Goal: Task Accomplishment & Management: Manage account settings

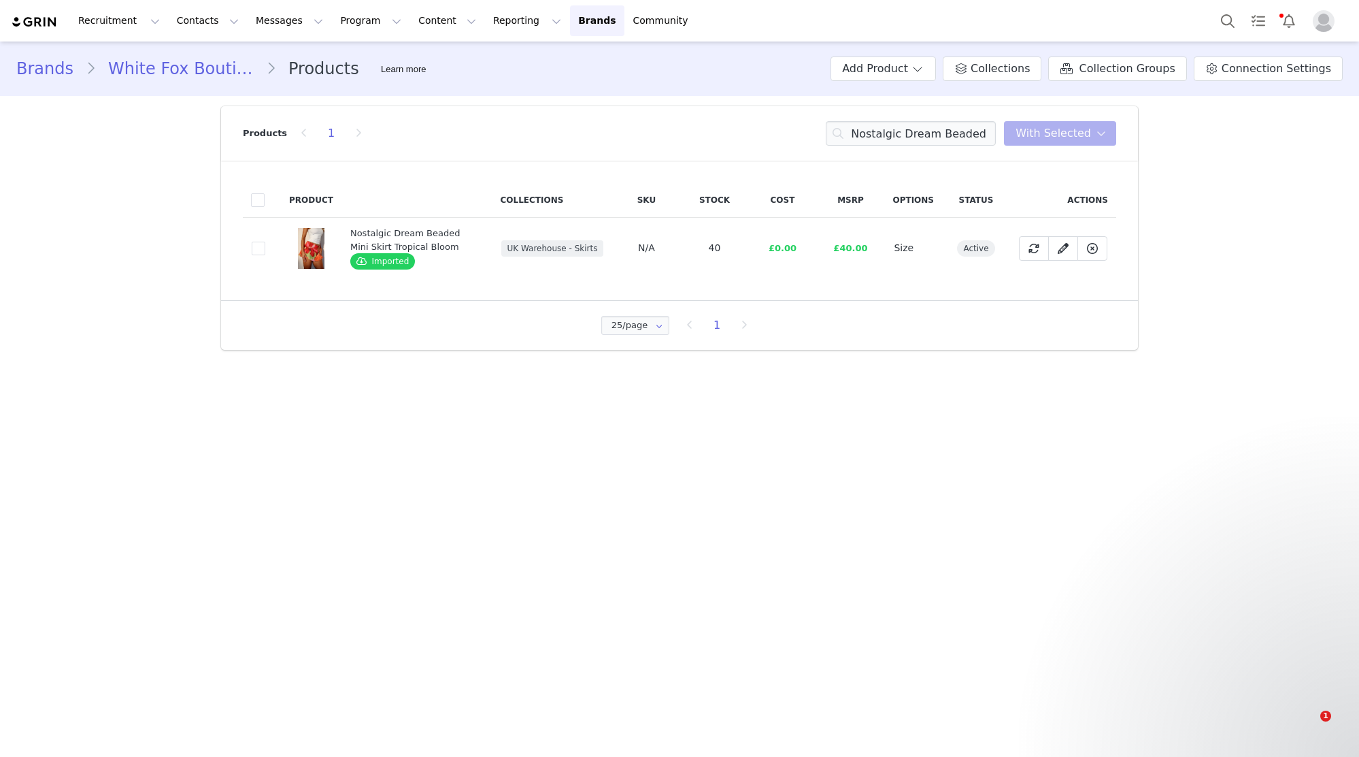
click at [955, 131] on input "Nostalgic Dream Beaded Mini Skirt Tropical Bloom" at bounding box center [911, 133] width 170 height 24
click at [916, 136] on input "Reckless Romance One Shoulder Top Black" at bounding box center [911, 133] width 170 height 24
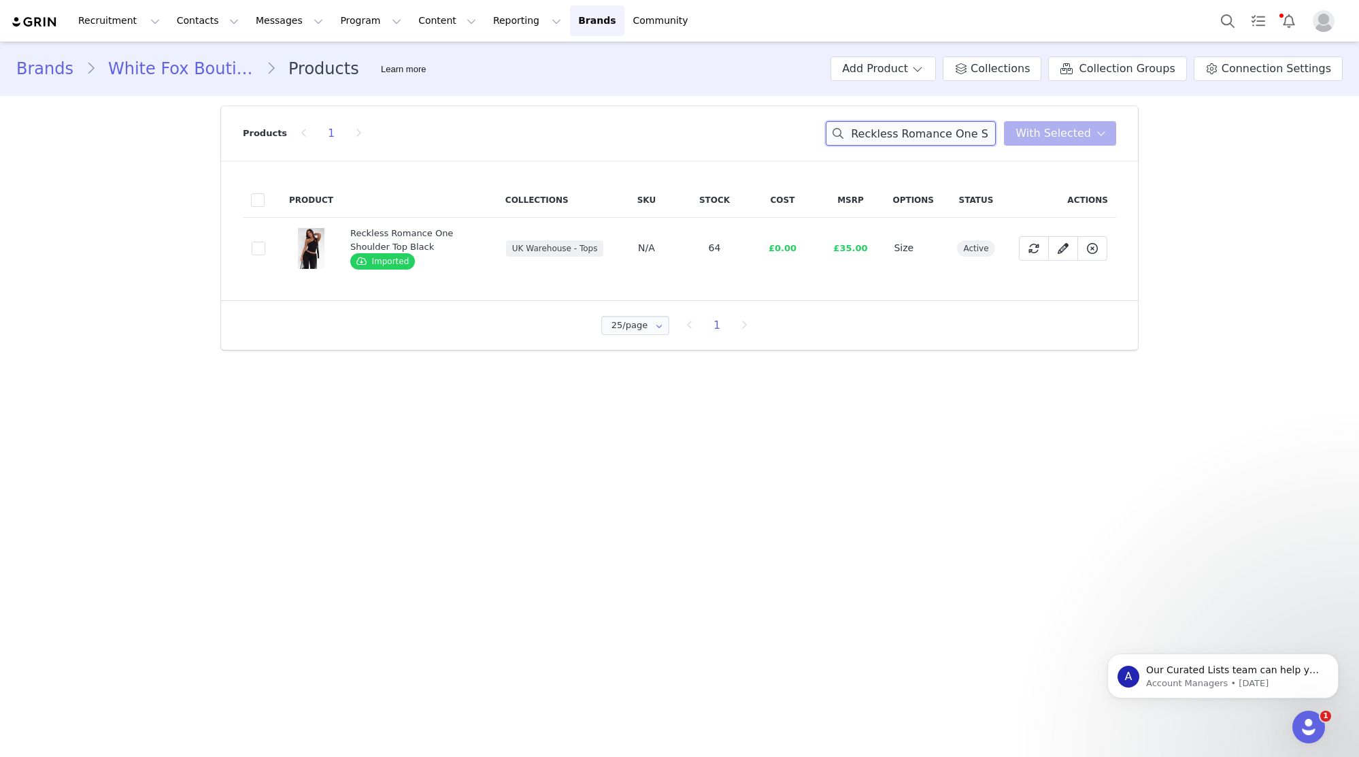
click at [916, 136] on input "Reckless Romance One Shoulder Top Black" at bounding box center [911, 133] width 170 height 24
paste input "Millionaire Knit Maxi Skirt White"
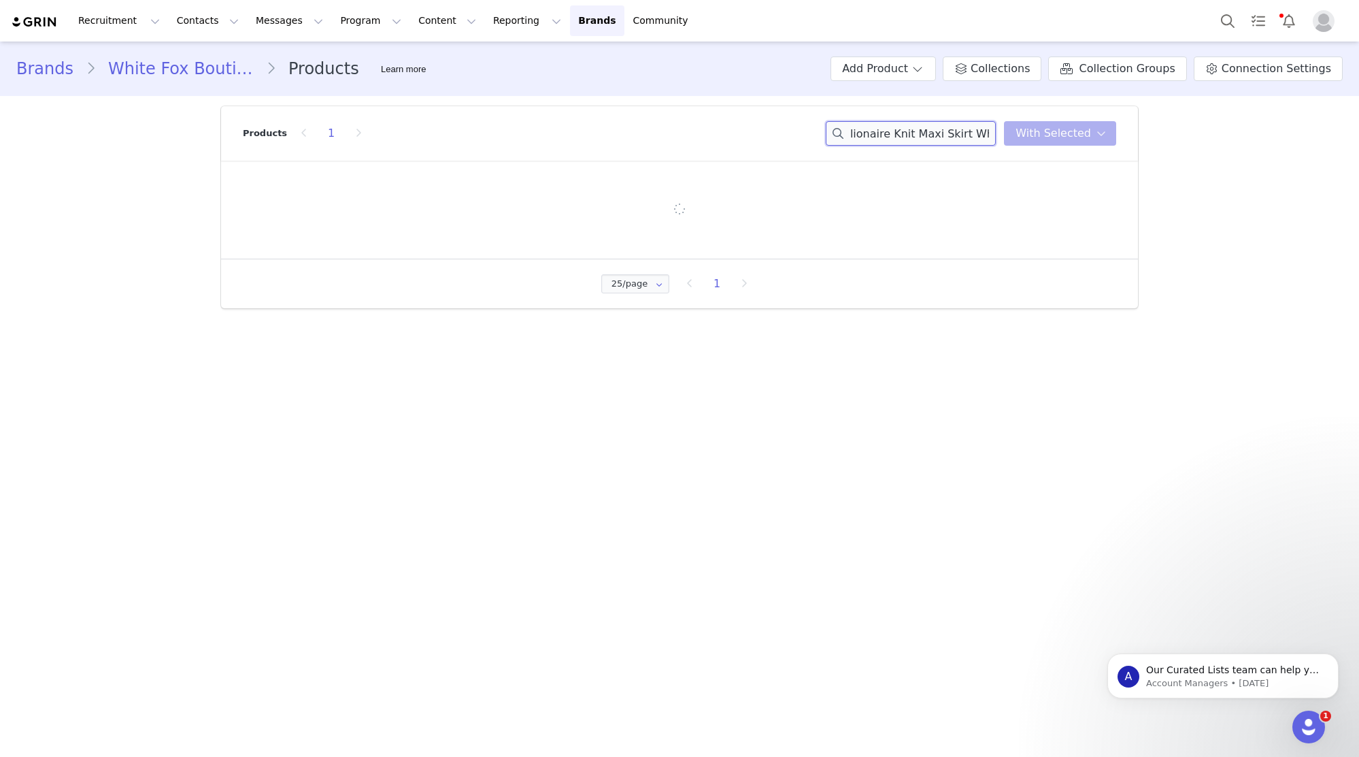
type input "Millionaire Knit Maxi Skirt White"
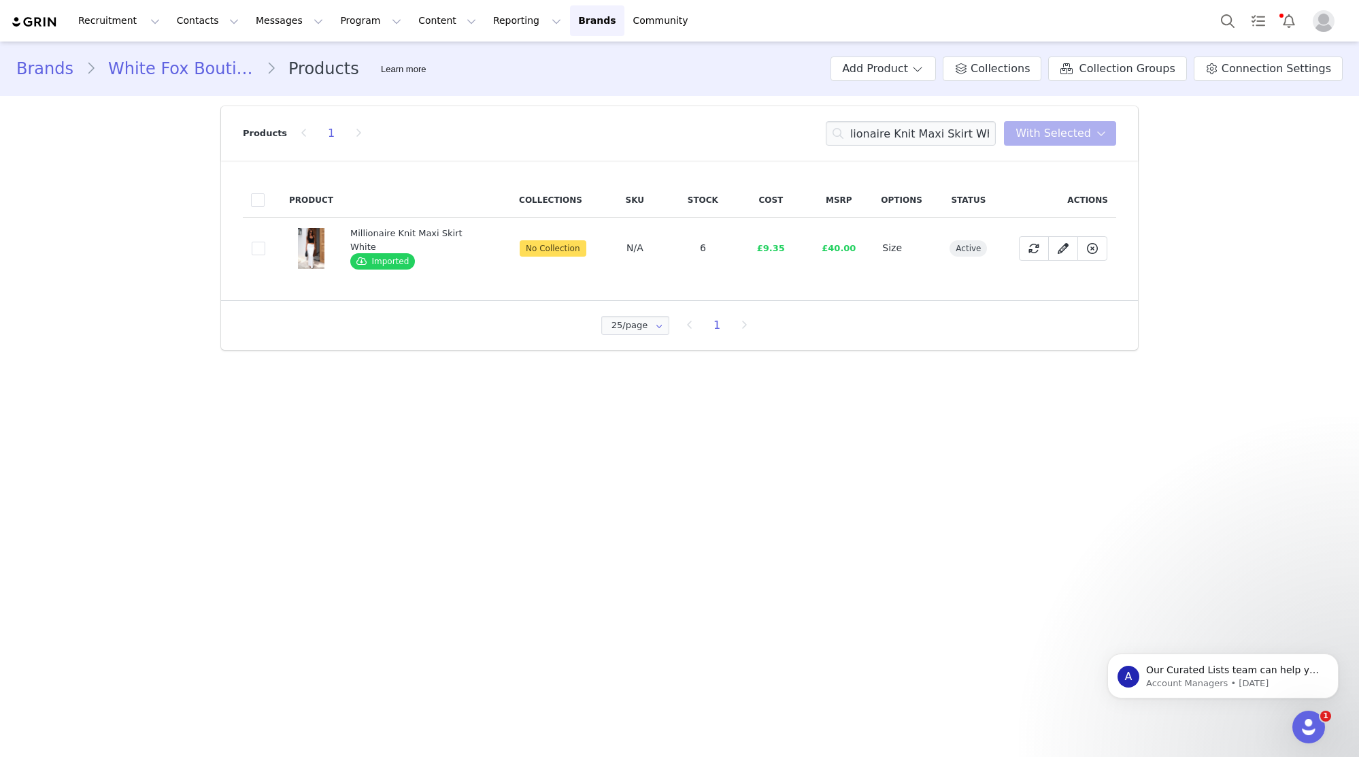
scroll to position [0, 0]
drag, startPoint x: 255, startPoint y: 245, endPoint x: 604, endPoint y: 195, distance: 352.7
click at [255, 245] on span at bounding box center [259, 249] width 14 height 14
click at [265, 242] on input "6ad1576b-c960-4981-b671-b80d77d5cda2" at bounding box center [265, 242] width 0 height 0
click at [1057, 133] on span "With Selected" at bounding box center [1054, 133] width 76 height 16
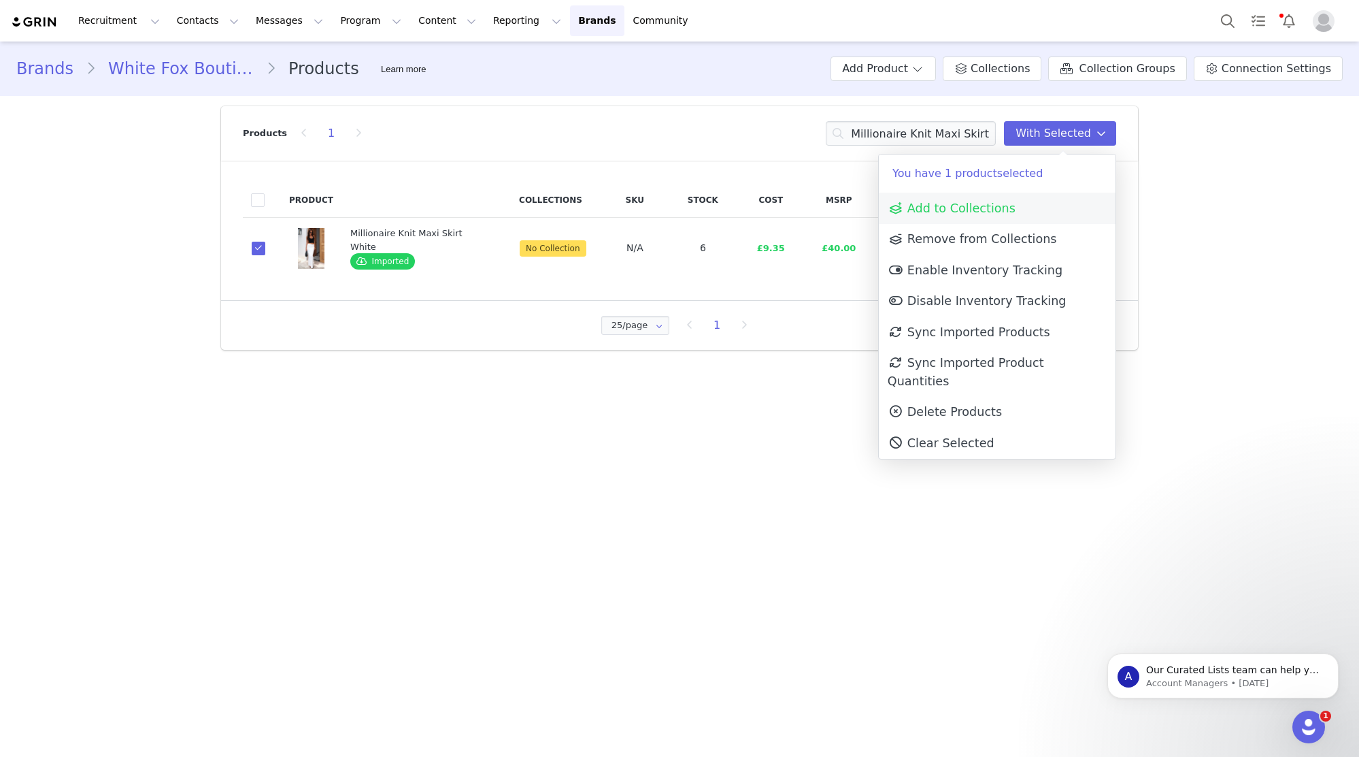
click at [1036, 204] on link "Add to Collections" at bounding box center [997, 208] width 237 height 31
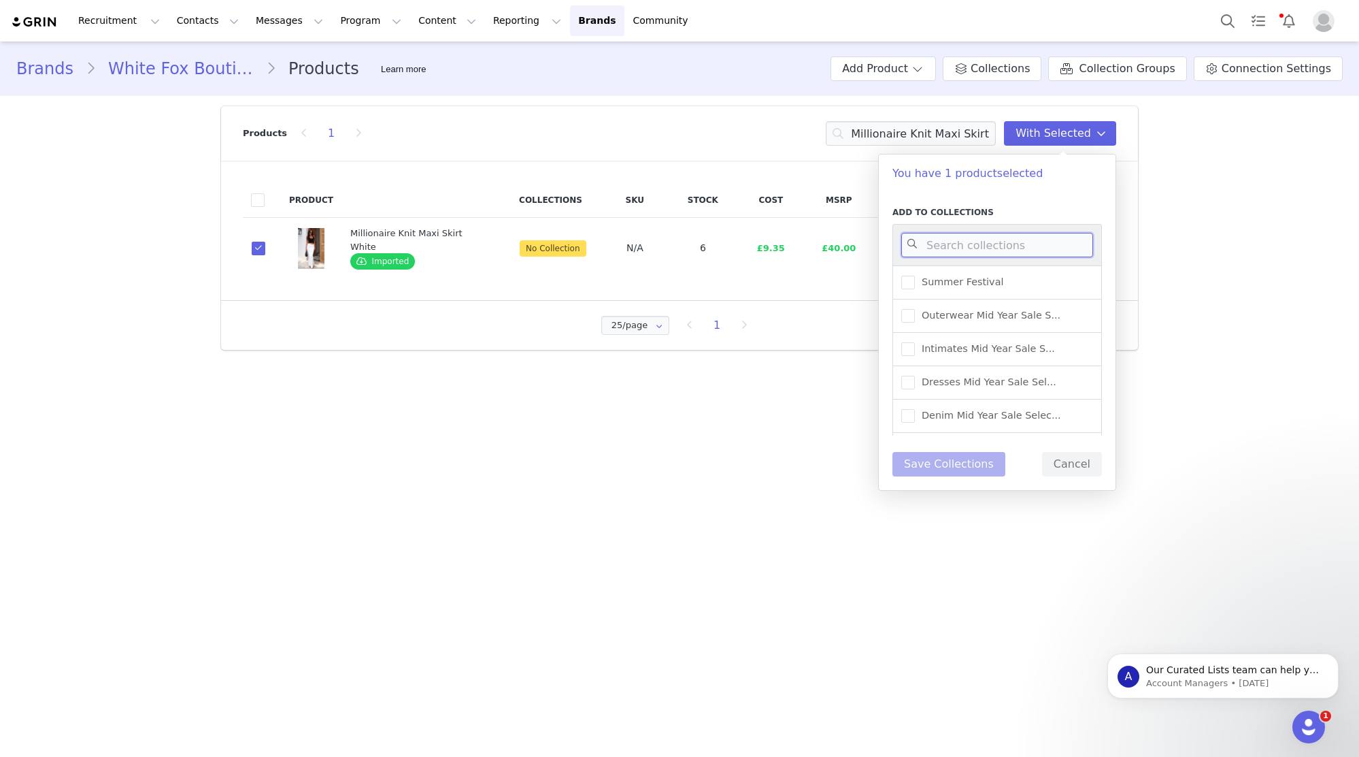
click at [1026, 250] on input at bounding box center [998, 245] width 192 height 24
type input "UK WAREHOUSE -"
click at [927, 283] on span "UK Warehouse - Skirts" at bounding box center [972, 282] width 115 height 13
click at [915, 276] on input "UK Warehouse - Skirts" at bounding box center [915, 276] width 0 height 0
click at [931, 459] on button "Save Collections" at bounding box center [949, 464] width 113 height 24
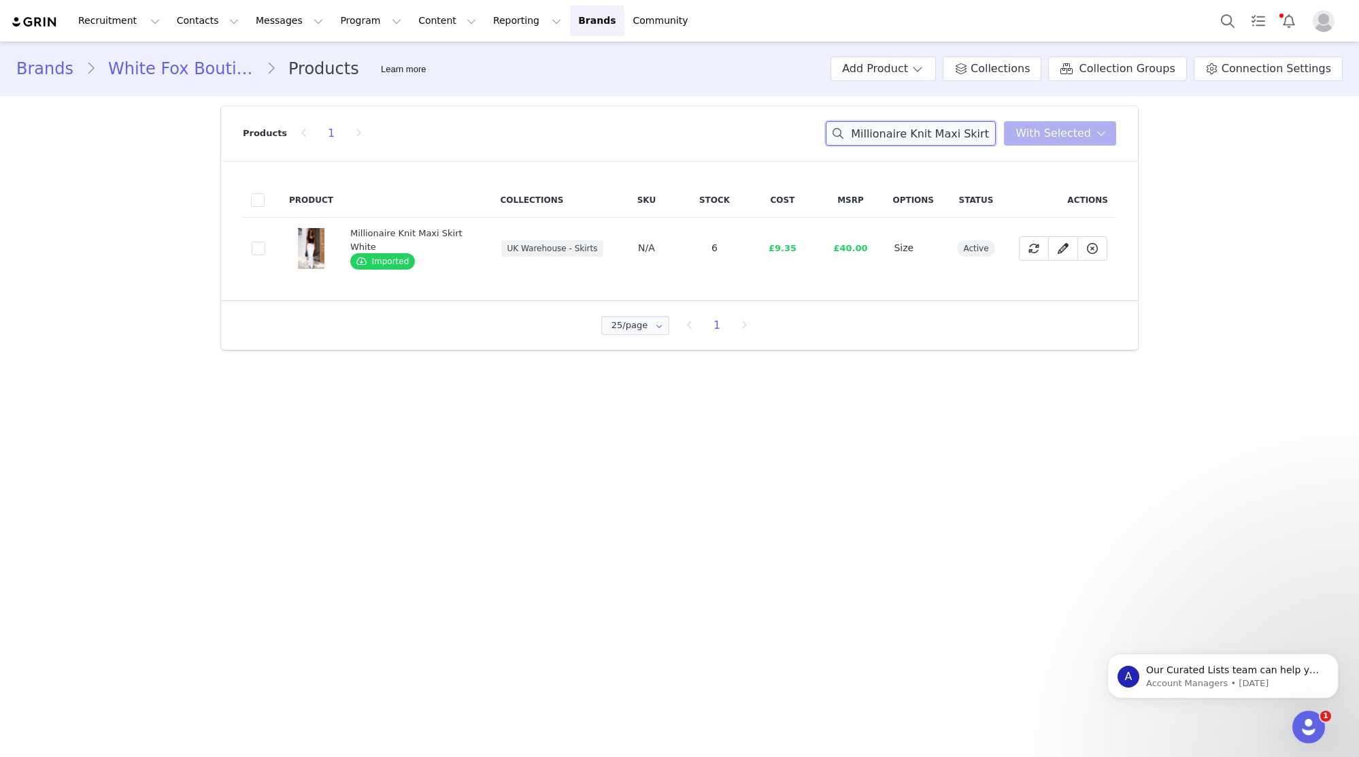
click at [921, 134] on input "Millionaire Knit Maxi Skirt White" at bounding box center [911, 133] width 170 height 24
paste input "Trying To Forget Relaxed Shorts Grey Strip"
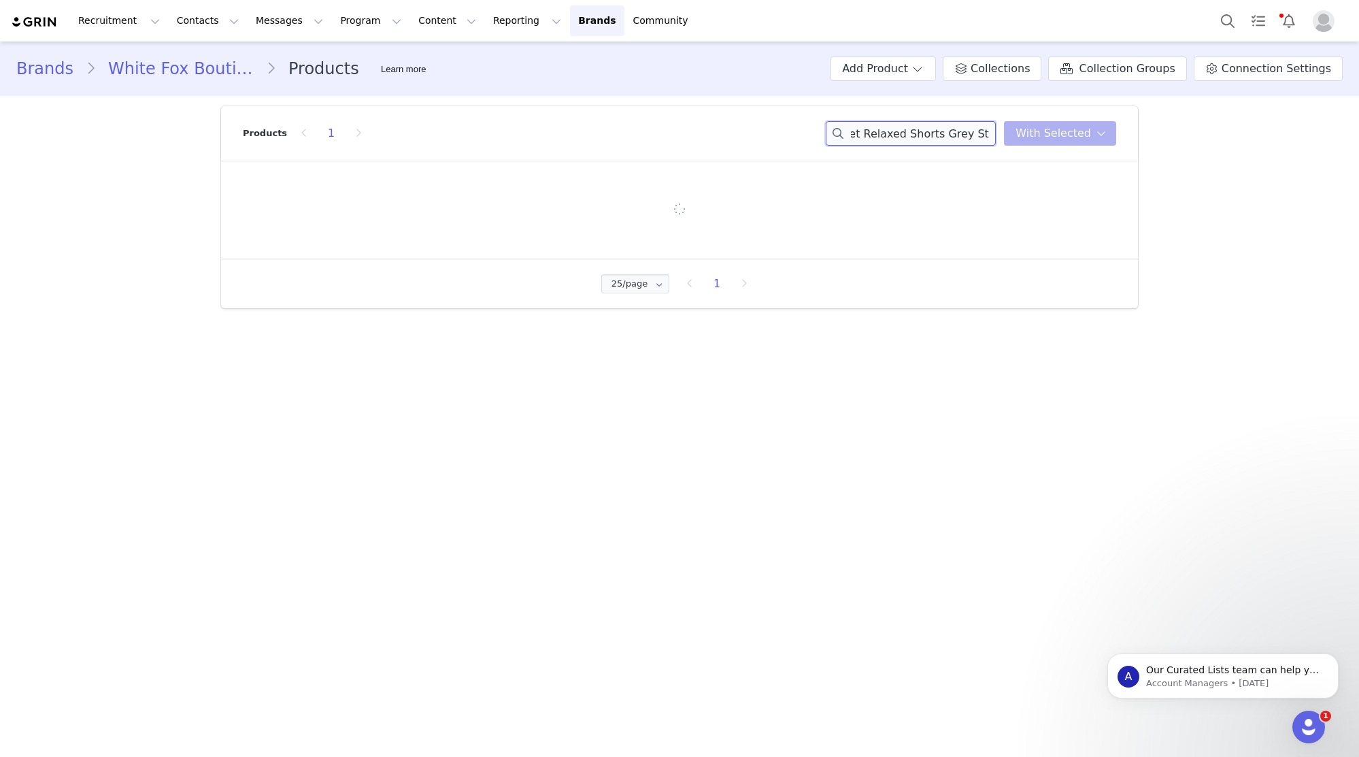
type input "Trying To Forget Relaxed Shorts Grey Stripe"
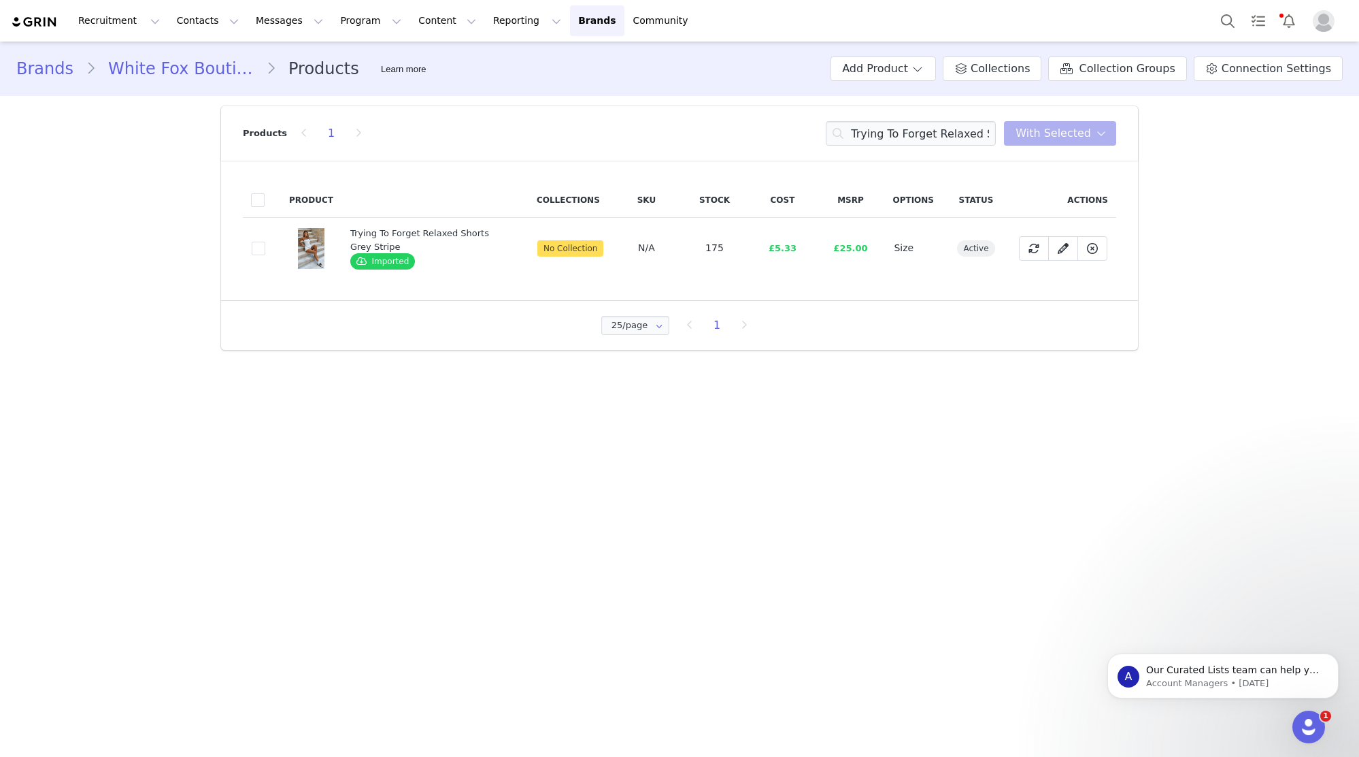
drag, startPoint x: 246, startPoint y: 249, endPoint x: 267, endPoint y: 246, distance: 21.3
click at [248, 249] on td "3ff5c968-c2f9-4b7e-abeb-d1fa86888a36" at bounding box center [262, 248] width 38 height 61
click at [270, 246] on td "3ff5c968-c2f9-4b7e-abeb-d1fa86888a36" at bounding box center [262, 248] width 38 height 61
click at [265, 247] on td "3ff5c968-c2f9-4b7e-abeb-d1fa86888a36" at bounding box center [262, 248] width 38 height 61
click at [254, 247] on span at bounding box center [259, 249] width 14 height 14
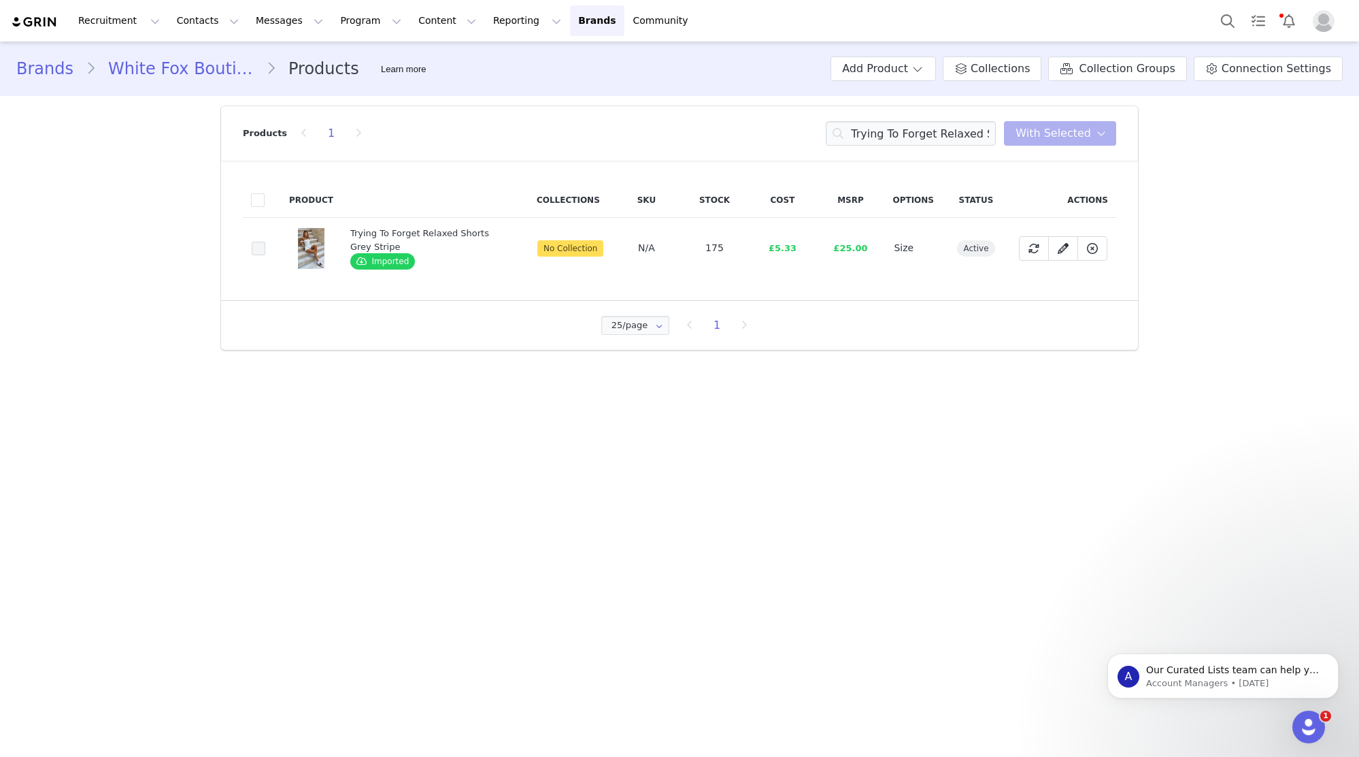
click at [265, 242] on input "3ff5c968-c2f9-4b7e-abeb-d1fa86888a36" at bounding box center [265, 242] width 0 height 0
drag, startPoint x: 1043, startPoint y: 135, endPoint x: 1021, endPoint y: 205, distance: 73.4
click at [1043, 135] on span "With Selected" at bounding box center [1054, 133] width 76 height 16
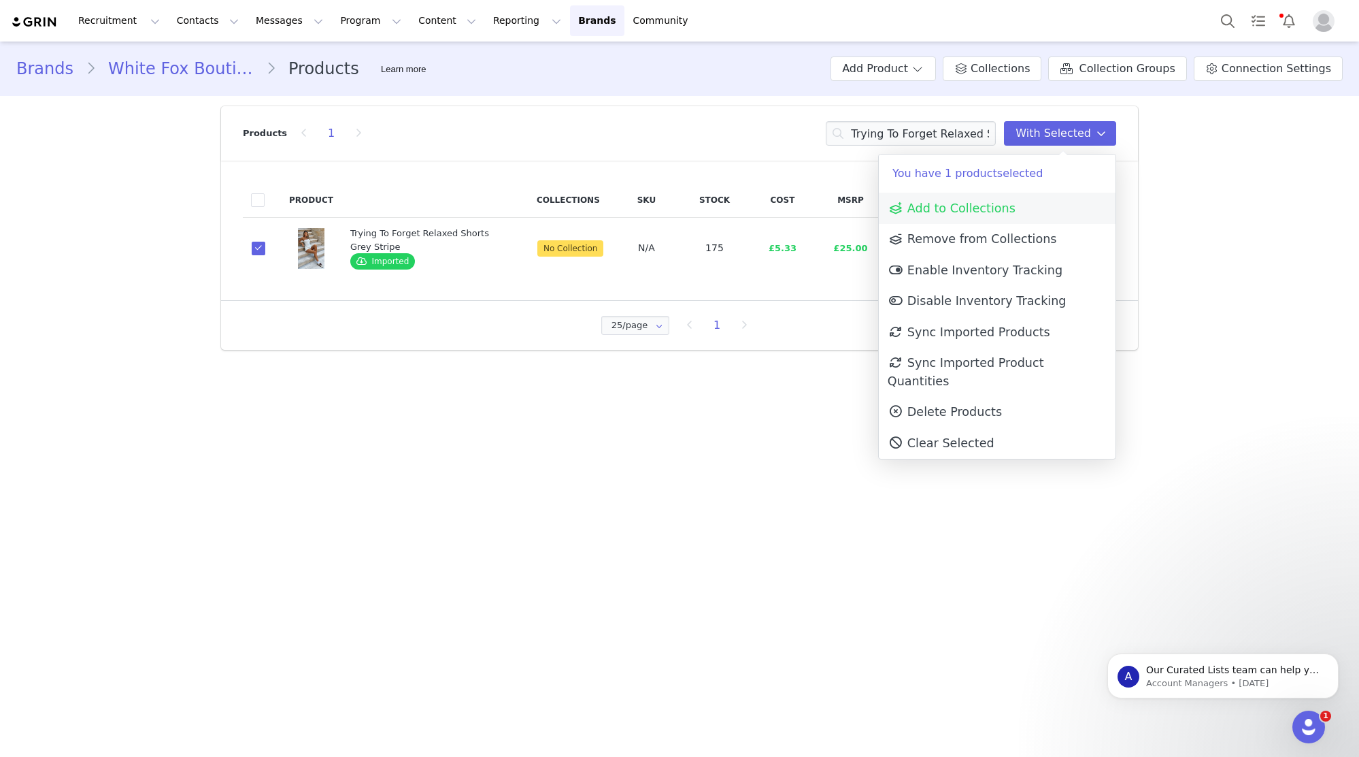
click at [1021, 205] on link "Add to Collections" at bounding box center [997, 208] width 237 height 31
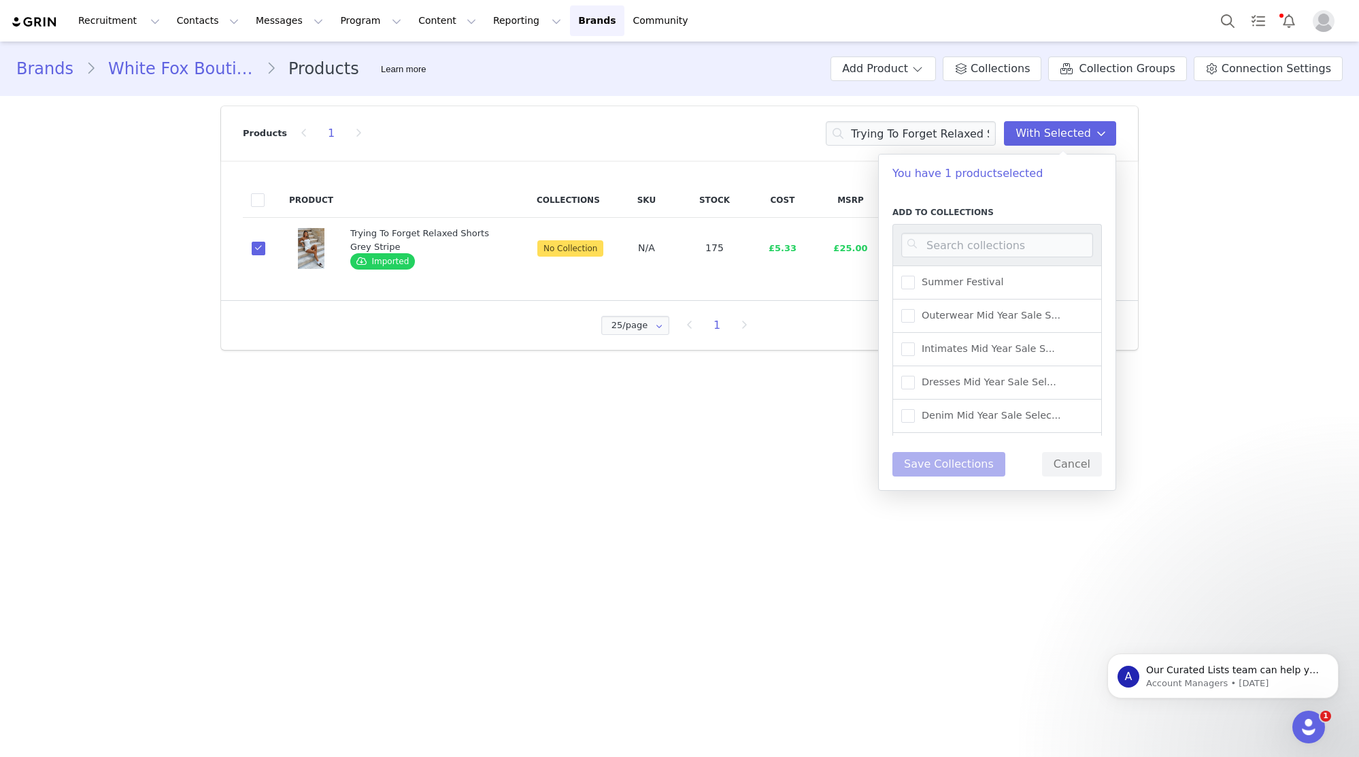
click at [993, 260] on div at bounding box center [998, 245] width 210 height 42
click at [1006, 244] on input at bounding box center [998, 245] width 192 height 24
type input "UK WAREHOUSE -"
click at [1004, 342] on span "UK Warehouse - Shorts" at bounding box center [974, 343] width 119 height 13
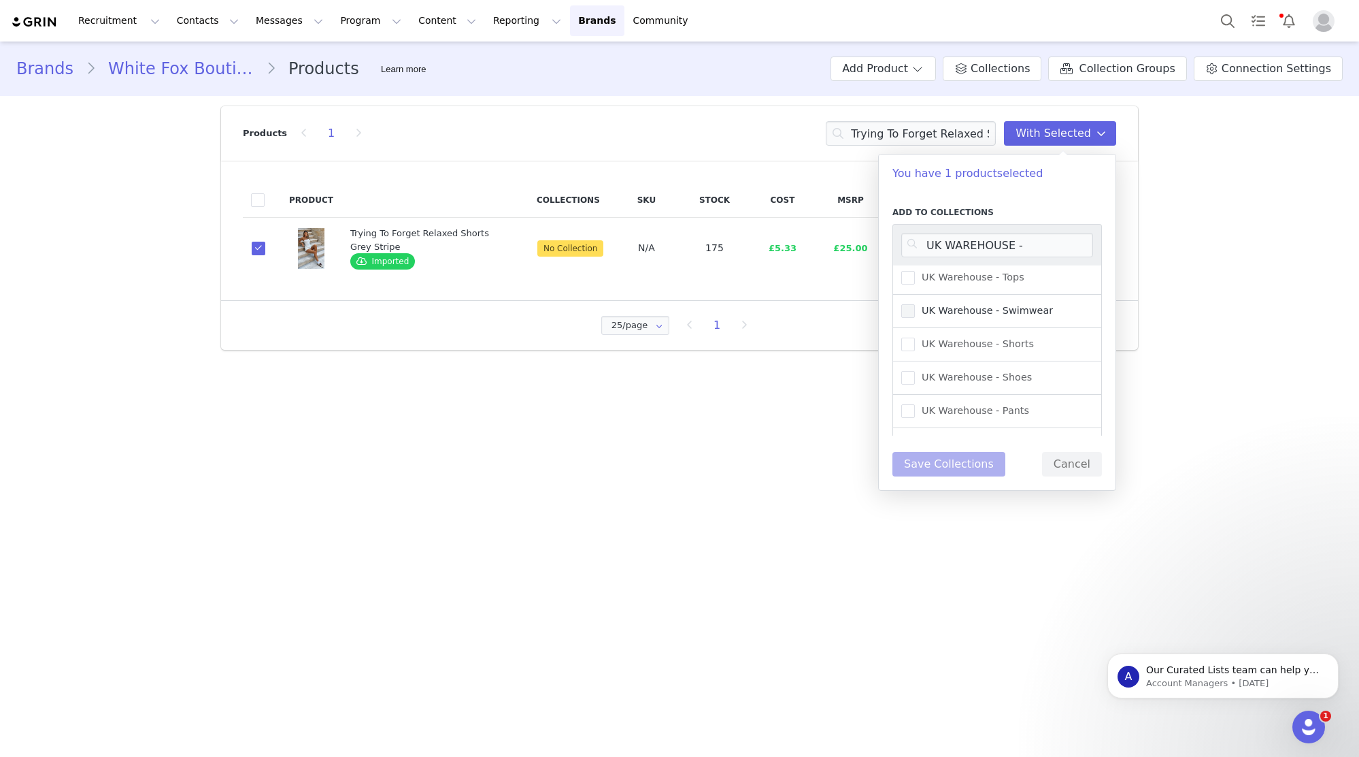
click at [915, 337] on input "UK Warehouse - Shorts" at bounding box center [915, 337] width 0 height 0
click at [970, 468] on button "Save Collections" at bounding box center [949, 464] width 113 height 24
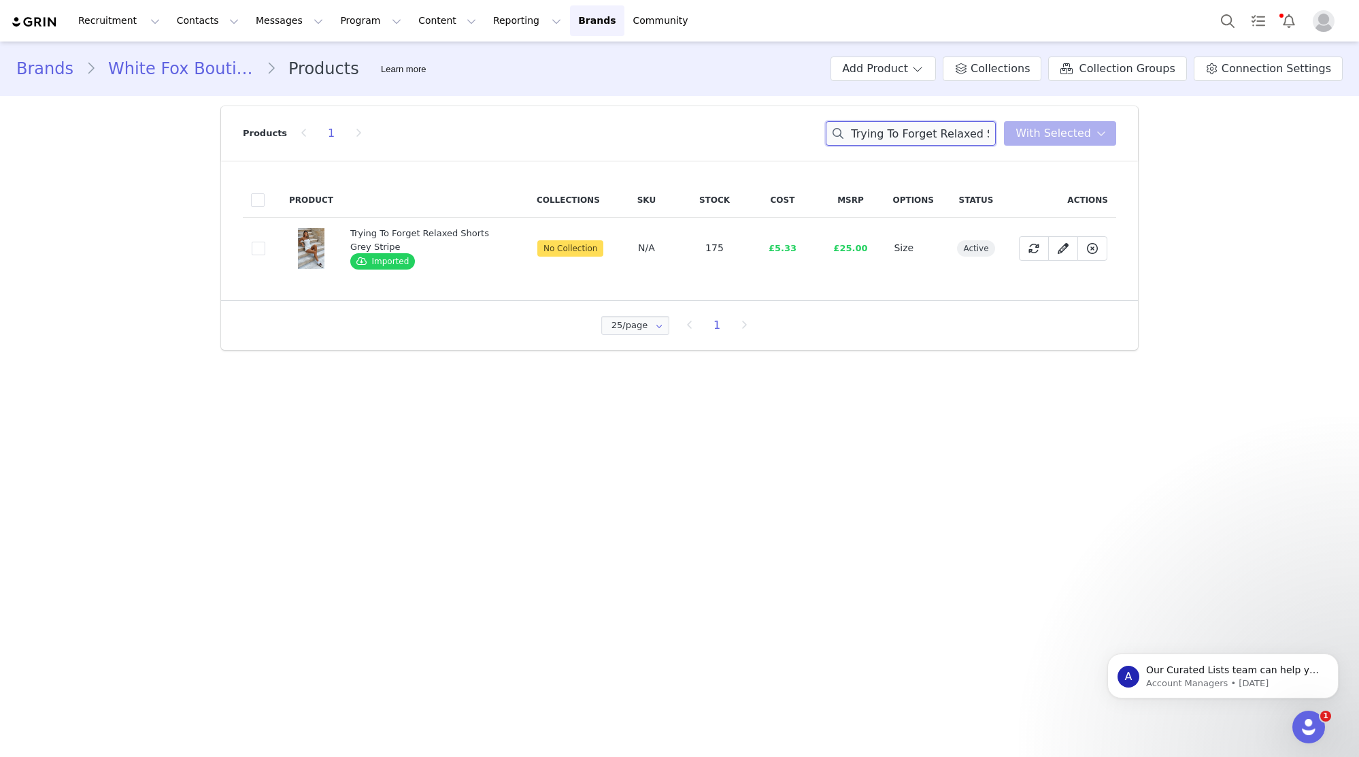
click at [916, 131] on input "Trying To Forget Relaxed Shorts Grey Stripe" at bounding box center [911, 133] width 170 height 24
drag, startPoint x: 938, startPoint y: 327, endPoint x: 469, endPoint y: 244, distance: 475.4
click at [938, 327] on div "25/page 25/page 50/page 100/page 1" at bounding box center [680, 325] width 890 height 22
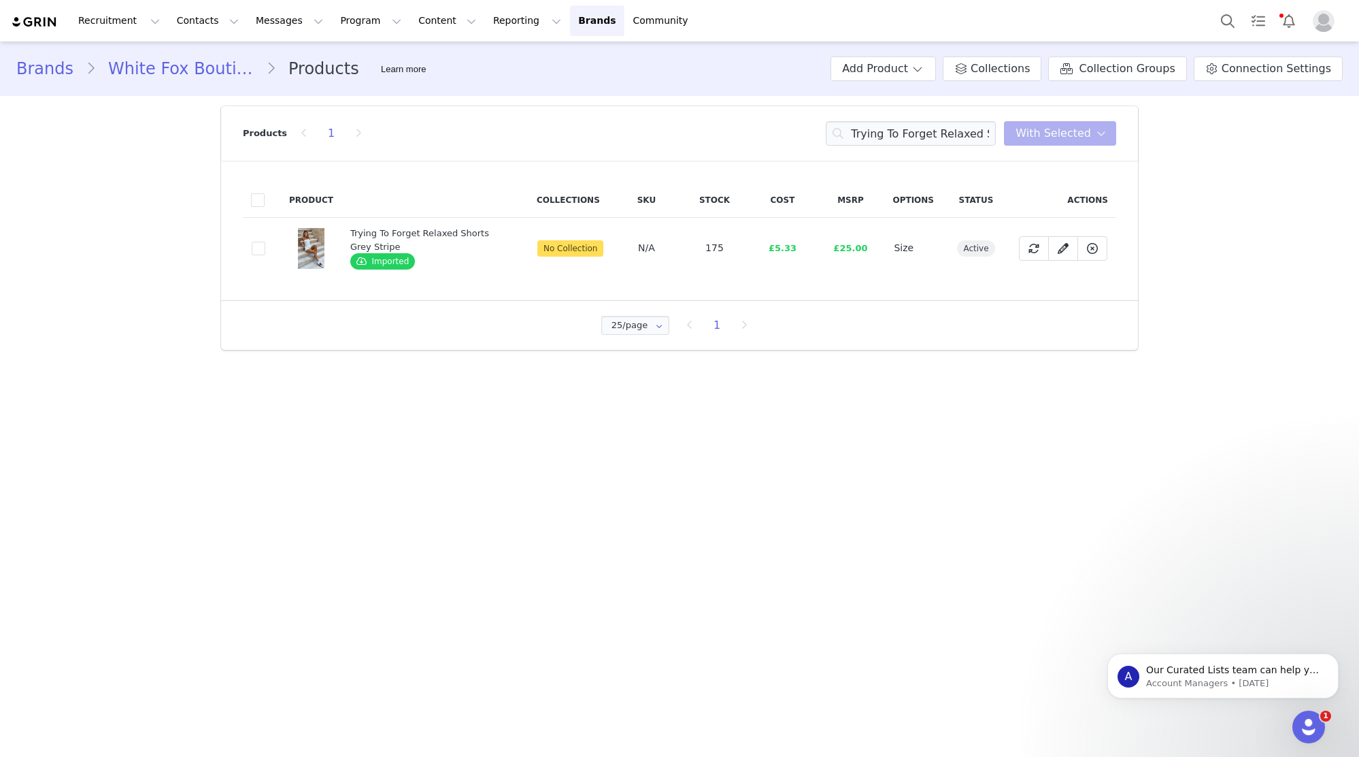
drag, startPoint x: 260, startPoint y: 244, endPoint x: 335, endPoint y: 227, distance: 77.4
click at [260, 244] on span at bounding box center [259, 249] width 14 height 14
click at [265, 242] on input "3ff5c968-c2f9-4b7e-abeb-d1fa86888a36" at bounding box center [265, 242] width 0 height 0
click at [1053, 129] on span "With Selected" at bounding box center [1054, 133] width 76 height 16
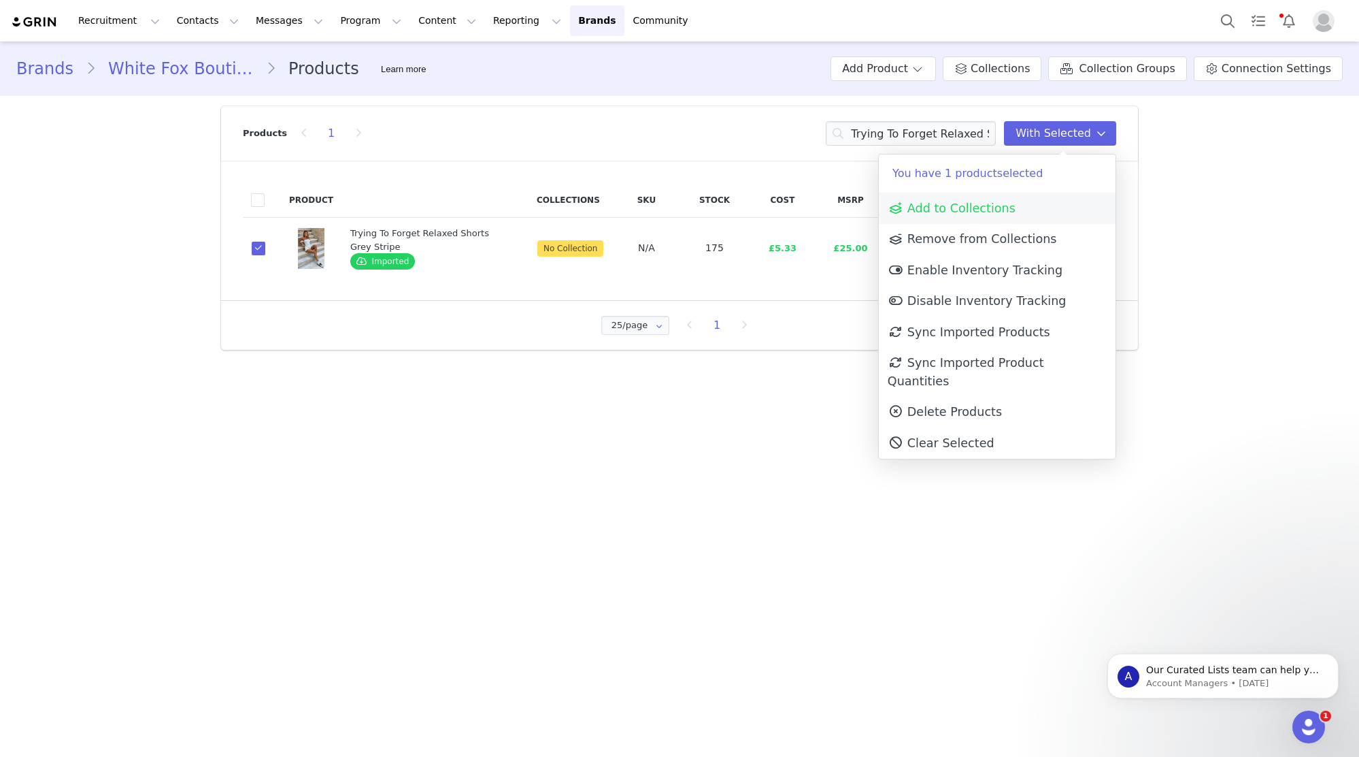
click at [1044, 203] on link "Add to Collections" at bounding box center [997, 208] width 237 height 31
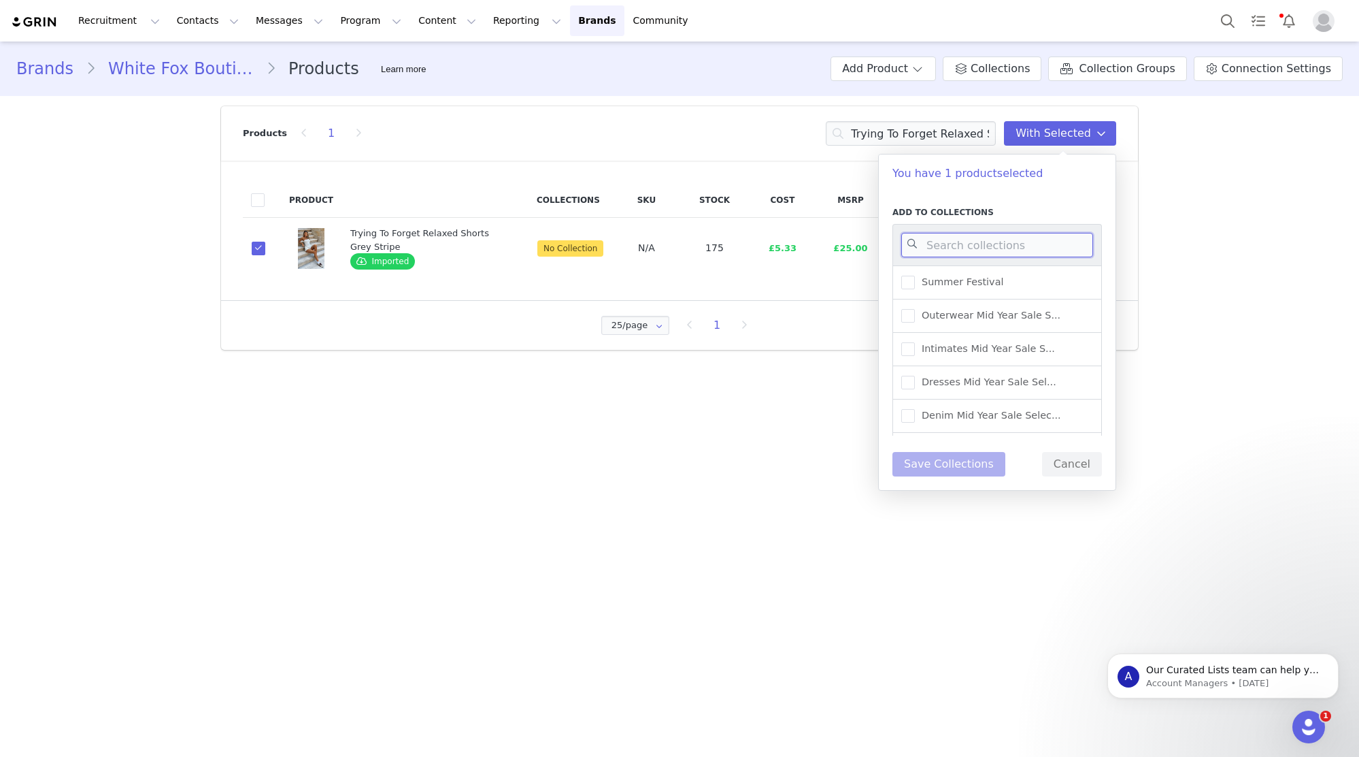
click at [959, 244] on input at bounding box center [998, 245] width 192 height 24
type input "UK WAREHOUSE -"
click at [928, 305] on span "UK Warehouse - Shorts" at bounding box center [974, 310] width 119 height 13
click at [915, 304] on input "UK Warehouse - Shorts" at bounding box center [915, 304] width 0 height 0
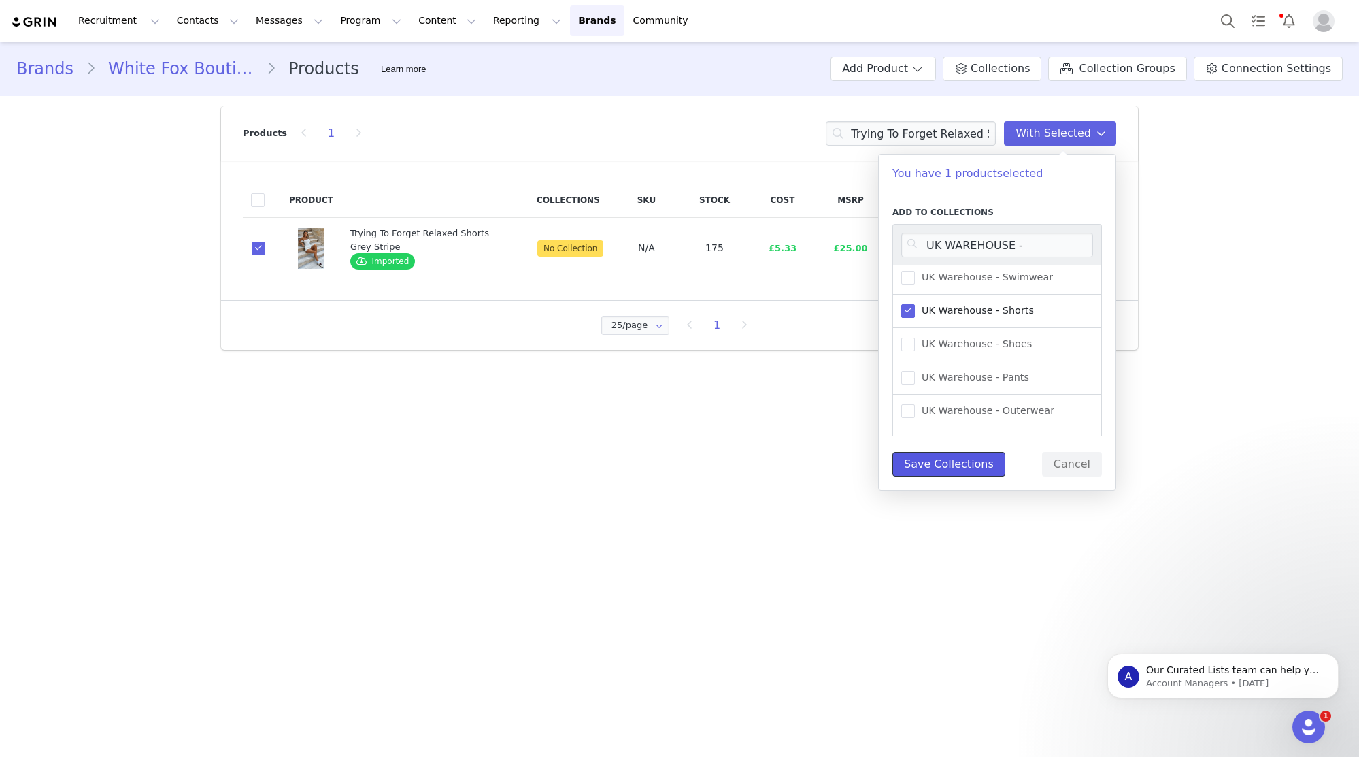
click at [955, 465] on button "Save Collections" at bounding box center [949, 464] width 113 height 24
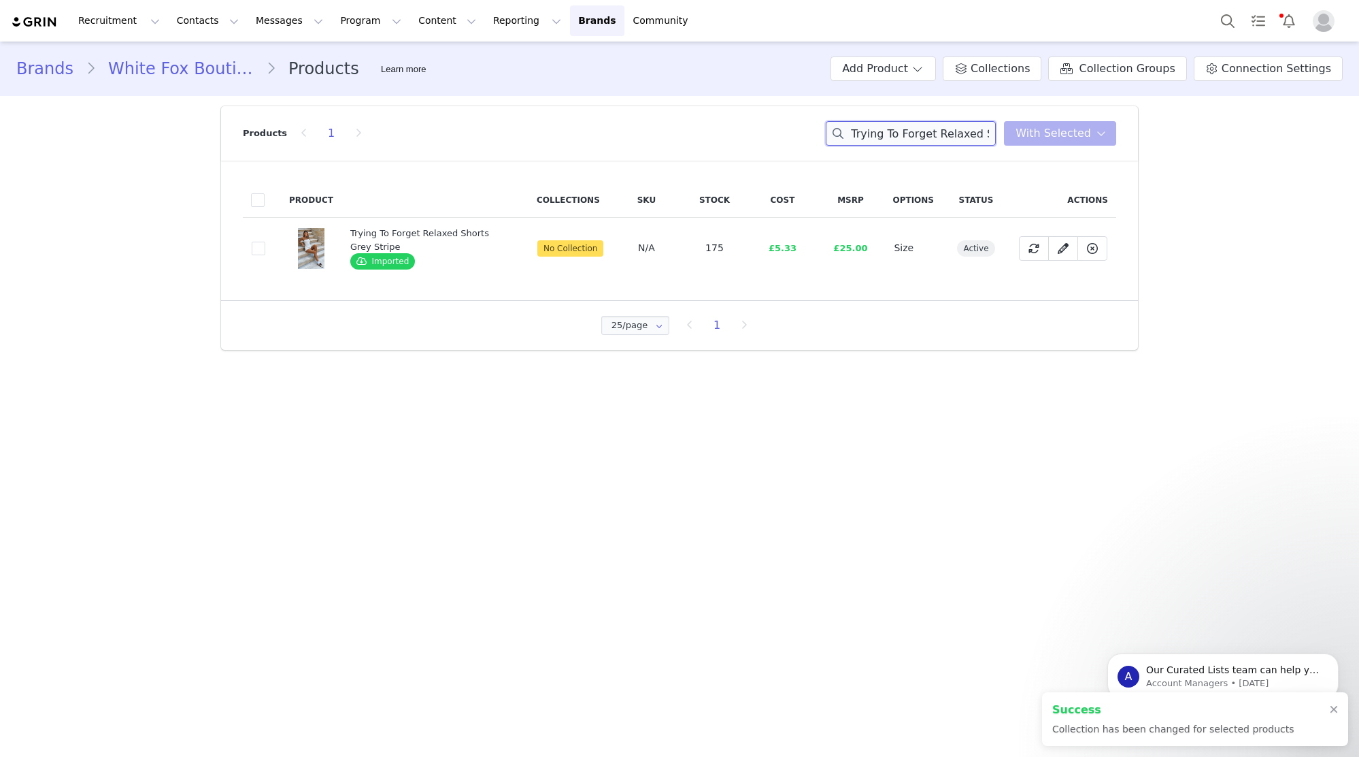
click at [911, 137] on input "Trying To Forget Relaxed Shorts Grey Stripe" at bounding box center [911, 133] width 170 height 24
paste input "Strapless Top"
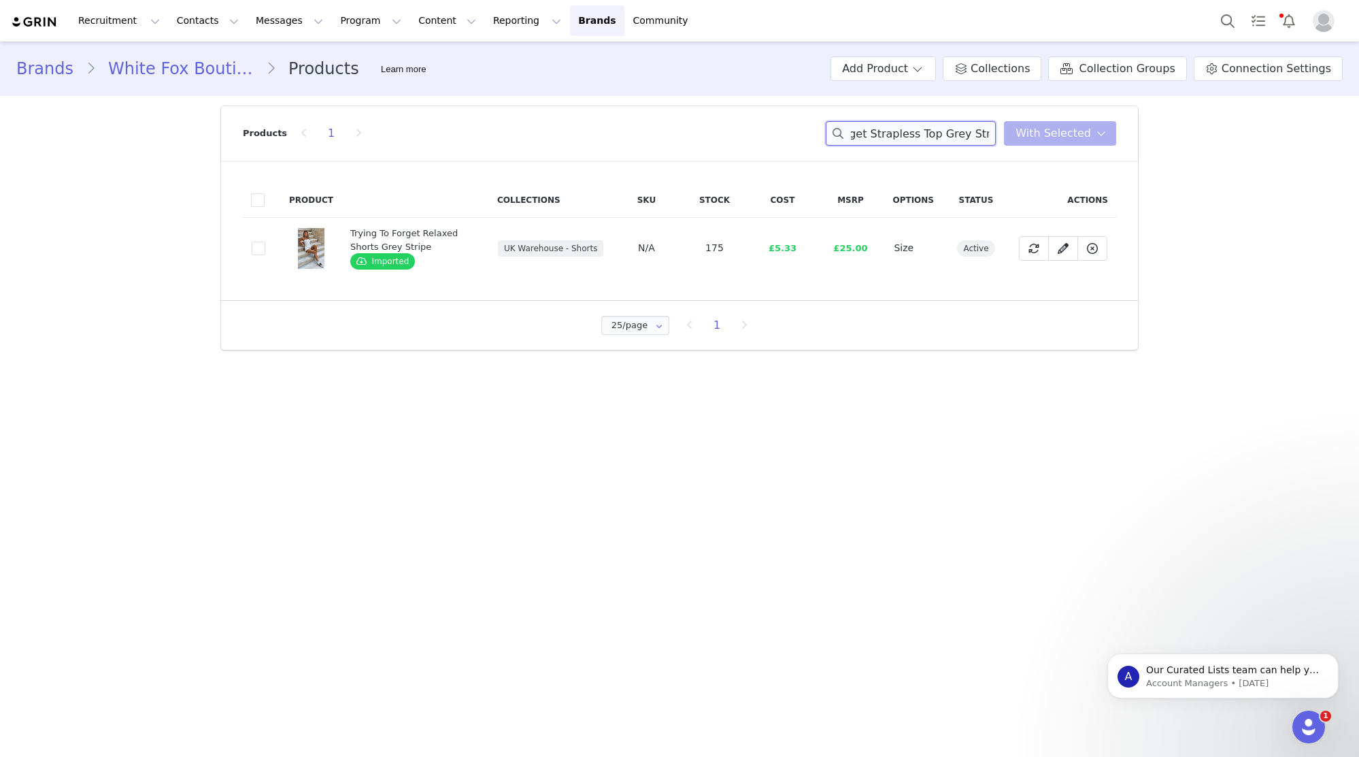
type input "Trying To Forget Strapless Top Grey Stripe"
click at [944, 133] on input "Trying To Forget Strapless Top Grey Stripe" at bounding box center [911, 133] width 170 height 24
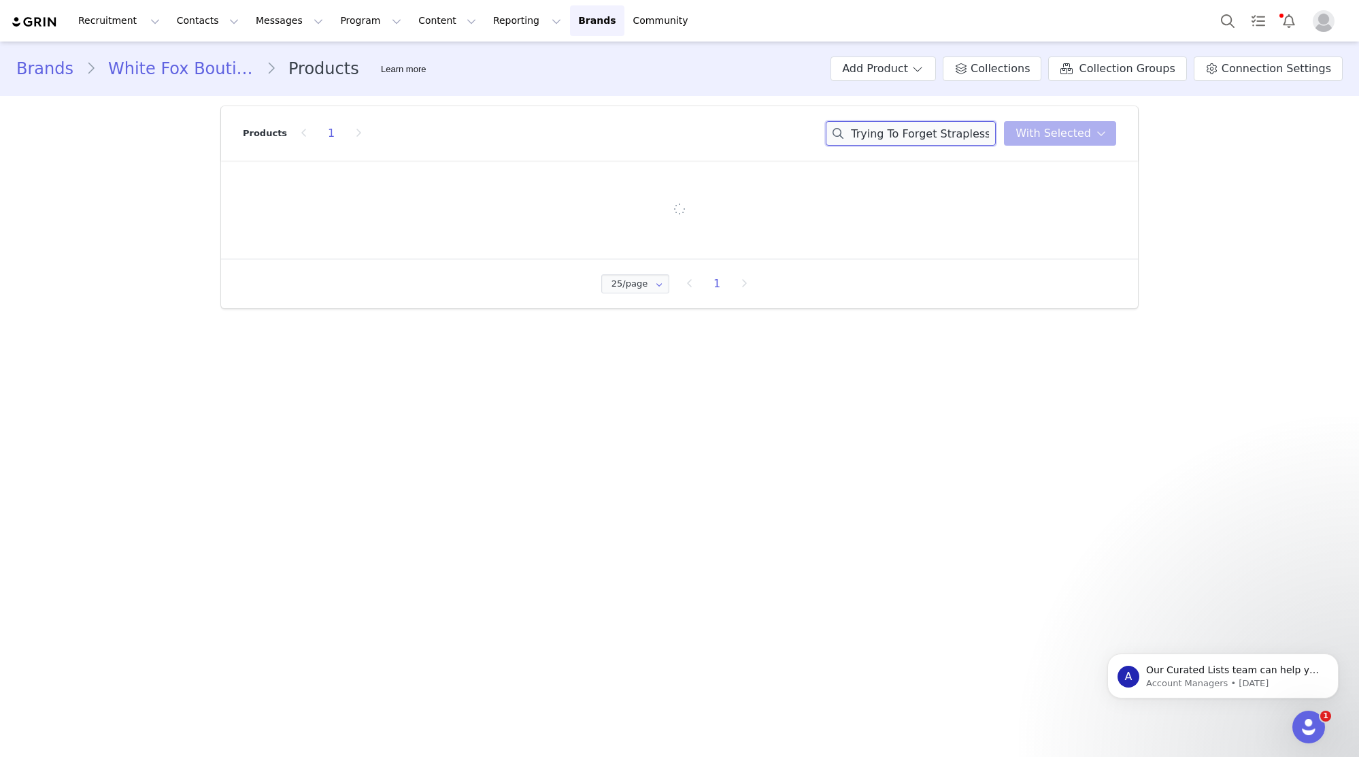
click at [975, 141] on input "Trying To Forget Strapless Top Grey Stripe" at bounding box center [911, 133] width 170 height 24
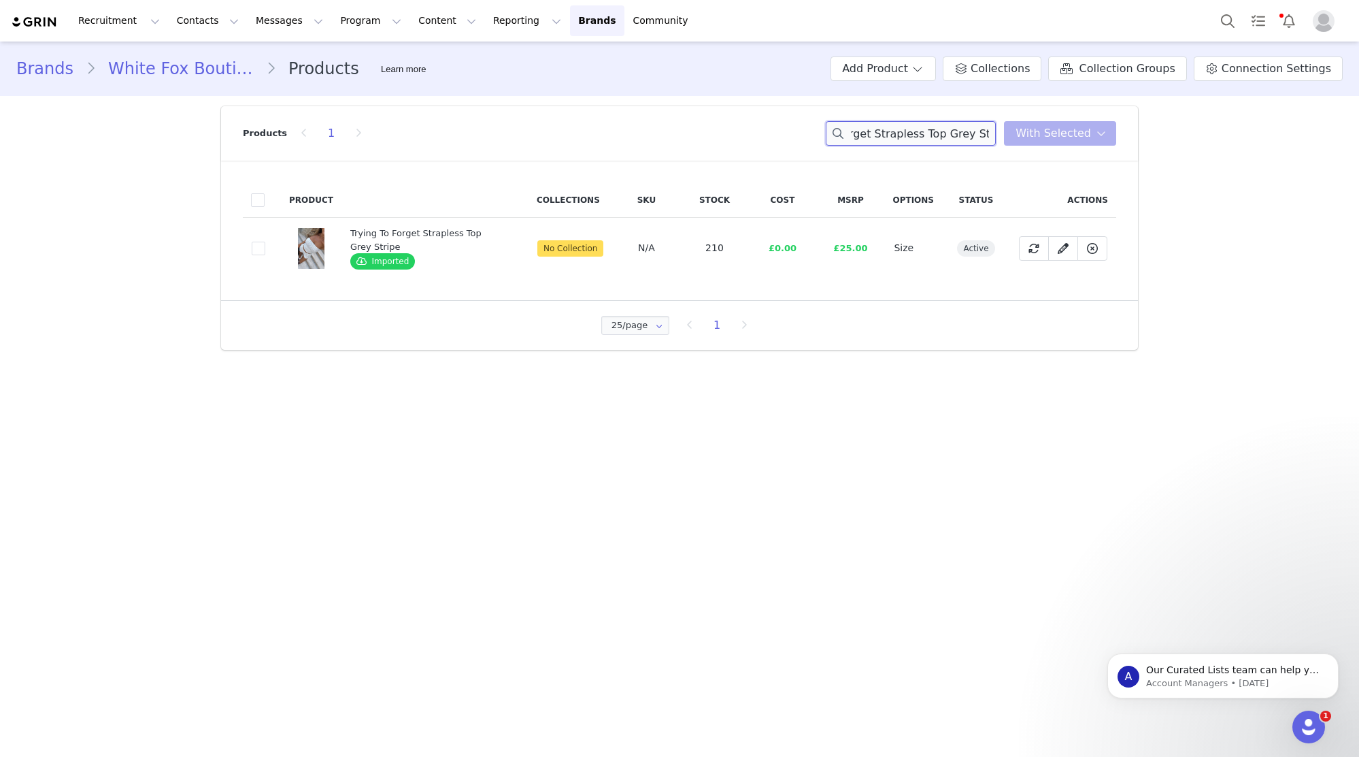
scroll to position [0, 71]
drag, startPoint x: 975, startPoint y: 135, endPoint x: 994, endPoint y: 135, distance: 19.1
click at [994, 135] on input "Trying To Forget Strapless Top Grey Stripe" at bounding box center [911, 133] width 170 height 24
click at [256, 251] on span at bounding box center [259, 249] width 14 height 14
click at [265, 242] on input "90fd0e56-3c1d-4930-9863-87b4cd4195e0" at bounding box center [265, 242] width 0 height 0
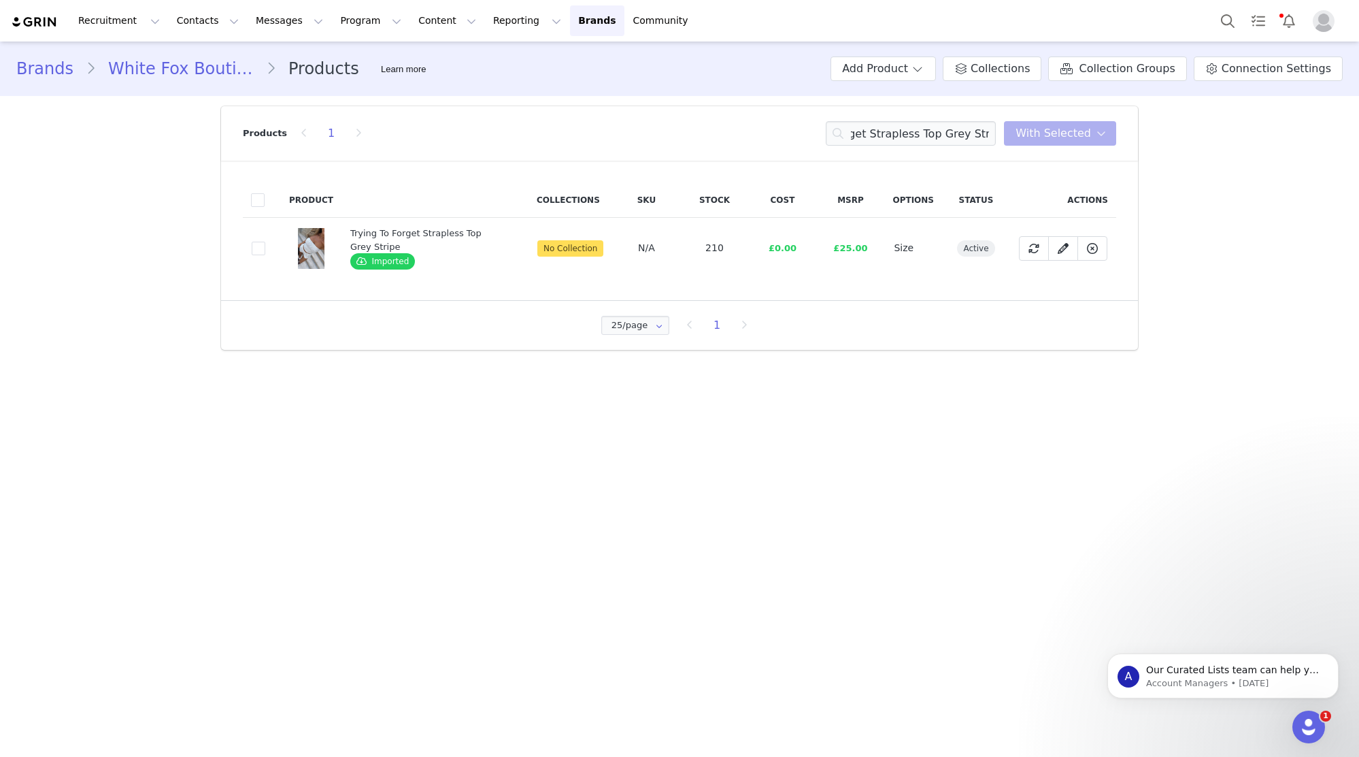
scroll to position [0, 0]
click at [1032, 137] on span "With Selected" at bounding box center [1054, 133] width 76 height 16
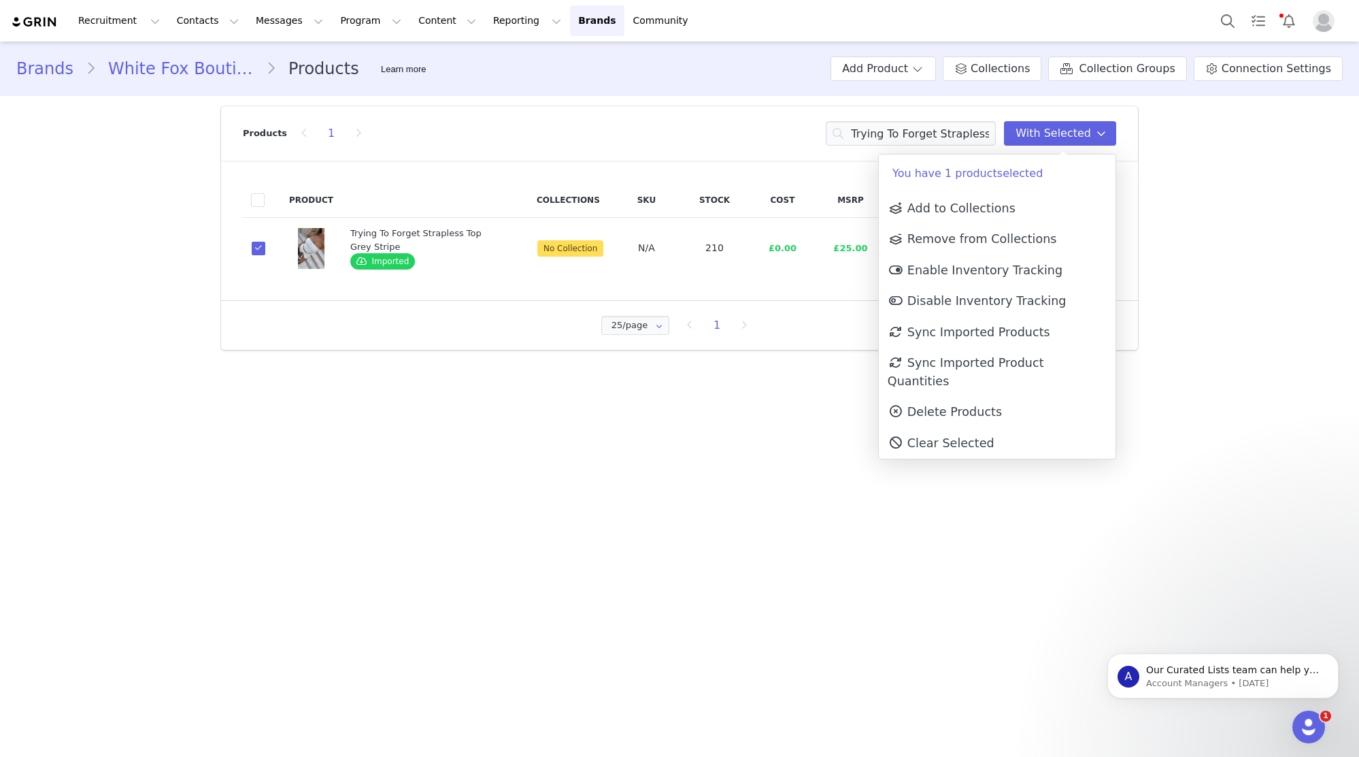
click at [1025, 180] on p "You have 1 product selected" at bounding box center [997, 173] width 237 height 38
click at [1008, 201] on span "Add to Collections" at bounding box center [952, 208] width 128 height 14
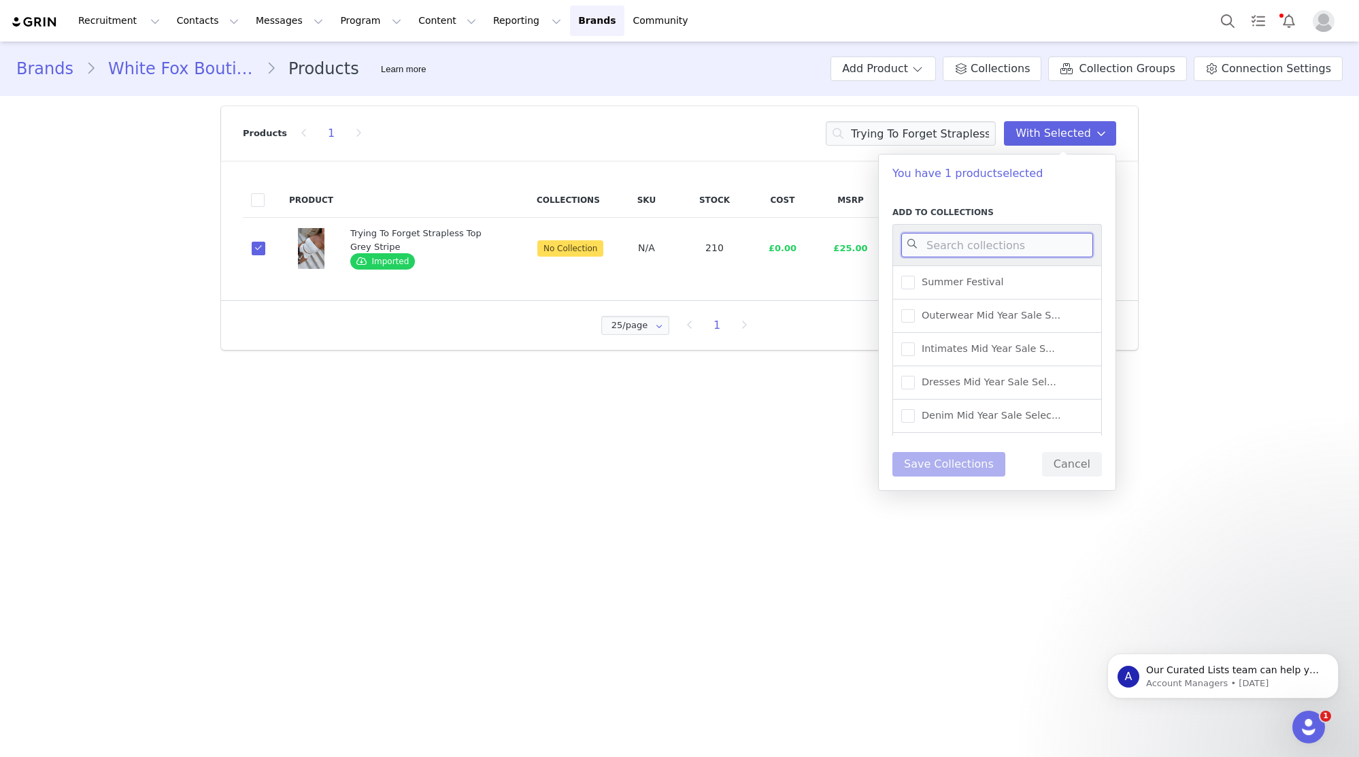
click at [1007, 235] on input at bounding box center [998, 245] width 192 height 24
type input "UK WAREHOUSE -"
click at [986, 318] on span "UK Warehouse - Tops" at bounding box center [970, 315] width 110 height 13
click at [915, 309] on input "UK Warehouse - Tops" at bounding box center [915, 309] width 0 height 0
click at [974, 468] on button "Save Collections" at bounding box center [949, 464] width 113 height 24
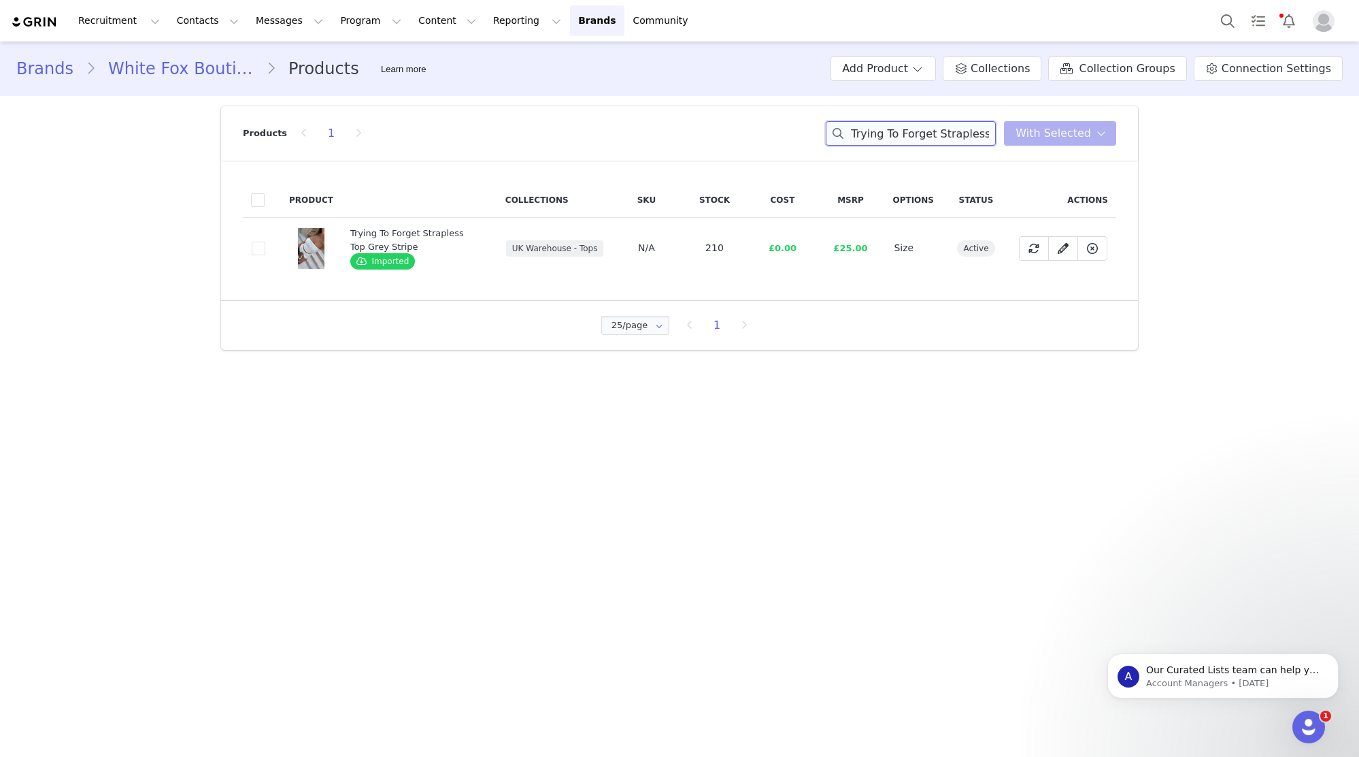
click at [957, 127] on input "Trying To Forget Strapless Top Grey Stripe" at bounding box center [911, 133] width 170 height 24
paste input "Forever Life Bustier Black"
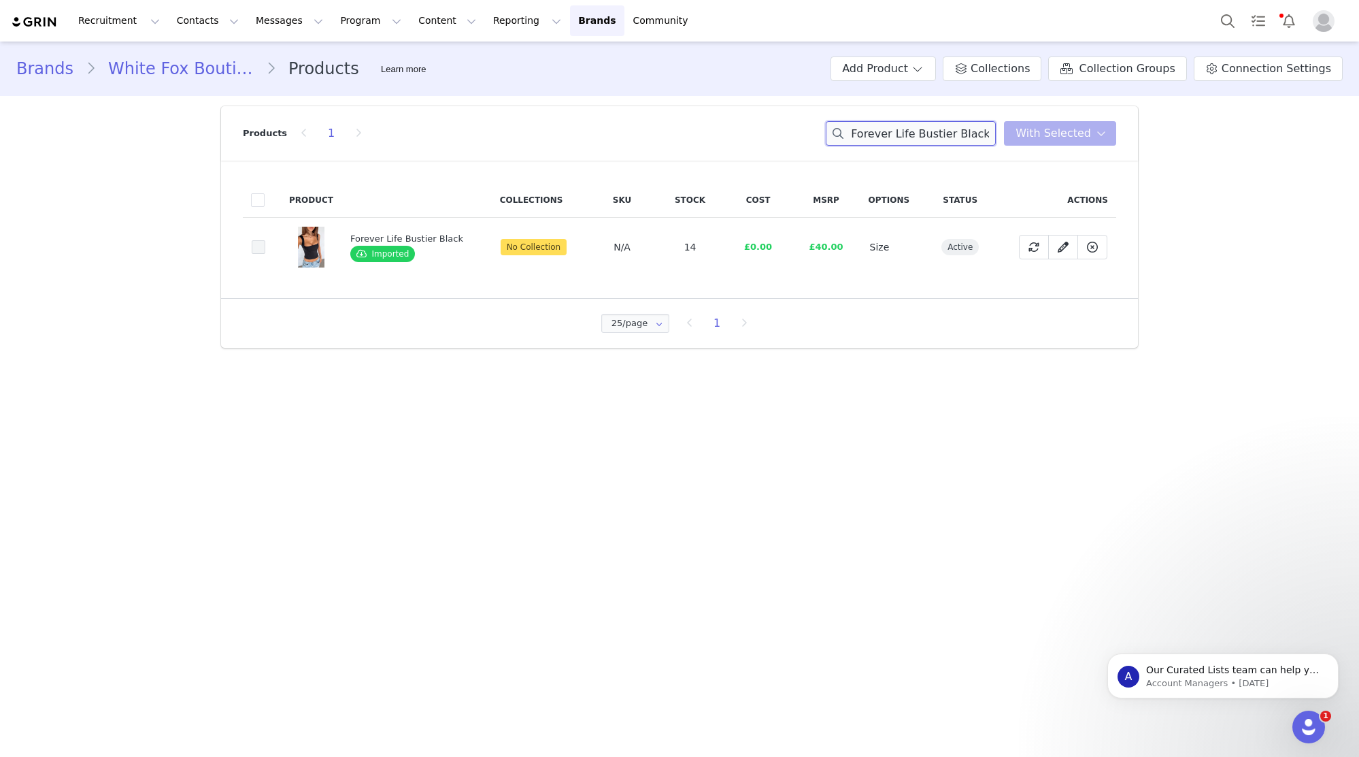
type input "Forever Life Bustier Black"
click at [258, 246] on span at bounding box center [259, 247] width 14 height 14
click at [265, 240] on input "5fb1d4be-3740-4c31-8d82-e09dbf4a570d" at bounding box center [265, 240] width 0 height 0
click at [1036, 132] on span "With Selected" at bounding box center [1054, 133] width 76 height 16
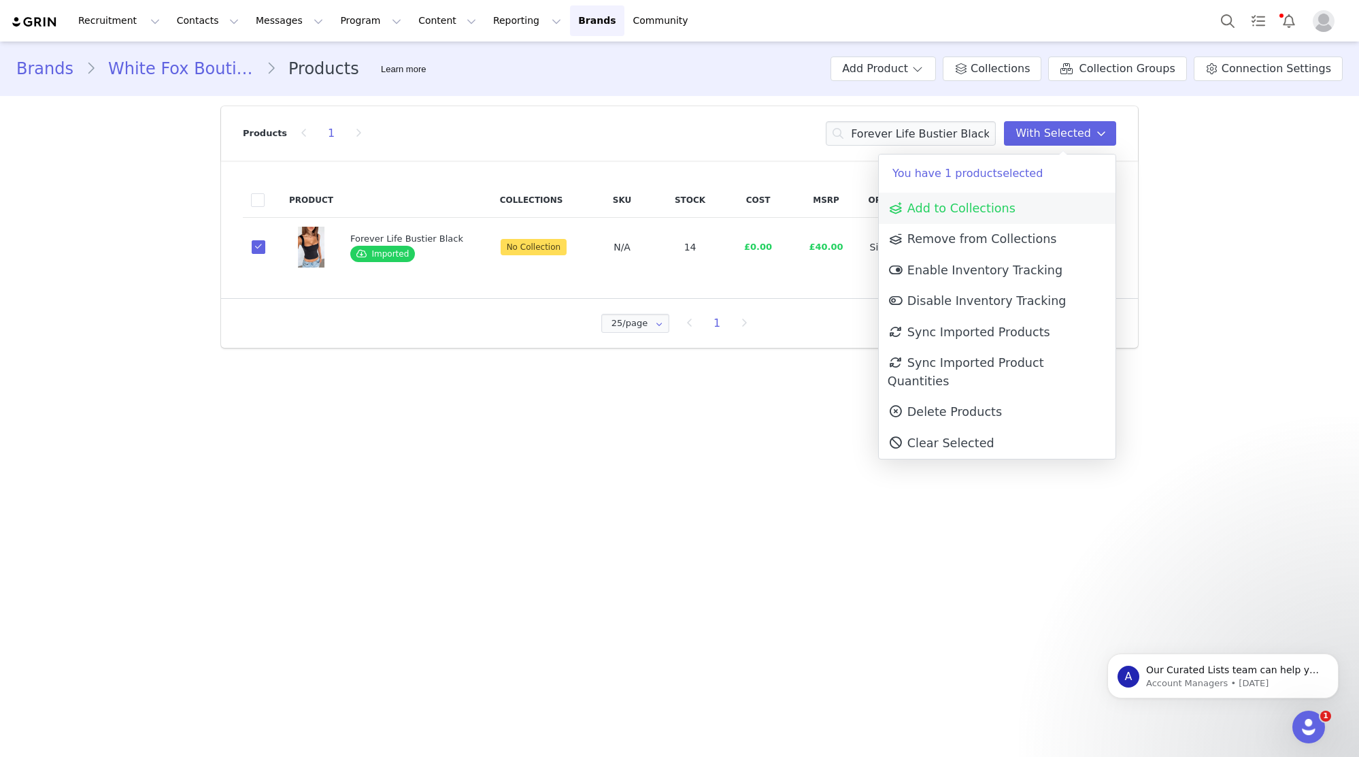
click at [1040, 201] on link "Add to Collections" at bounding box center [997, 208] width 237 height 31
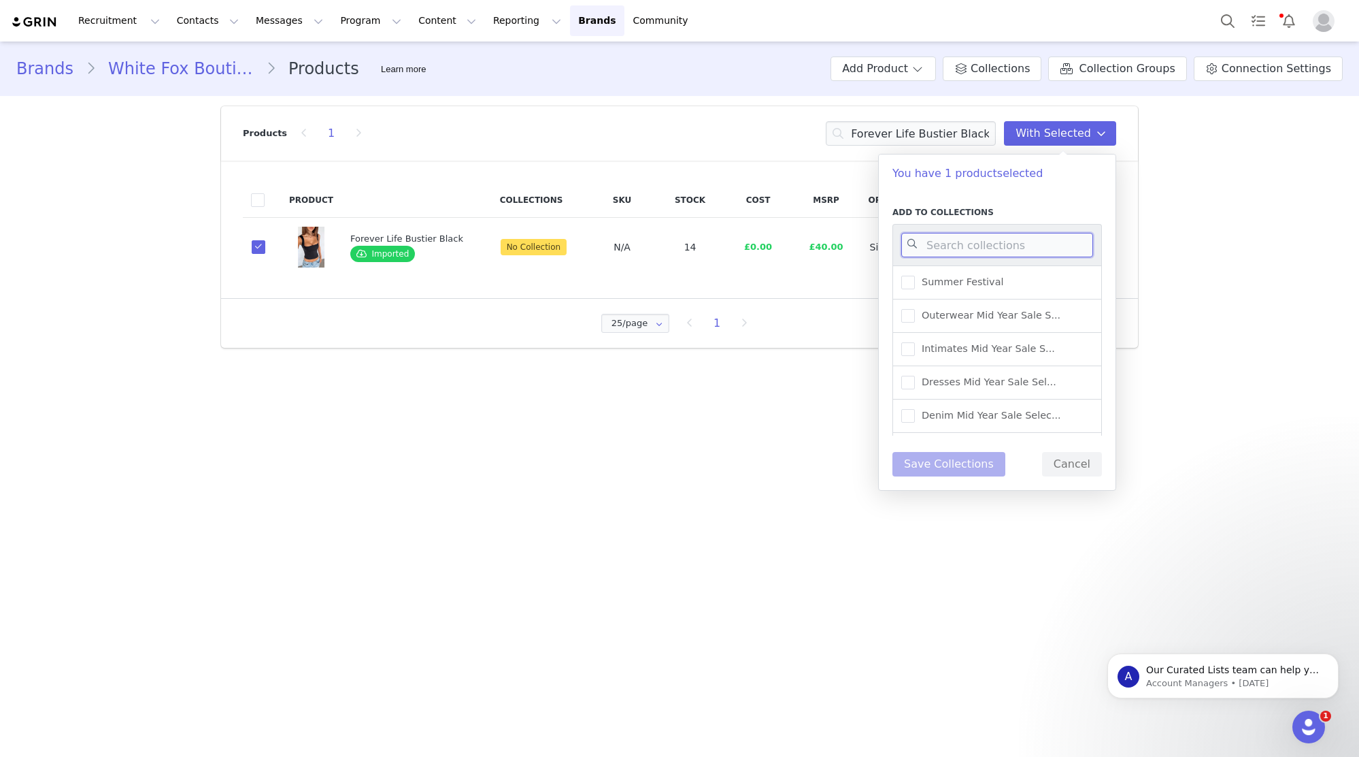
click at [959, 256] on input at bounding box center [998, 245] width 192 height 24
type input "UK WAREHOUSE -"
click at [1005, 319] on span "UK Warehouse - Tops" at bounding box center [970, 315] width 110 height 13
click at [915, 309] on input "UK Warehouse - Tops" at bounding box center [915, 309] width 0 height 0
click at [982, 469] on button "Save Collections" at bounding box center [949, 464] width 113 height 24
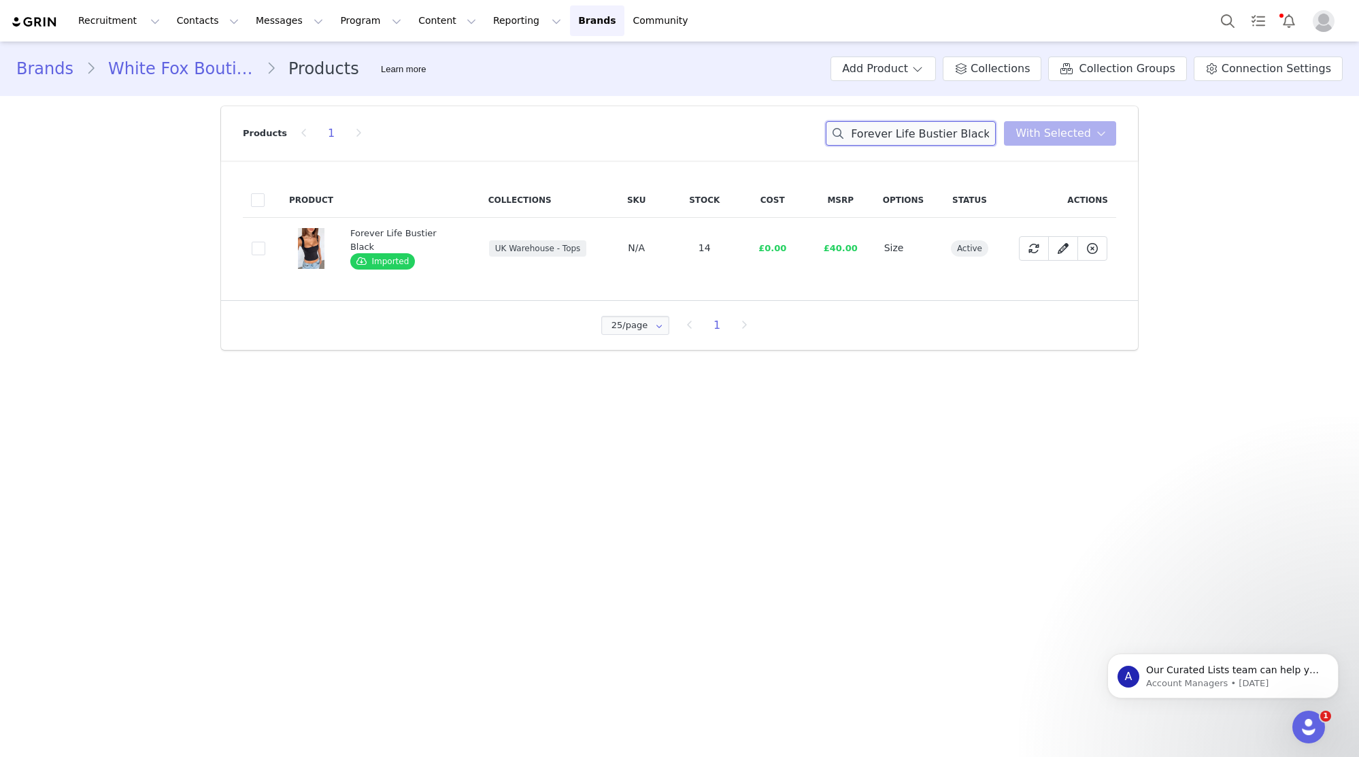
click at [951, 129] on input "Forever Life Bustier Black" at bounding box center [911, 133] width 170 height 24
paste input "In The Back Of My Mind Mini Dress Cream/Choc Polka Dot"
click at [951, 129] on input "In The Back Of My Mind Mini Dress Cream/Choc Polka Dot" at bounding box center [911, 133] width 170 height 24
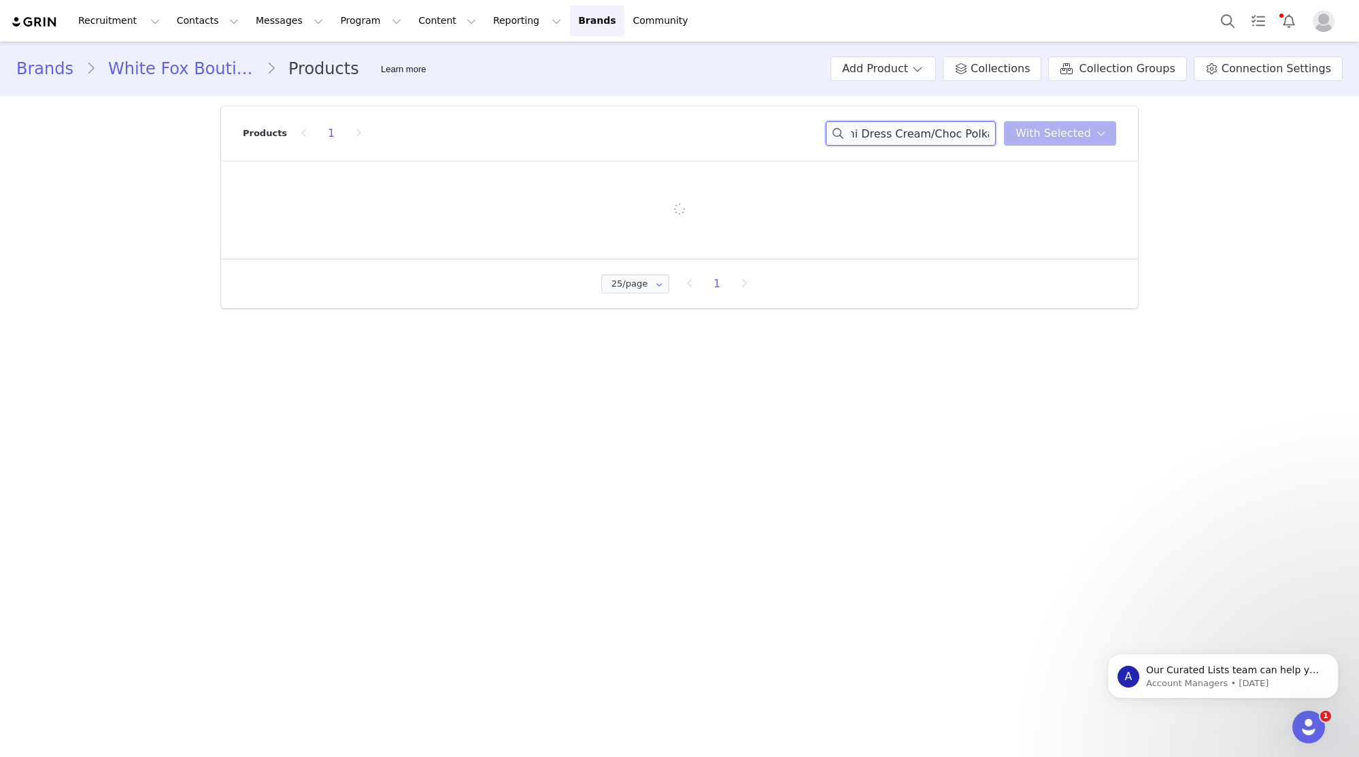
type input "In The Back Of My Mind Mini Dress Cream/Choc Polka Dot"
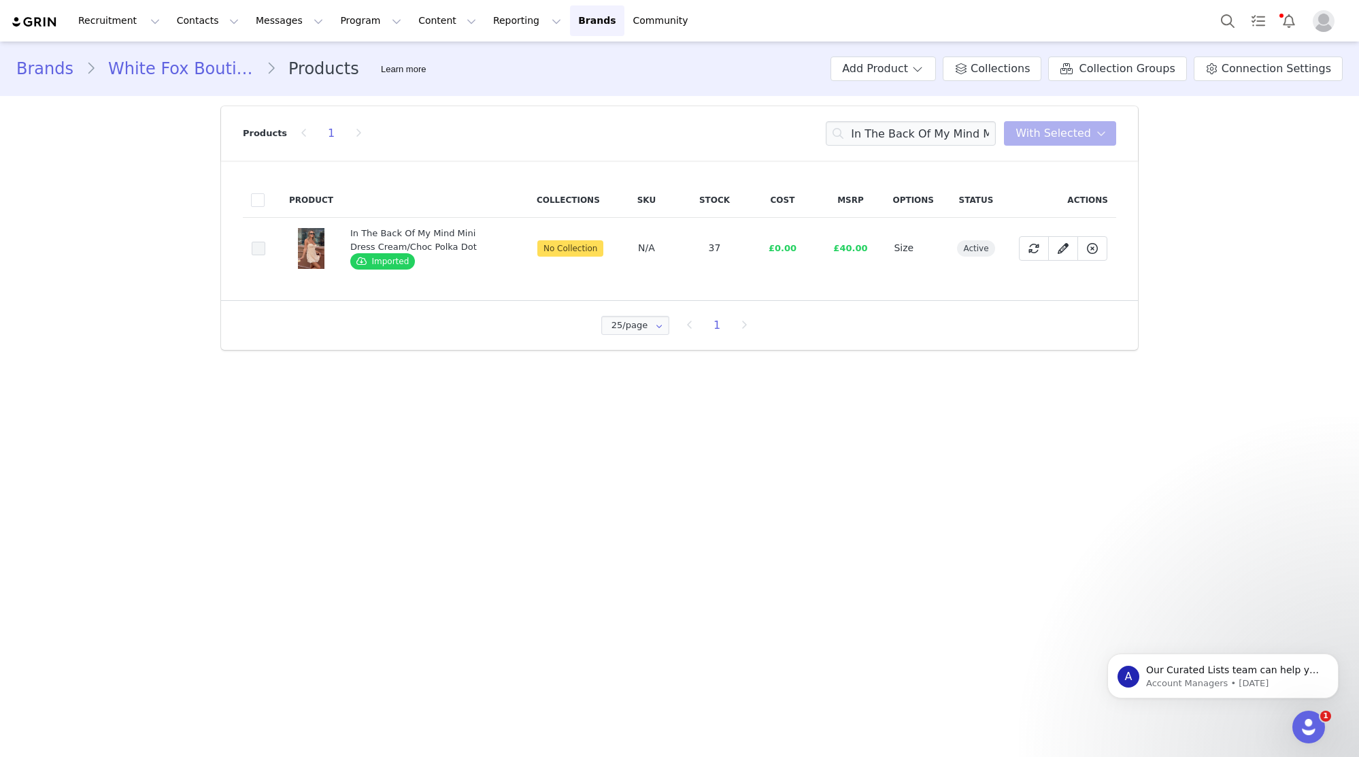
click at [261, 249] on span at bounding box center [259, 249] width 14 height 14
click at [265, 242] on input "8982432d-009d-4f29-bb51-07dbf5c71277" at bounding box center [265, 242] width 0 height 0
click at [1064, 137] on span "With Selected" at bounding box center [1054, 133] width 76 height 16
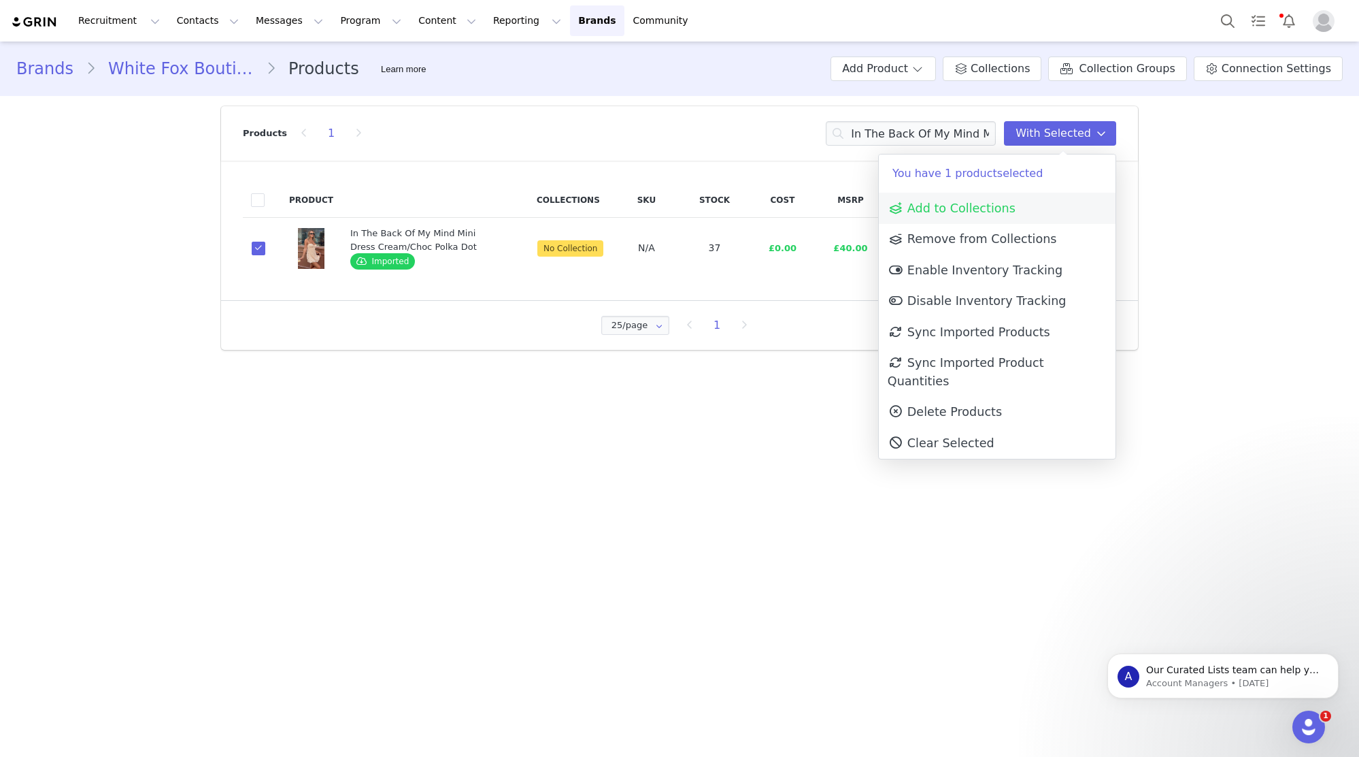
click at [1053, 201] on link "Add to Collections" at bounding box center [997, 208] width 237 height 31
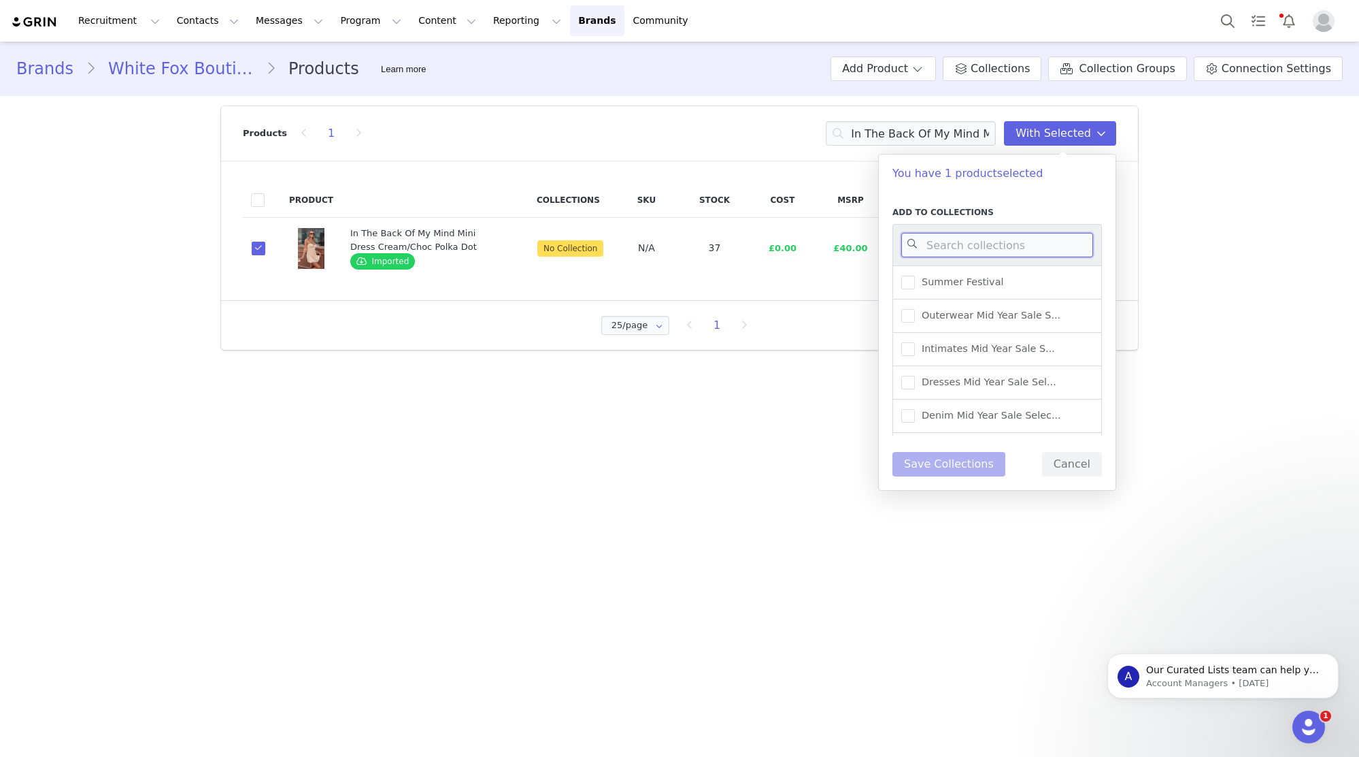
click at [1020, 237] on input at bounding box center [998, 245] width 192 height 24
type input "UK WAREHOUSE -"
click at [1021, 364] on label "UK Warehouse - Dresses" at bounding box center [972, 356] width 140 height 16
click at [915, 350] on input "UK Warehouse - Dresses" at bounding box center [915, 350] width 0 height 0
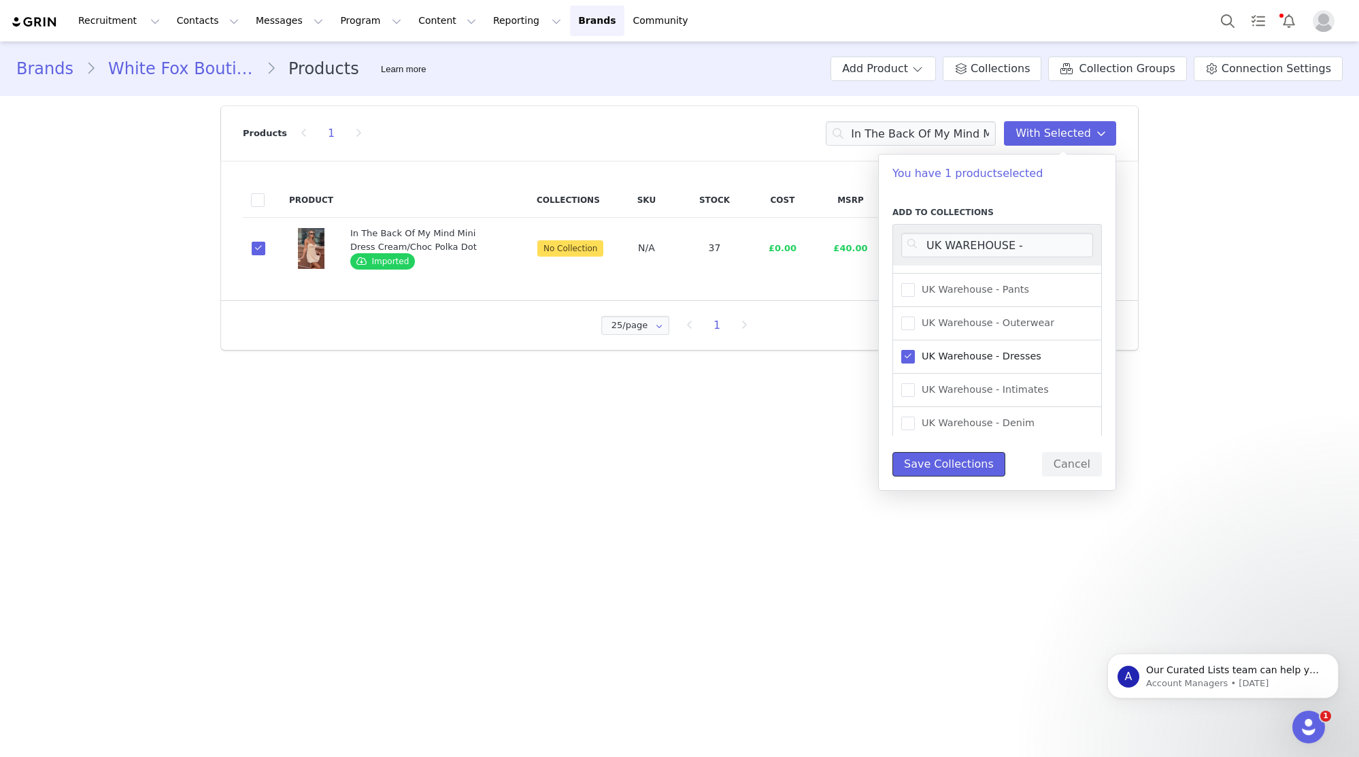
click at [942, 458] on button "Save Collections" at bounding box center [949, 464] width 113 height 24
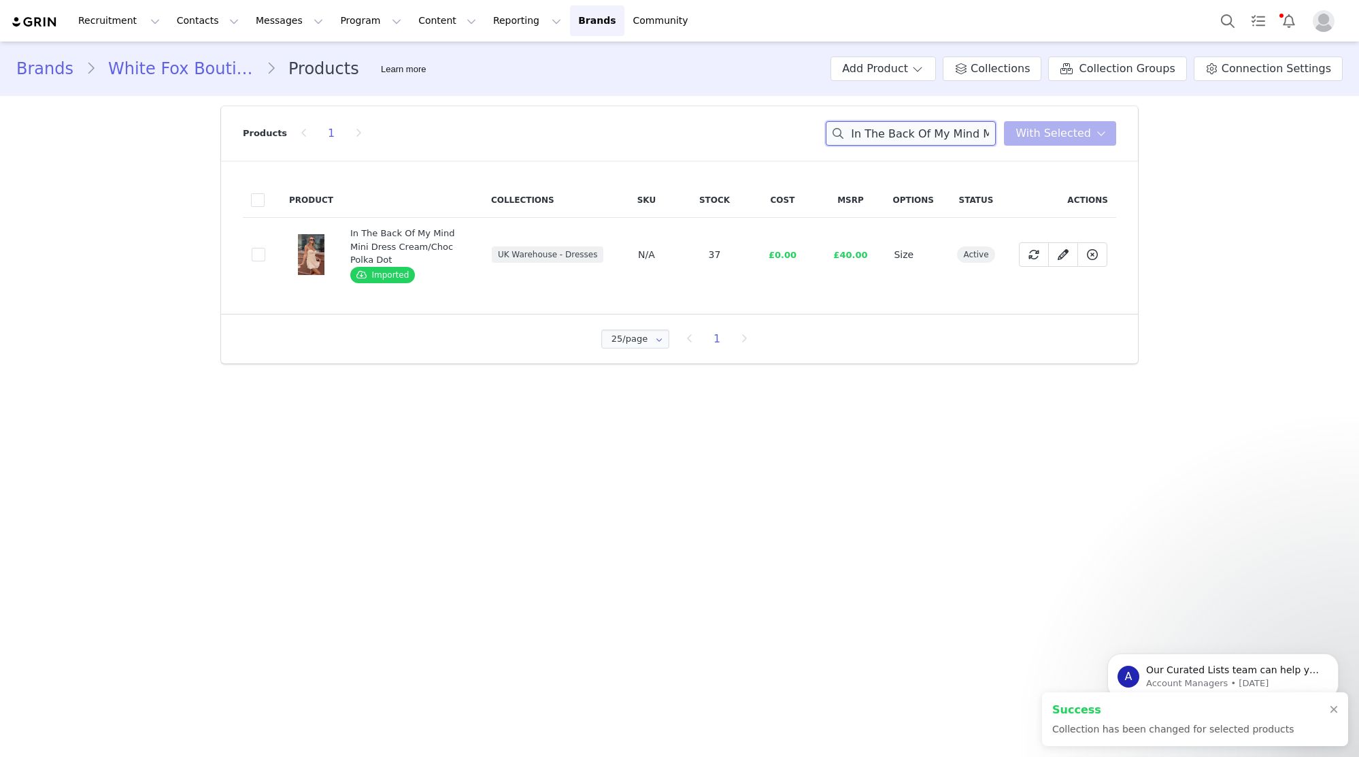
click at [925, 129] on input "In The Back Of My Mind Mini Dress Cream/Choc Polka Dot" at bounding box center [911, 133] width 170 height 24
paste input "Still Got It Mesh Maxi Dress Lemon"
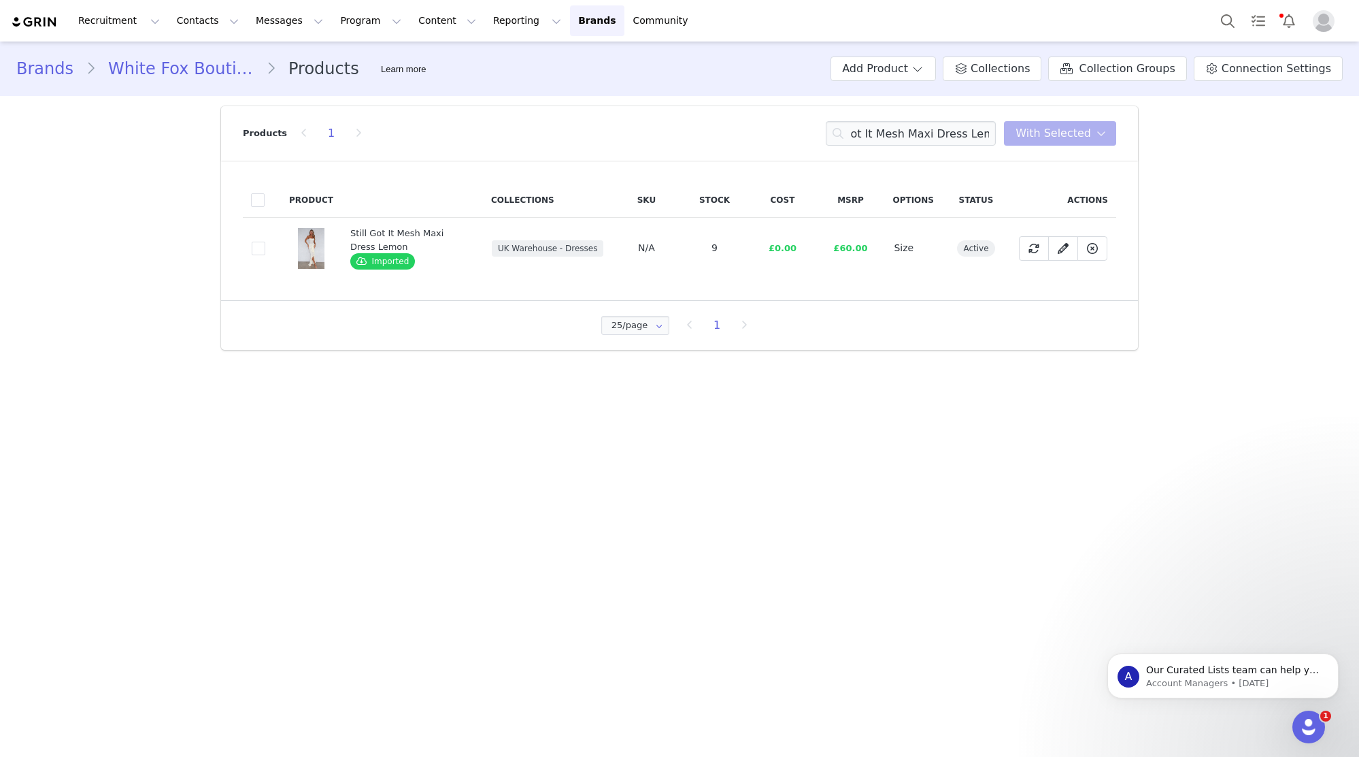
scroll to position [0, 0]
click at [883, 127] on input "Still Got It Mesh Maxi Dress Lemon" at bounding box center [911, 133] width 170 height 24
paste input "It's Showtime Maxi Skirt Chocolate"
click at [883, 127] on input "It's Showtime Maxi Skirt Chocolate" at bounding box center [911, 133] width 170 height 24
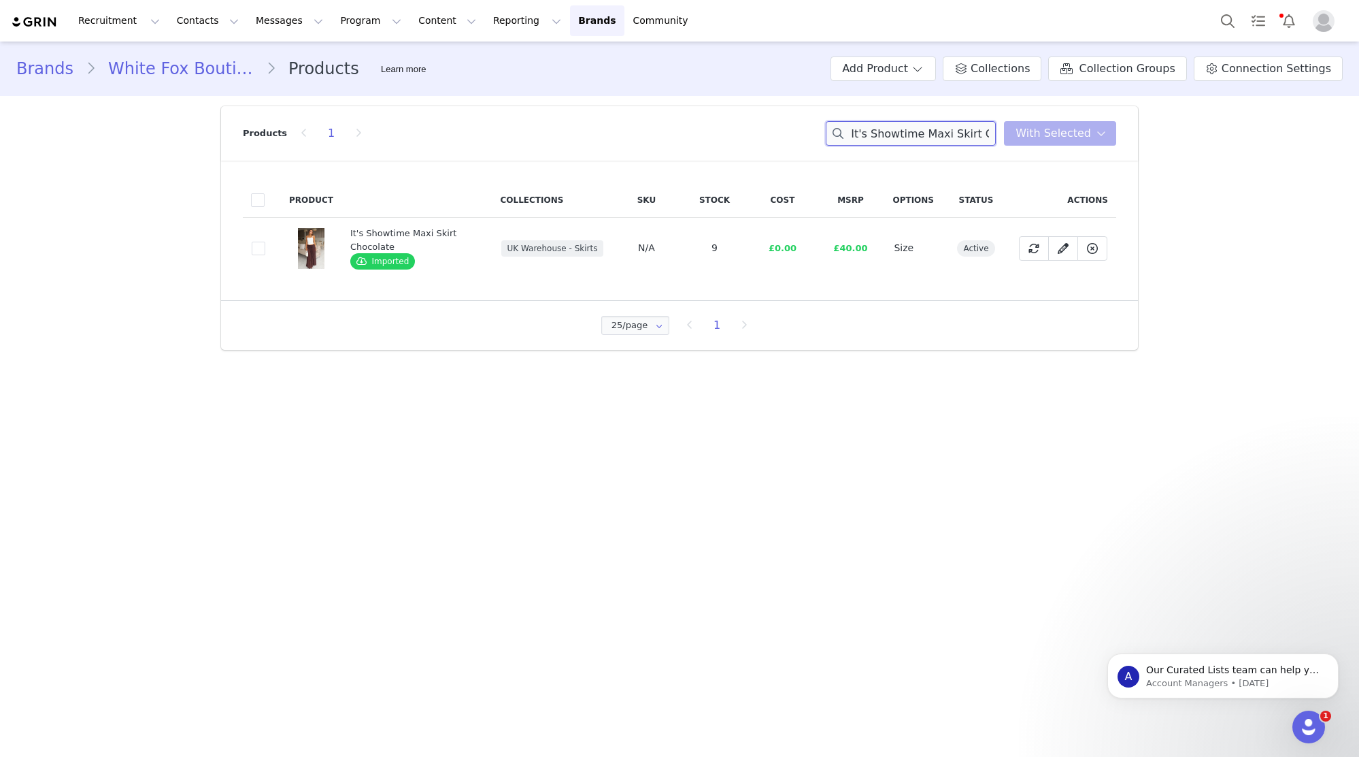
click at [938, 139] on input "It's Showtime Maxi Skirt Chocolate" at bounding box center [911, 133] width 170 height 24
paste input "Warm Whispers Knit Cardigan Lemon"
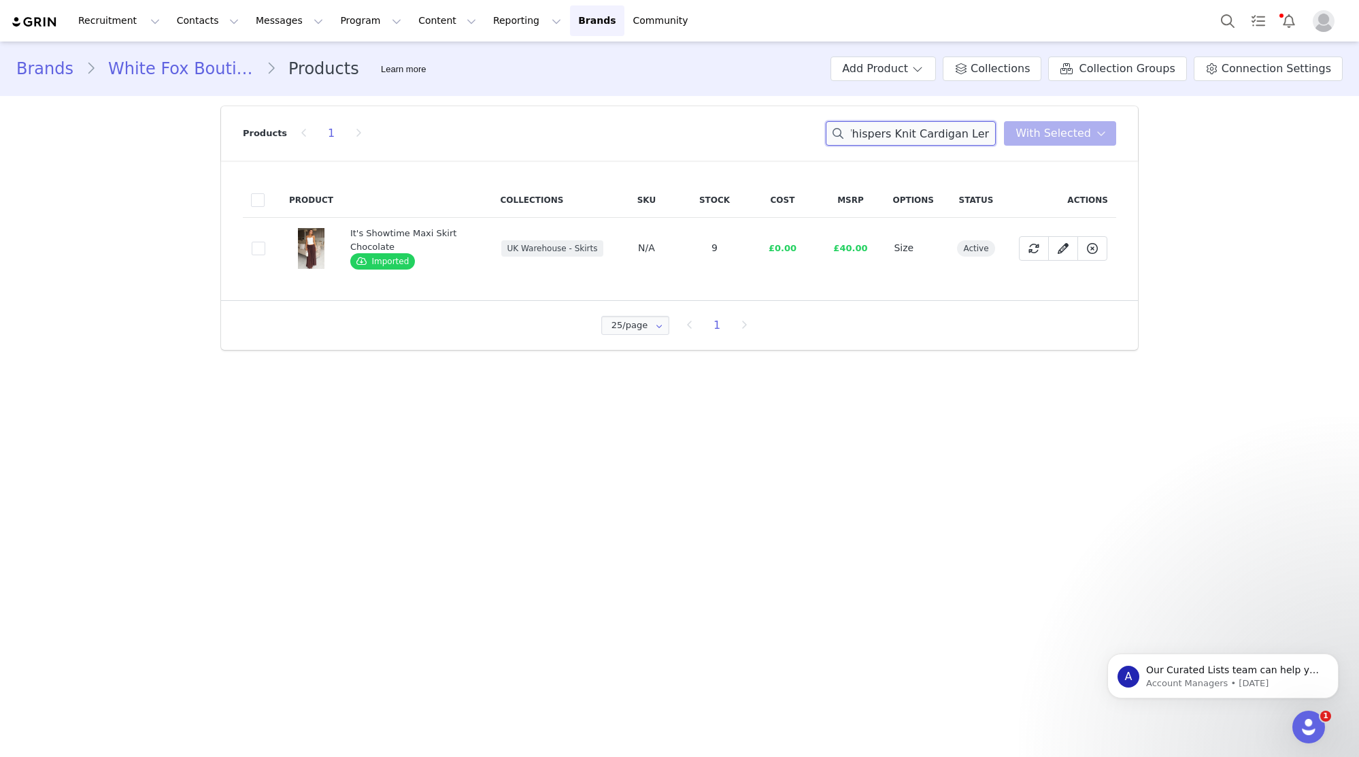
type input "Warm Whispers Knit Cardigan Lemon"
click at [966, 136] on input "Warm Whispers Knit Cardigan Lemon" at bounding box center [911, 133] width 170 height 24
drag, startPoint x: 258, startPoint y: 246, endPoint x: 331, endPoint y: 245, distance: 72.8
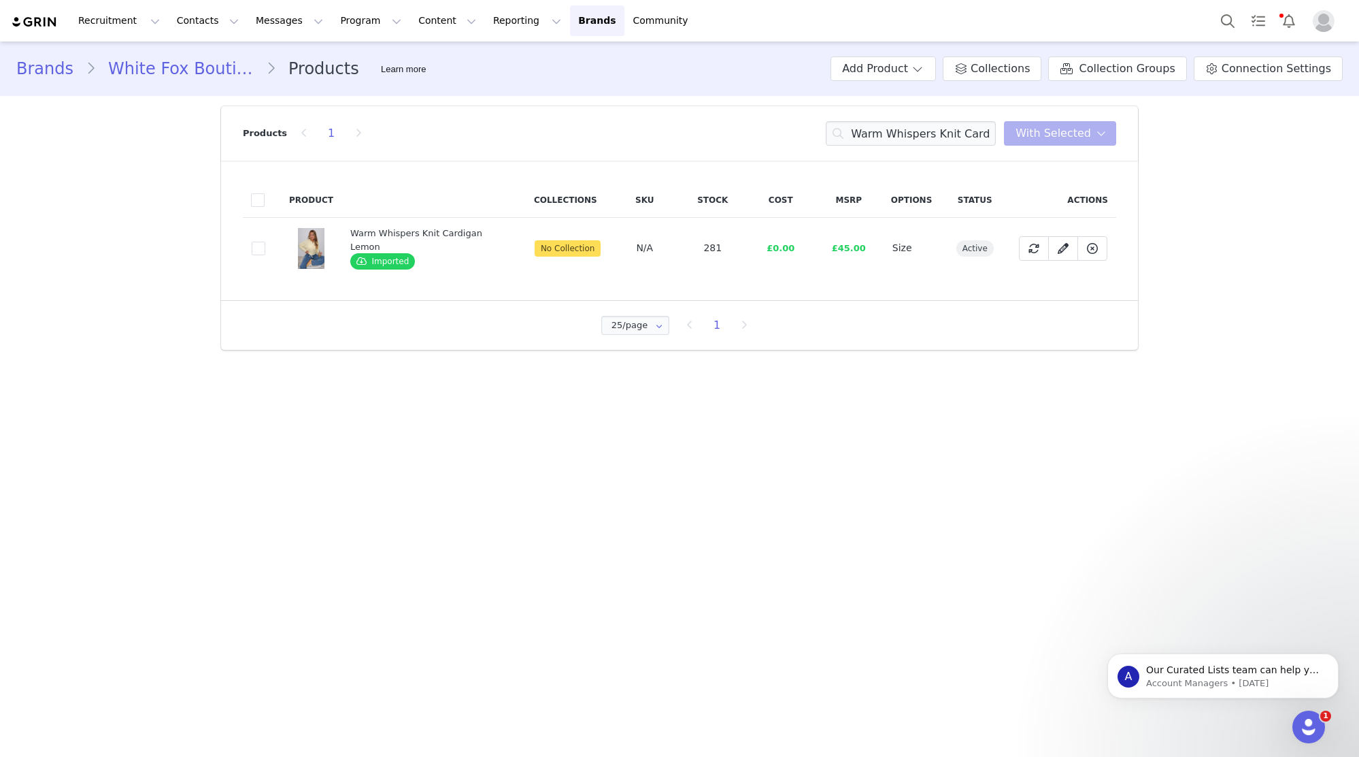
click at [260, 246] on span at bounding box center [259, 249] width 14 height 14
click at [265, 242] on input "18da4268-72dc-406e-ae52-0a70ff40aaef" at bounding box center [265, 242] width 0 height 0
drag, startPoint x: 1071, startPoint y: 117, endPoint x: 1071, endPoint y: 125, distance: 7.5
click at [1071, 118] on div "Products 1 Warm Whispers Knit Cardigan Lemon With Selected" at bounding box center [680, 133] width 874 height 54
drag, startPoint x: 1071, startPoint y: 134, endPoint x: 1070, endPoint y: 173, distance: 39.5
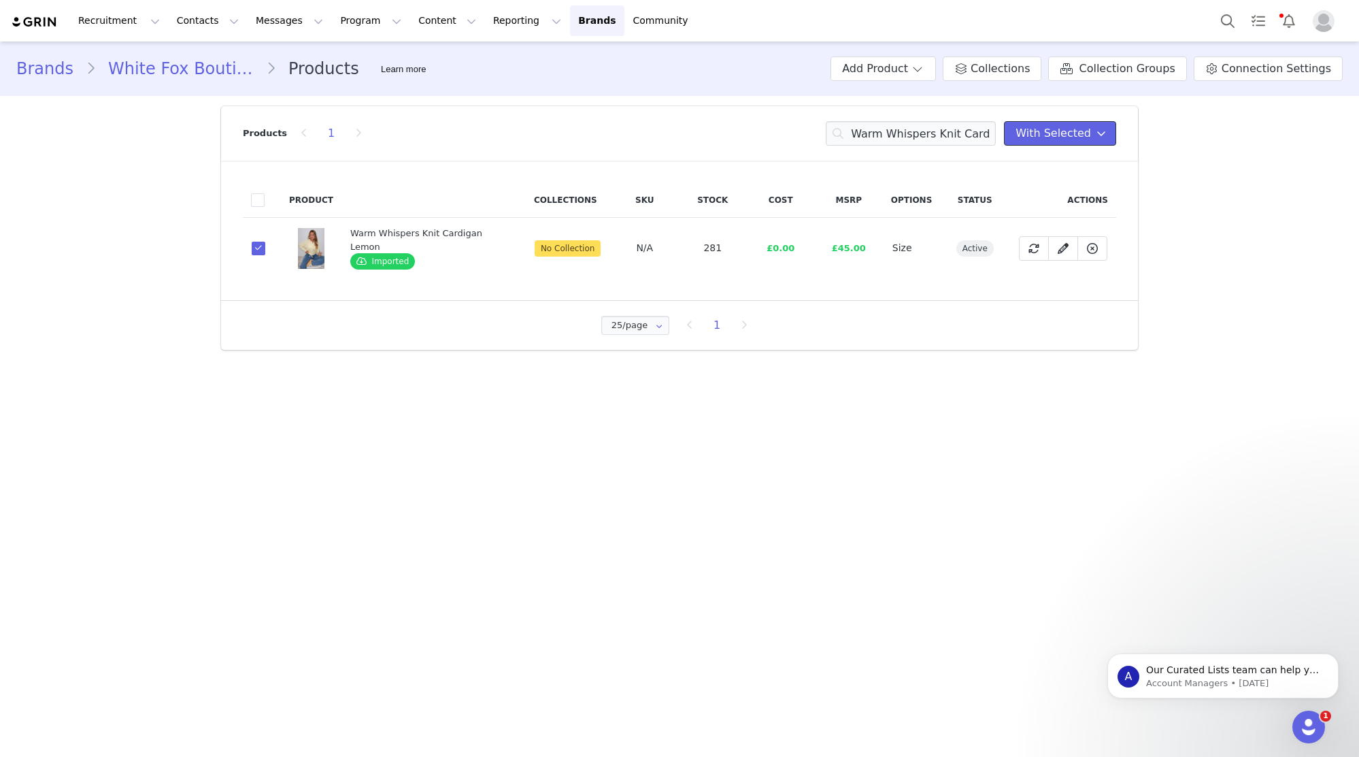
click at [1071, 134] on span "With Selected" at bounding box center [1054, 133] width 76 height 16
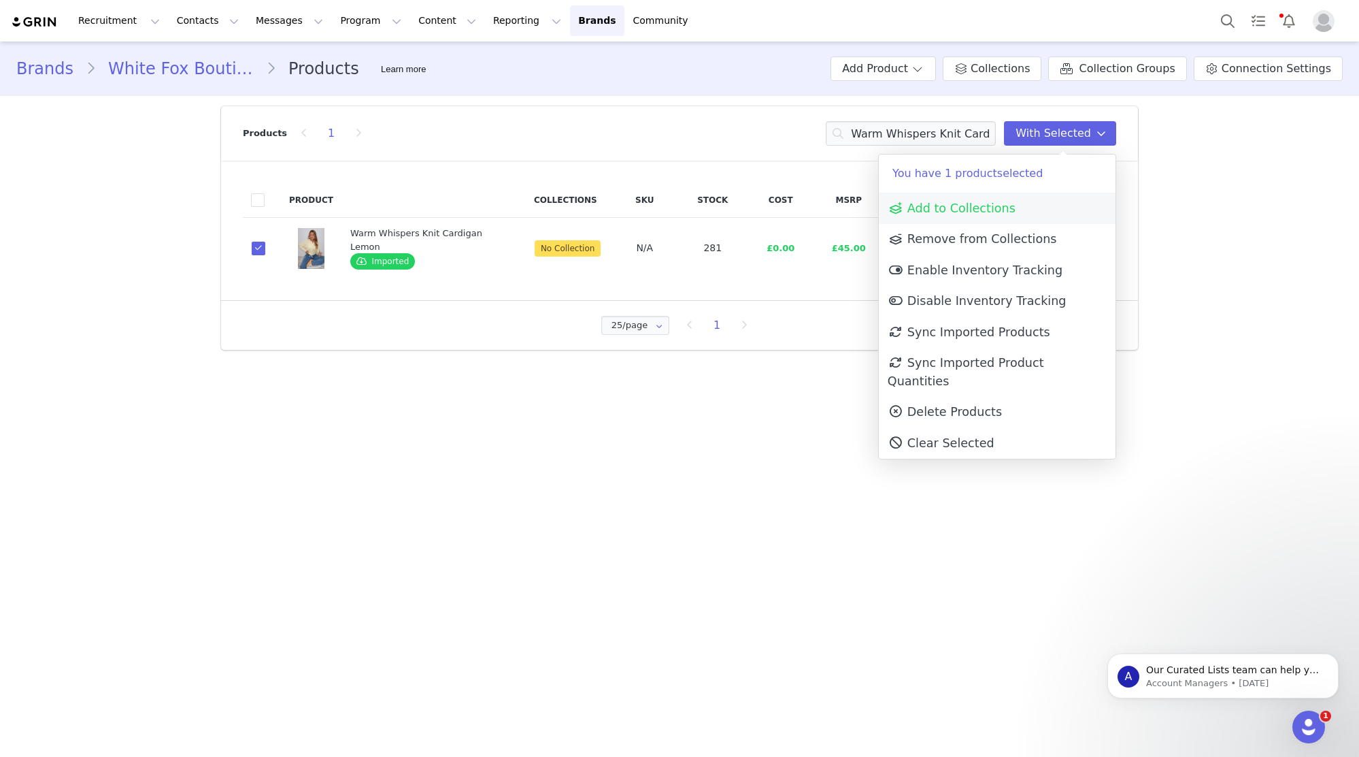
drag, startPoint x: 1066, startPoint y: 192, endPoint x: 1057, endPoint y: 212, distance: 21.9
click at [1066, 192] on p "You have 1 product selected" at bounding box center [997, 173] width 237 height 38
click at [1057, 212] on link "Add to Collections" at bounding box center [997, 208] width 237 height 31
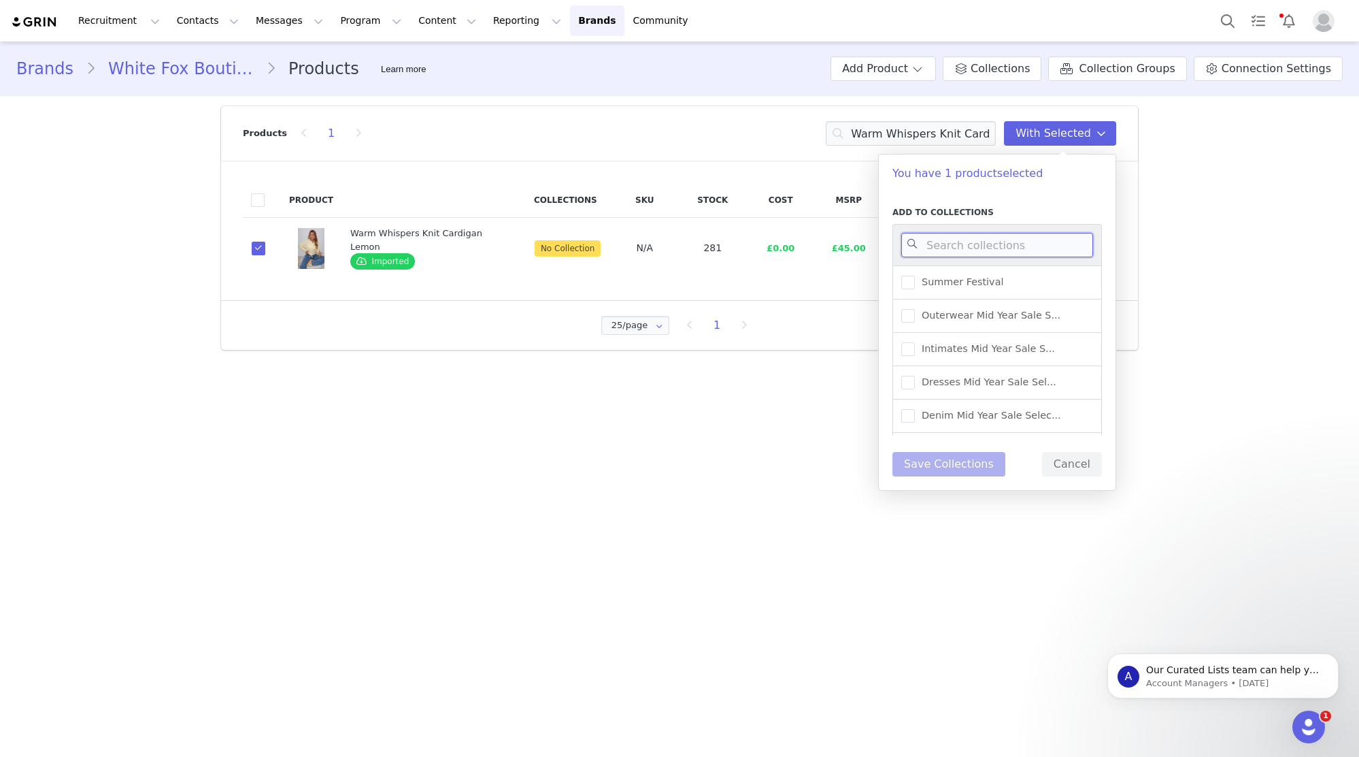
click at [1057, 254] on input at bounding box center [998, 245] width 192 height 24
type input "UK WAREHOUSE -"
drag, startPoint x: 1048, startPoint y: 337, endPoint x: 993, endPoint y: 337, distance: 55.1
click at [1044, 338] on div "UK Warehouse - Outerwear" at bounding box center [998, 339] width 210 height 33
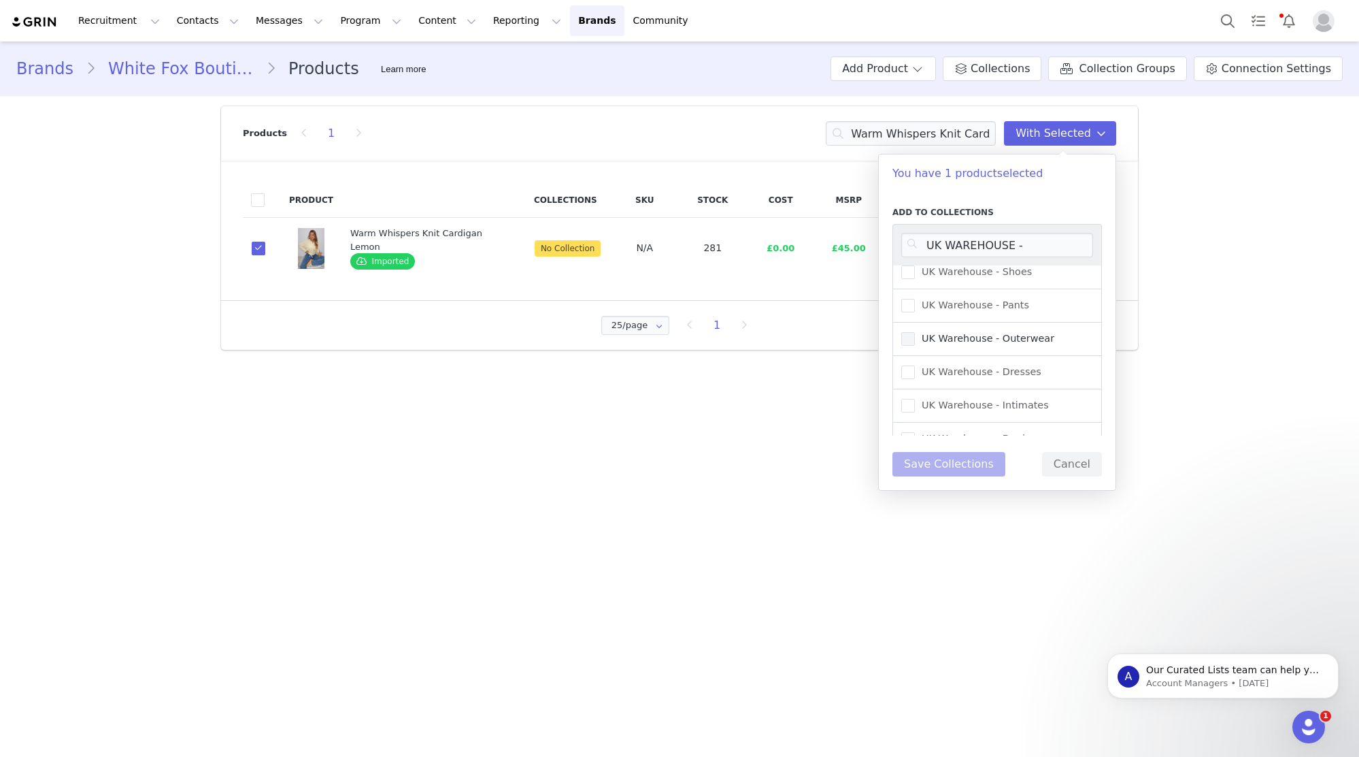
click at [993, 337] on span "UK Warehouse - Outerwear" at bounding box center [984, 338] width 139 height 13
click at [915, 332] on input "UK Warehouse - Outerwear" at bounding box center [915, 332] width 0 height 0
click at [955, 465] on button "Save Collections" at bounding box center [949, 464] width 113 height 24
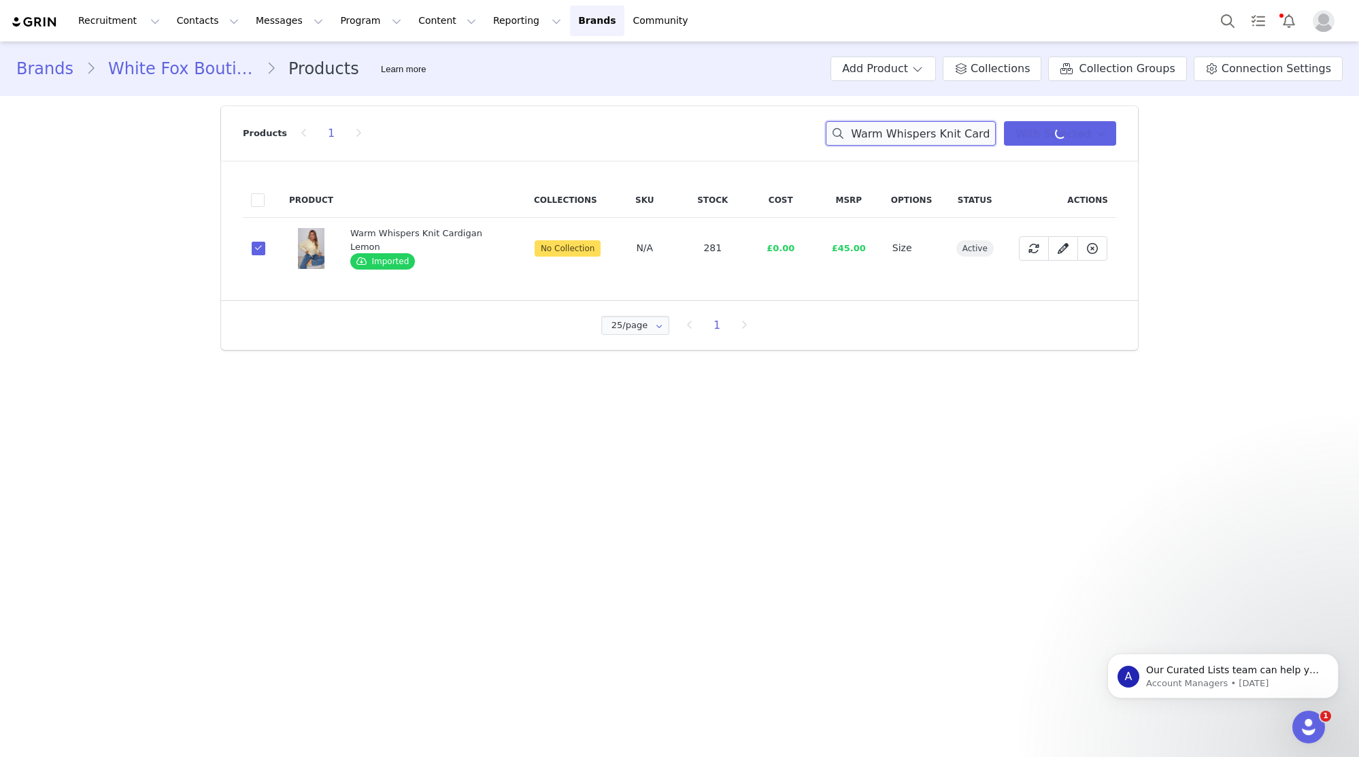
click at [965, 126] on input "Warm Whispers Knit Cardigan Lemon" at bounding box center [911, 133] width 170 height 24
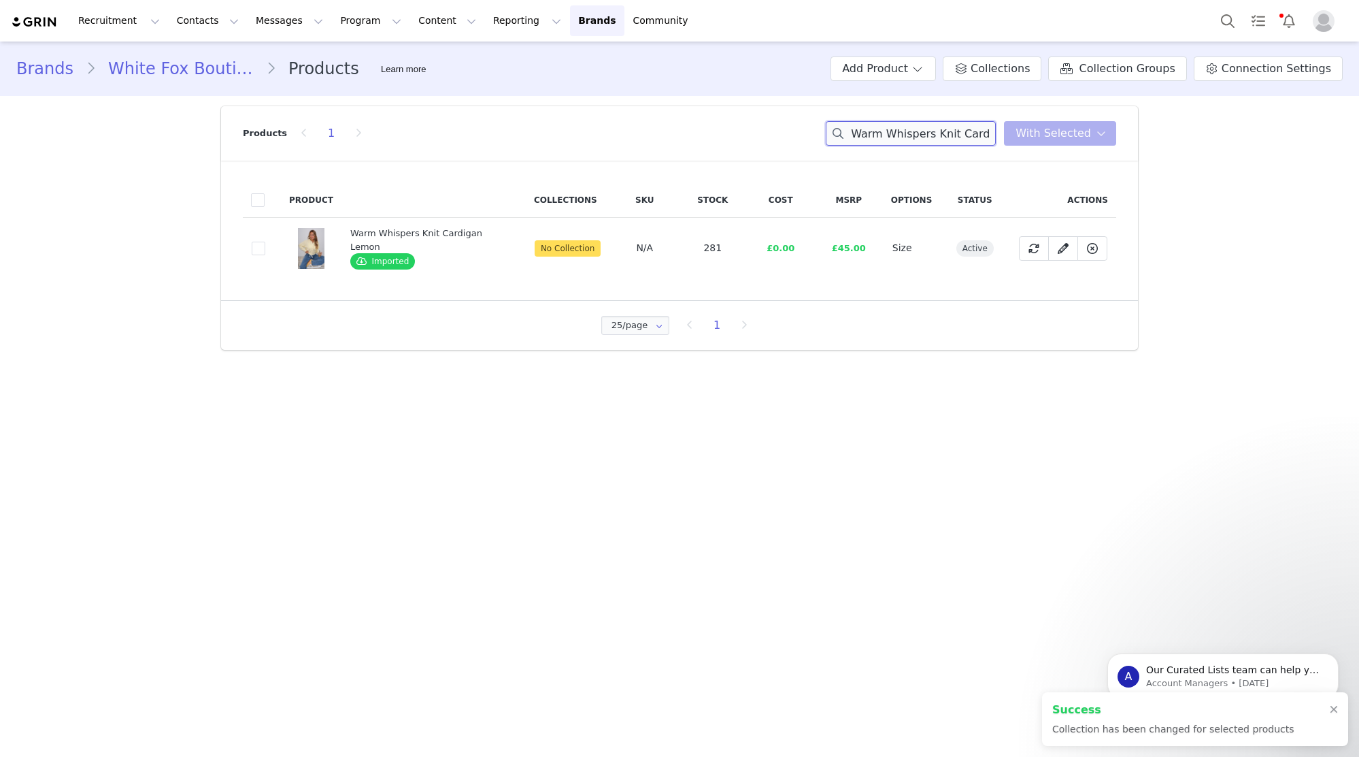
paste input "Always The Best Mini Skirt Black"
click at [977, 133] on input "Always The Best Mini Skirt Black Whispers Knit Cardigan Lemon" at bounding box center [911, 133] width 170 height 24
paste input
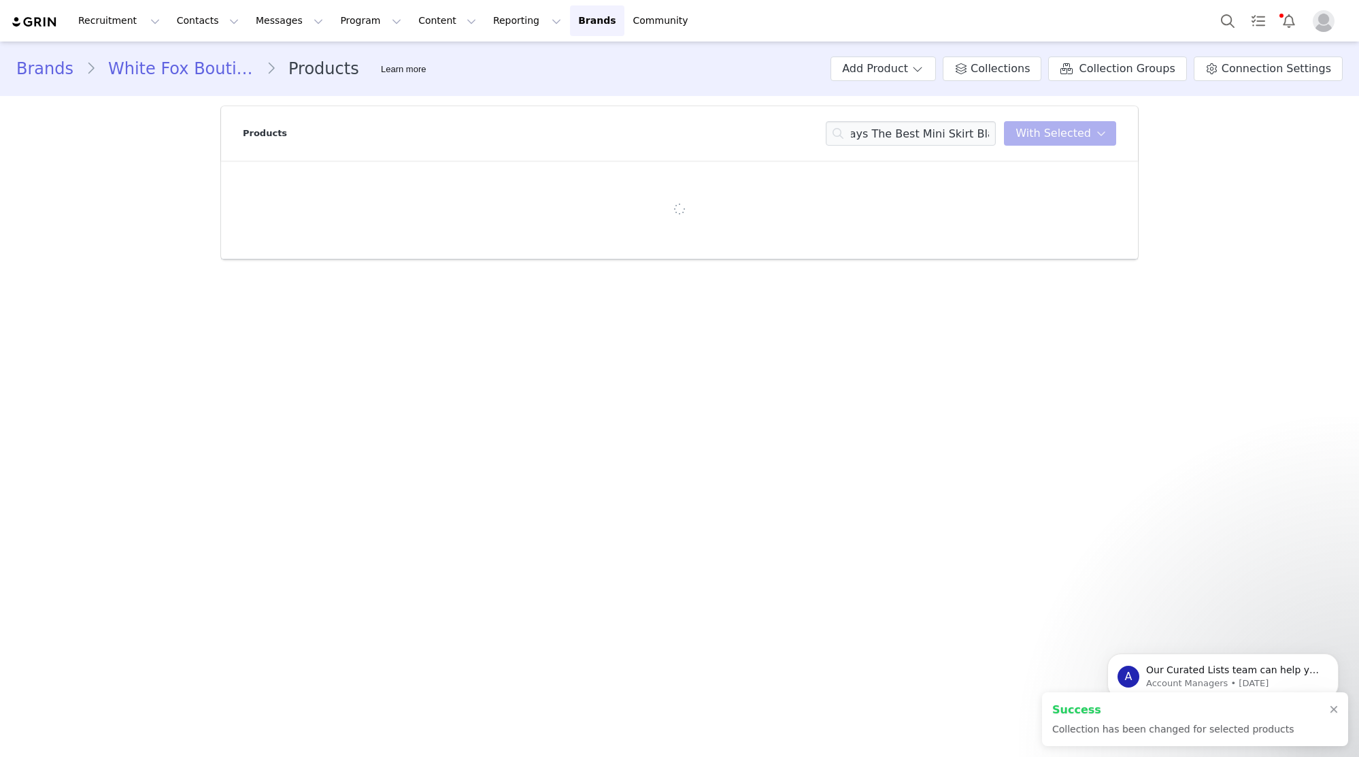
scroll to position [0, 0]
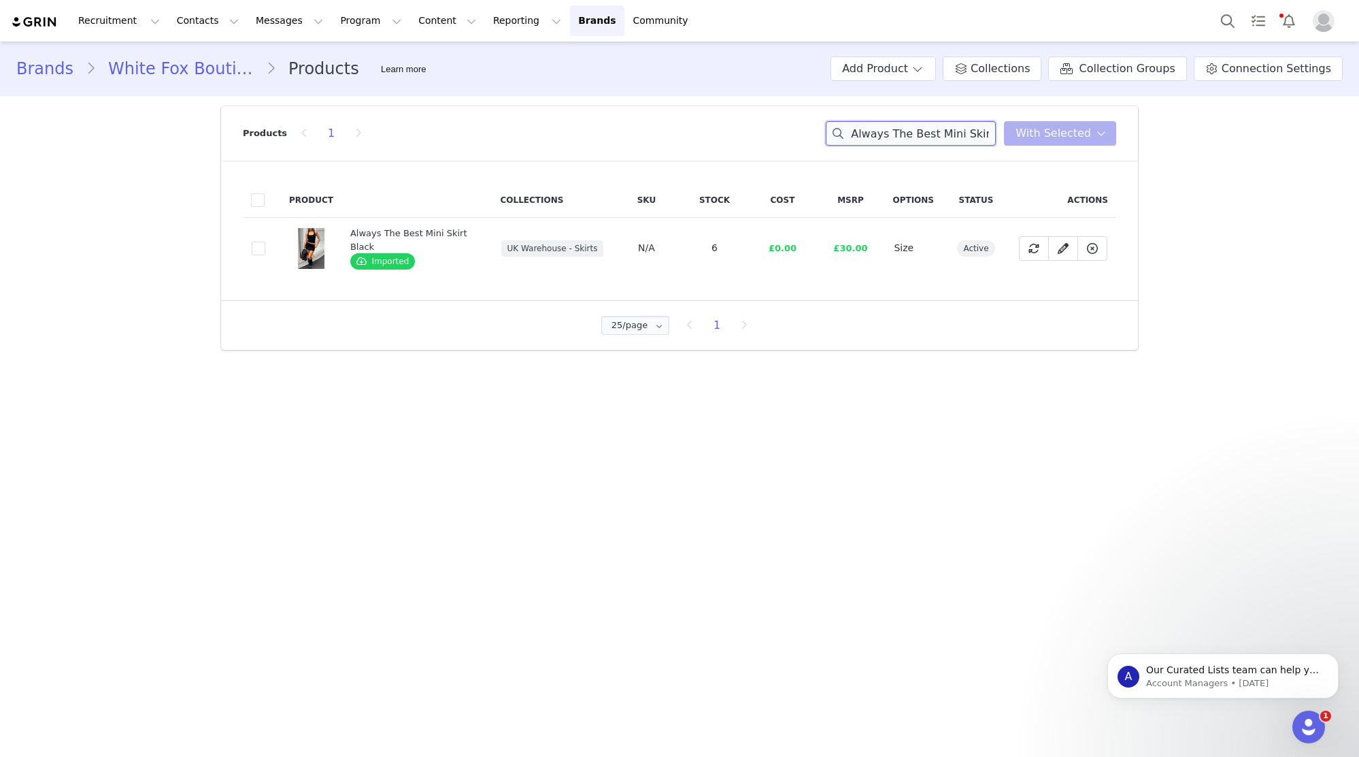
click at [925, 137] on input "Always The Best Mini Skirt Black" at bounding box center [911, 133] width 170 height 24
paste input "Platinum Maxi Dress Chocolate"
click at [972, 131] on input "Platinum Maxi Dress Chocolate" at bounding box center [911, 133] width 170 height 24
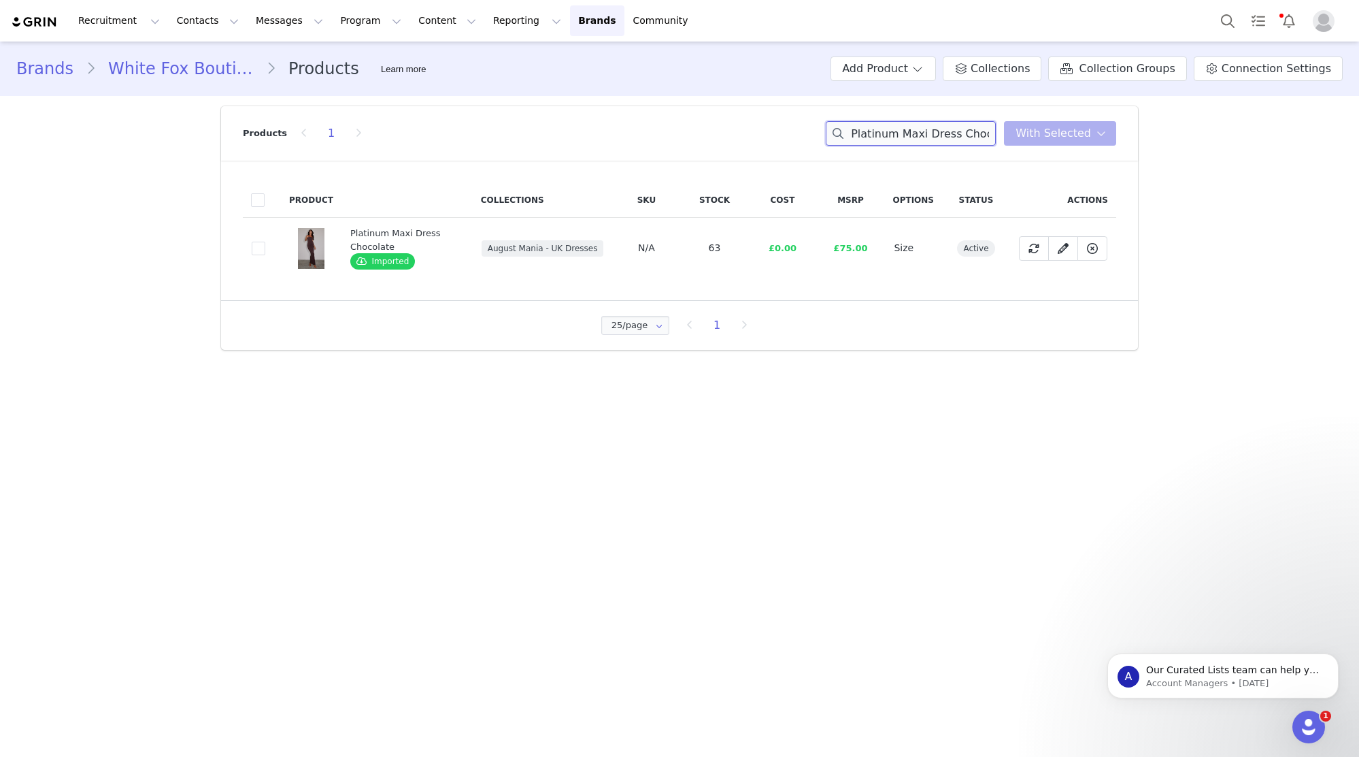
click at [972, 131] on input "Platinum Maxi Dress Chocolate" at bounding box center [911, 133] width 170 height 24
paste input "We All Want More Halter Neck Maxi Dress Lemon"
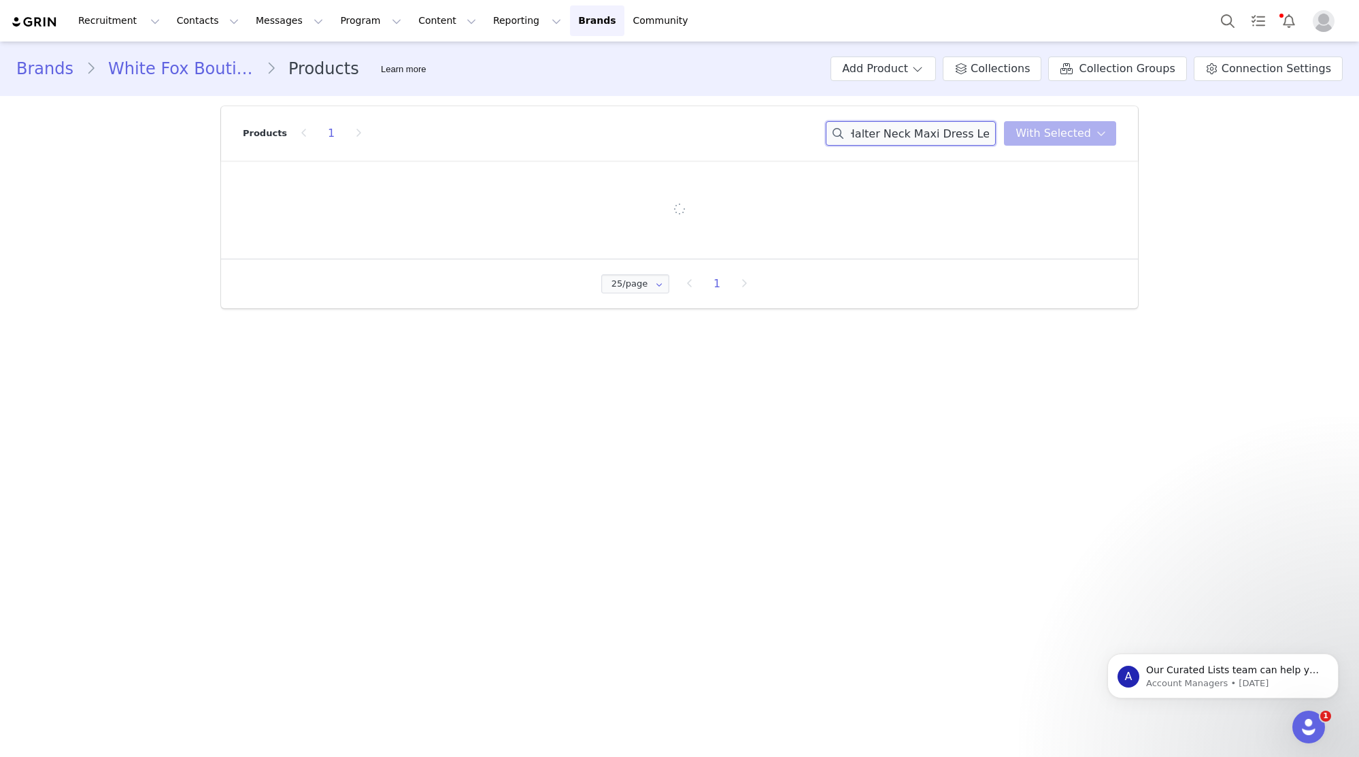
type input "We All Want More Halter Neck Maxi Dress Lemon"
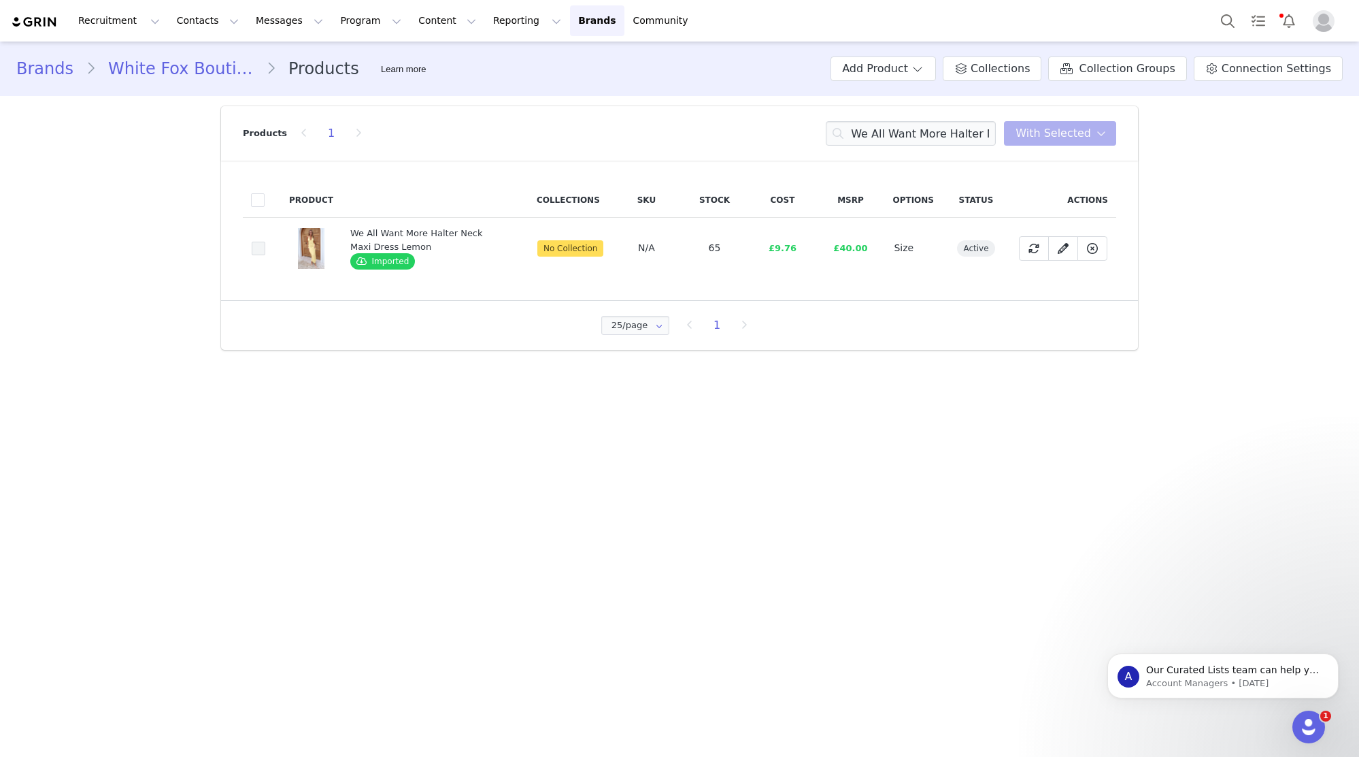
click at [255, 245] on span at bounding box center [259, 249] width 14 height 14
click at [265, 242] on input "9fa5c692-fb6b-4745-9d9d-1989d9990fde" at bounding box center [265, 242] width 0 height 0
click at [1092, 127] on button "With Selected" at bounding box center [1060, 133] width 112 height 24
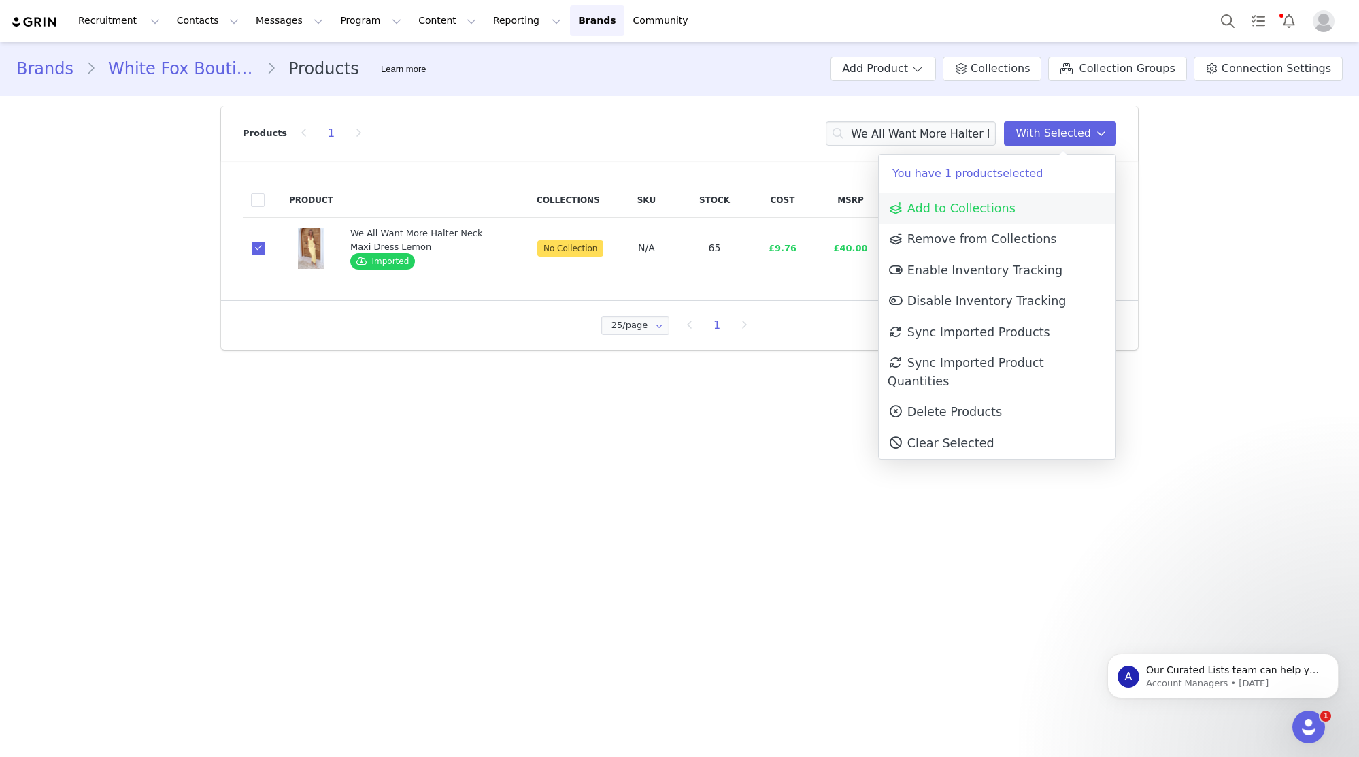
click at [1068, 206] on link "Add to Collections" at bounding box center [997, 208] width 237 height 31
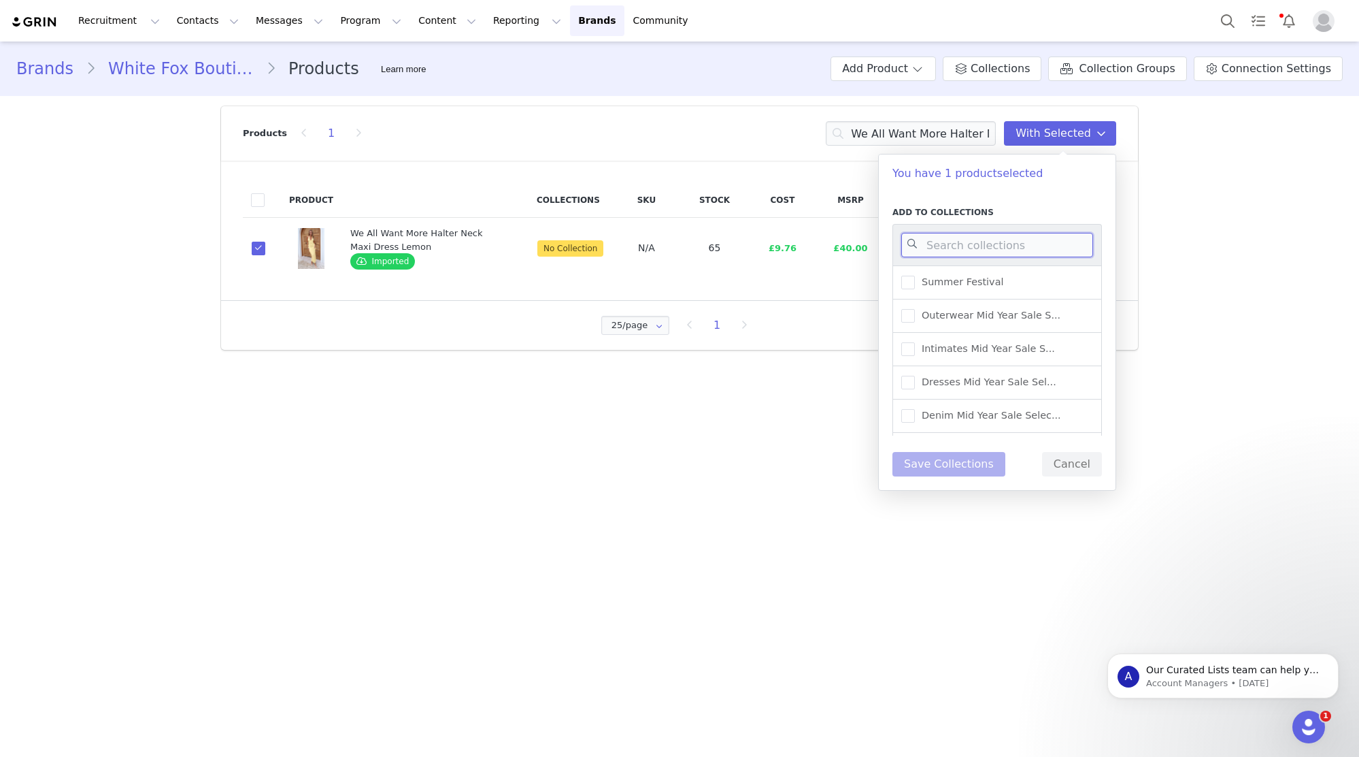
click at [1056, 242] on input at bounding box center [998, 245] width 192 height 24
type input "UK WAREHOUSE -"
click at [1014, 388] on span "UK Warehouse - Dresses" at bounding box center [978, 386] width 127 height 13
click at [915, 380] on input "UK Warehouse - Dresses" at bounding box center [915, 380] width 0 height 0
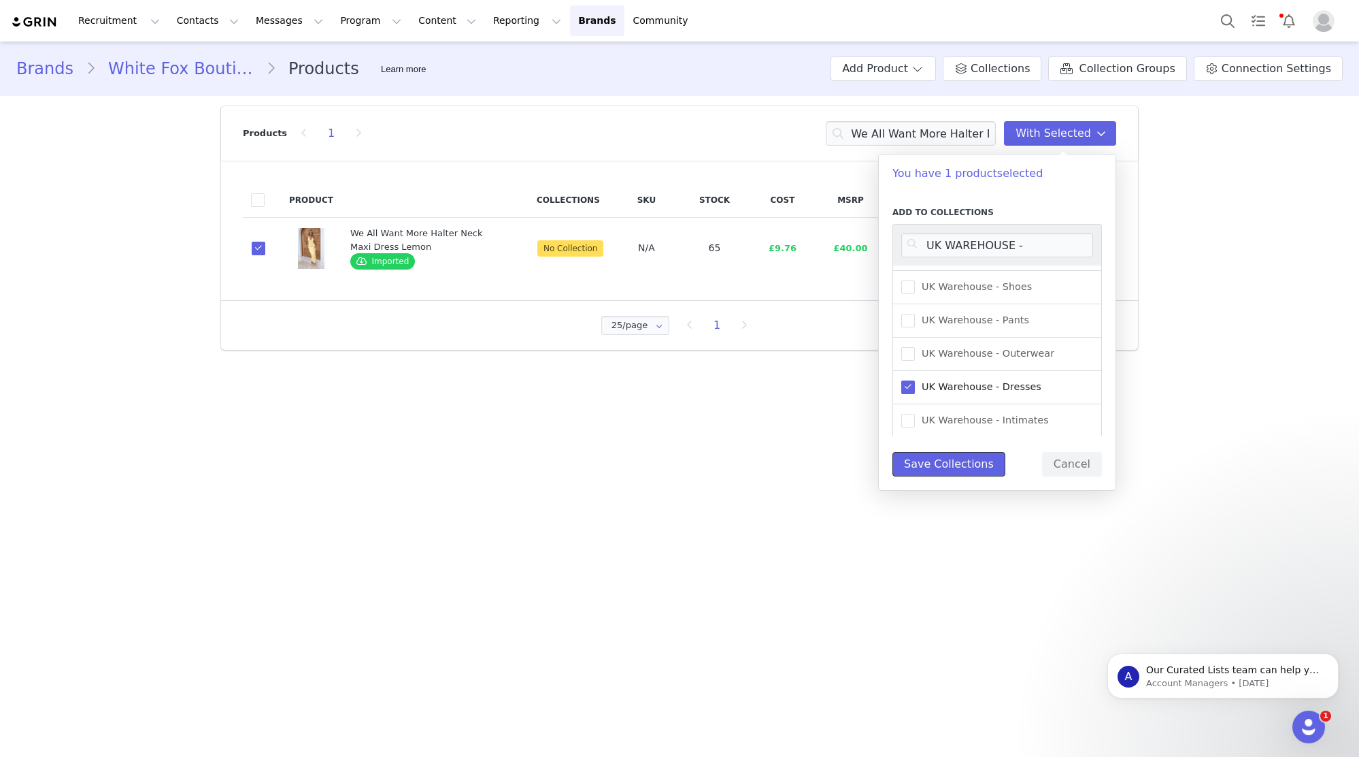
click at [950, 457] on button "Save Collections" at bounding box center [949, 464] width 113 height 24
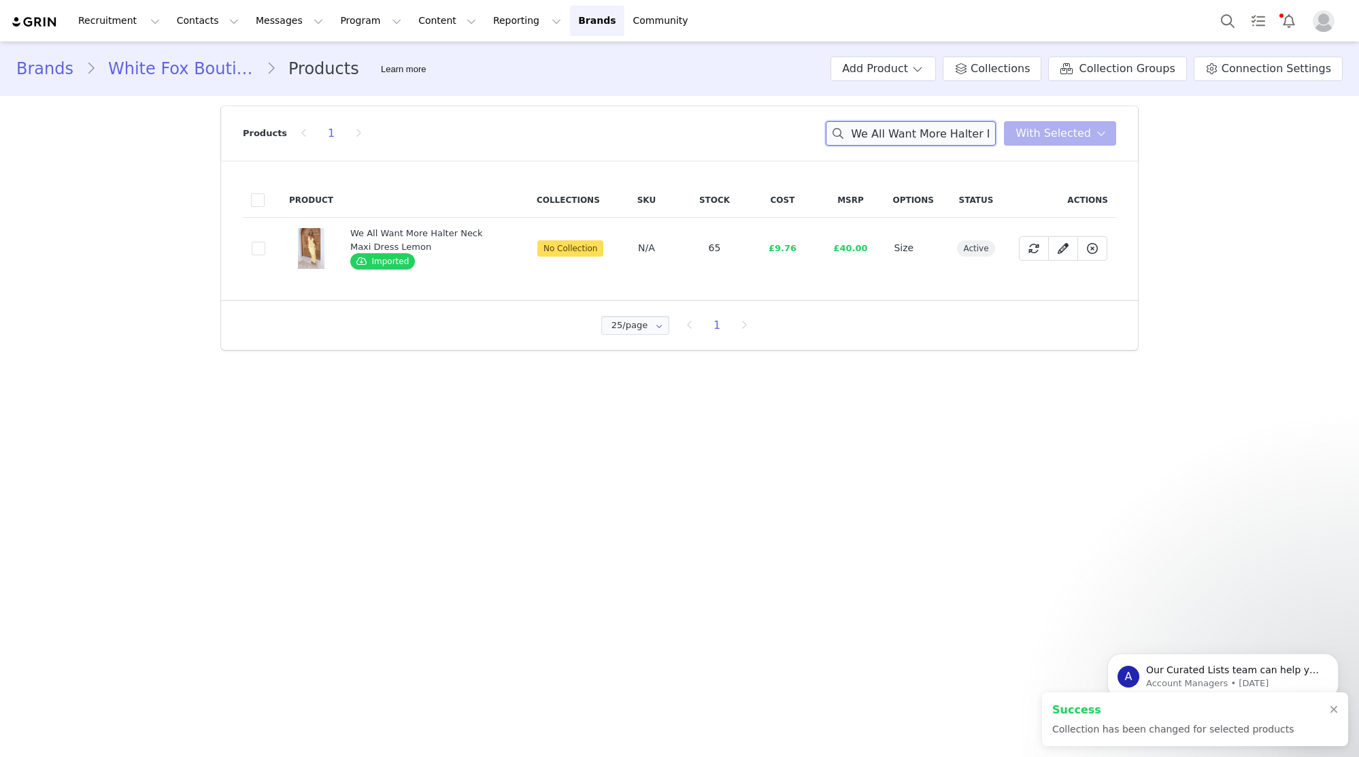
click at [935, 137] on input "We All Want More Halter Neck Maxi Dress Lemon" at bounding box center [911, 133] width 170 height 24
paste input "Living Like That Scoop Mini Dress Black"
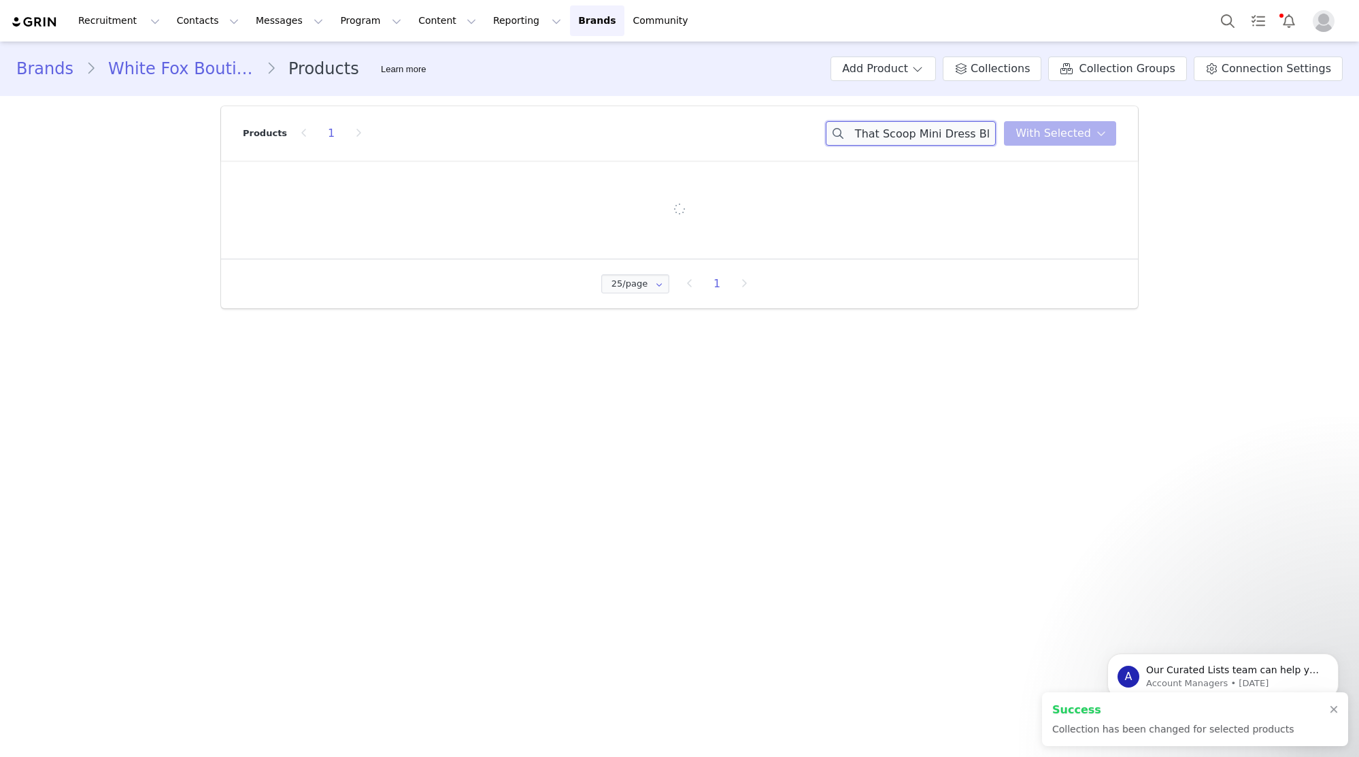
type input "Living Like That Scoop Mini Dress Black"
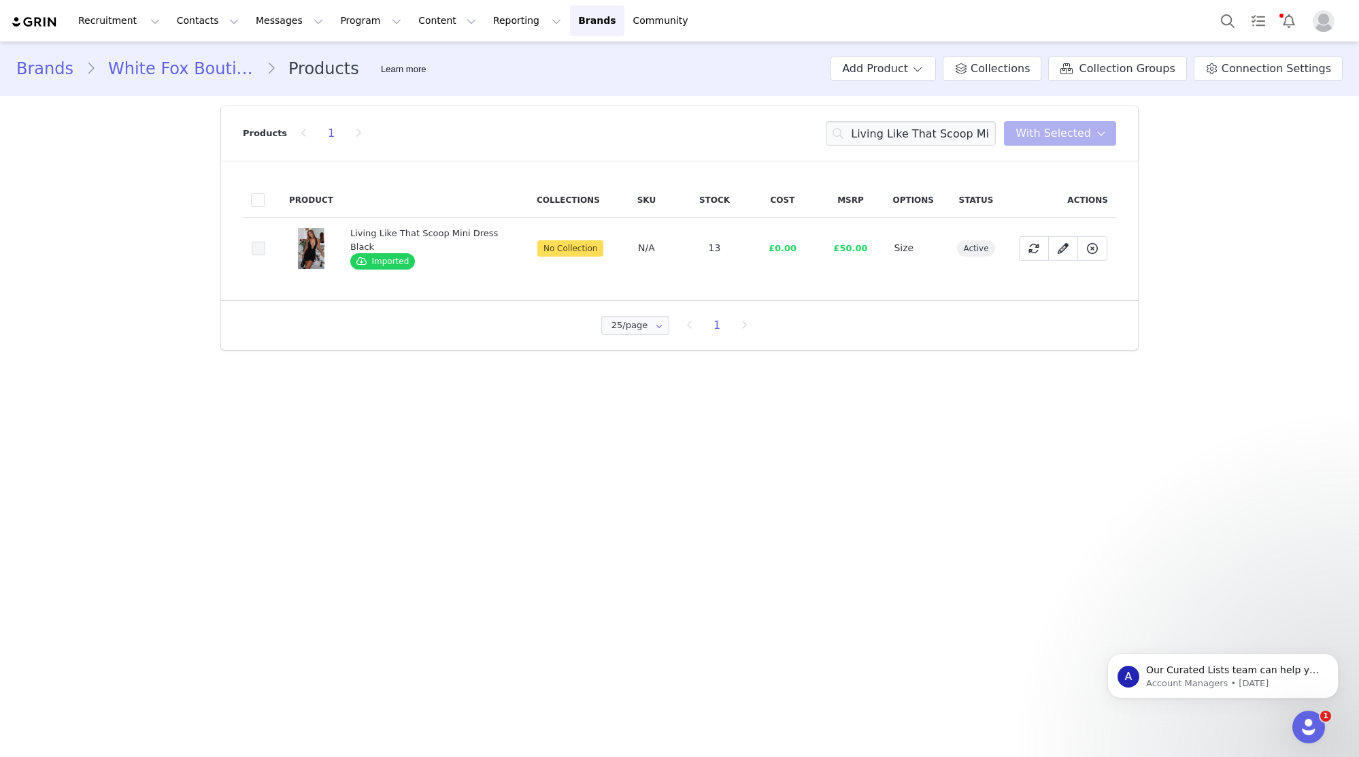
click at [263, 247] on span at bounding box center [259, 249] width 14 height 14
click at [265, 242] on input "64c49ff5-851f-4242-885a-0547bbd694ae" at bounding box center [265, 242] width 0 height 0
click at [1041, 142] on button "With Selected" at bounding box center [1060, 133] width 112 height 24
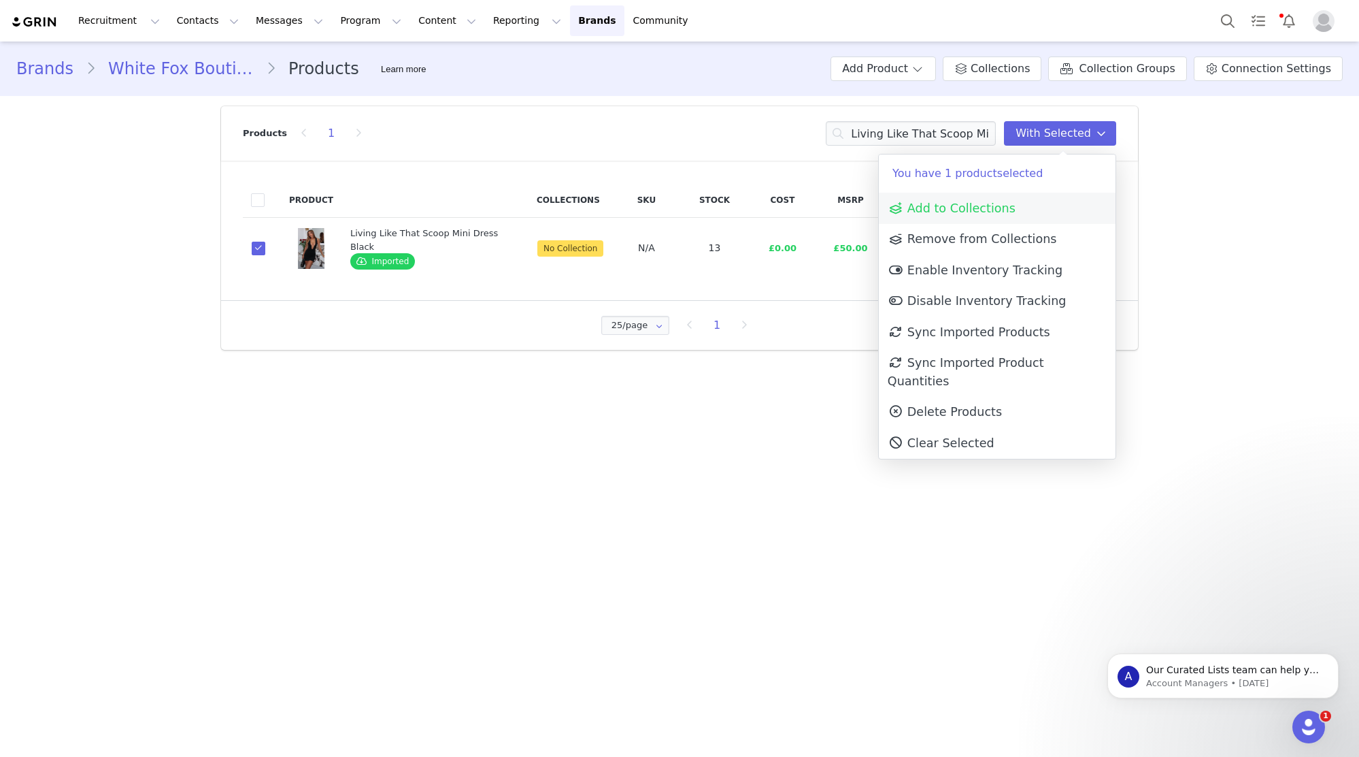
click at [1046, 201] on link "Add to Collections" at bounding box center [997, 208] width 237 height 31
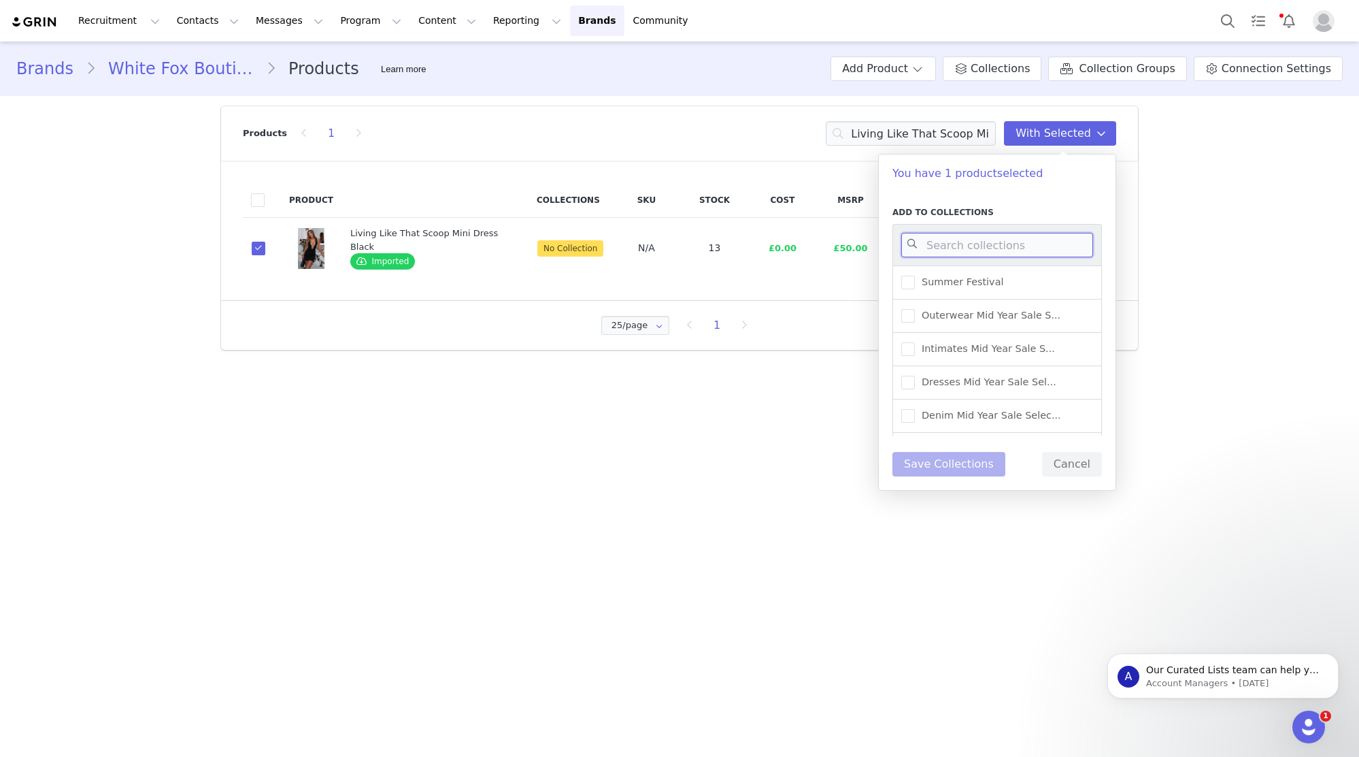
click at [999, 249] on input at bounding box center [998, 245] width 192 height 24
type input "UK WAREHOUSE -"
click at [994, 327] on span "UK Warehouse - Dresses" at bounding box center [978, 331] width 127 height 13
click at [915, 325] on input "UK Warehouse - Dresses" at bounding box center [915, 325] width 0 height 0
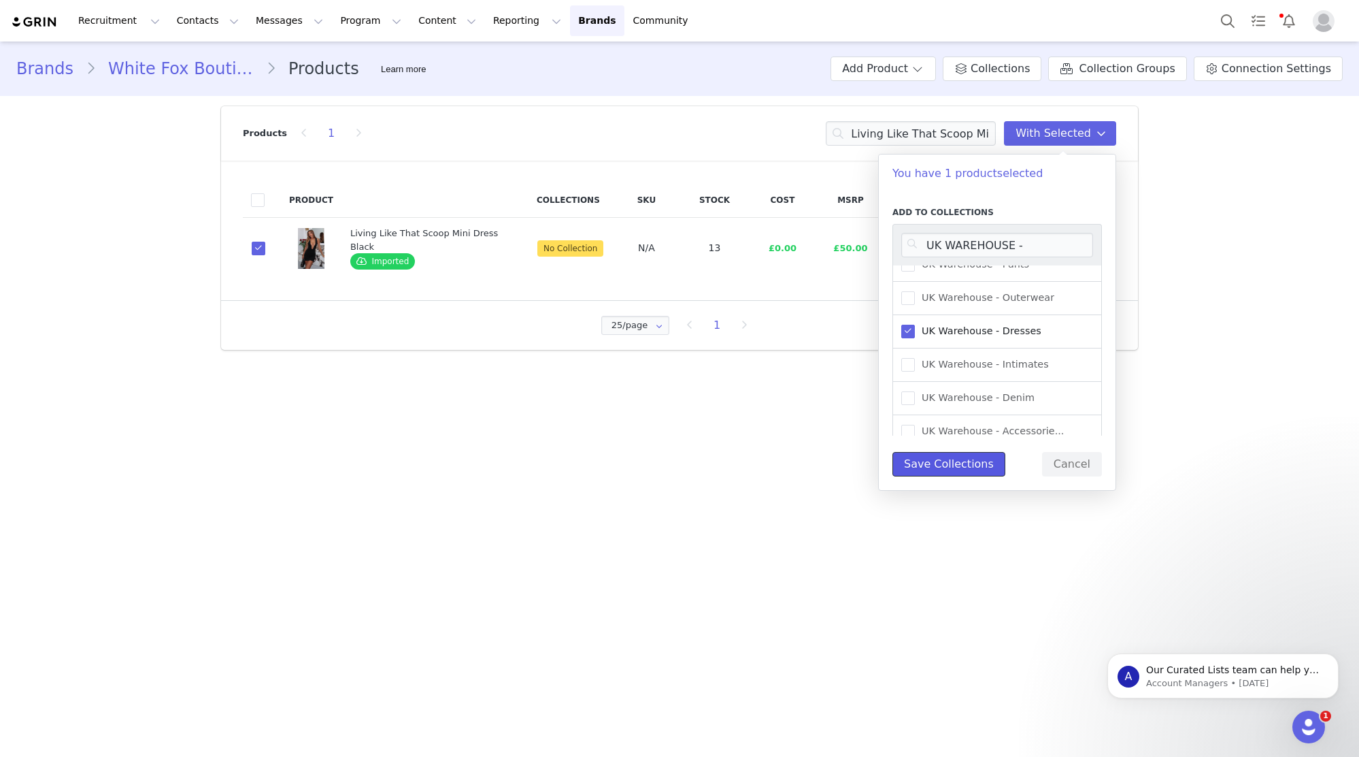
click at [976, 465] on button "Save Collections" at bounding box center [949, 464] width 113 height 24
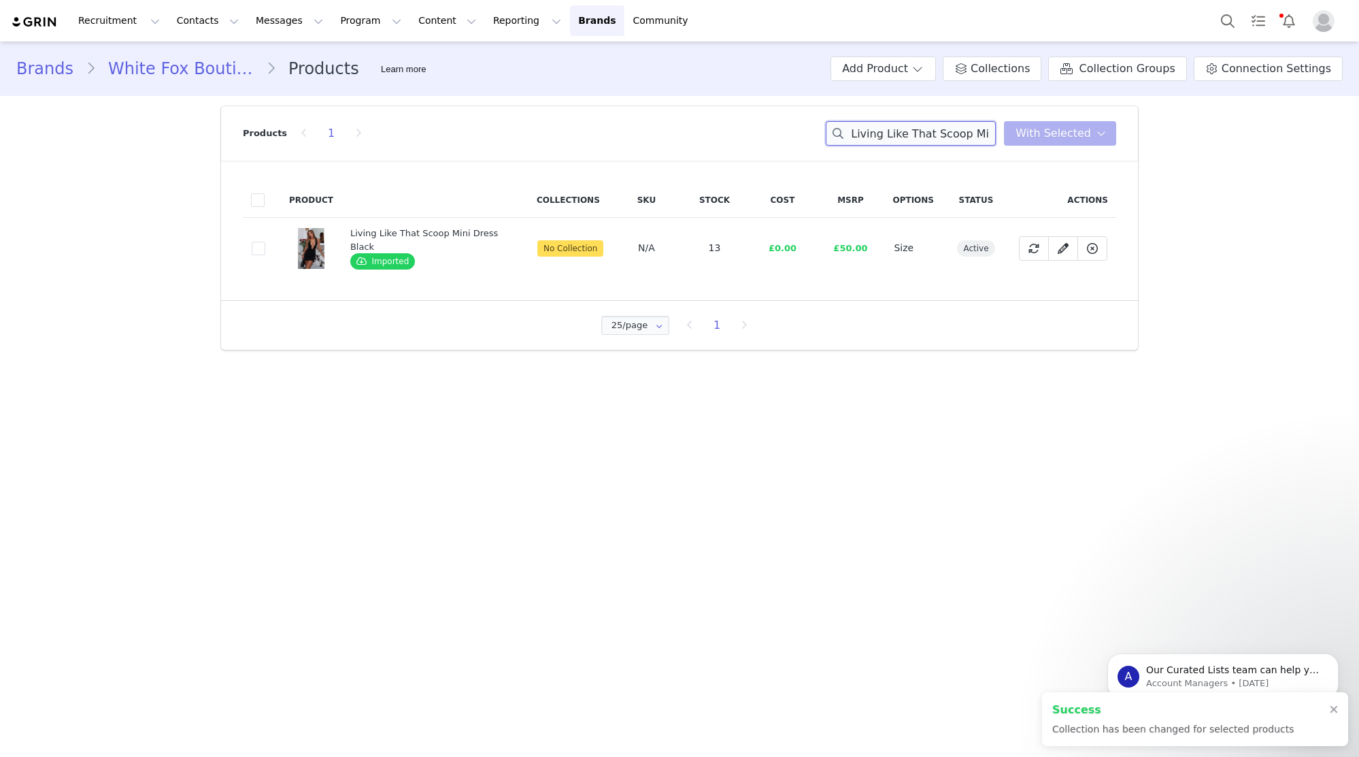
click at [974, 135] on input "Living Like That Scoop Mini Dress Black" at bounding box center [911, 133] width 170 height 24
paste input "Take A Stance Pant"
click at [974, 135] on input "Living Like That Scoop Mini Dress Black" at bounding box center [911, 133] width 170 height 24
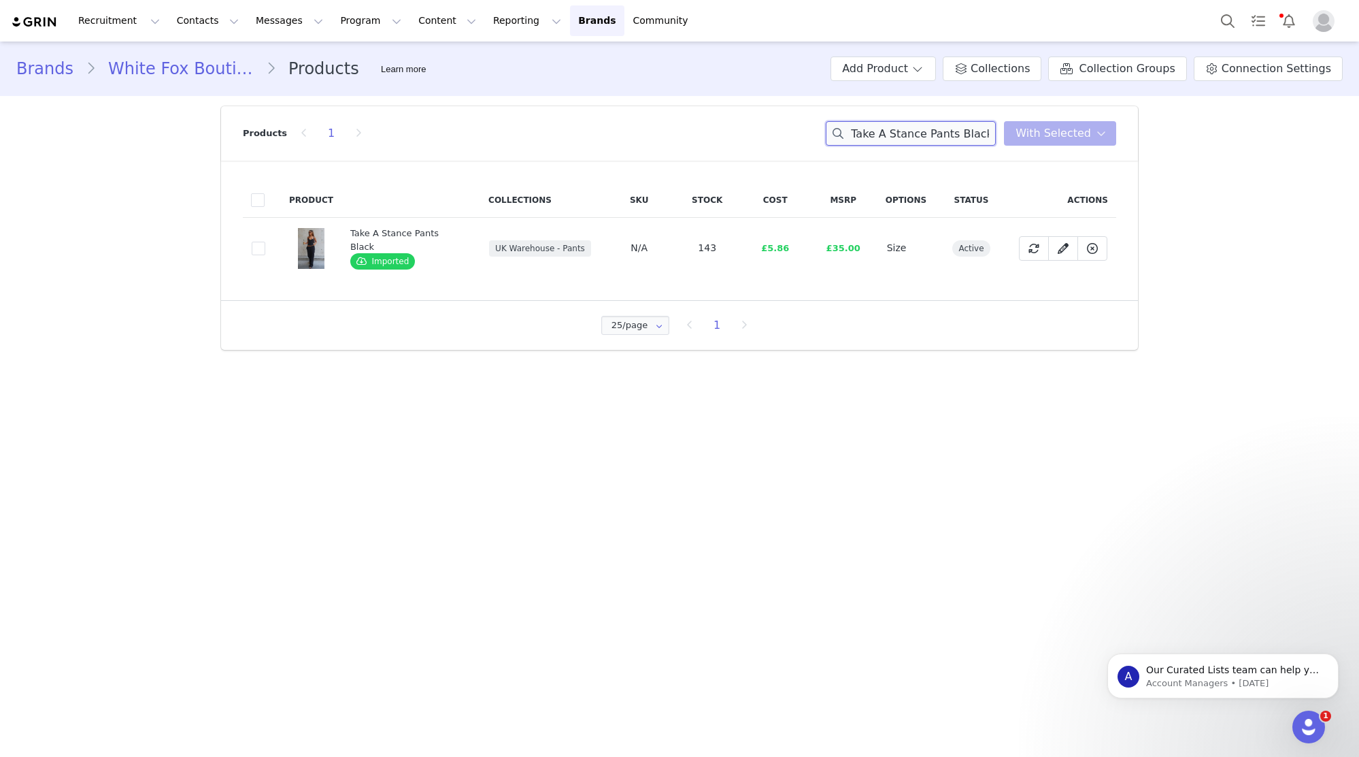
click at [947, 133] on input "Take A Stance Pants Black" at bounding box center [911, 133] width 170 height 24
paste input "Leave An Impression Mini Skirt Cream"
click at [947, 133] on input "Take A Stance Pants Black" at bounding box center [911, 133] width 170 height 24
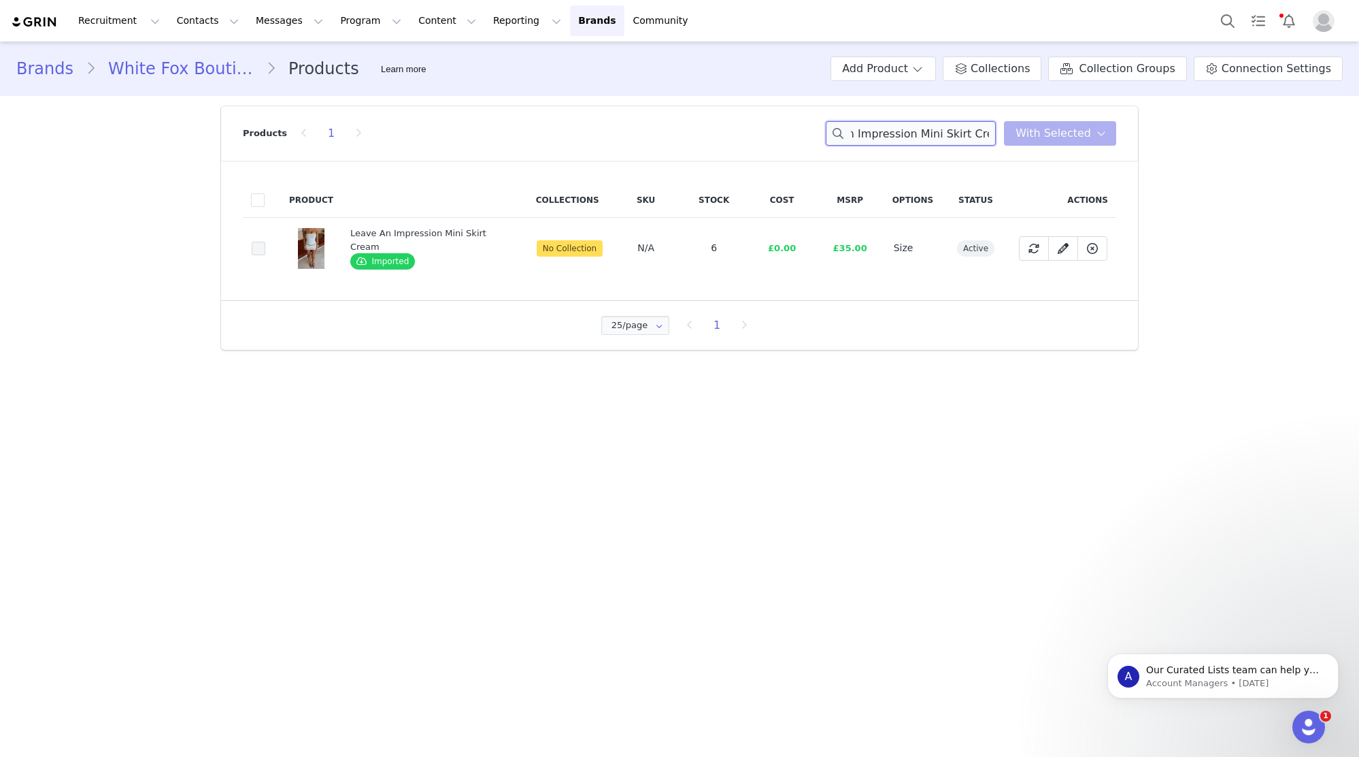
type input "Leave An Impression Mini Skirt Cream"
click at [262, 250] on span at bounding box center [259, 249] width 14 height 14
click at [265, 242] on input "2e8a51ce-d419-4536-94e5-6f908996d5e3" at bounding box center [265, 242] width 0 height 0
drag, startPoint x: 1091, startPoint y: 134, endPoint x: 1089, endPoint y: 144, distance: 10.6
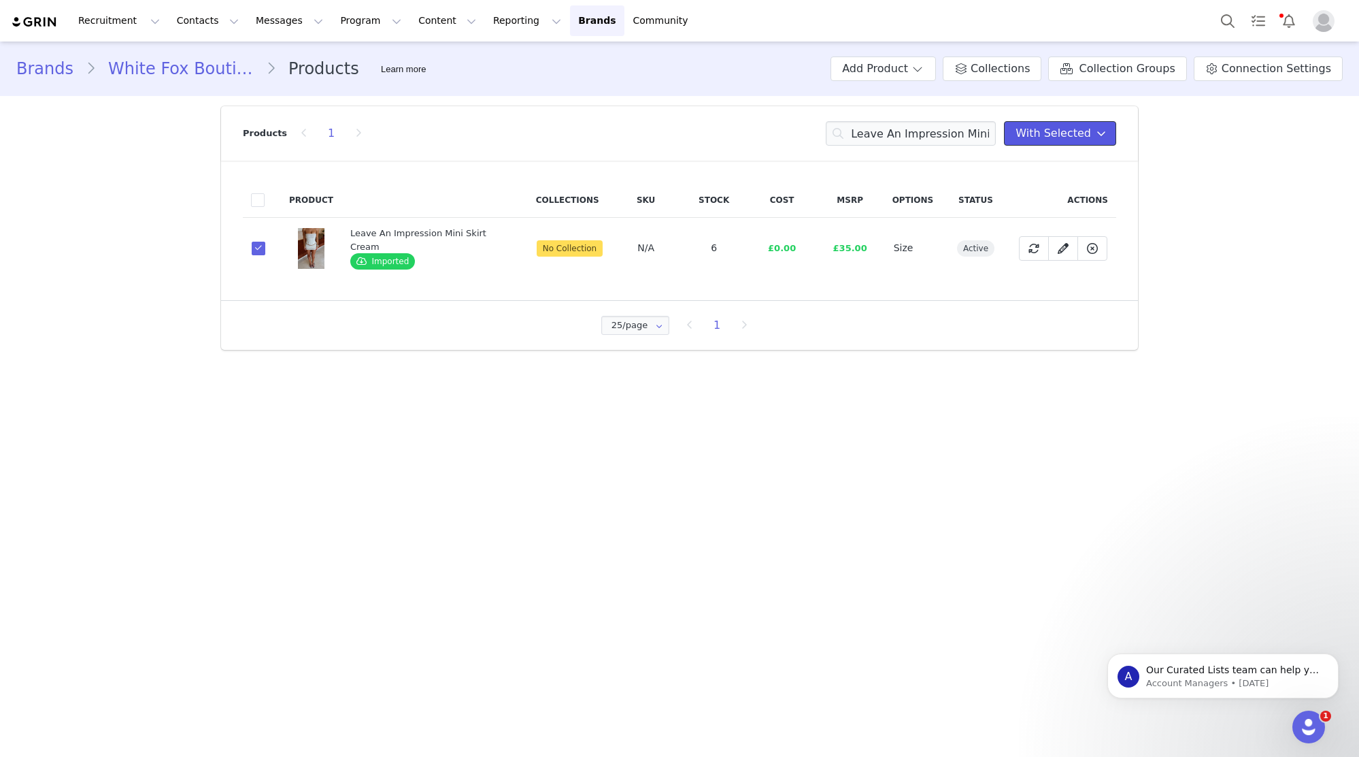
click at [1091, 134] on button "With Selected" at bounding box center [1060, 133] width 112 height 24
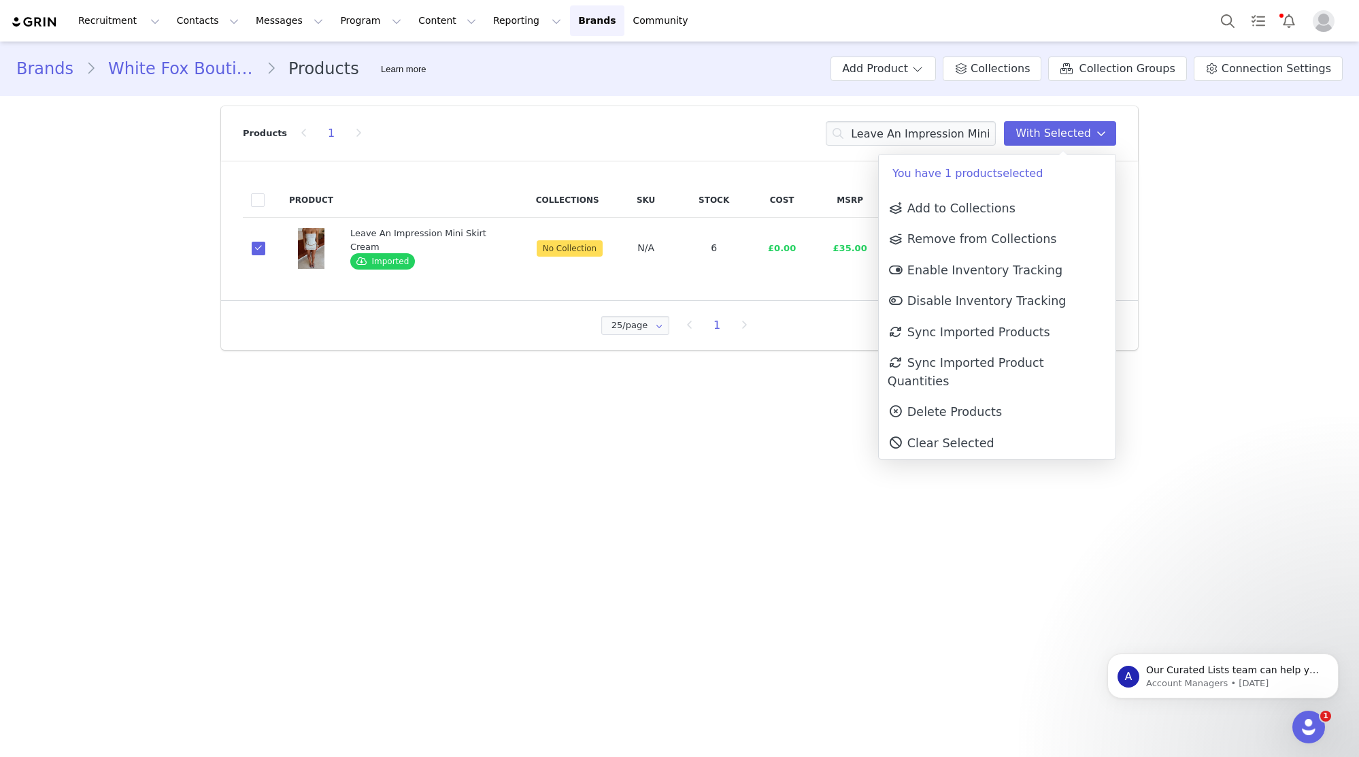
click at [1060, 187] on p "You have 1 product selected" at bounding box center [997, 173] width 237 height 38
click at [1051, 204] on link "Add to Collections" at bounding box center [997, 208] width 237 height 31
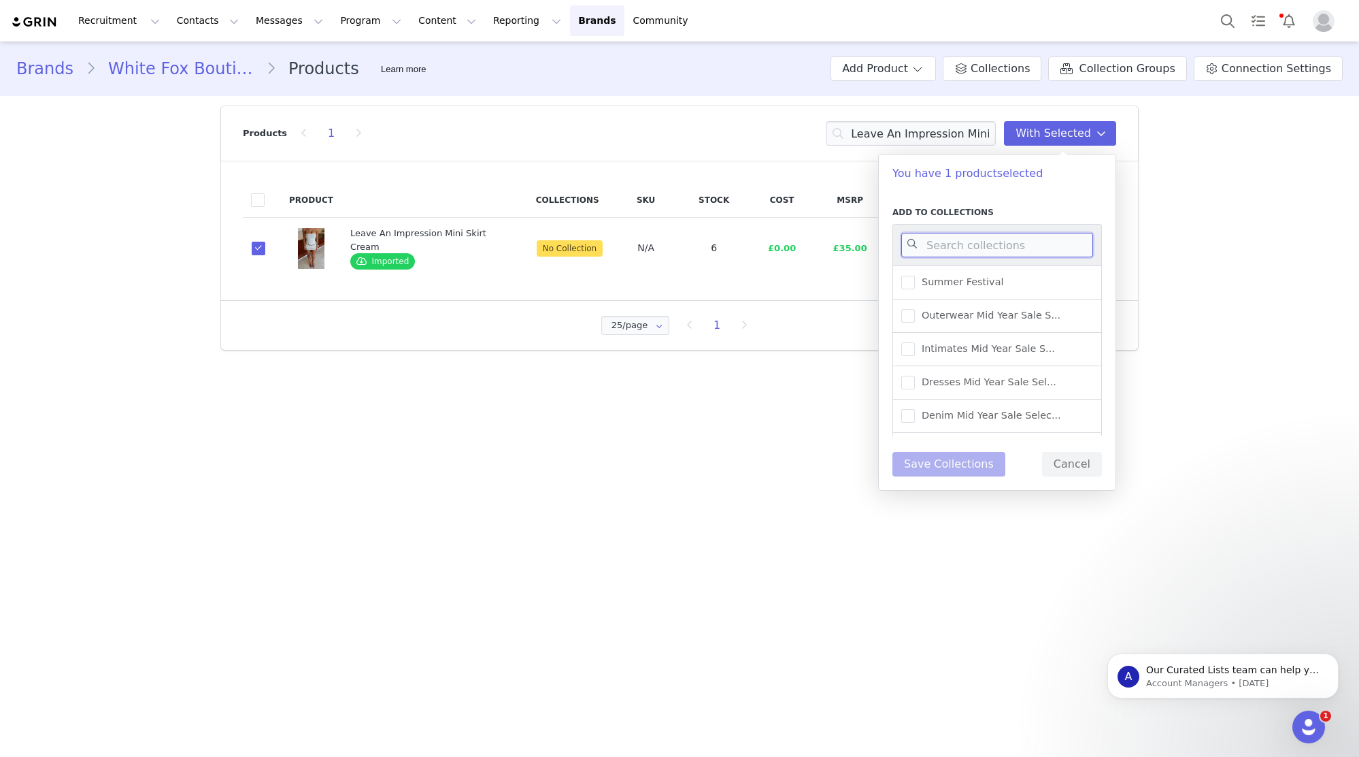
click at [1049, 238] on input at bounding box center [998, 245] width 192 height 24
type input "UK WAREHOUSE -"
drag, startPoint x: 1043, startPoint y: 276, endPoint x: 1023, endPoint y: 297, distance: 29.4
click at [1043, 276] on div "UK Warehouse - Skirts" at bounding box center [998, 270] width 210 height 34
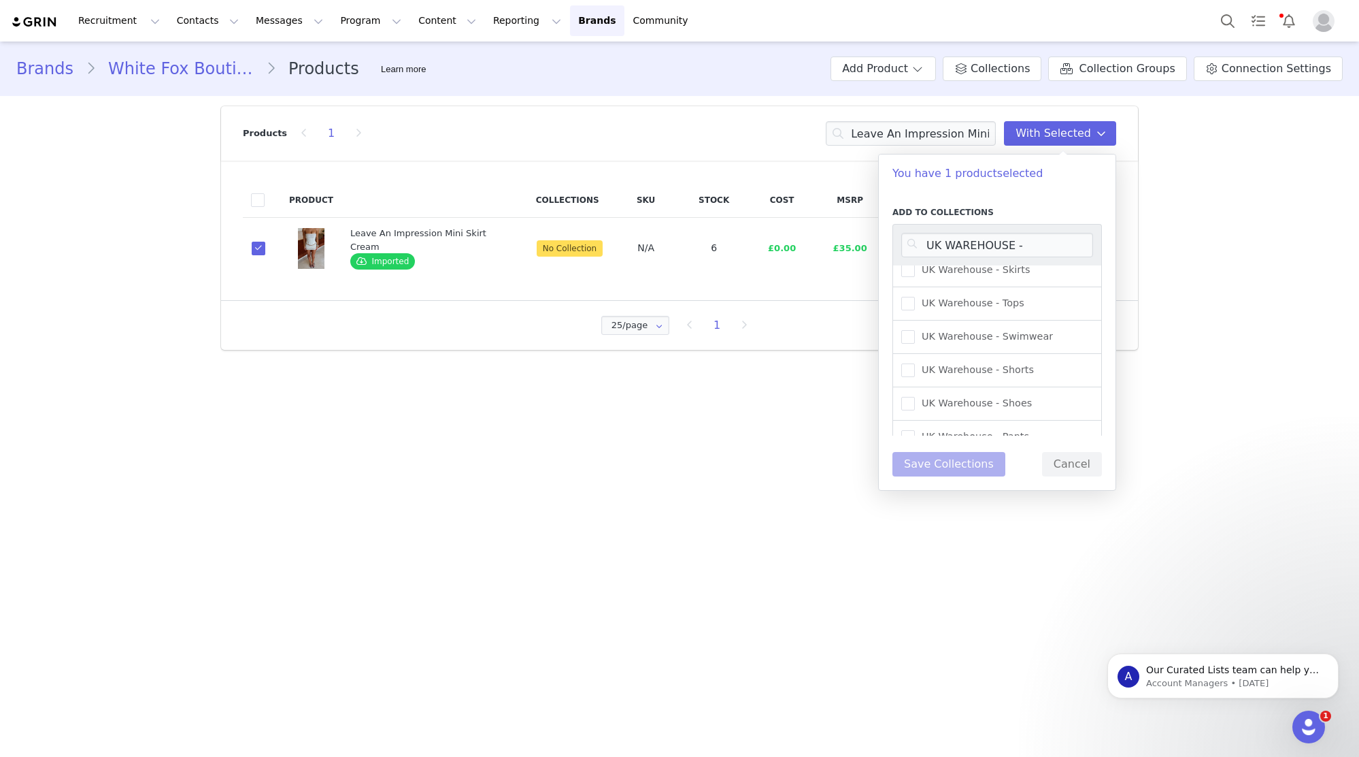
drag, startPoint x: 961, startPoint y: 267, endPoint x: 948, endPoint y: 432, distance: 165.2
click at [961, 267] on span "UK Warehouse - Skirts" at bounding box center [972, 269] width 115 height 13
click at [915, 263] on input "UK Warehouse - Skirts" at bounding box center [915, 263] width 0 height 0
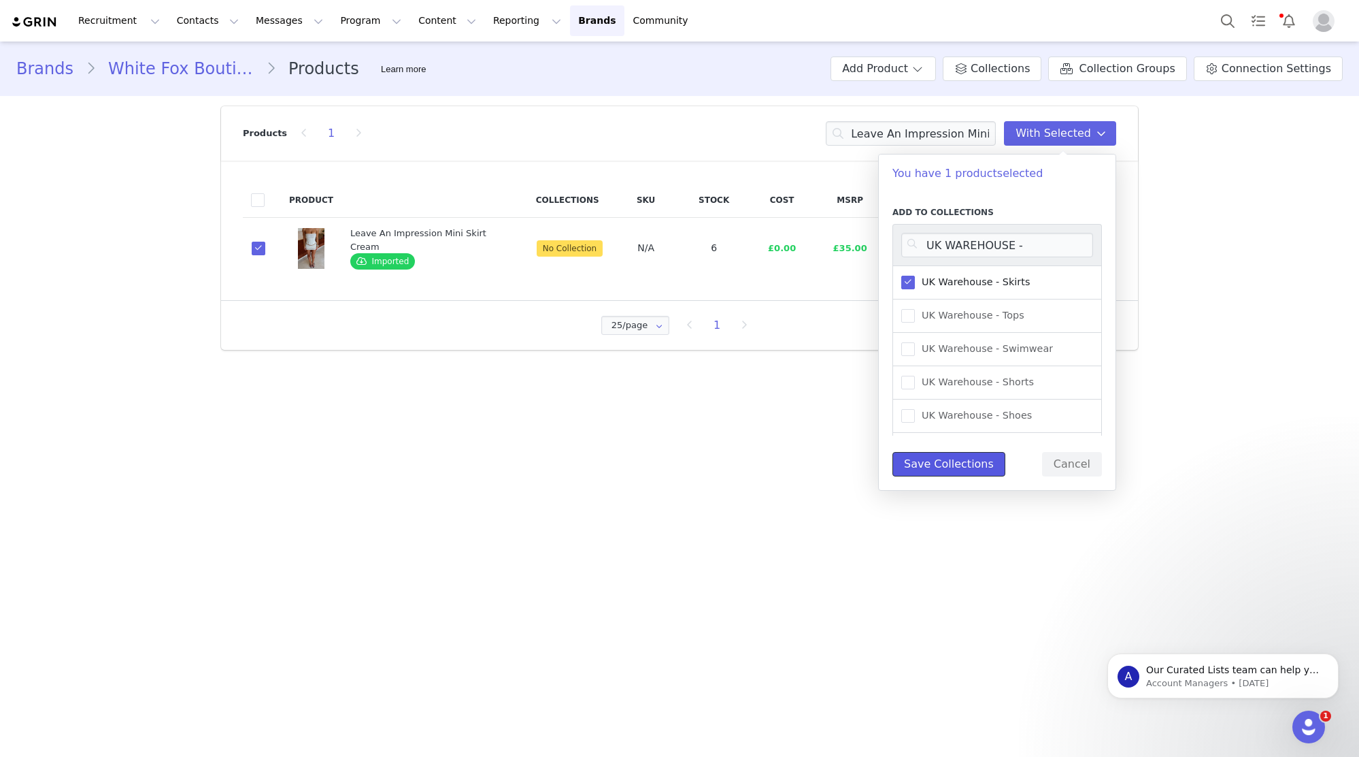
click at [947, 465] on button "Save Collections" at bounding box center [949, 464] width 113 height 24
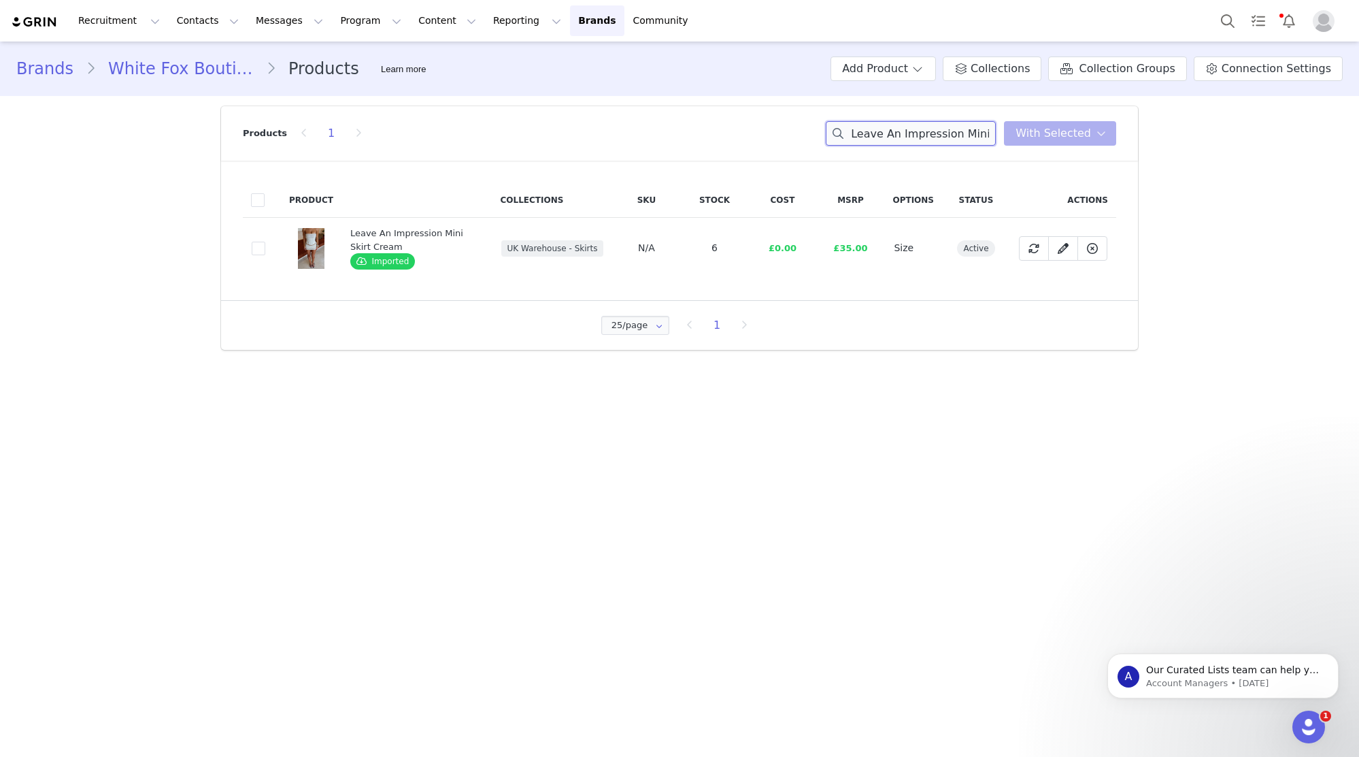
click at [927, 139] on input "Leave An Impression Mini Skirt Cream" at bounding box center [911, 133] width 170 height 24
paste input "Warm Whispers Knit Cardigan Baby Blue"
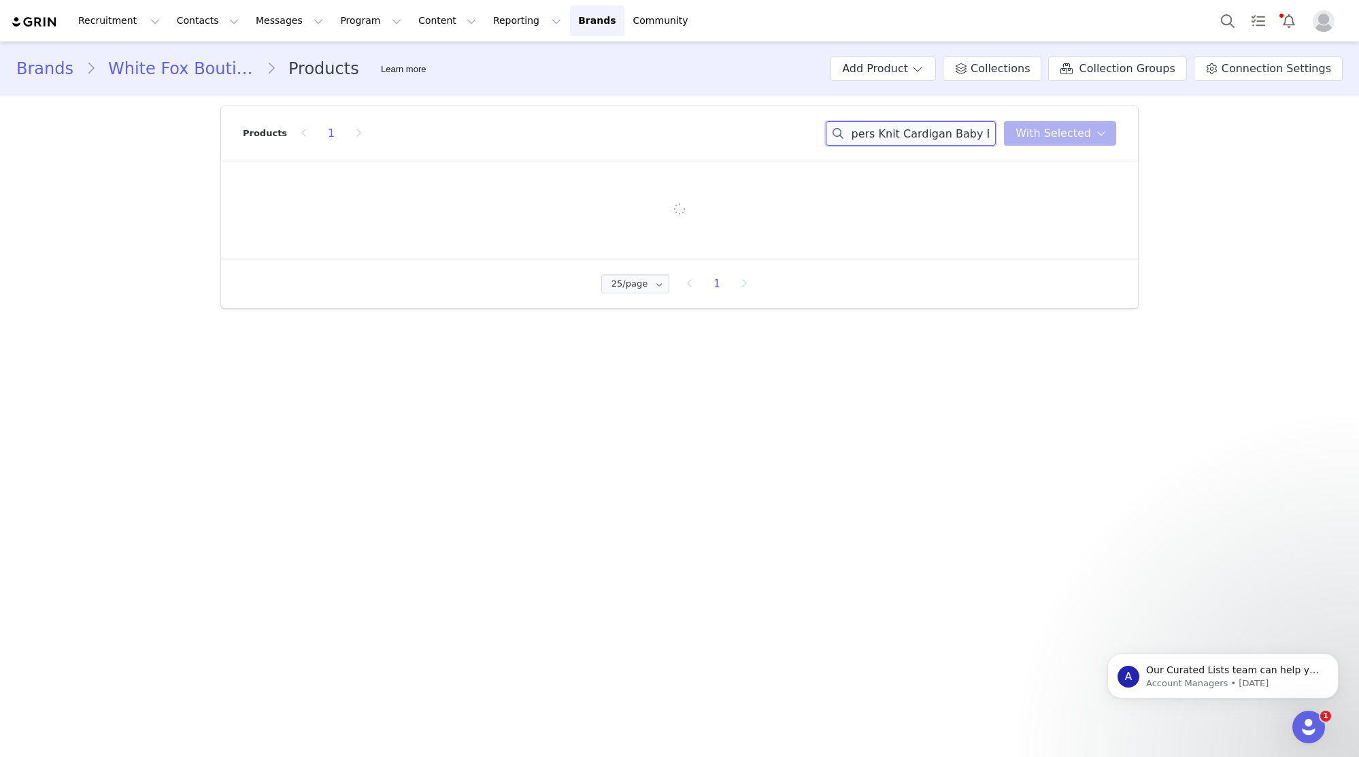
type input "Warm Whispers Knit Cardigan Baby Blue"
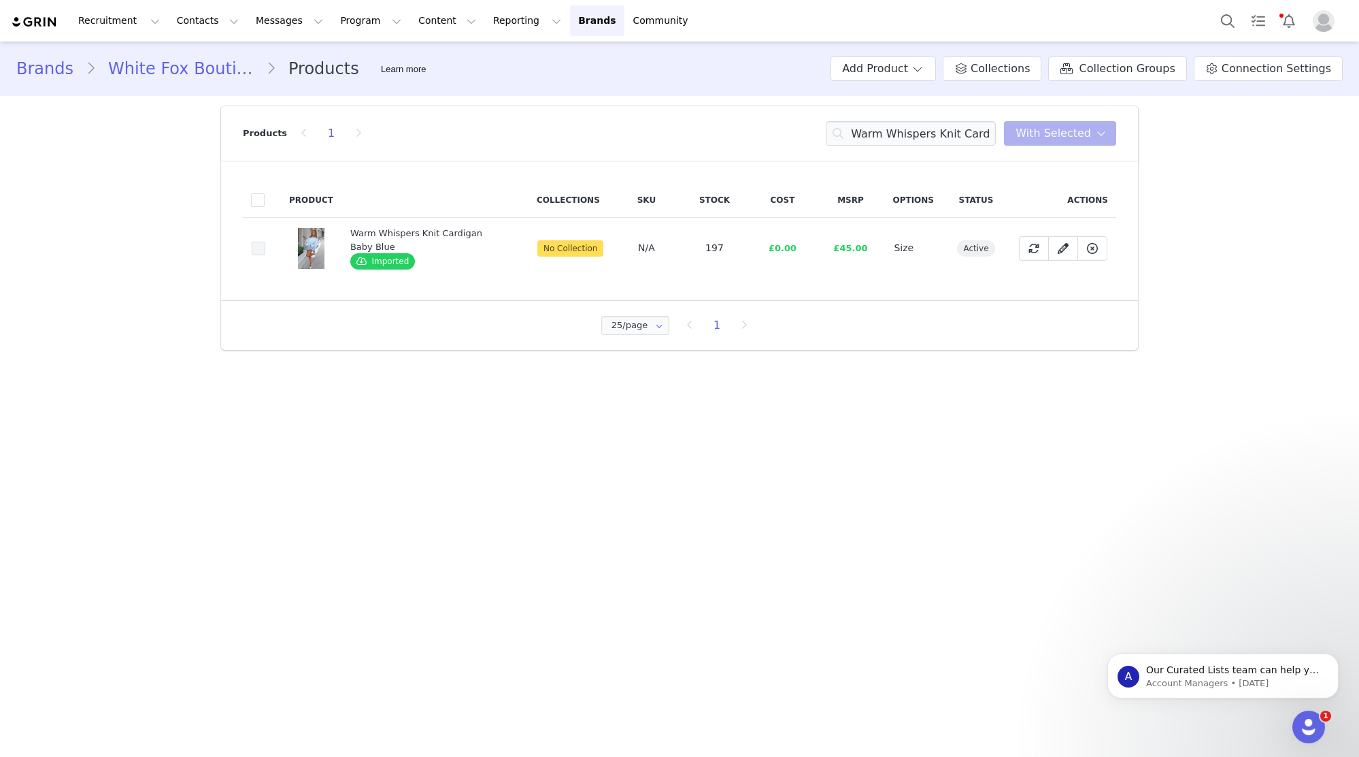
click at [254, 244] on span at bounding box center [259, 249] width 14 height 14
click at [265, 242] on input "a2e87422-97a0-46d7-9ff9-f44f8b23098a" at bounding box center [265, 242] width 0 height 0
click at [1072, 139] on span "With Selected" at bounding box center [1054, 133] width 76 height 16
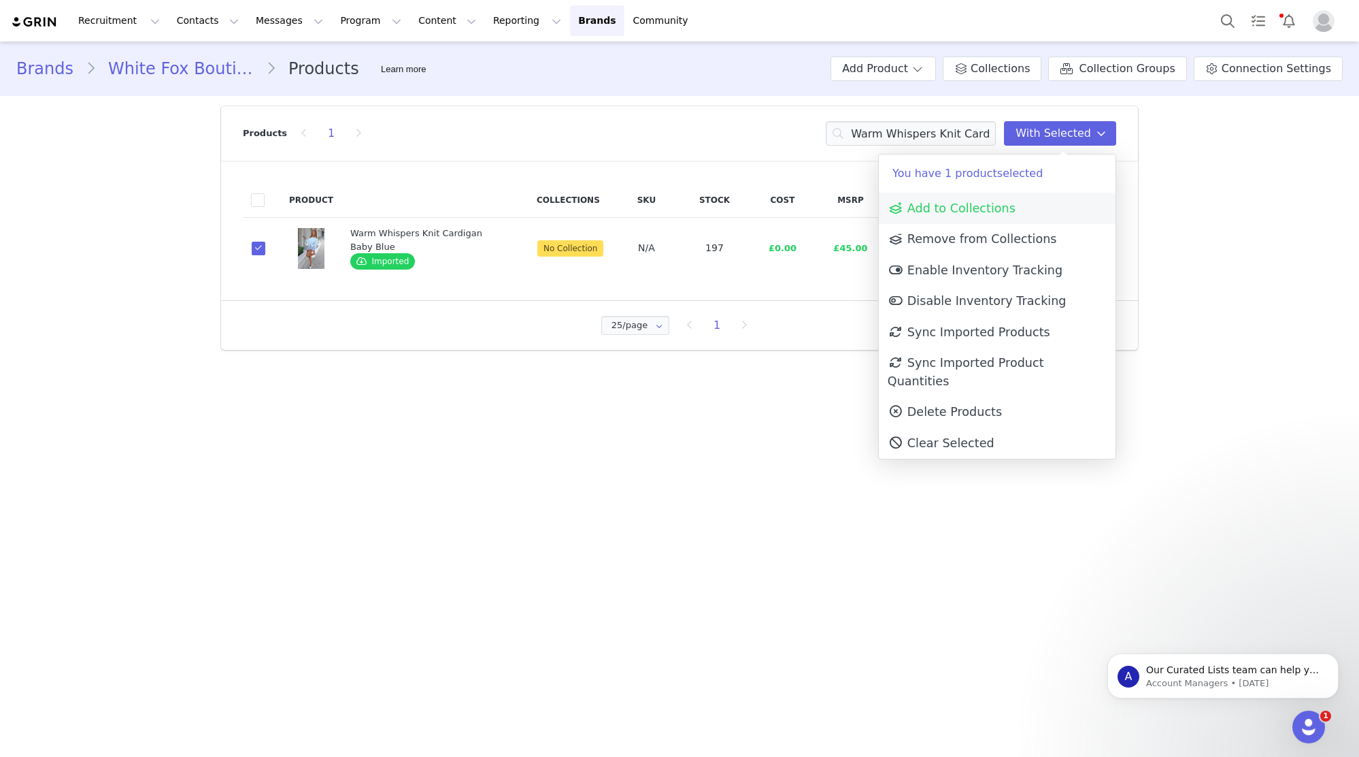
click at [1065, 201] on link "Add to Collections" at bounding box center [997, 208] width 237 height 31
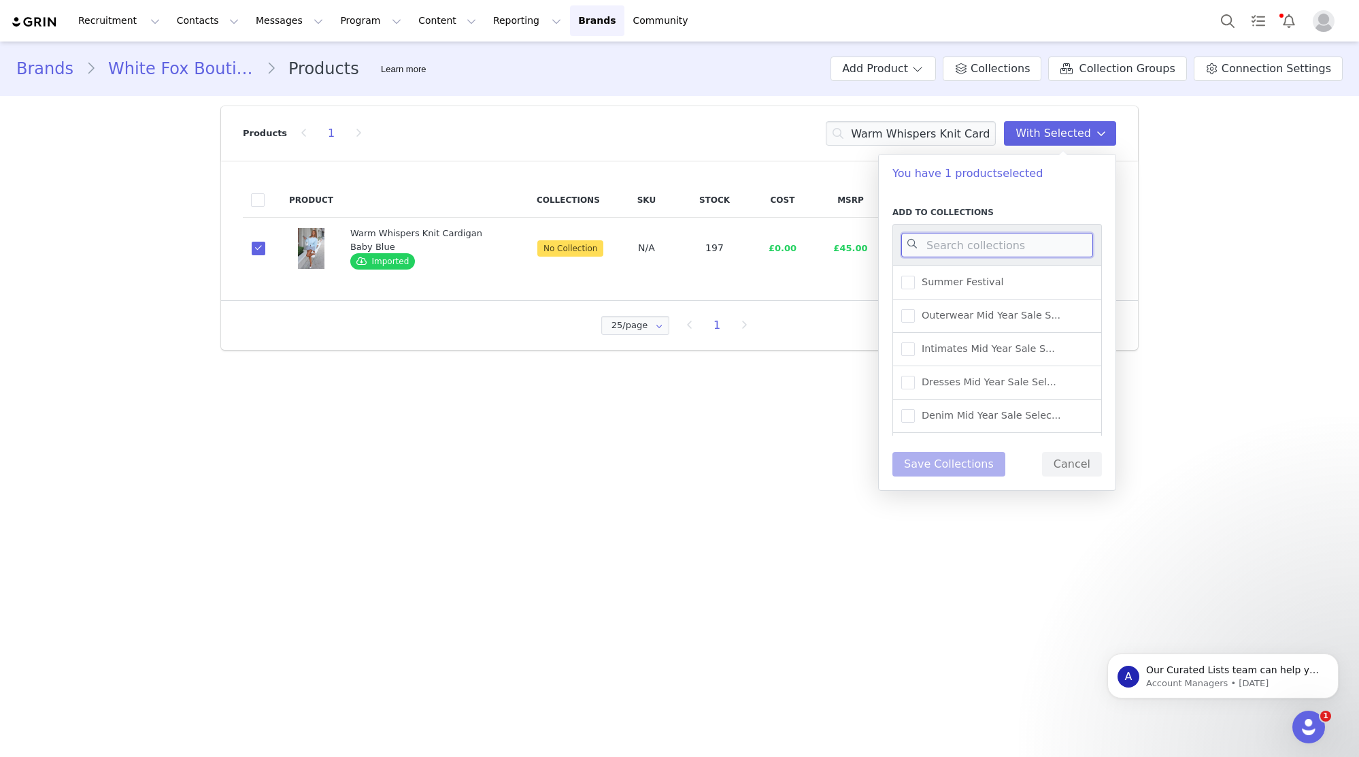
click at [1057, 254] on input at bounding box center [998, 245] width 192 height 24
type input "UK WAREHOUSE -"
drag, startPoint x: 1046, startPoint y: 346, endPoint x: 1022, endPoint y: 335, distance: 26.2
click at [1046, 346] on div "UK Warehouse - Outerwear" at bounding box center [998, 332] width 210 height 33
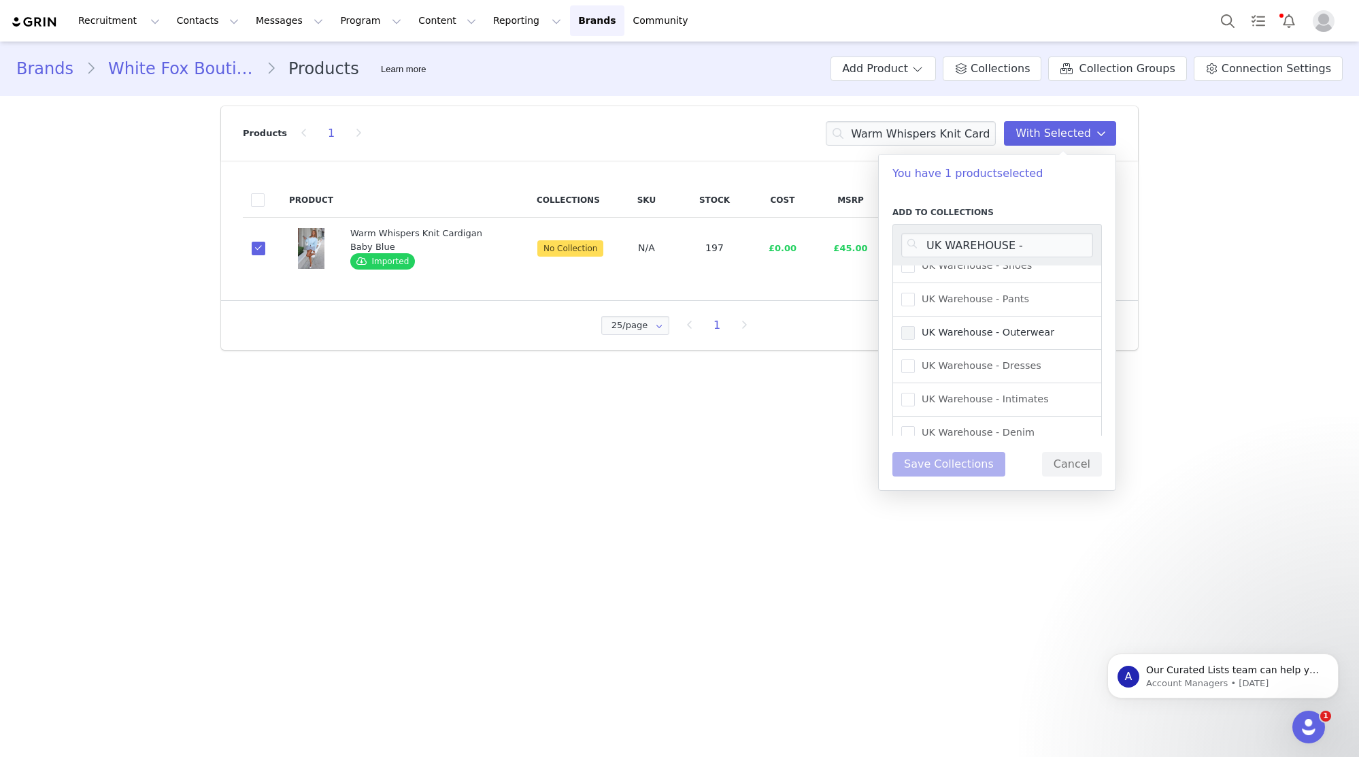
click at [1017, 335] on span "UK Warehouse - Outerwear" at bounding box center [984, 332] width 139 height 13
click at [915, 326] on input "UK Warehouse - Outerwear" at bounding box center [915, 326] width 0 height 0
click at [934, 462] on button "Save Collections" at bounding box center [949, 464] width 113 height 24
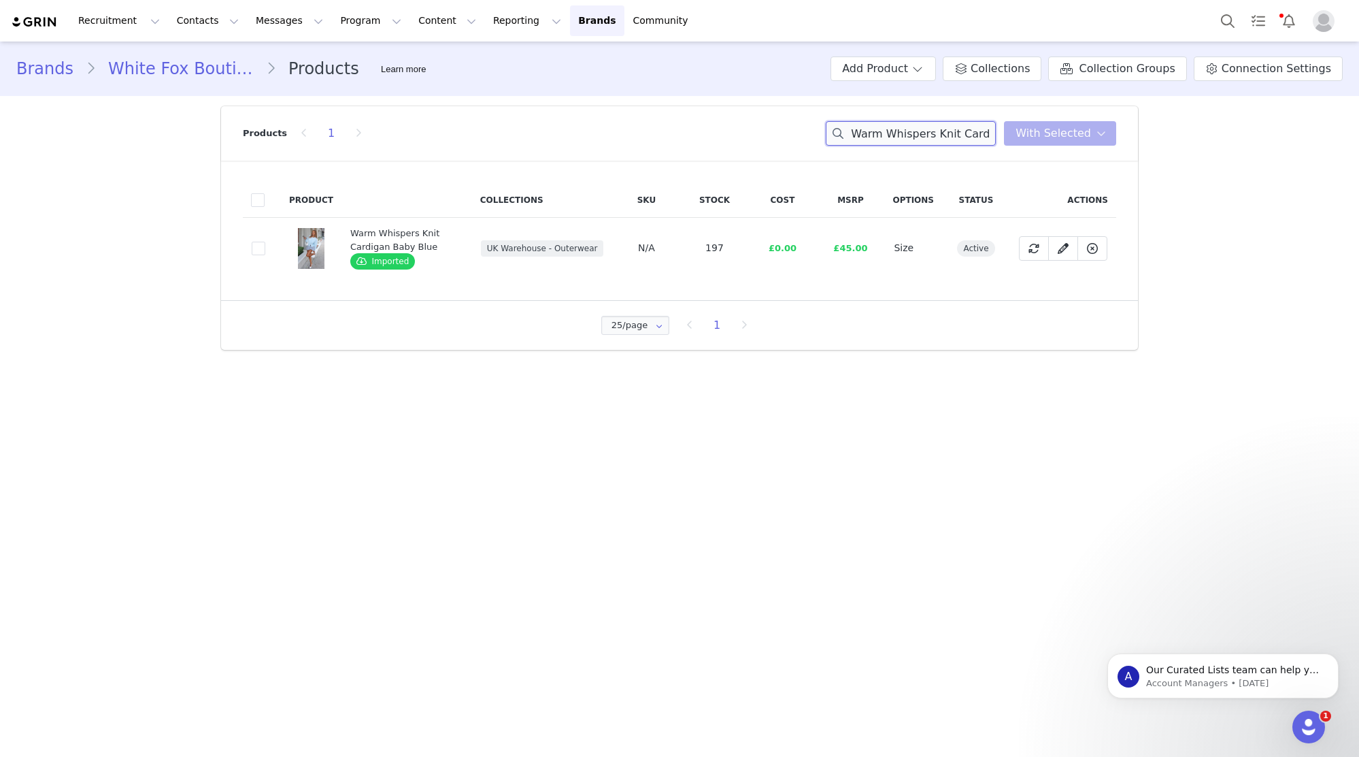
click at [923, 139] on input "Warm Whispers Knit Cardigan Baby Blue" at bounding box center [911, 133] width 170 height 24
paste input "Always The Best Mini Skirt Whit"
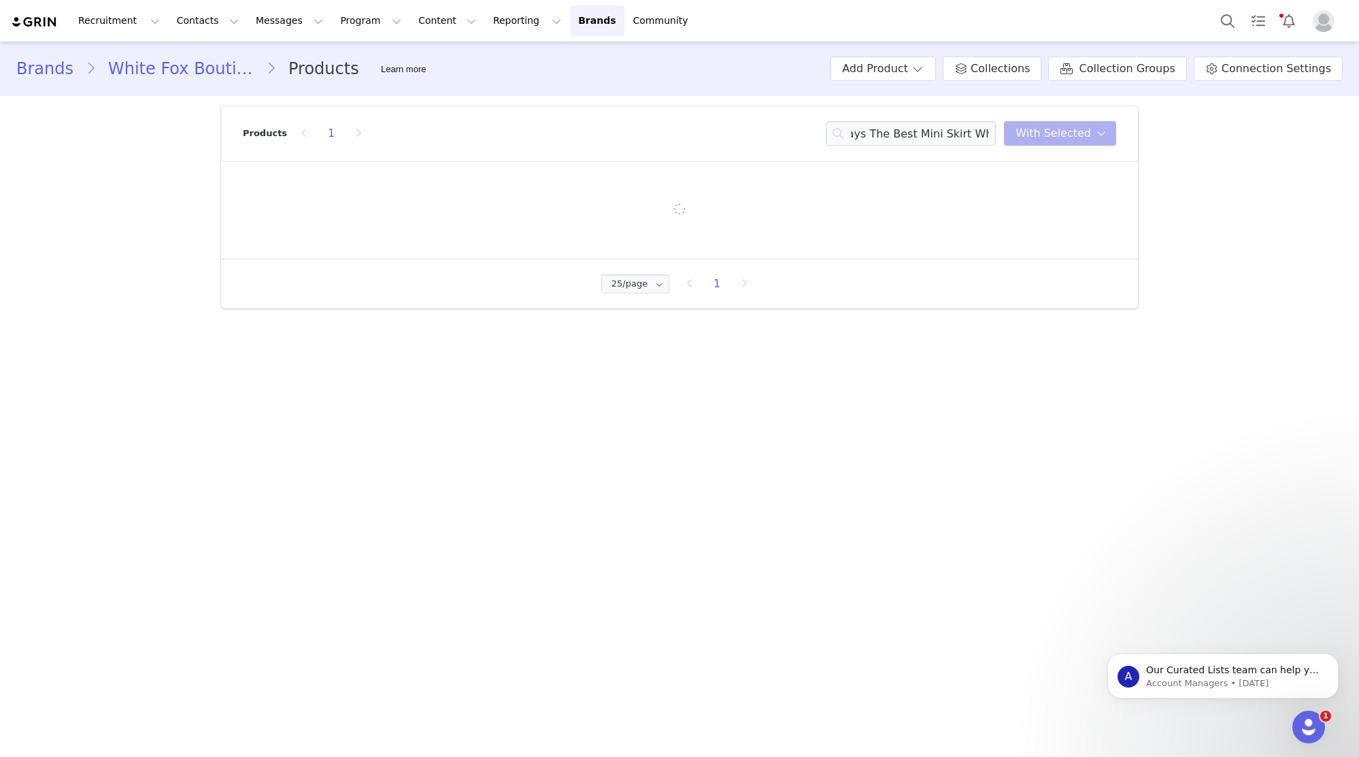
scroll to position [0, 0]
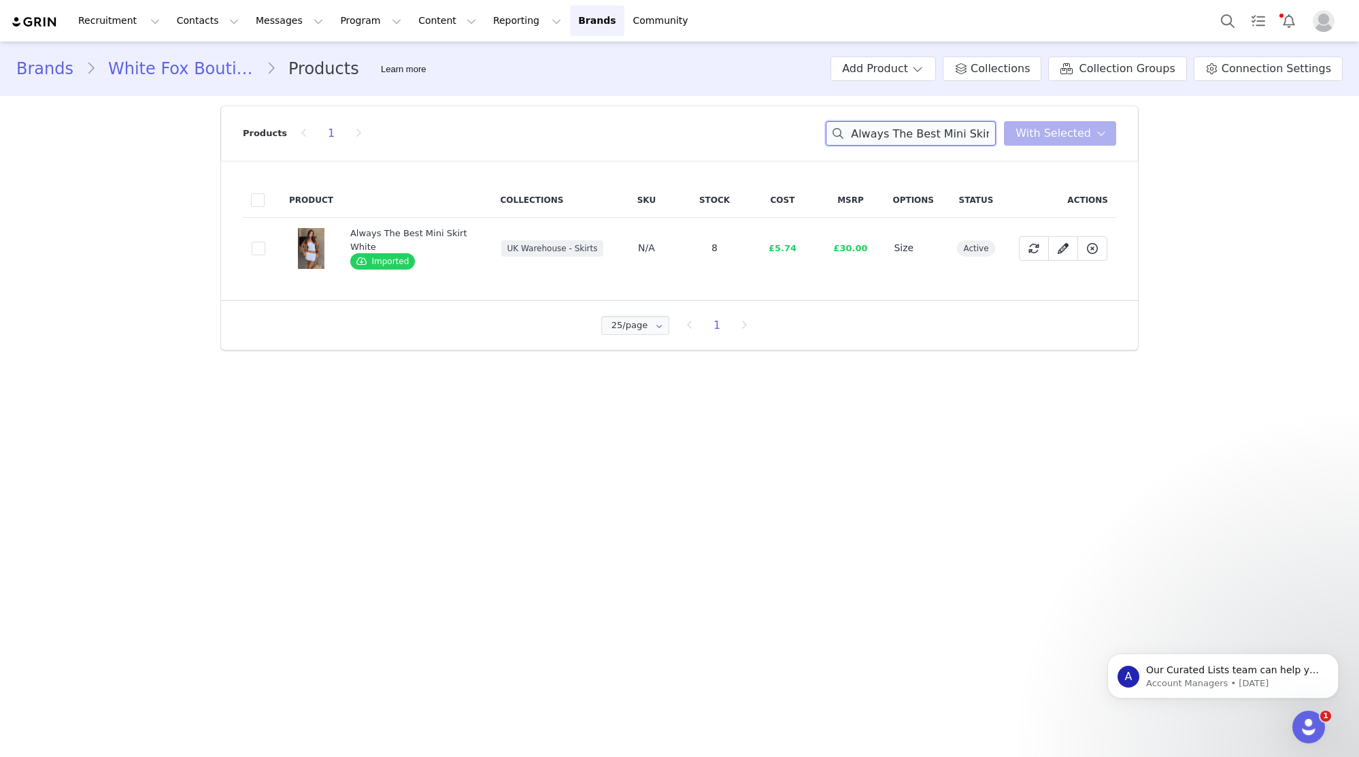
click at [907, 139] on input "Always The Best Mini Skirt White" at bounding box center [911, 133] width 170 height 24
paste input "Lost Files Long Sleeve Mini Dress Black/White Strip"
click at [944, 131] on input "Lost Files Long Sleeve Mini Dress Black/White Stripe" at bounding box center [911, 133] width 170 height 24
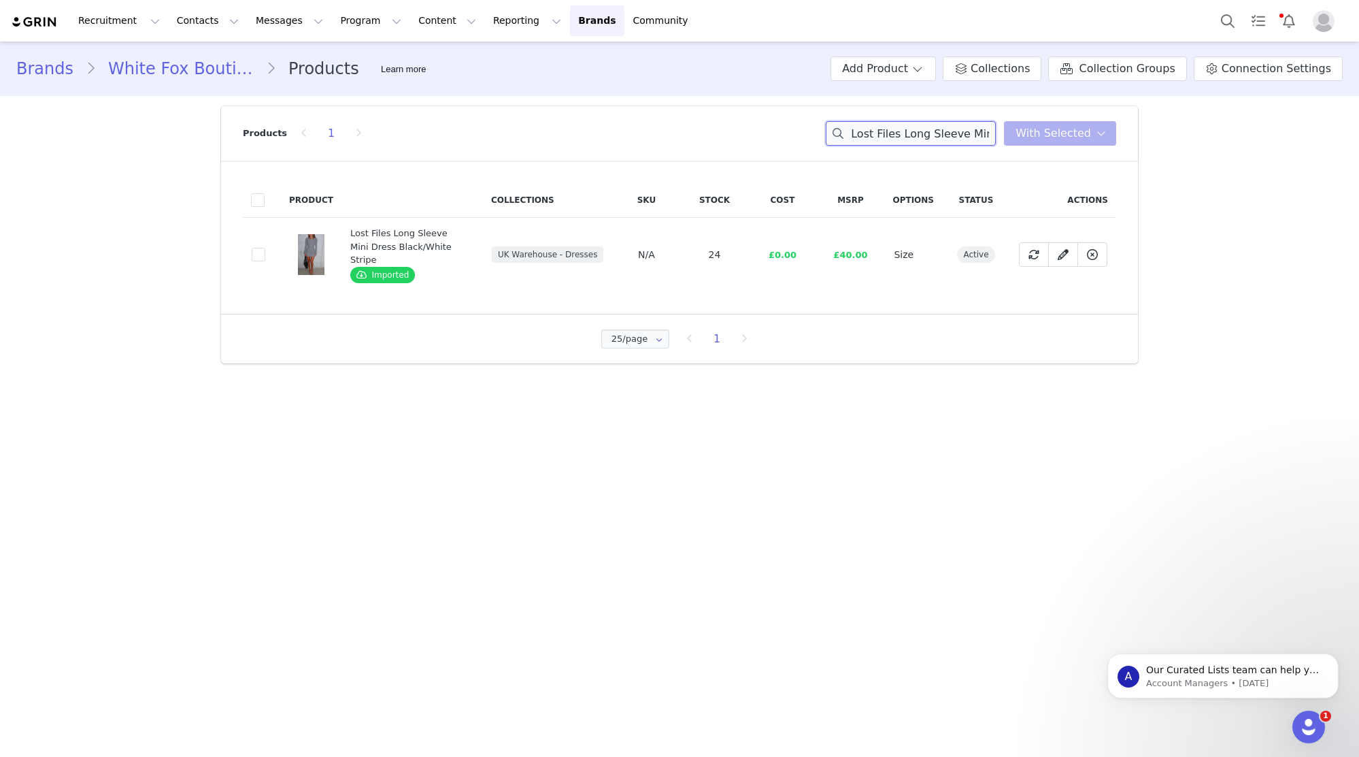
click at [944, 131] on input "Lost Files Long Sleeve Mini Dress Black/White Stripe" at bounding box center [911, 133] width 170 height 24
paste input "She's For Keeps Maxi Dress Chocolate Polka Dot"
click at [963, 135] on input "She's For Keeps Maxi Dress Chocolate Polka Dot" at bounding box center [911, 133] width 170 height 24
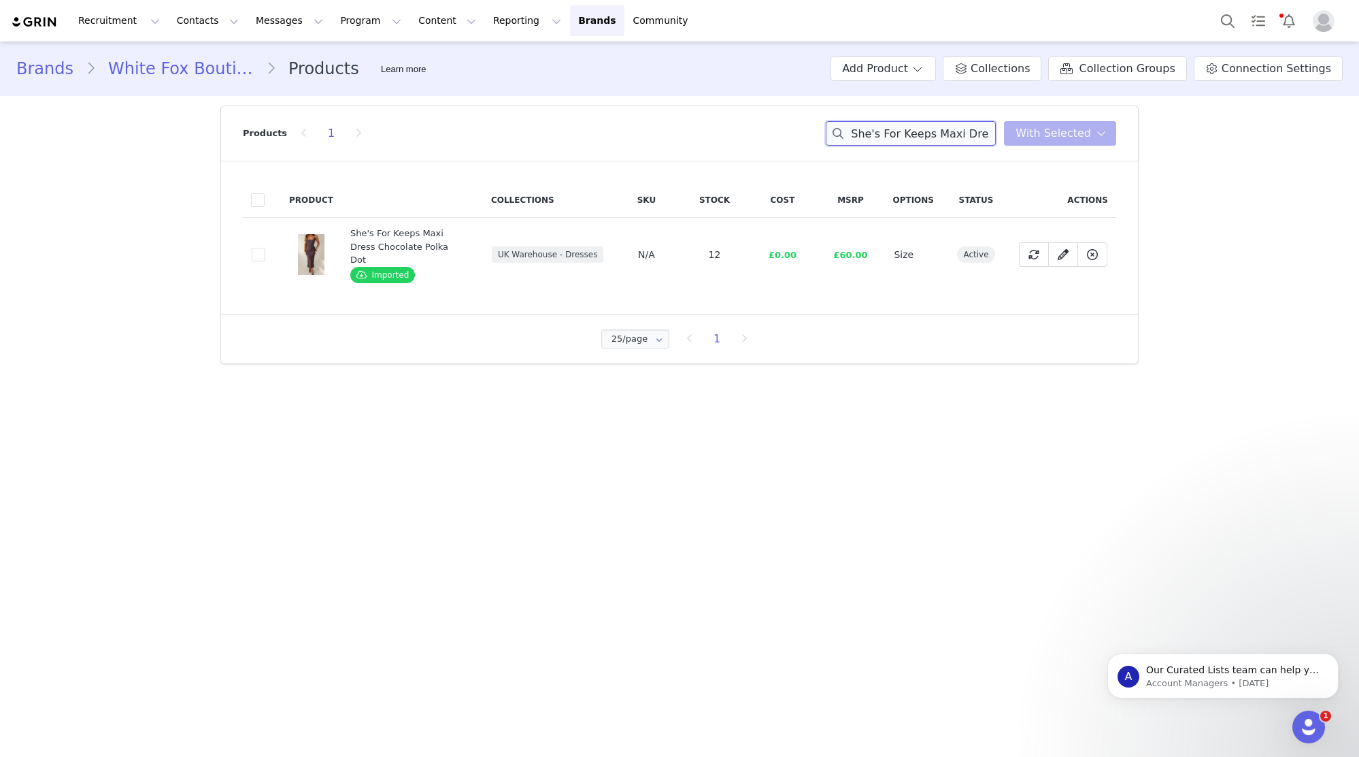
click at [963, 135] on input "She's For Keeps Maxi Dress Chocolate Polka Dot" at bounding box center [911, 133] width 170 height 24
paste input "Femme Fatale PU Top Black"
click at [891, 144] on input "Femme Fatale PU Top Black" at bounding box center [911, 133] width 170 height 24
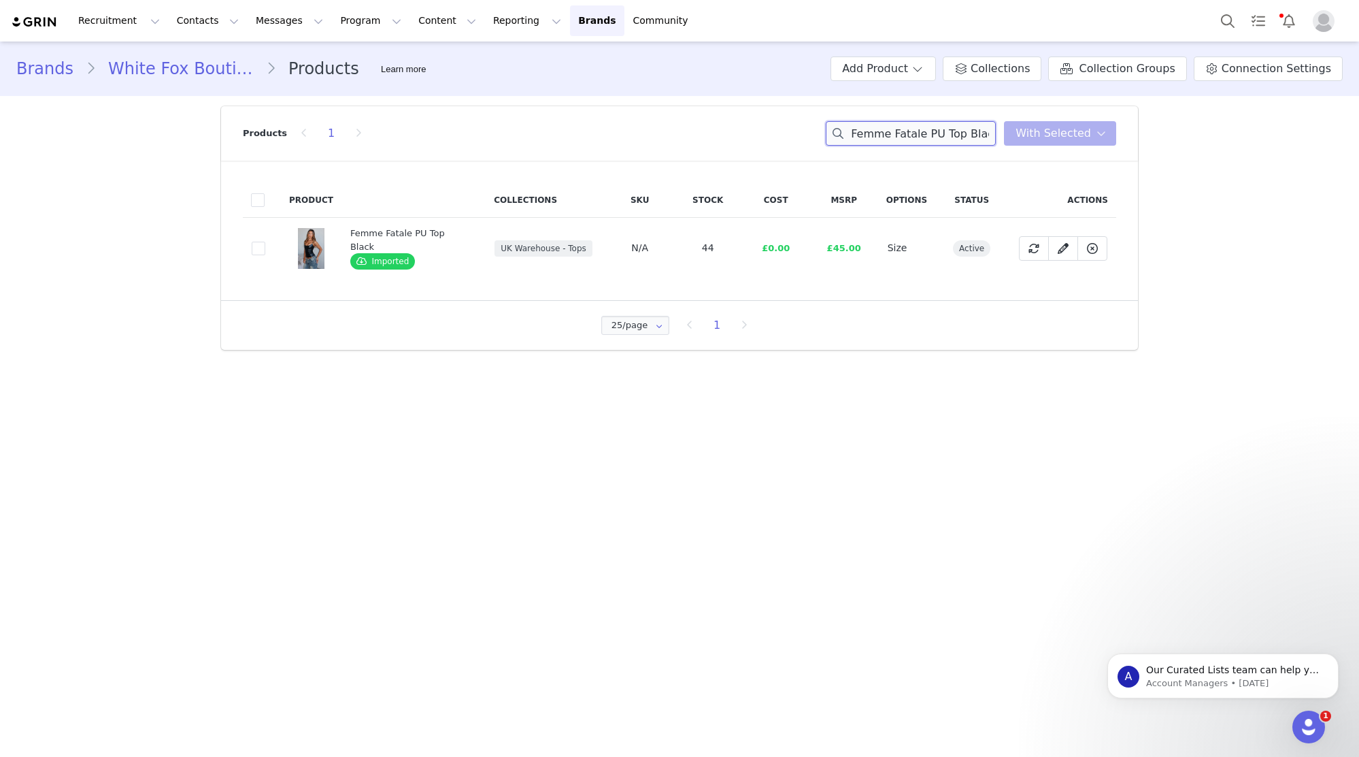
paste input "Be The One Rib Tank White"
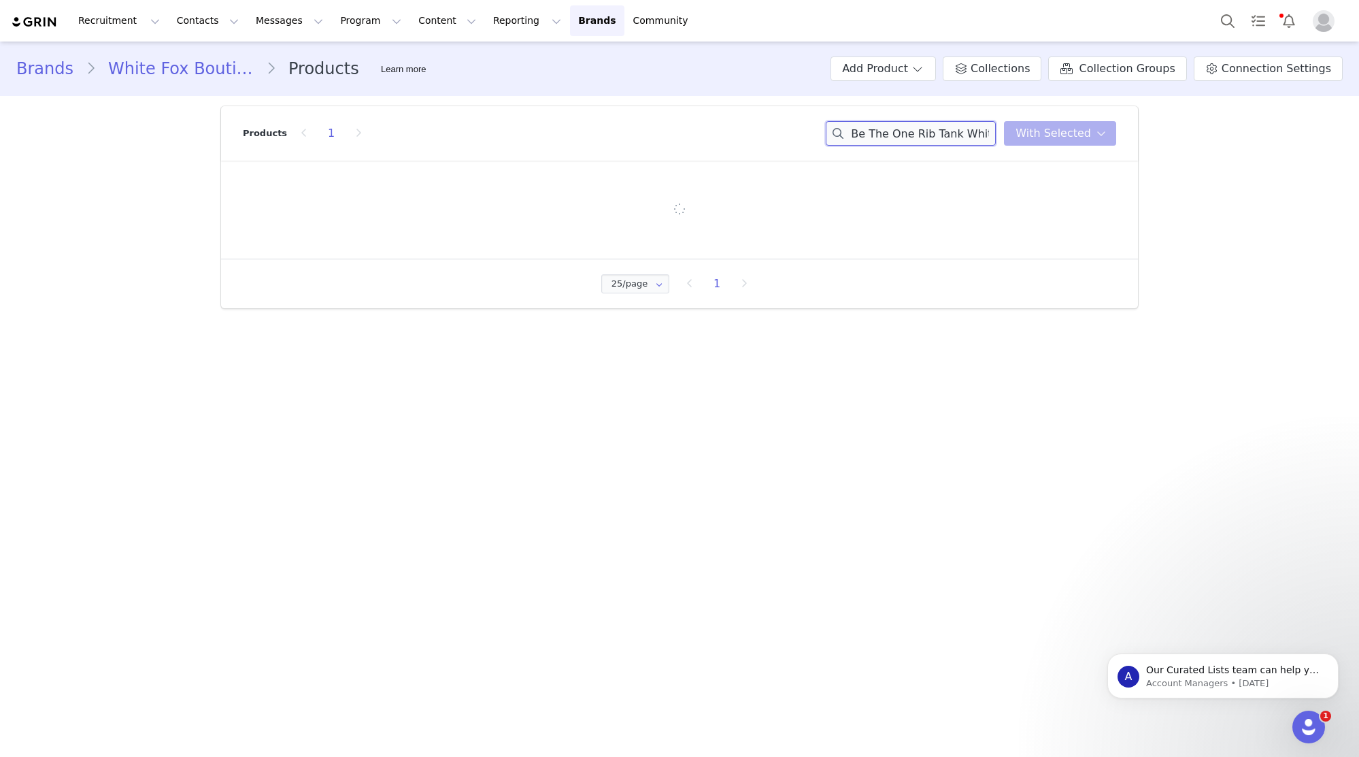
type input "Be The One Rib Tank White"
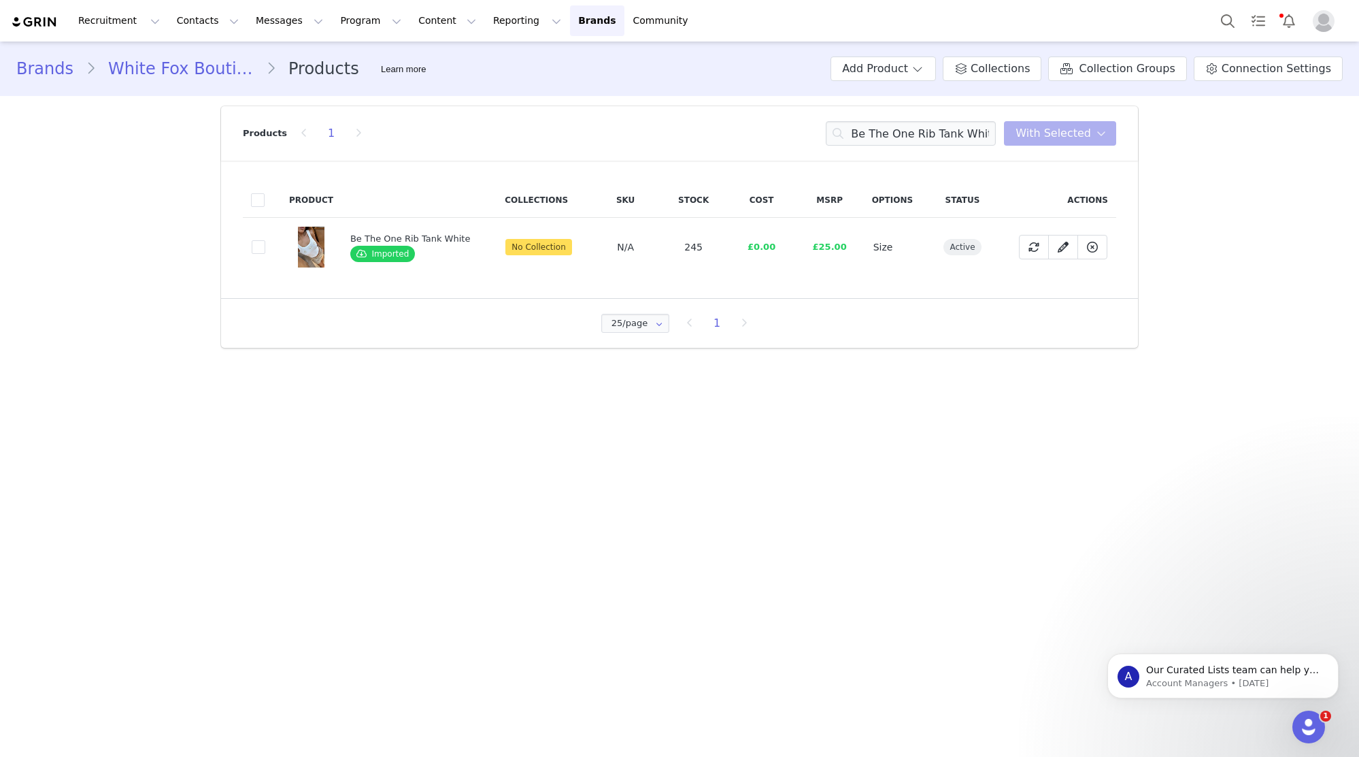
click at [250, 245] on td "819680ae-88ec-4b1a-8472-70217fb25313" at bounding box center [262, 247] width 38 height 59
click at [261, 247] on span at bounding box center [259, 247] width 14 height 14
click at [265, 240] on input "819680ae-88ec-4b1a-8472-70217fb25313" at bounding box center [265, 240] width 0 height 0
drag, startPoint x: 1082, startPoint y: 137, endPoint x: 1076, endPoint y: 158, distance: 21.3
click at [1082, 138] on span "With Selected" at bounding box center [1054, 133] width 76 height 16
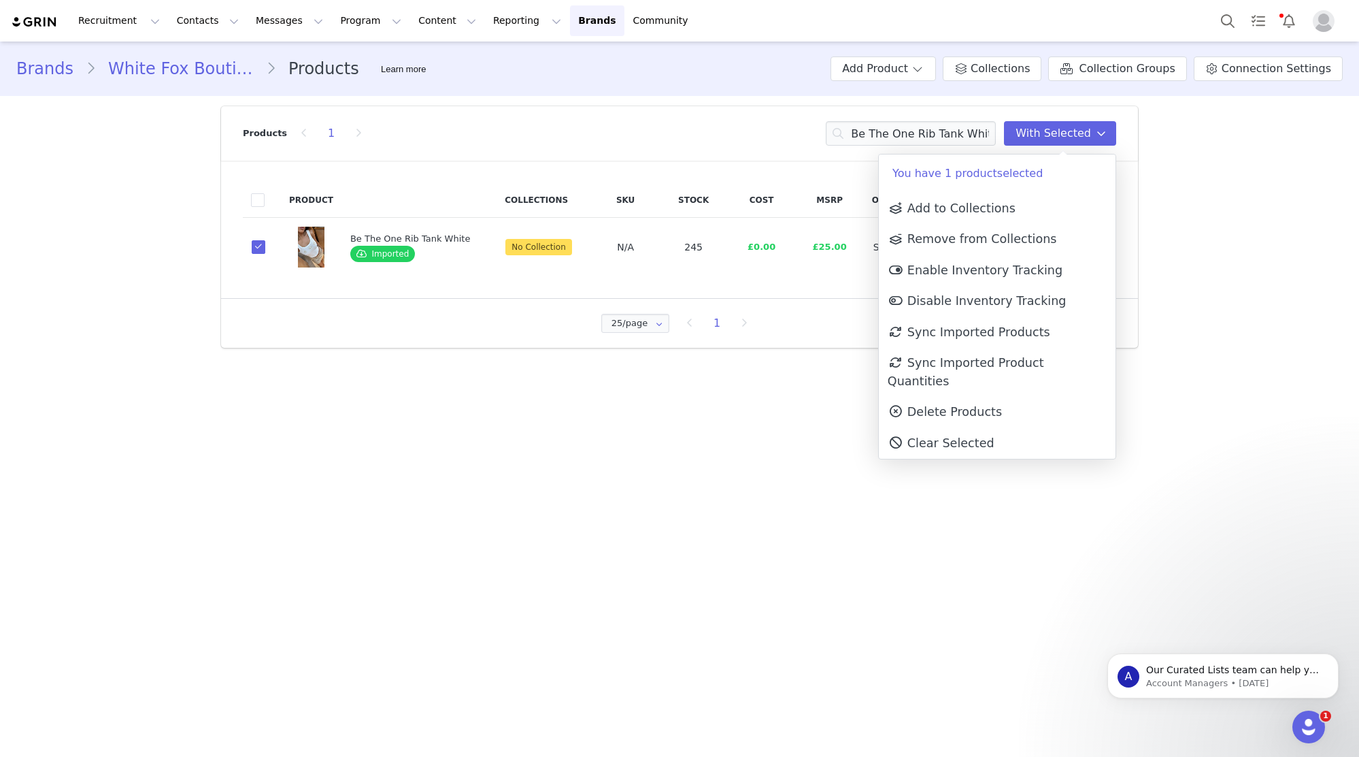
click at [1063, 186] on p "You have 1 product selected" at bounding box center [997, 173] width 237 height 38
click at [1039, 205] on link "Add to Collections" at bounding box center [997, 208] width 237 height 31
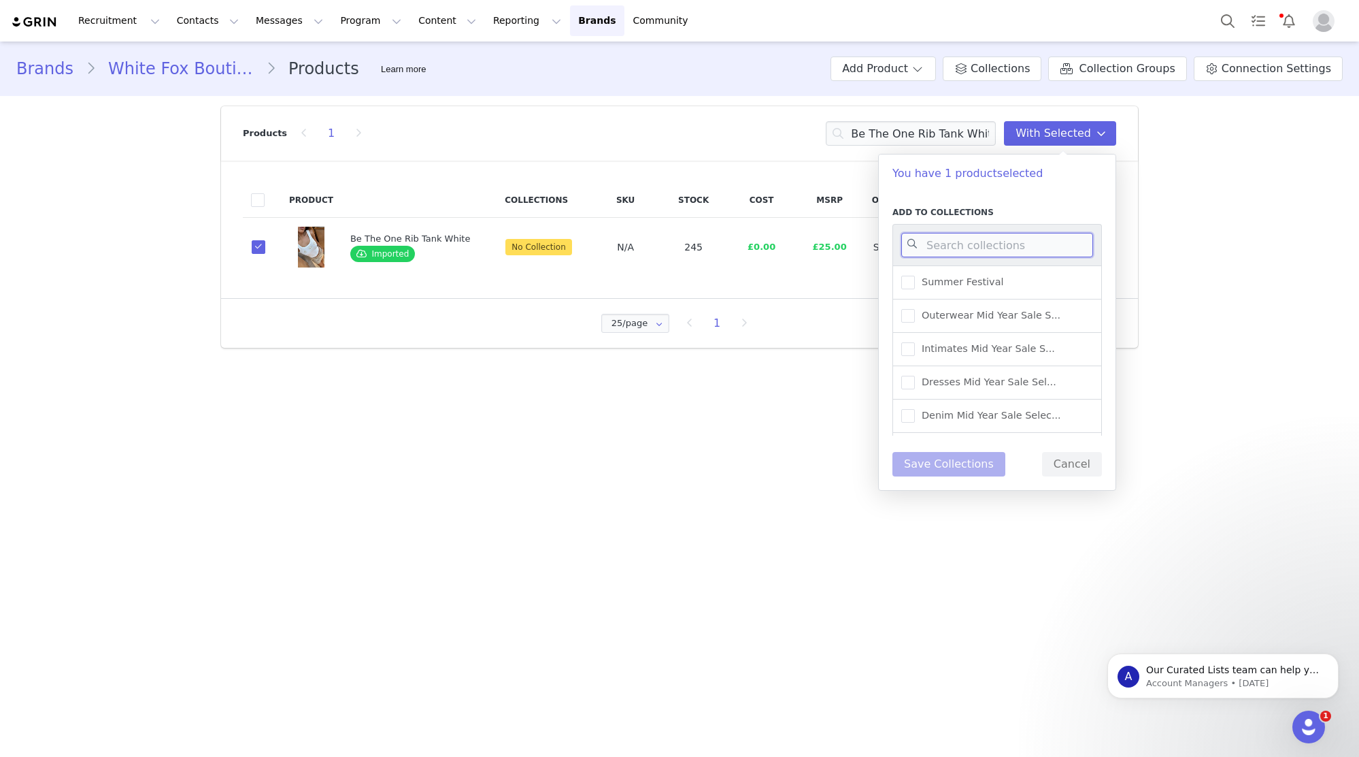
click at [1022, 243] on input at bounding box center [998, 245] width 192 height 24
type input "UK WAREHOUSE -"
click at [1020, 320] on div "UK Warehouse - Tops" at bounding box center [998, 315] width 210 height 33
click at [995, 313] on span "UK Warehouse - Tops" at bounding box center [970, 315] width 110 height 13
click at [915, 309] on input "UK Warehouse - Tops" at bounding box center [915, 309] width 0 height 0
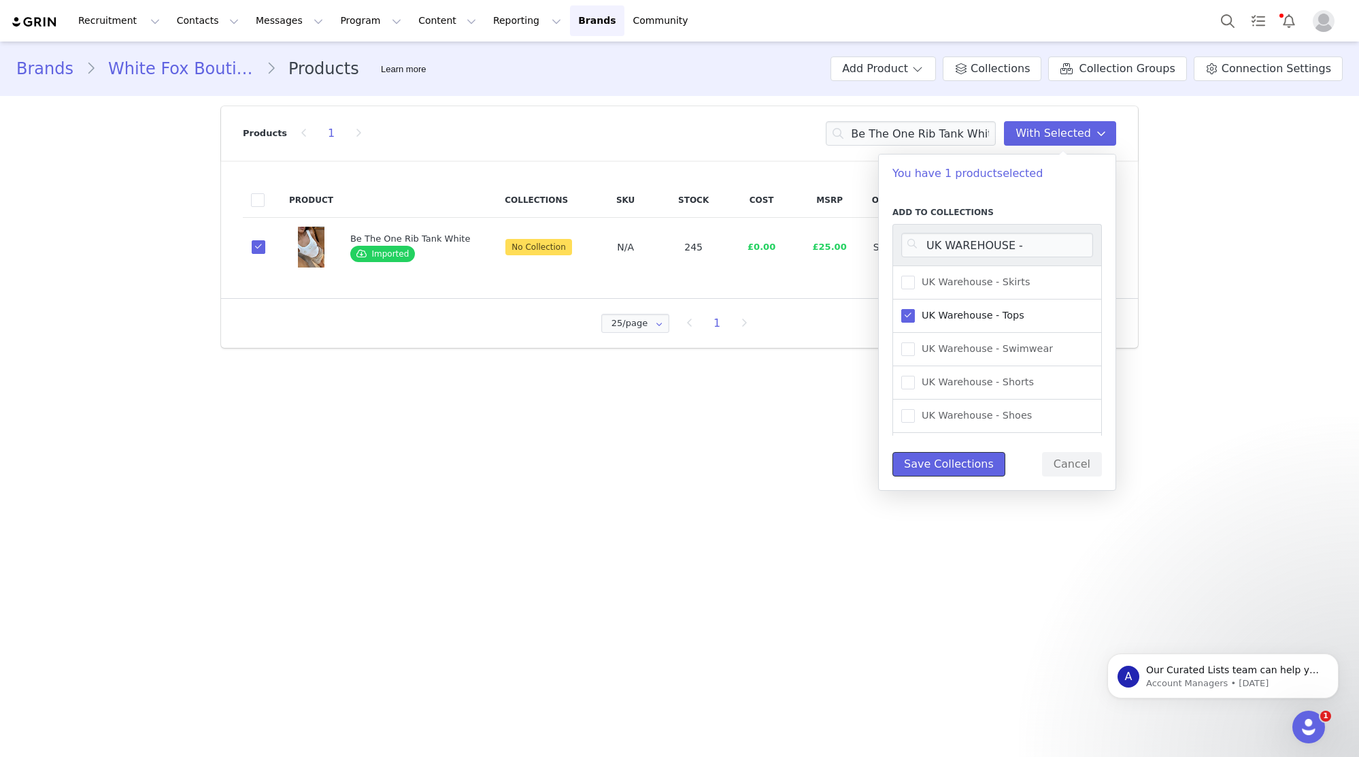
click at [946, 465] on button "Save Collections" at bounding box center [949, 464] width 113 height 24
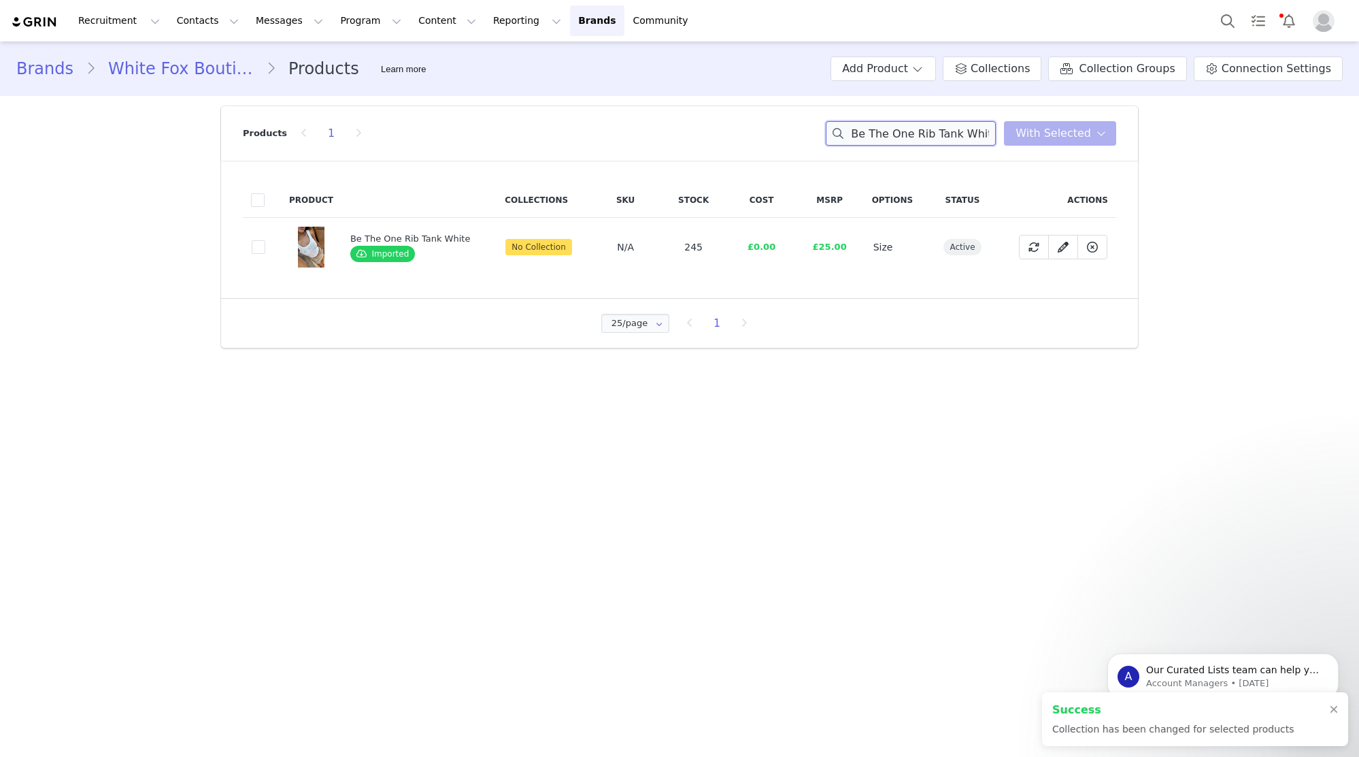
click at [963, 136] on input "Be The One Rib Tank White" at bounding box center [911, 133] width 170 height 24
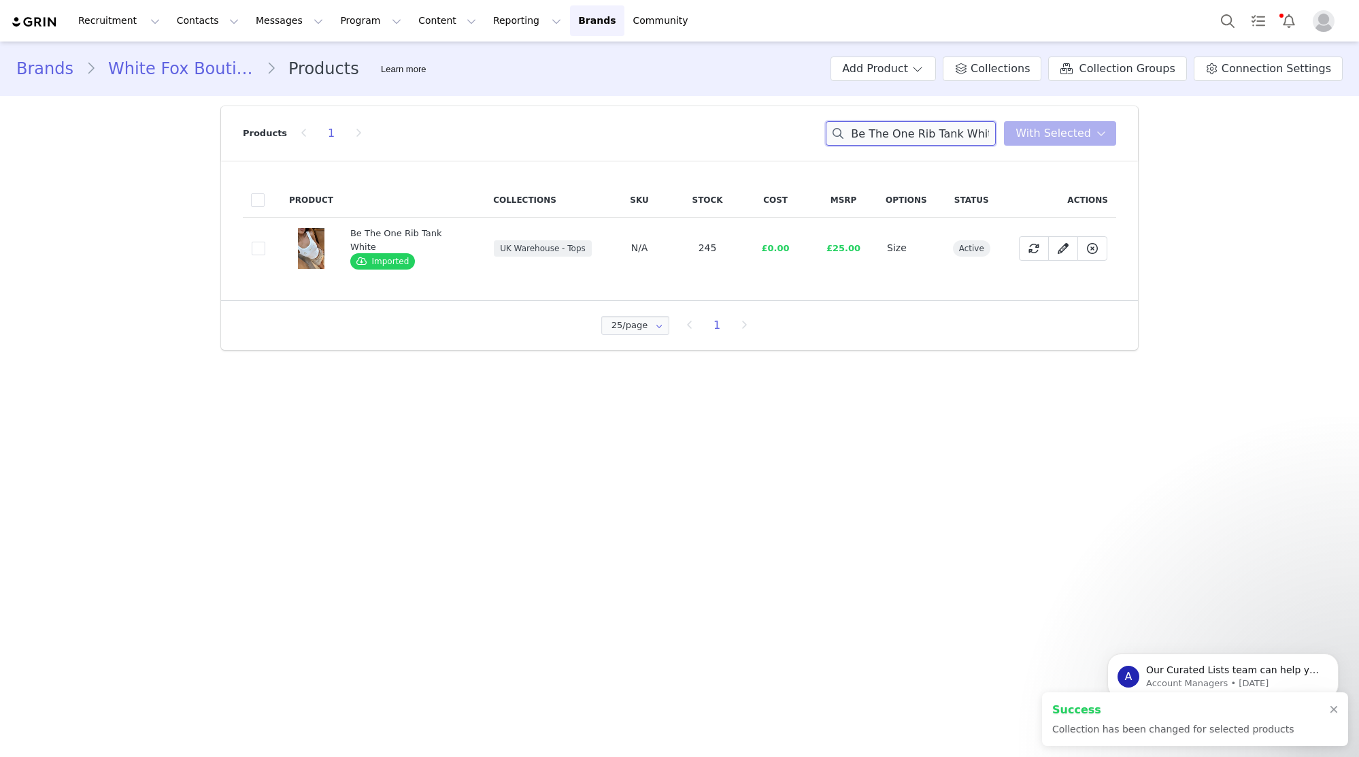
click at [963, 136] on input "Be The One Rib Tank White" at bounding box center [911, 133] width 170 height 24
paste input "Still Got It Mesh Maxi Dress Chocola"
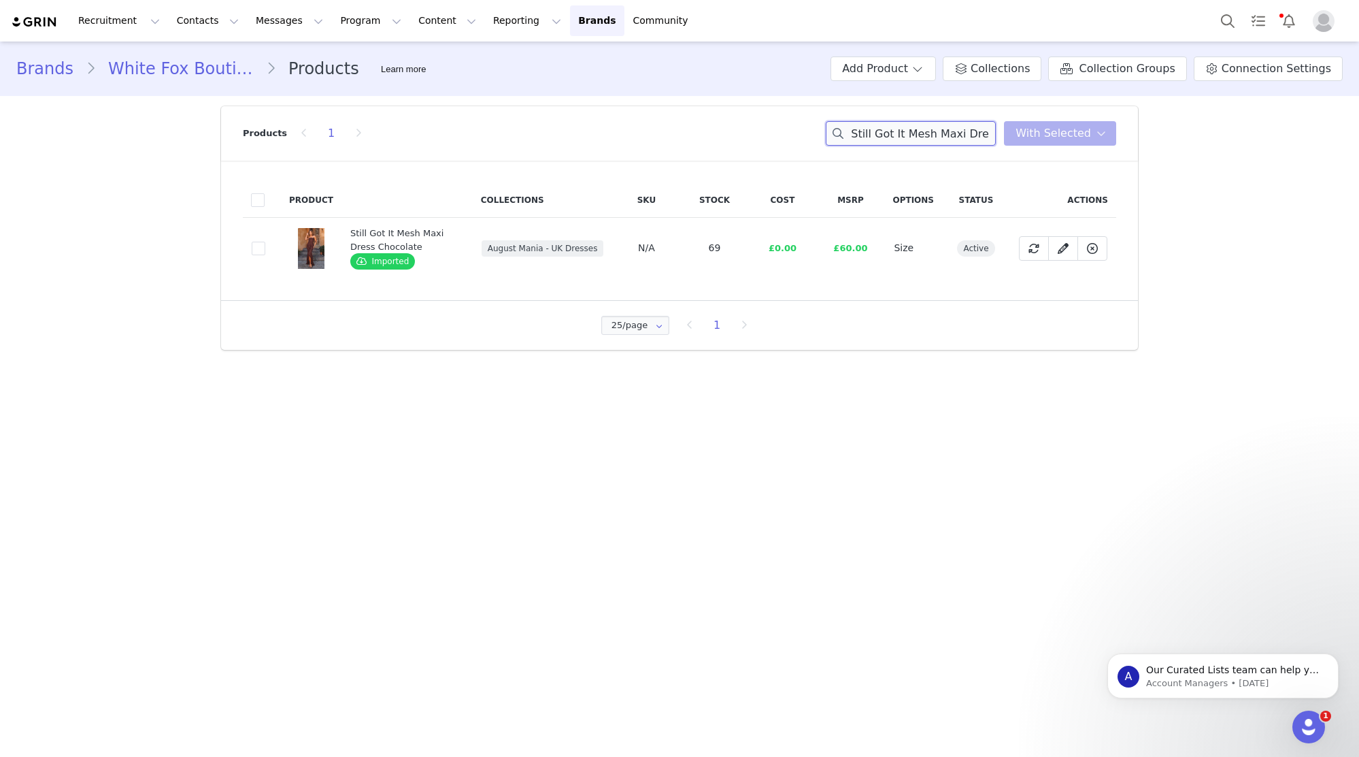
click at [891, 132] on input "Still Got It Mesh Maxi Dress Chocolate" at bounding box center [911, 133] width 170 height 24
paste input "Tropic Like It's Hot Midi Dress Lemon"
click at [933, 132] on input "Tropic Like It's Hot Midi Dress Lemon" at bounding box center [911, 133] width 170 height 24
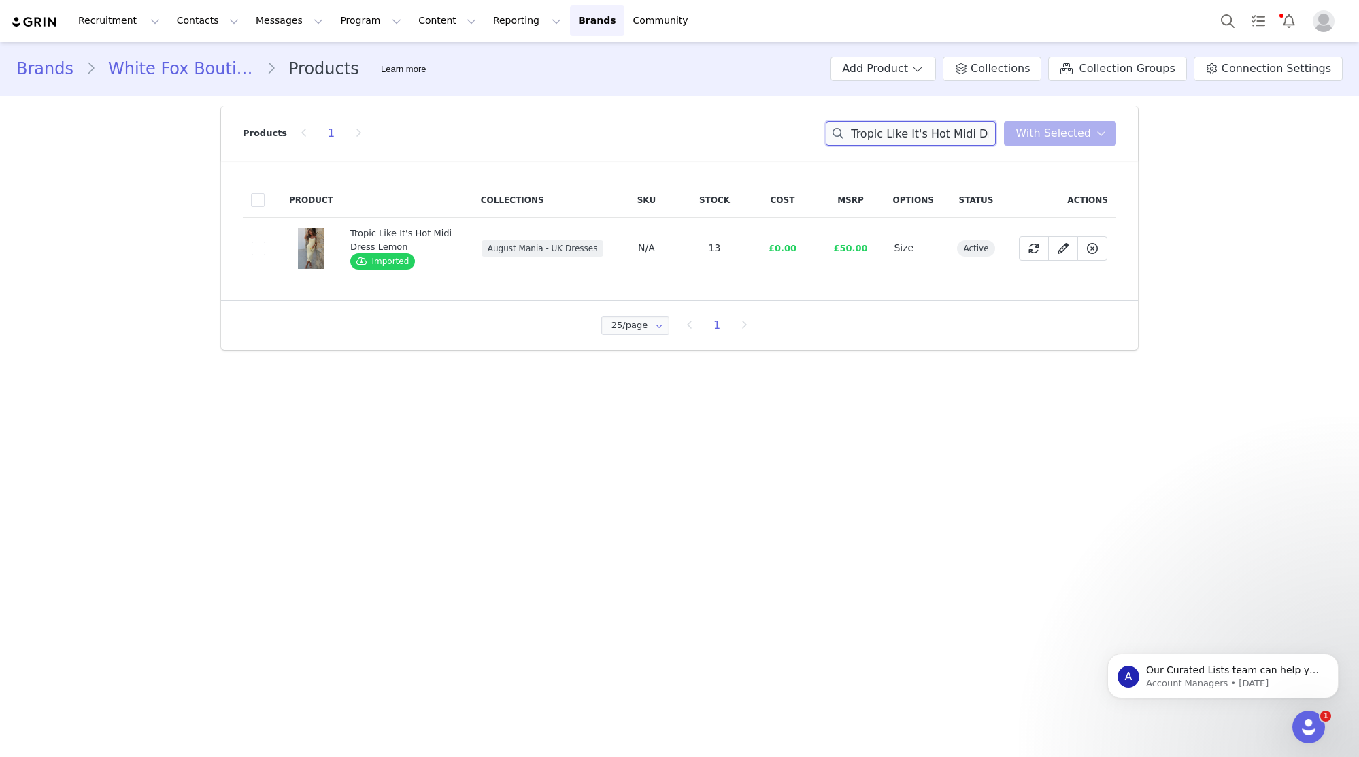
click at [933, 132] on input "Tropic Like It's Hot Midi Dress Lemon" at bounding box center [911, 133] width 170 height 24
click at [916, 139] on input "Tropic Like It's Hot Midi Dress Lemon" at bounding box center [911, 133] width 170 height 24
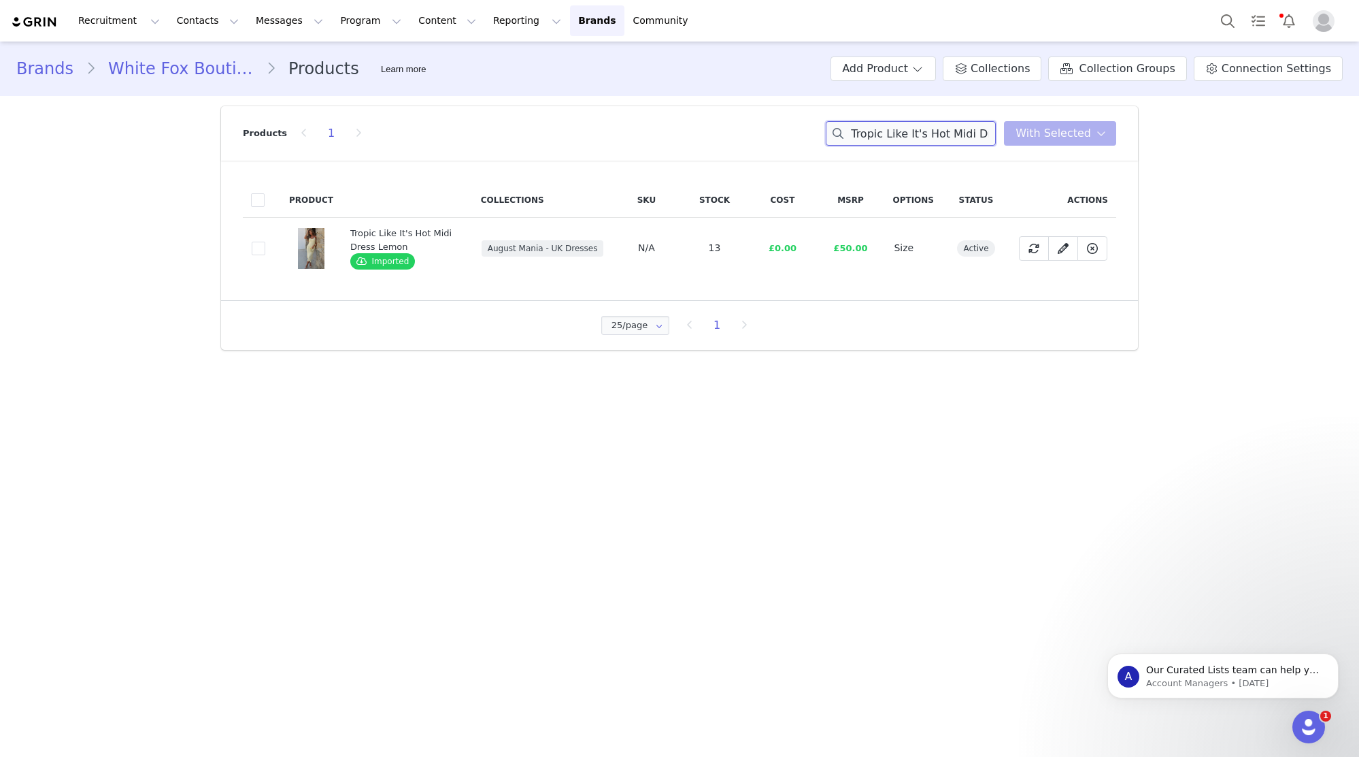
paste input "Diamonds Are Forever Mini Dress White"
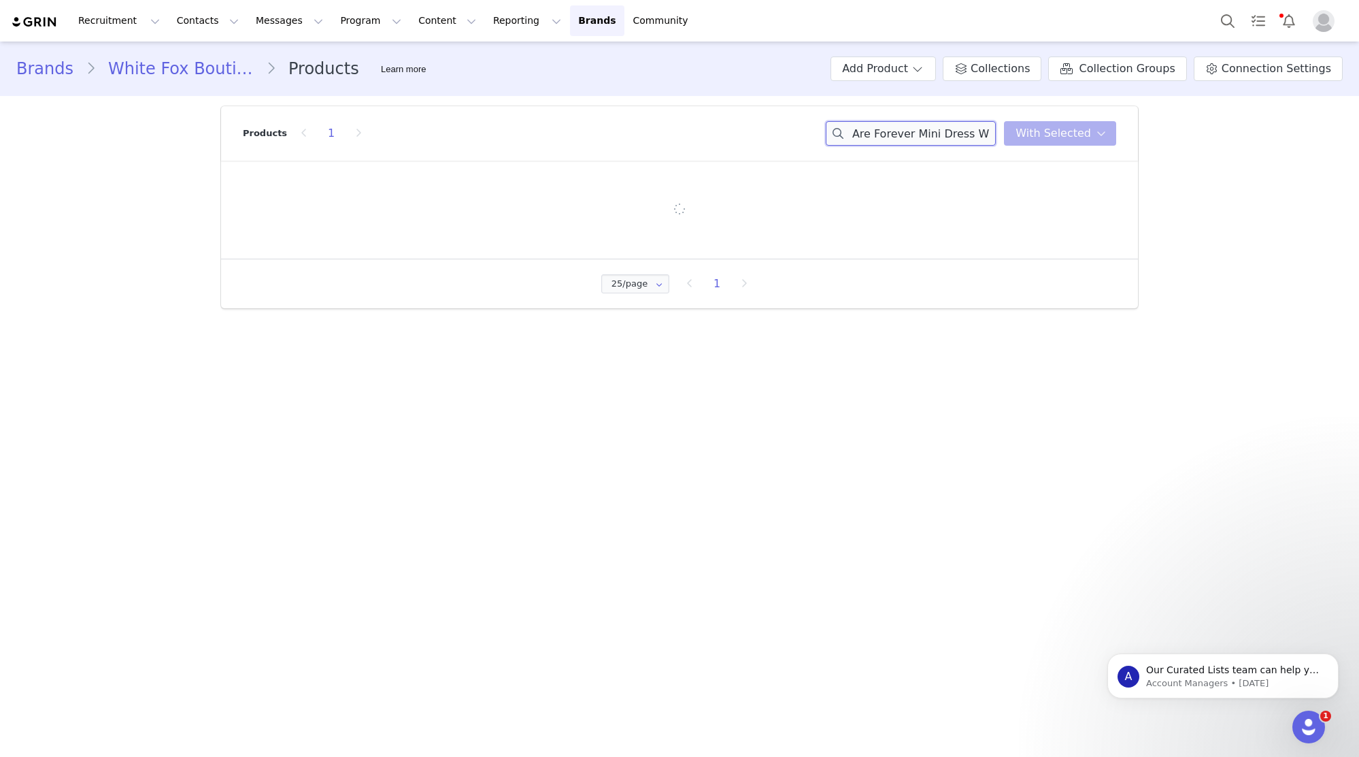
type input "Diamonds Are Forever Mini Dress White"
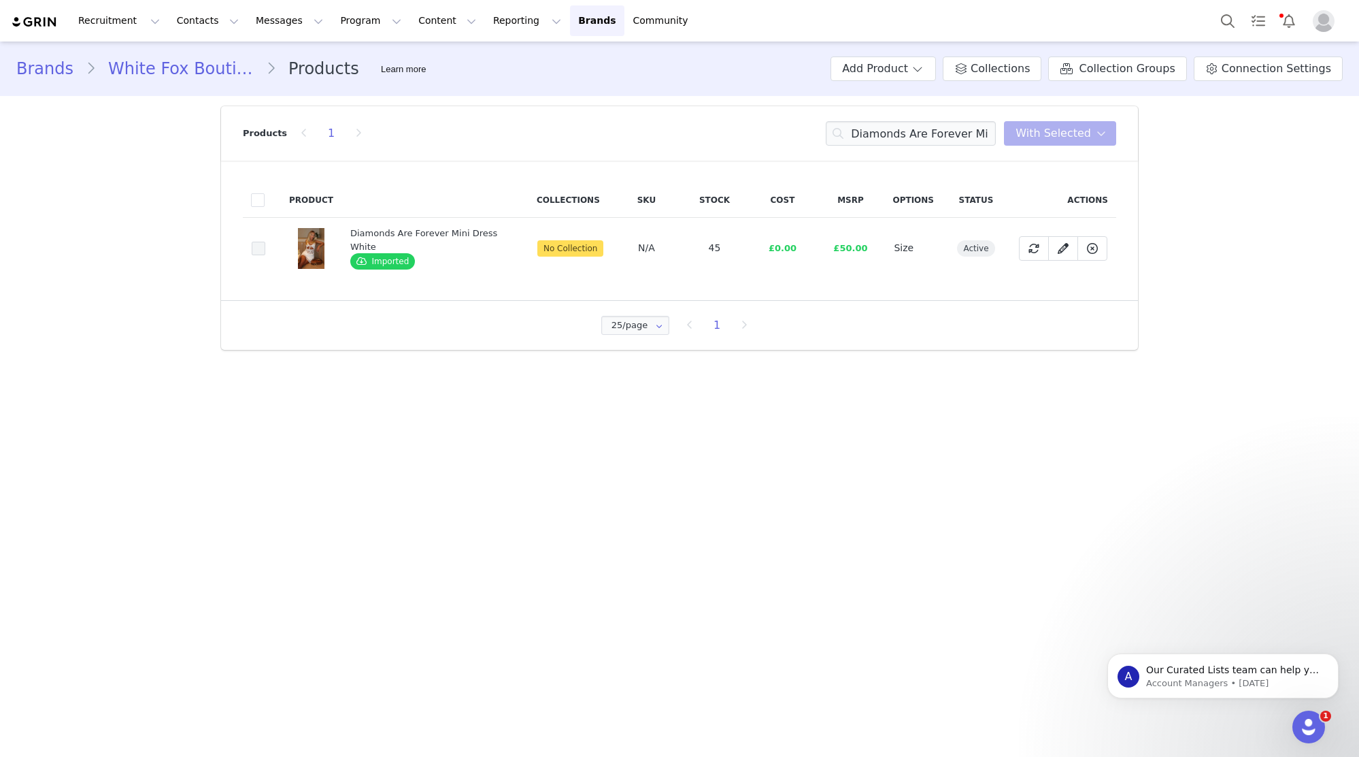
click at [265, 246] on span at bounding box center [259, 249] width 14 height 14
click at [265, 242] on input "af06fb82-beff-45b3-822c-81d4312b9b0c" at bounding box center [265, 242] width 0 height 0
click at [1016, 138] on button "With Selected" at bounding box center [1060, 133] width 112 height 24
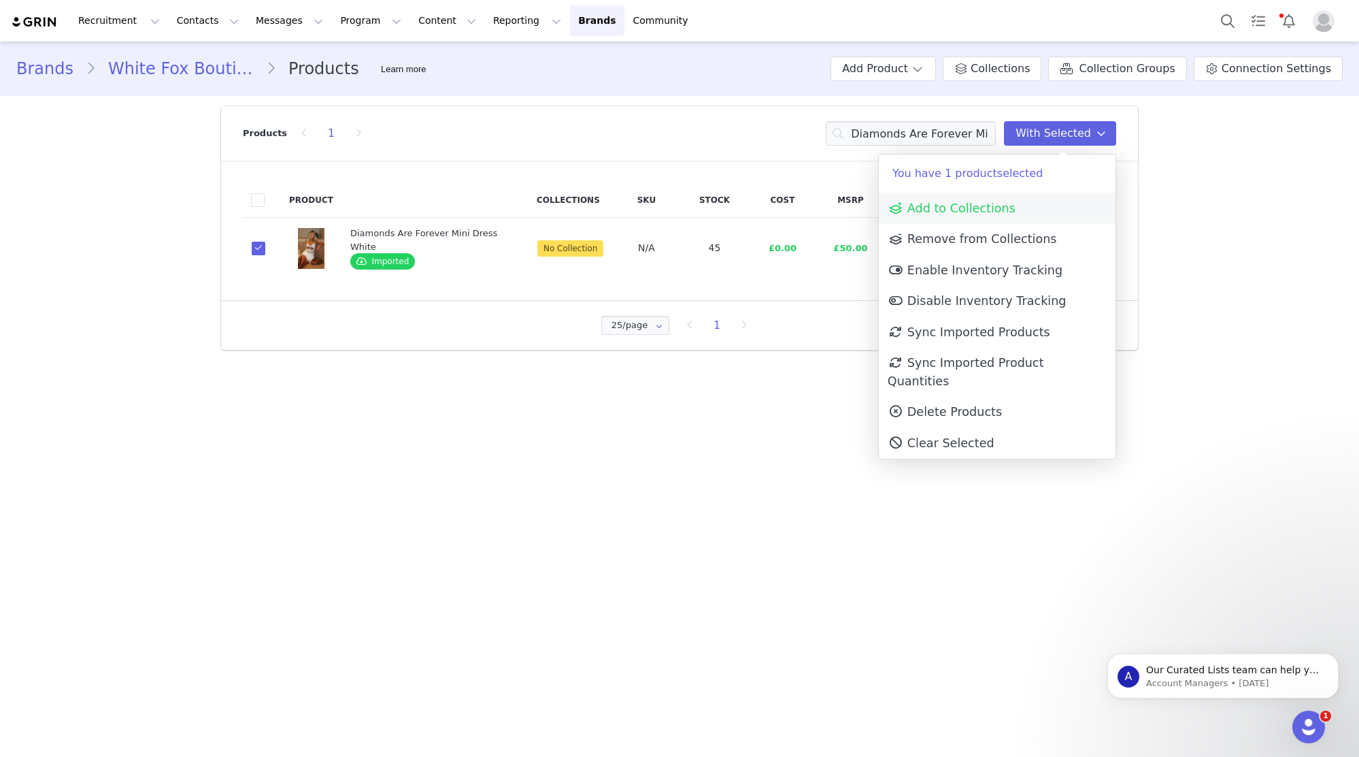
click at [1021, 193] on link "Add to Collections" at bounding box center [997, 208] width 237 height 31
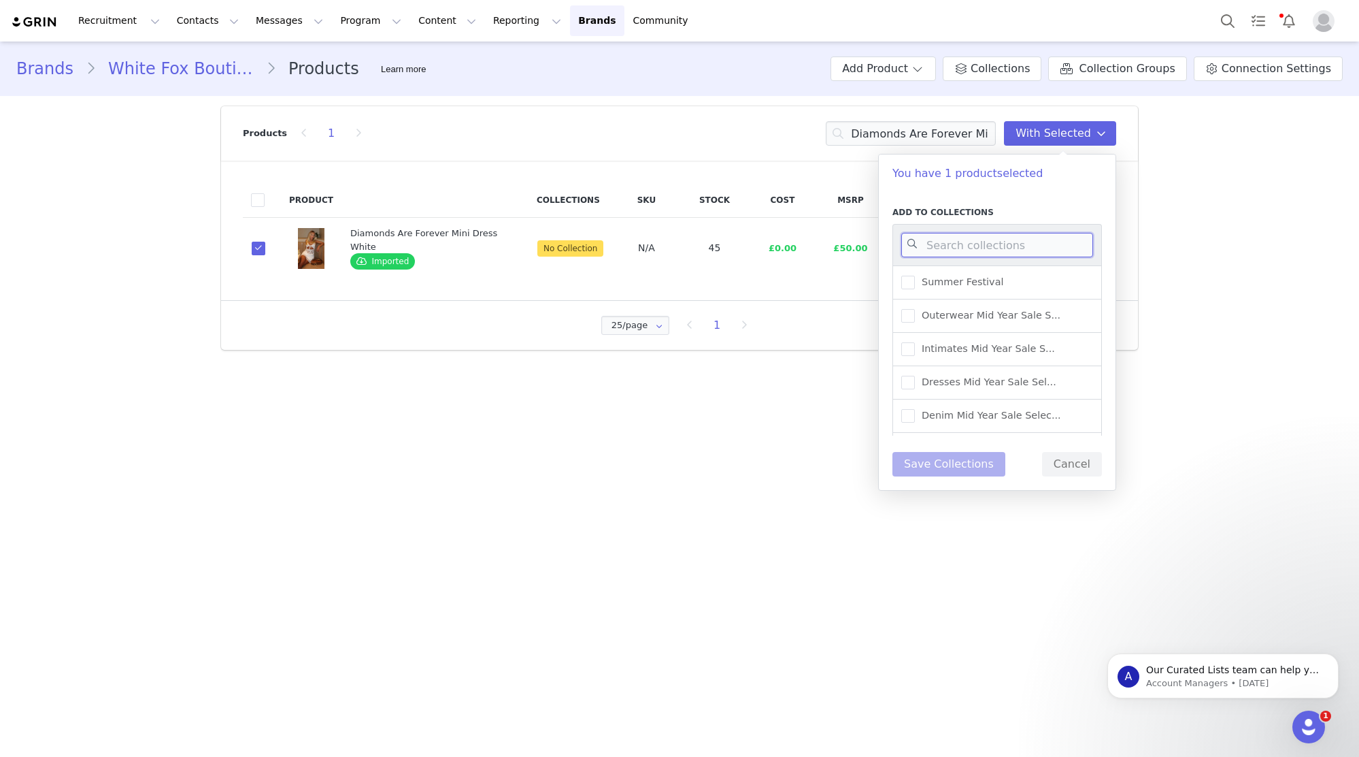
click at [1016, 235] on input at bounding box center [998, 245] width 192 height 24
type input "UK WAREHOUSE -"
click at [1030, 384] on span "UK Warehouse - Dresses" at bounding box center [978, 377] width 127 height 13
click at [915, 371] on input "UK Warehouse - Dresses" at bounding box center [915, 371] width 0 height 0
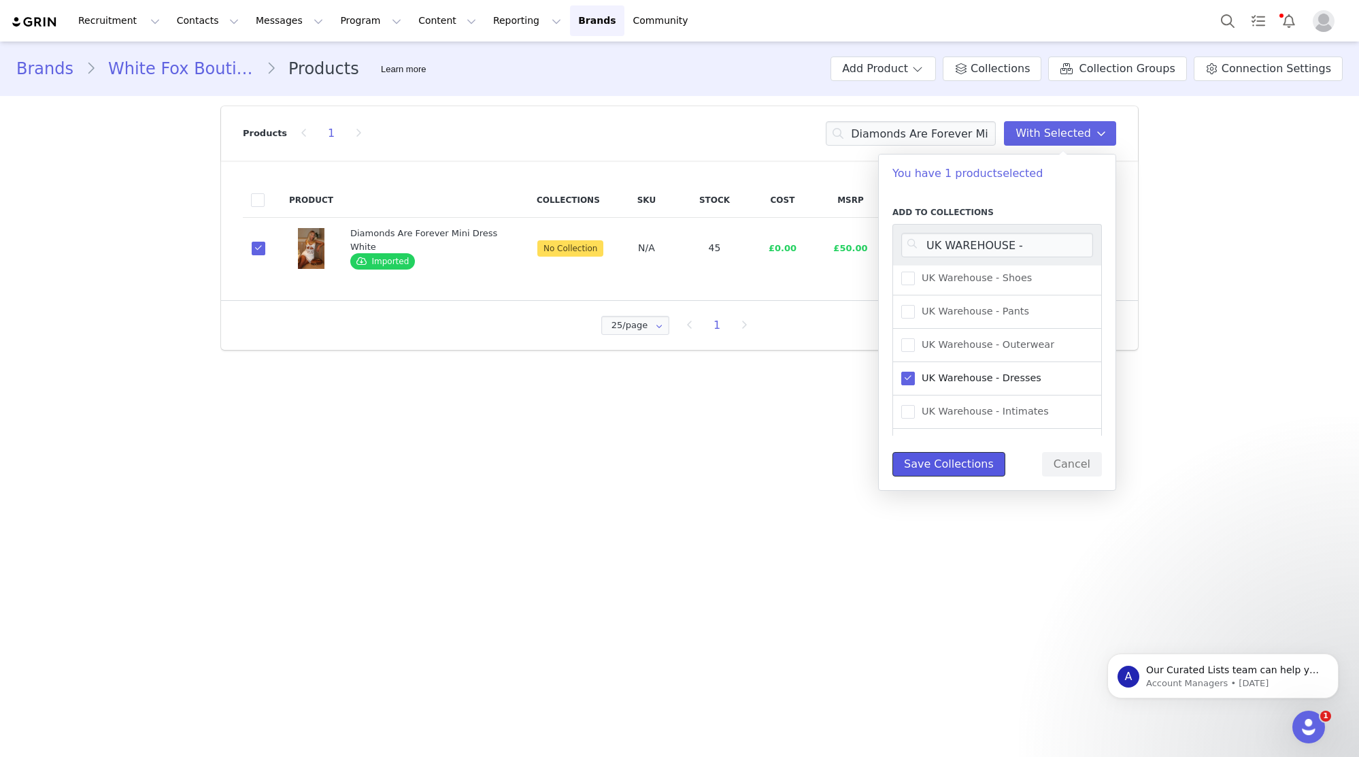
click at [949, 467] on button "Save Collections" at bounding box center [949, 464] width 113 height 24
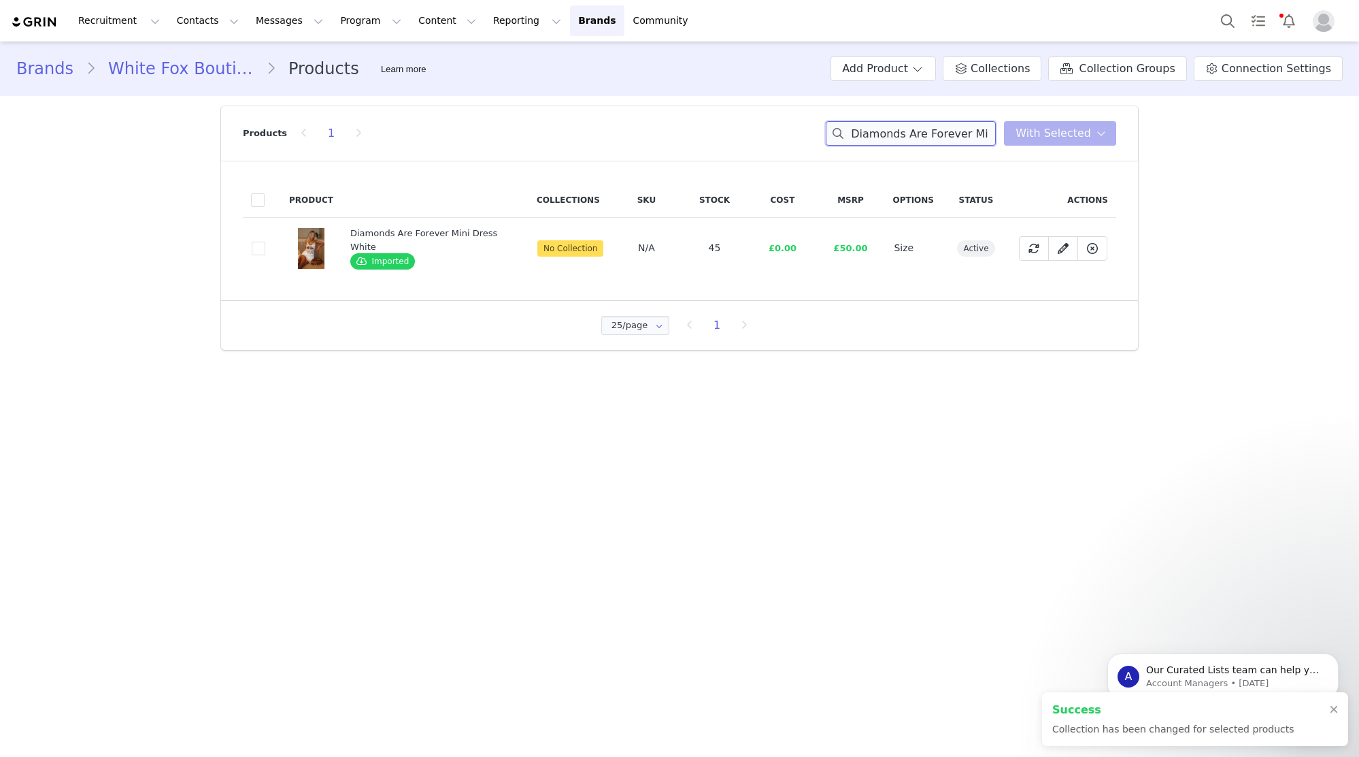
click at [955, 137] on input "Diamonds Are Forever Mini Dress White" at bounding box center [911, 133] width 170 height 24
paste input "Stars Above Mini Dress Black"
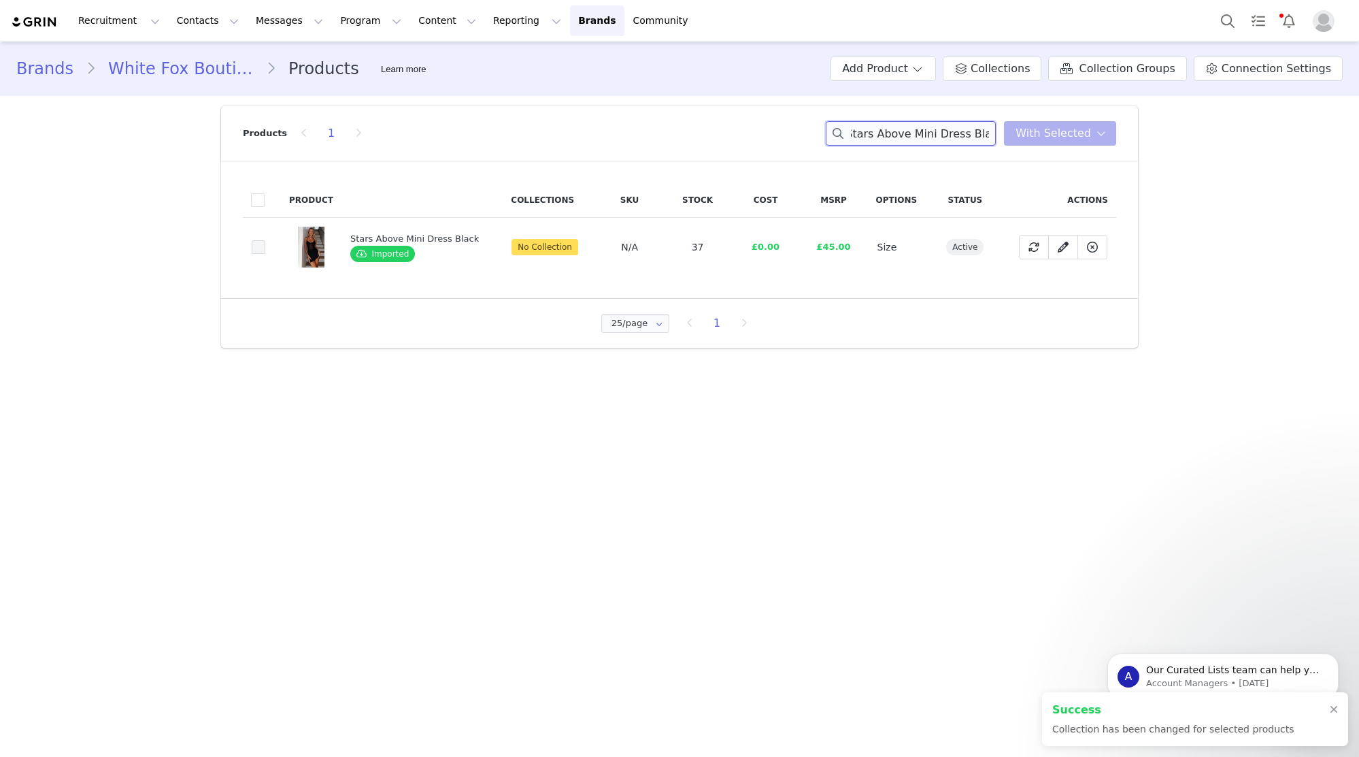
type input "Stars Above Mini Dress Black"
click at [254, 245] on span at bounding box center [259, 247] width 14 height 14
click at [265, 240] on input "964e20e2-ef39-466b-af87-1355aaded3d3" at bounding box center [265, 240] width 0 height 0
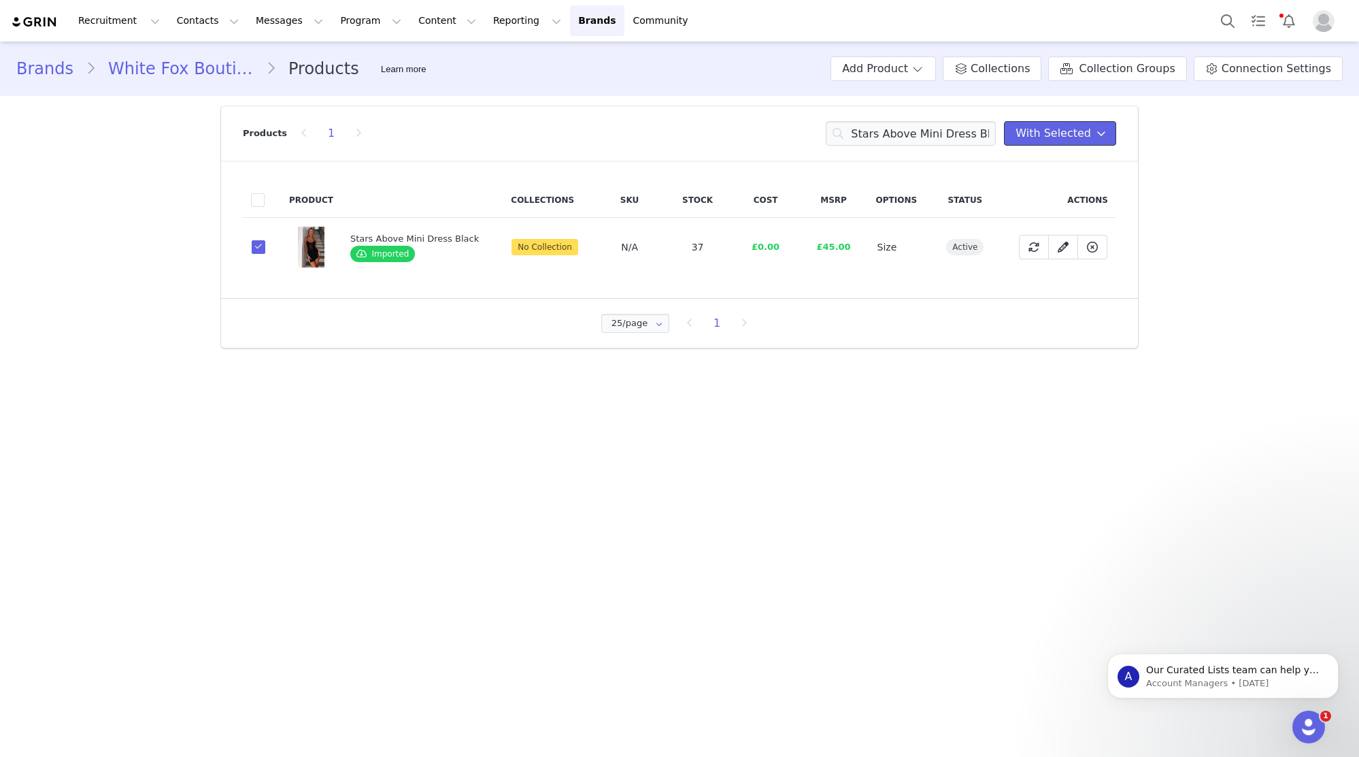
drag, startPoint x: 1060, startPoint y: 135, endPoint x: 1061, endPoint y: 147, distance: 11.6
click at [1060, 136] on span "With Selected" at bounding box center [1054, 133] width 76 height 16
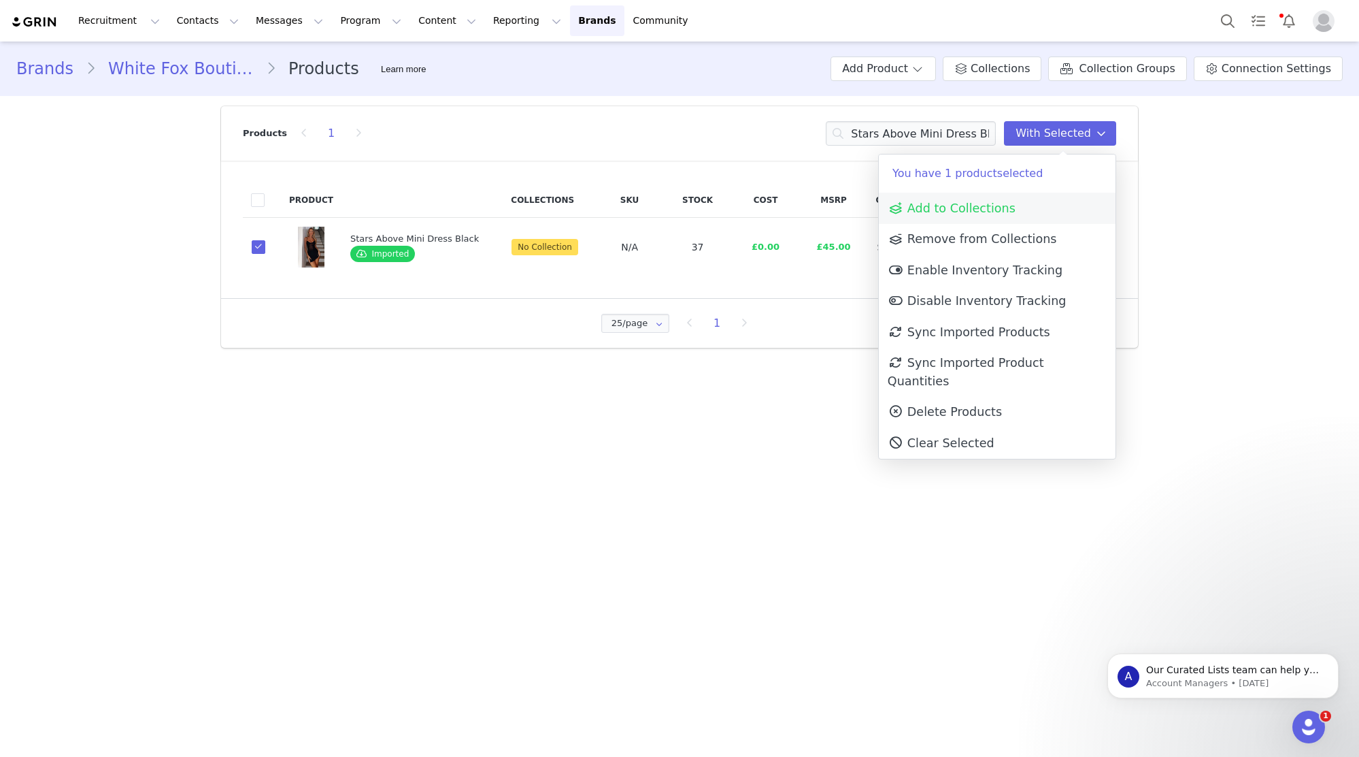
click at [1056, 209] on link "Add to Collections" at bounding box center [997, 208] width 237 height 31
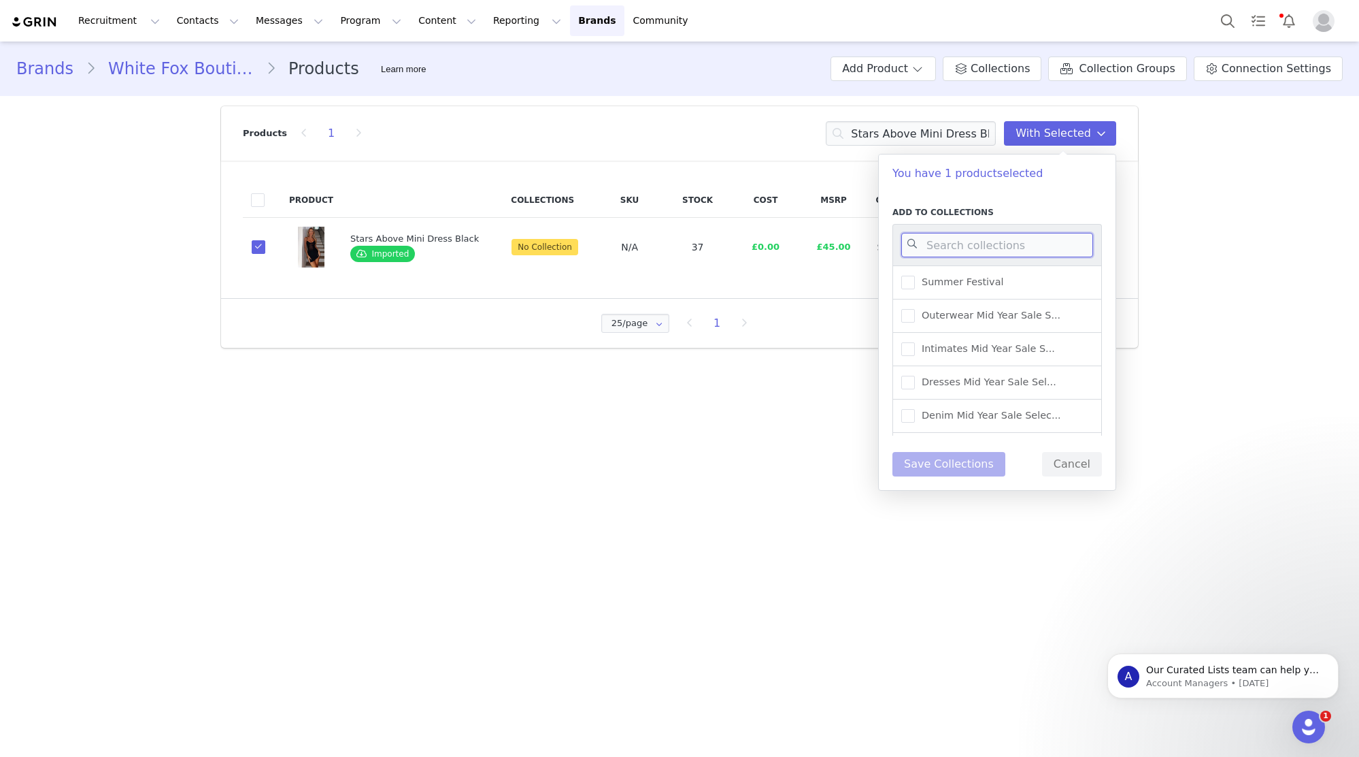
click at [1024, 245] on input at bounding box center [998, 245] width 192 height 24
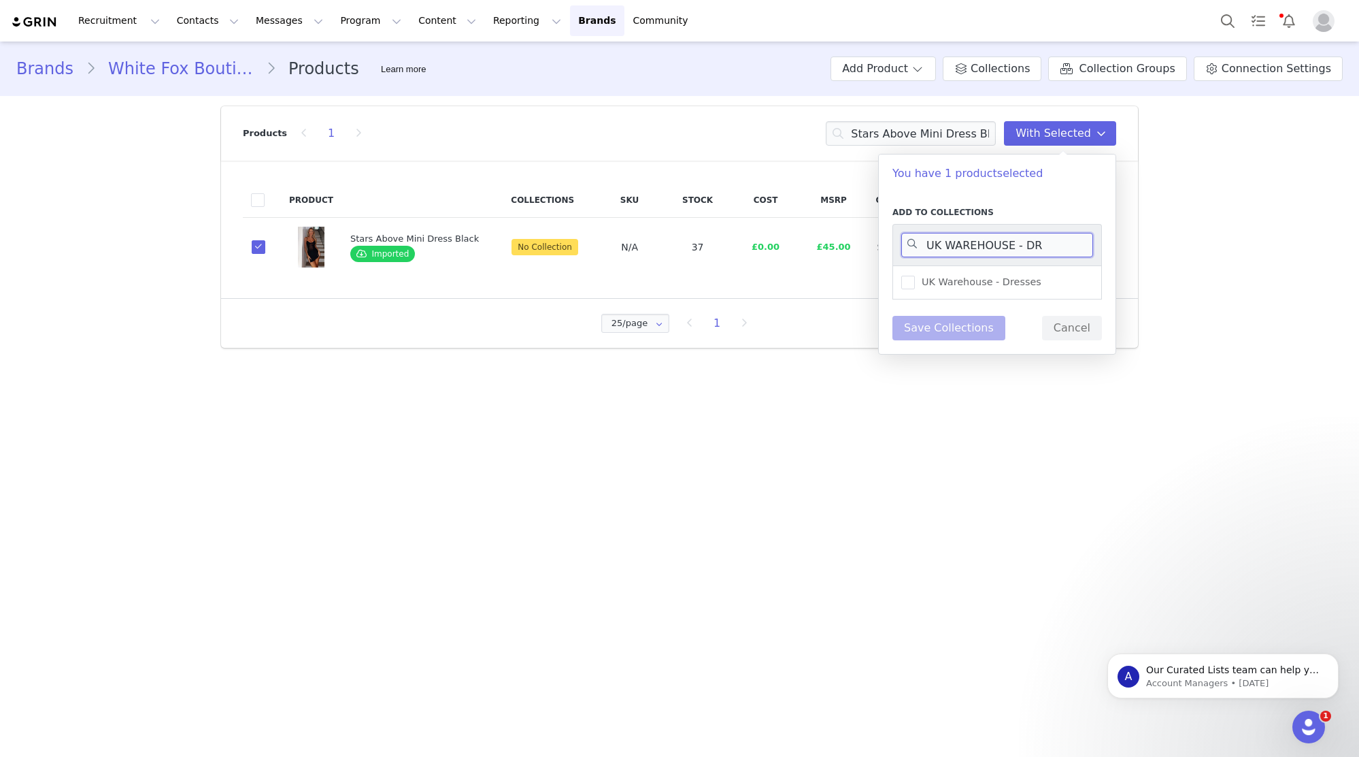
type input "UK WAREHOUSE - DR"
click at [1010, 272] on div "UK Warehouse - Dresses" at bounding box center [998, 282] width 210 height 34
click at [1008, 276] on span "UK Warehouse - Dresses" at bounding box center [978, 282] width 127 height 13
click at [915, 276] on input "UK Warehouse - Dresses" at bounding box center [915, 276] width 0 height 0
click at [965, 325] on button "Save Collections" at bounding box center [949, 328] width 113 height 24
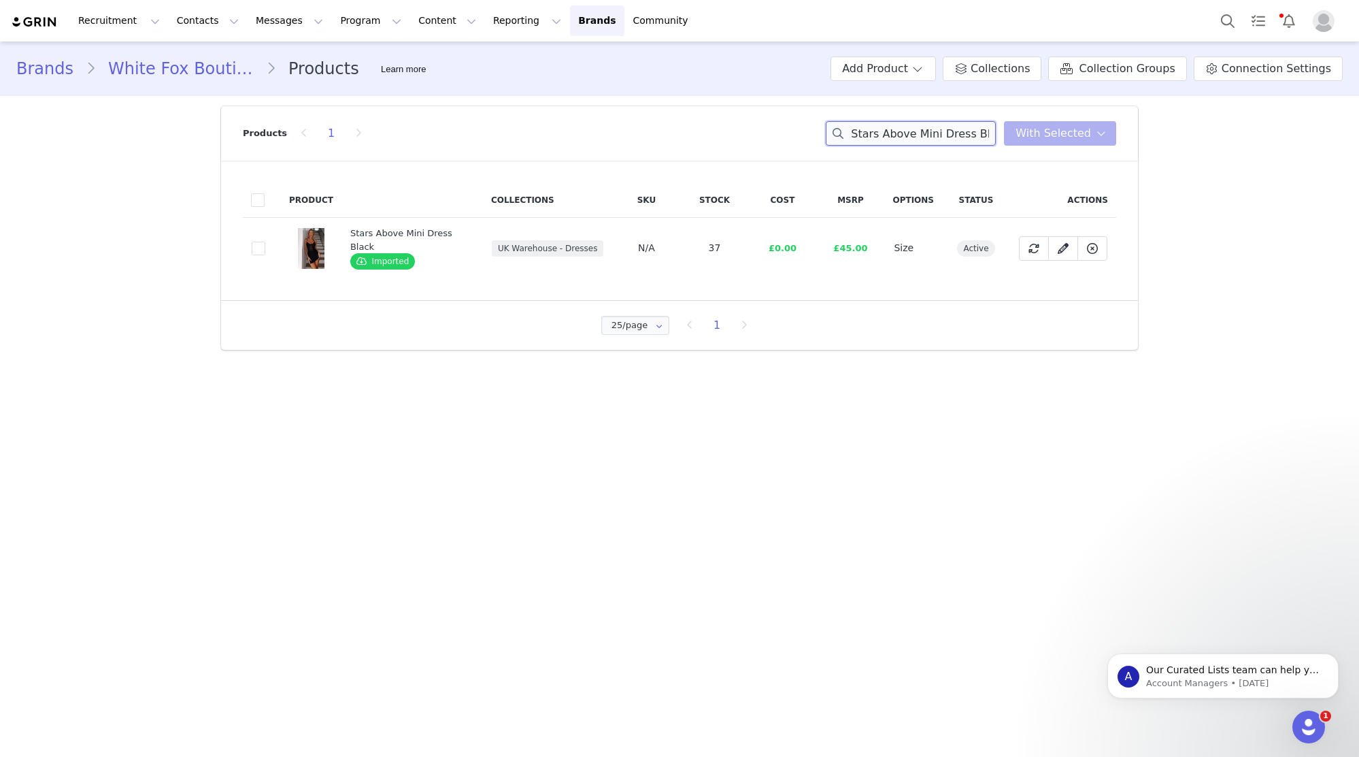
click at [905, 128] on input "Stars Above Mini Dress Black" at bounding box center [911, 133] width 170 height 24
paste input "Had Enough Halter Top Baby Pin"
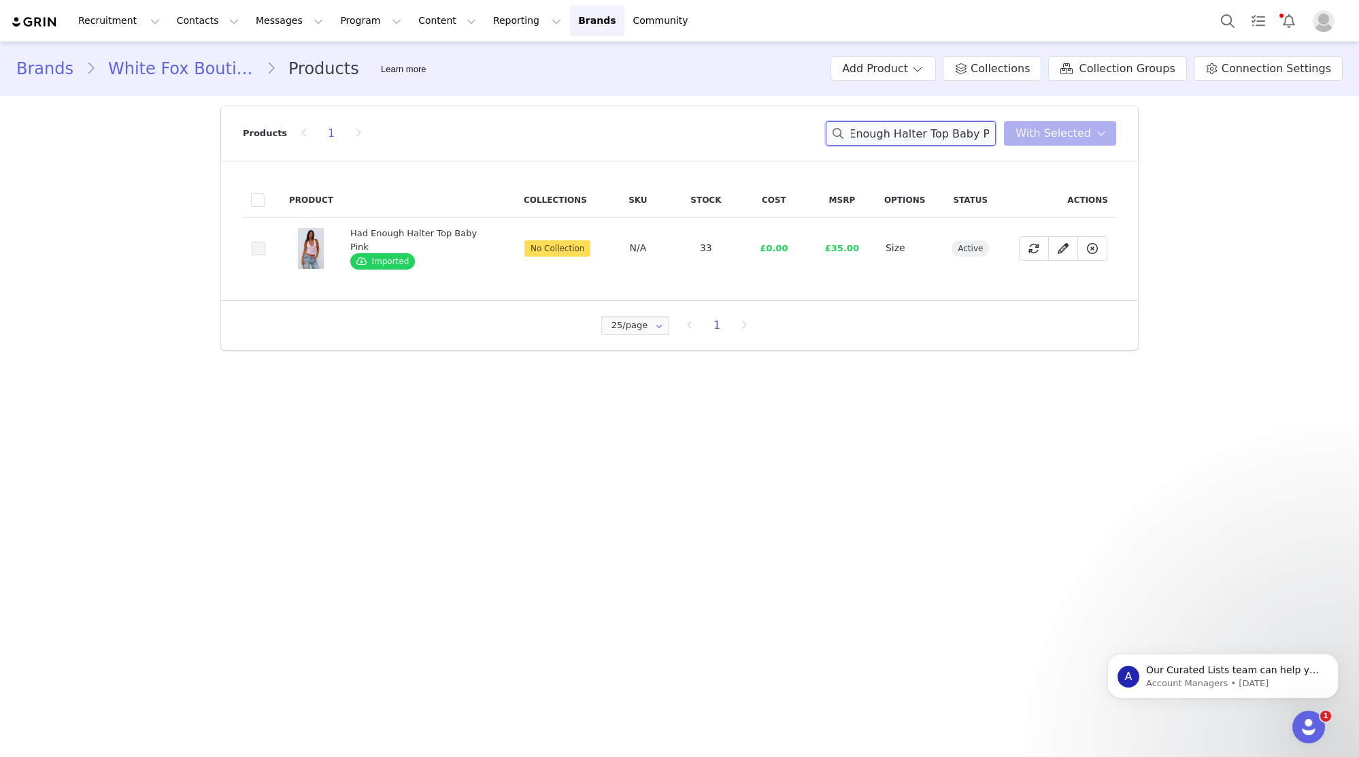
type input "Had Enough Halter Top Baby Pink"
drag, startPoint x: 257, startPoint y: 246, endPoint x: 292, endPoint y: 238, distance: 36.2
click at [257, 246] on span at bounding box center [259, 249] width 14 height 14
click at [265, 242] on input "9e95a3f3-40ea-4d64-9ff8-d8583ff47bed" at bounding box center [265, 242] width 0 height 0
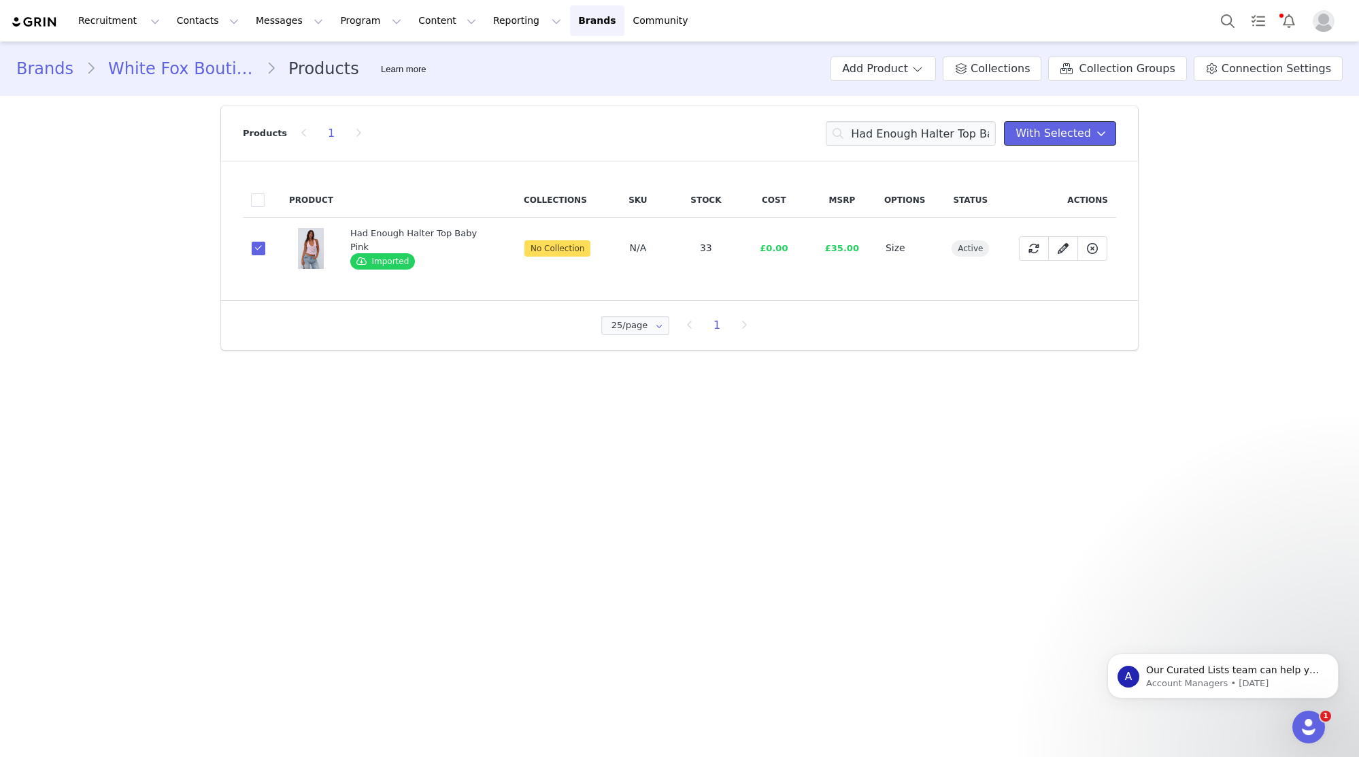
drag, startPoint x: 1057, startPoint y: 135, endPoint x: 1048, endPoint y: 175, distance: 41.1
click at [1057, 135] on span "With Selected" at bounding box center [1054, 133] width 76 height 16
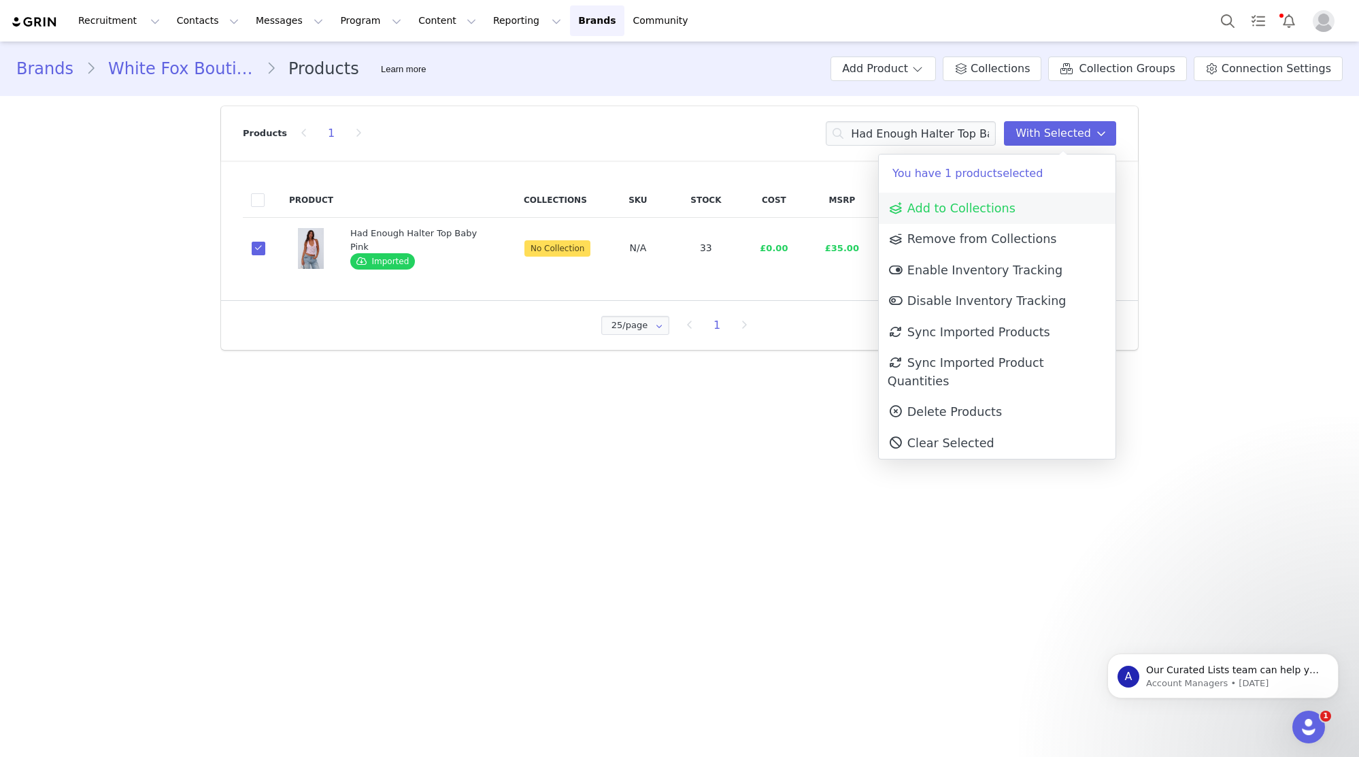
drag, startPoint x: 1048, startPoint y: 184, endPoint x: 1046, endPoint y: 193, distance: 9.6
click at [1048, 184] on p "You have 1 product selected" at bounding box center [997, 173] width 237 height 38
click at [1046, 200] on link "Add to Collections" at bounding box center [997, 208] width 237 height 31
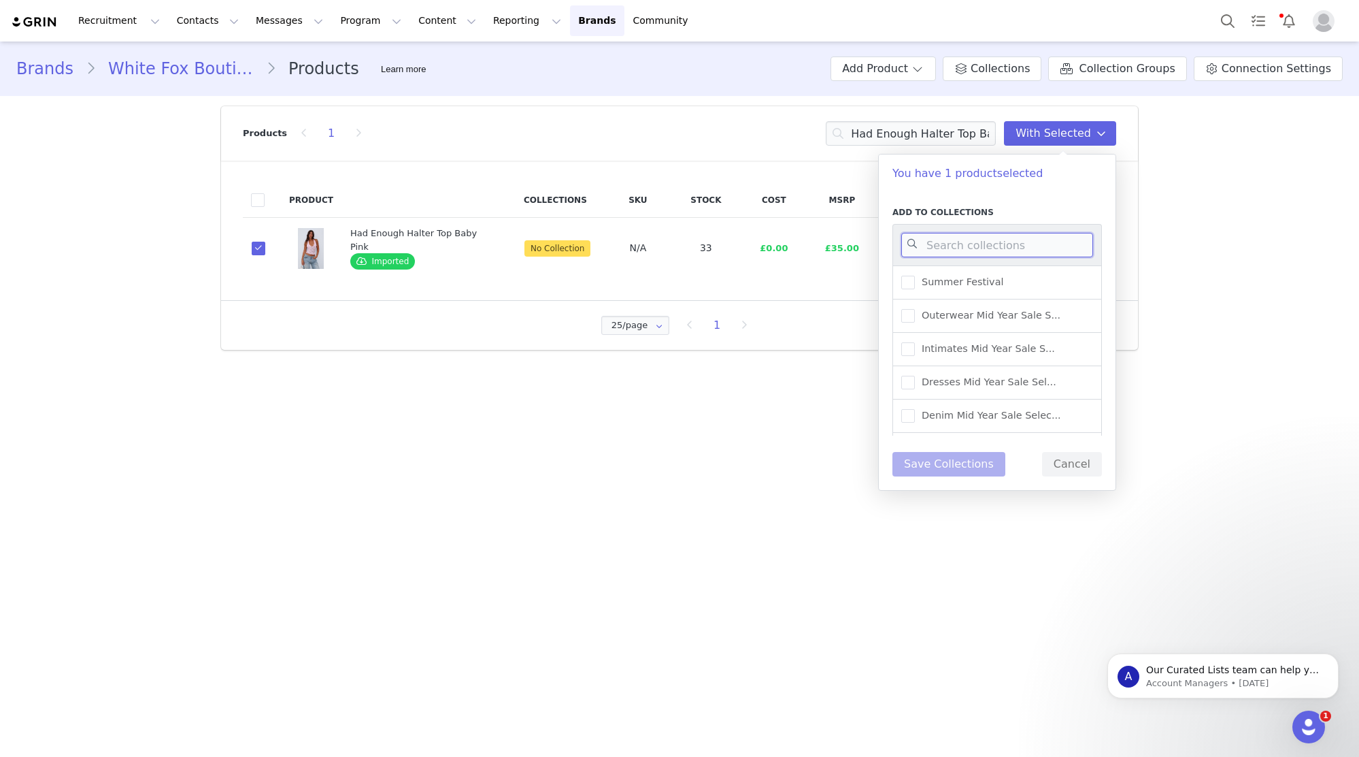
click at [1040, 239] on input at bounding box center [998, 245] width 192 height 24
type input "UK WAREHOUSE -"
click at [1012, 310] on label "UK Warehouse - Tops" at bounding box center [963, 304] width 123 height 16
click at [915, 297] on input "UK Warehouse - Tops" at bounding box center [915, 297] width 0 height 0
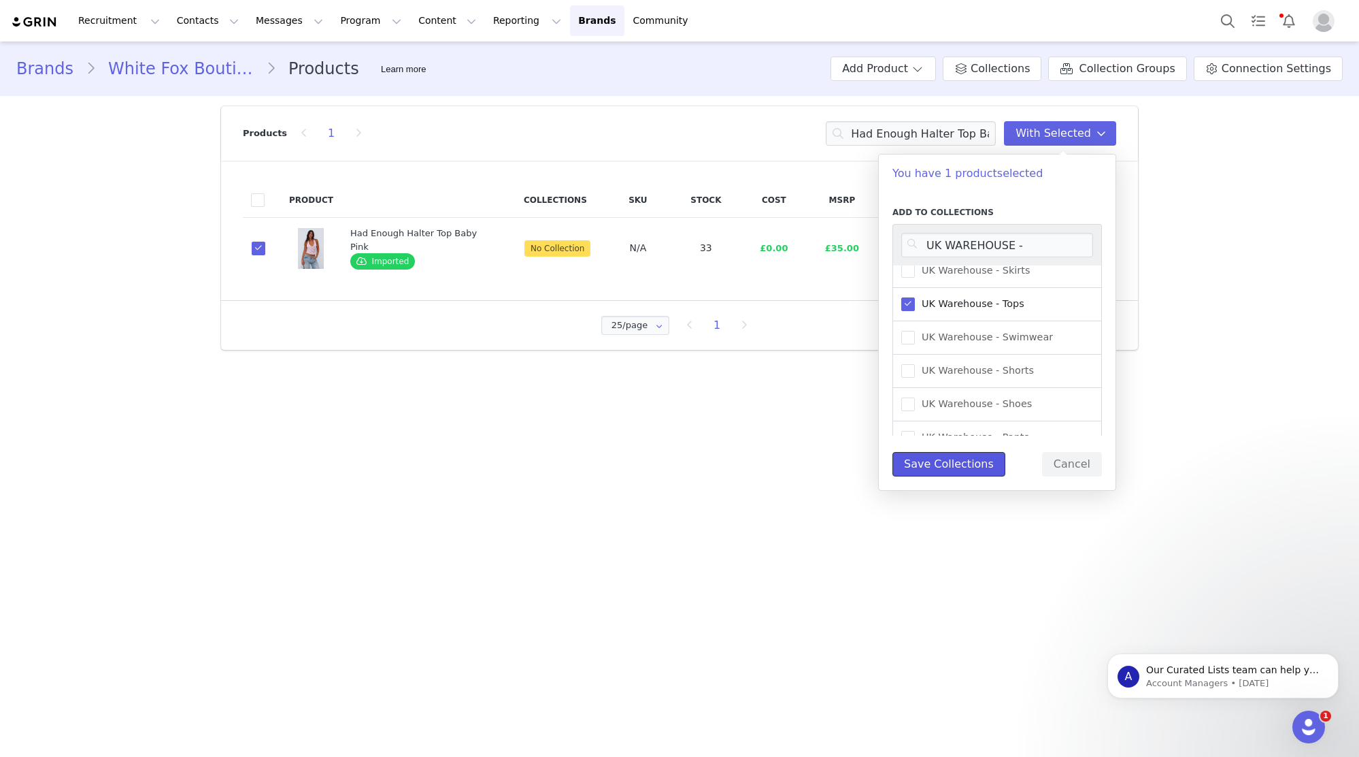
click at [951, 460] on button "Save Collections" at bounding box center [949, 464] width 113 height 24
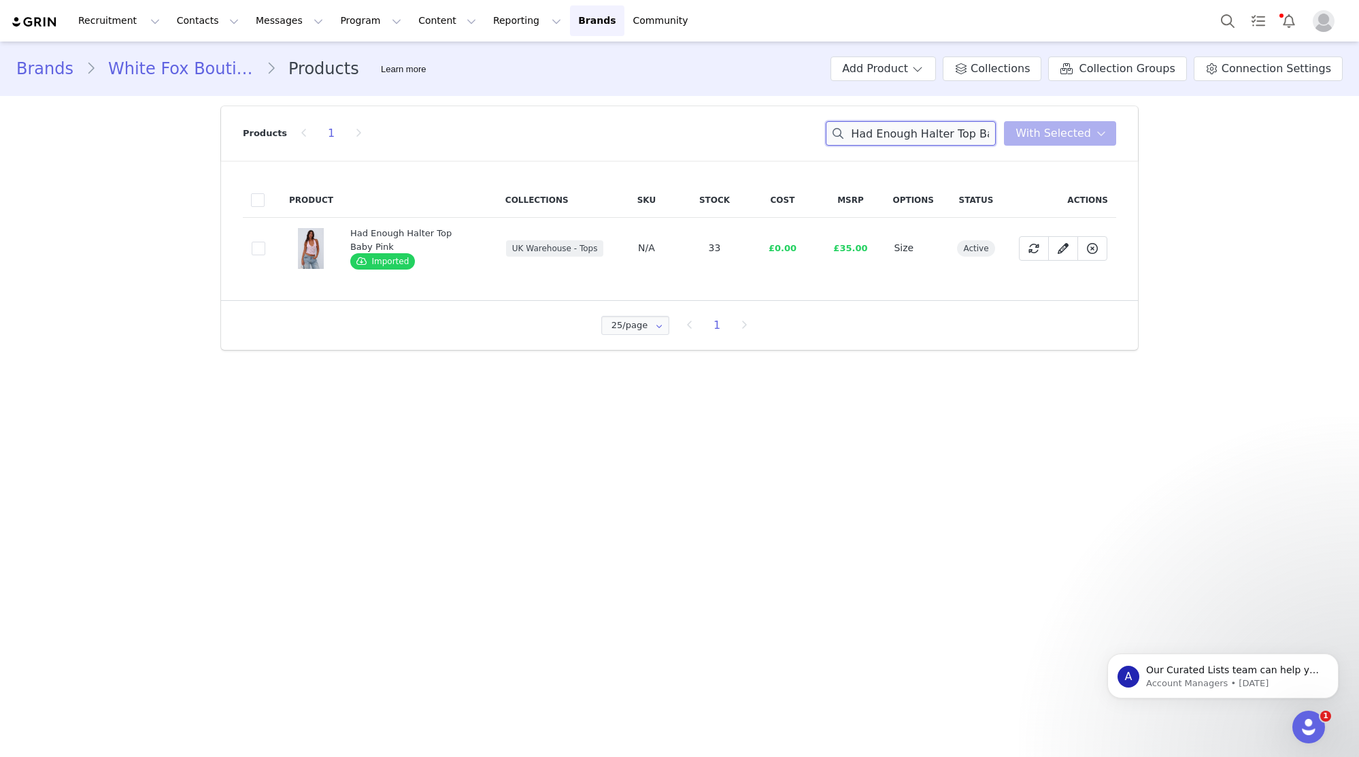
click at [952, 130] on input "Had Enough Halter Top Baby Pink" at bounding box center [911, 133] width 170 height 24
paste input "eaven On Earth Top White"
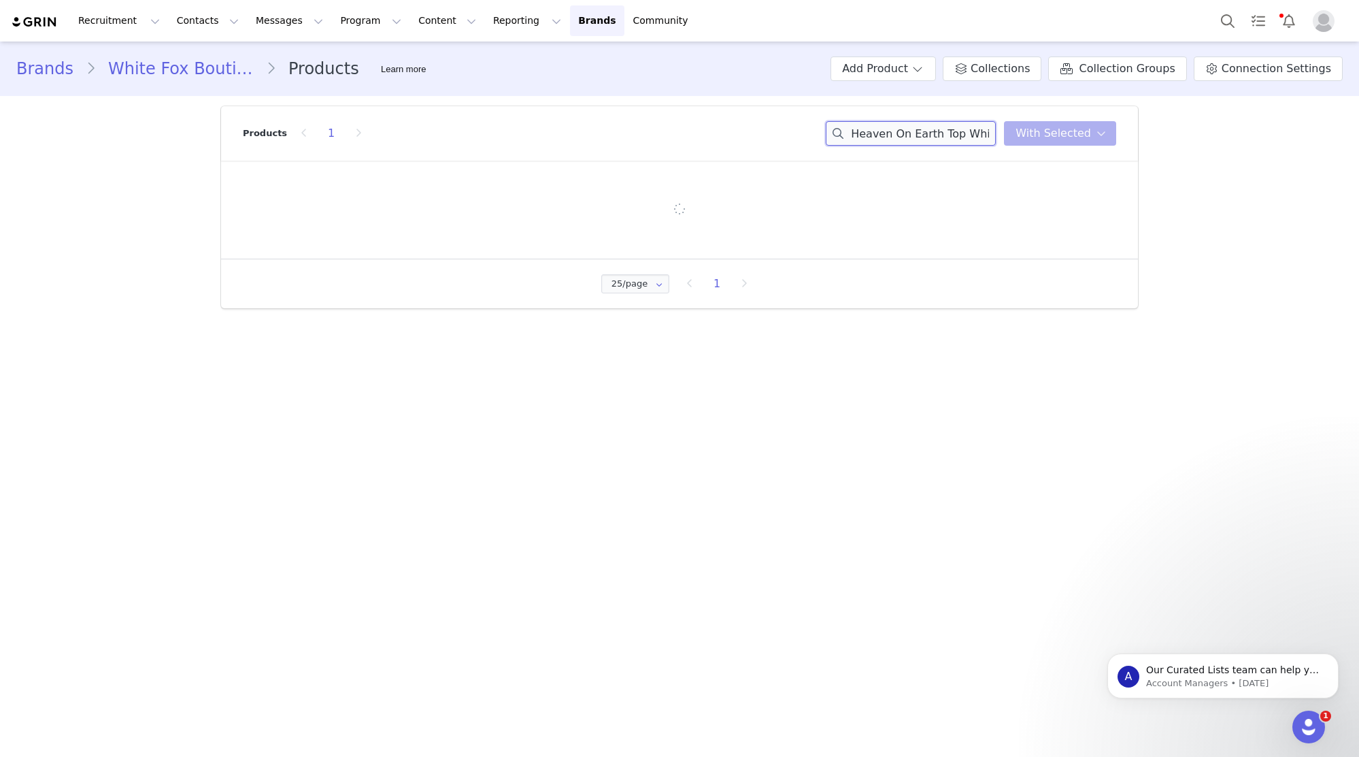
type input "Heaven On Earth Top White"
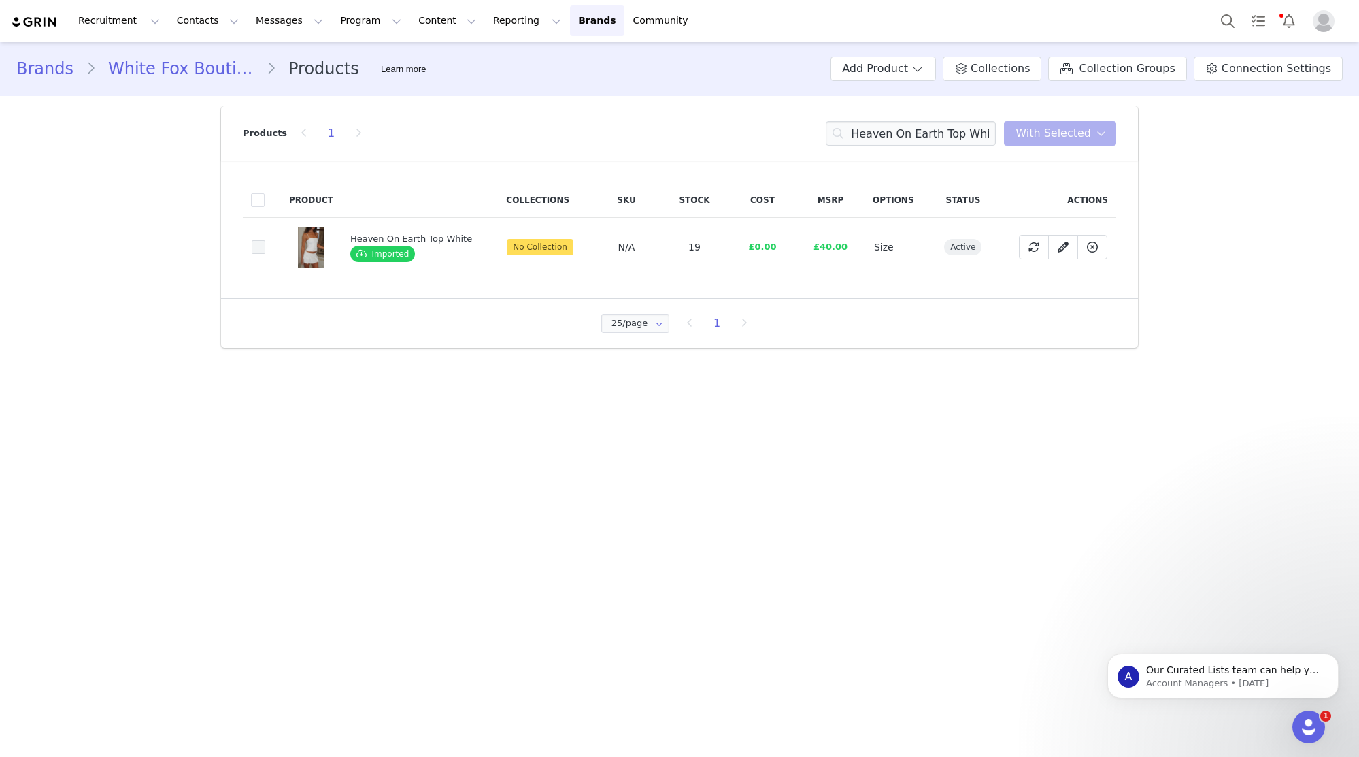
click at [263, 253] on span at bounding box center [259, 247] width 14 height 14
click at [265, 240] on input "073038b9-dbd3-4c44-a49b-00bcafa9bb07" at bounding box center [265, 240] width 0 height 0
drag, startPoint x: 1038, startPoint y: 135, endPoint x: 1038, endPoint y: 168, distance: 32.7
click at [1038, 135] on span "With Selected" at bounding box center [1054, 133] width 76 height 16
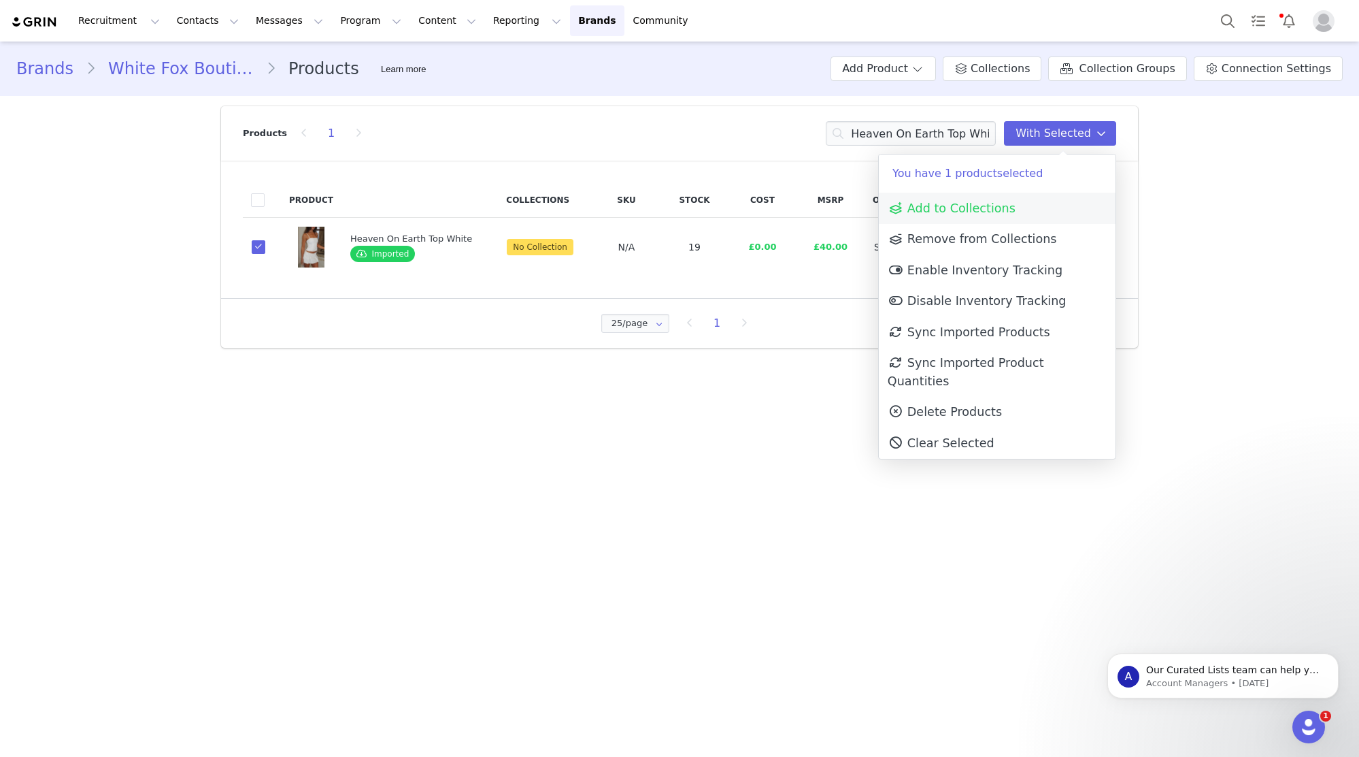
click at [1036, 201] on link "Add to Collections" at bounding box center [997, 208] width 237 height 31
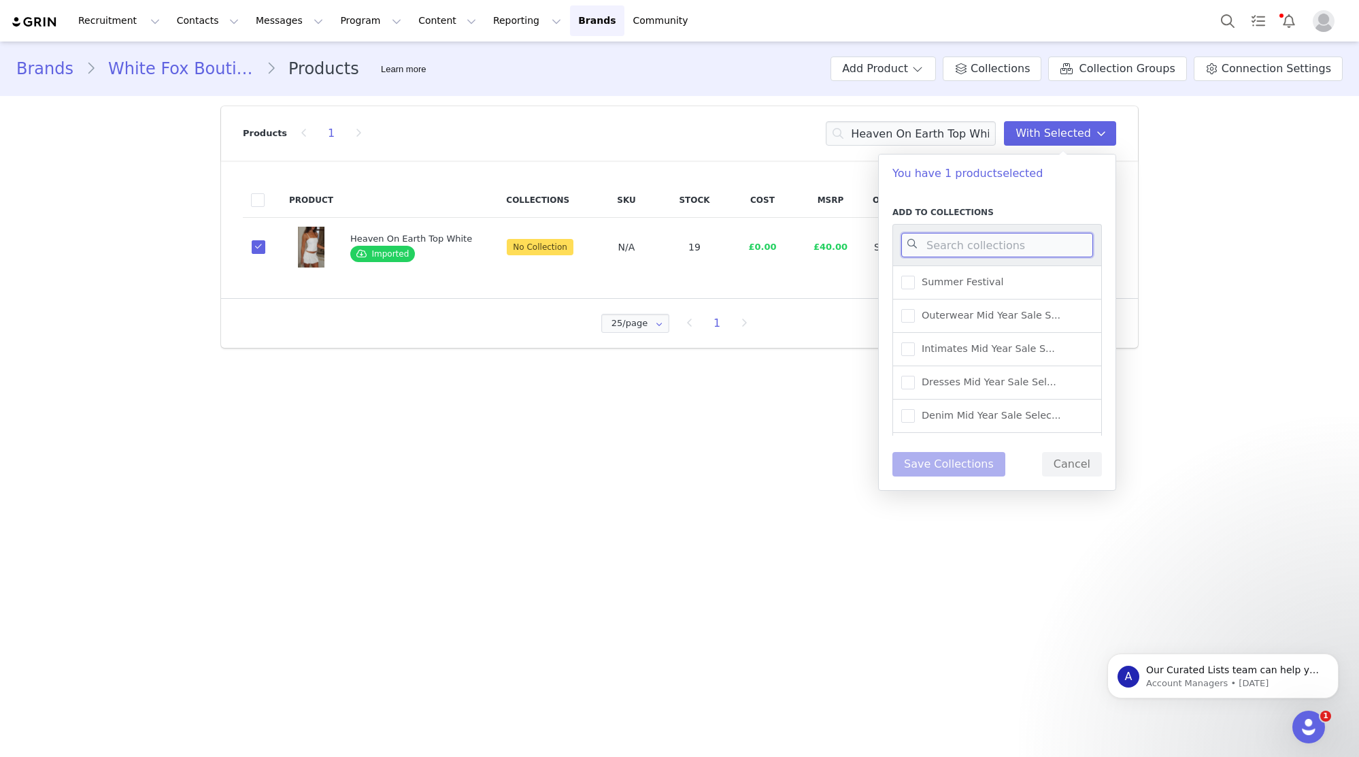
click at [1000, 244] on input at bounding box center [998, 245] width 192 height 24
type input "UK WAREHOUSE -"
click at [1014, 312] on span "UK Warehouse - Tops" at bounding box center [970, 315] width 110 height 13
click at [915, 309] on input "UK Warehouse - Tops" at bounding box center [915, 309] width 0 height 0
click at [938, 466] on button "Save Collections" at bounding box center [949, 464] width 113 height 24
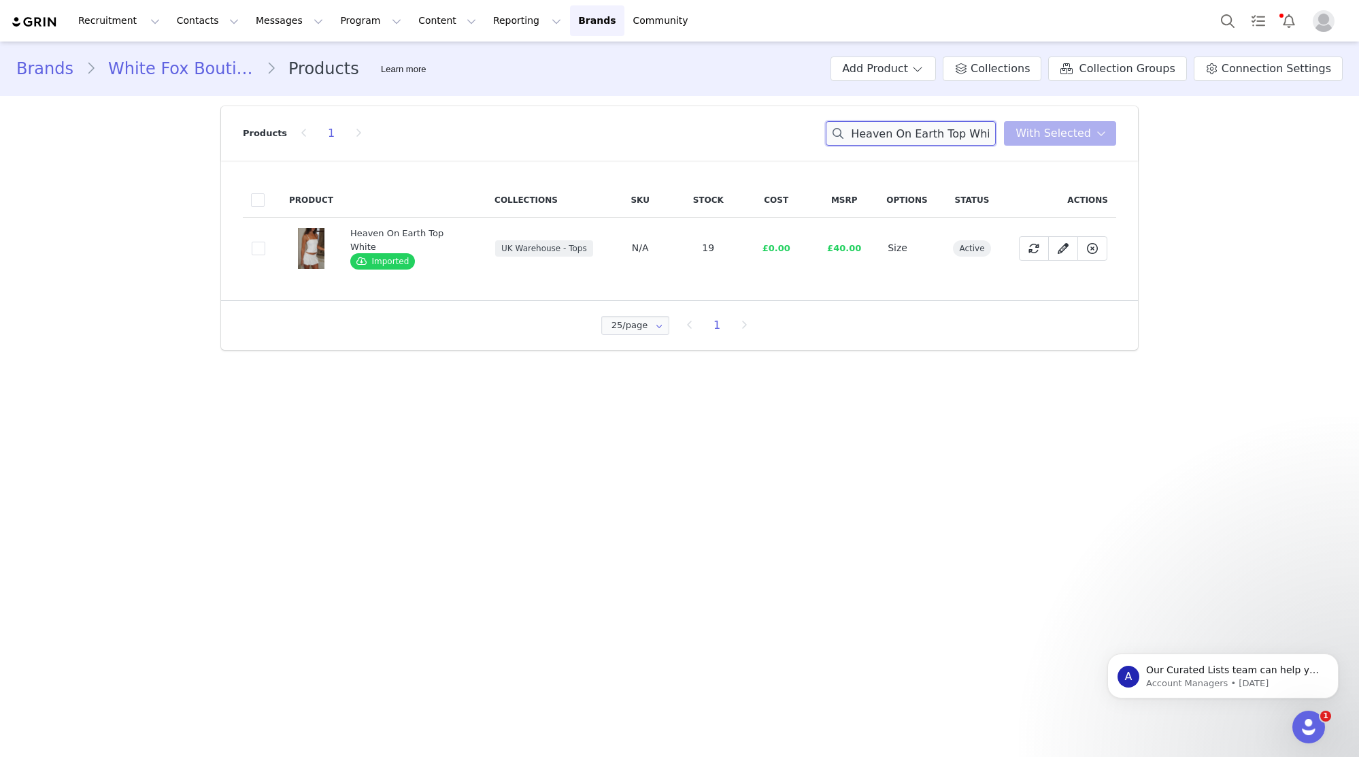
click at [916, 127] on input "Heaven On Earth Top White" at bounding box center [911, 133] width 170 height 24
paste input "Like That Mini Dress Buttercup"
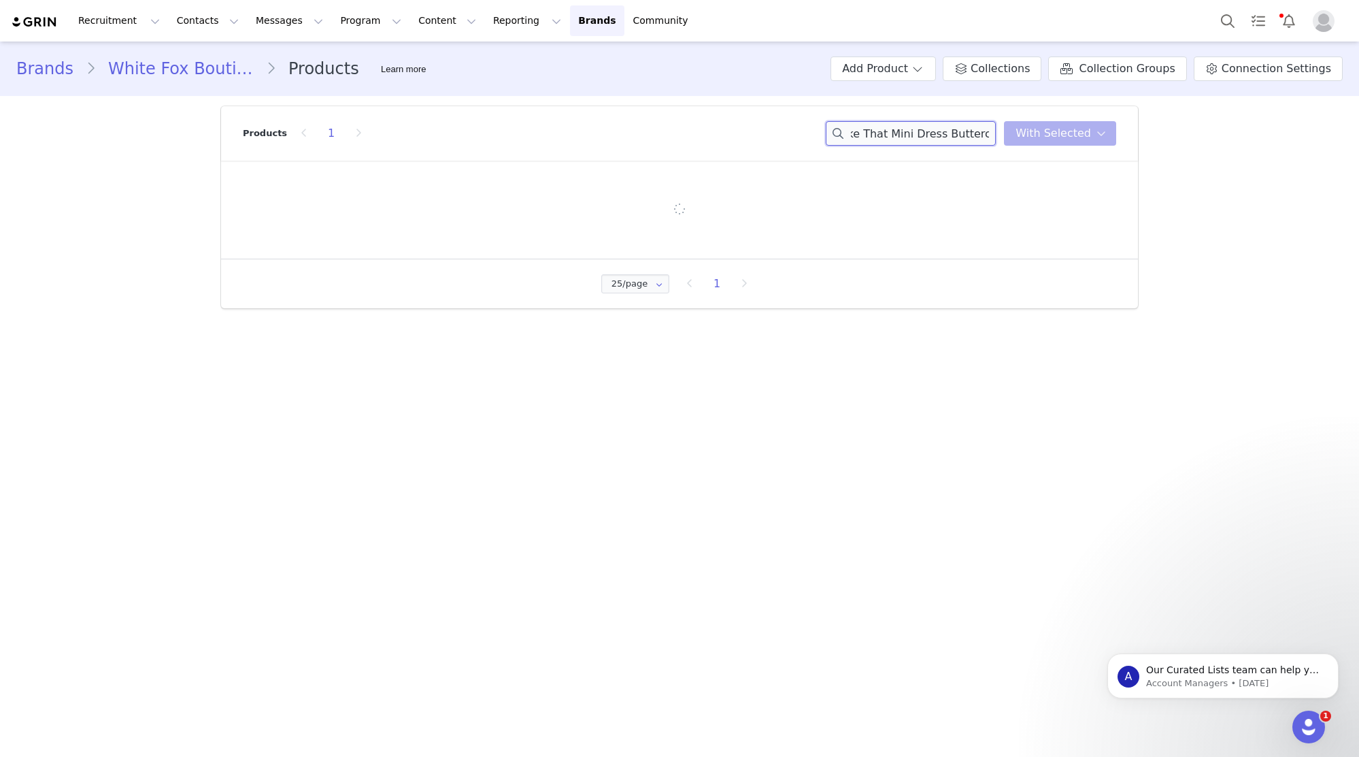
type input "Like That Mini Dress Buttercup"
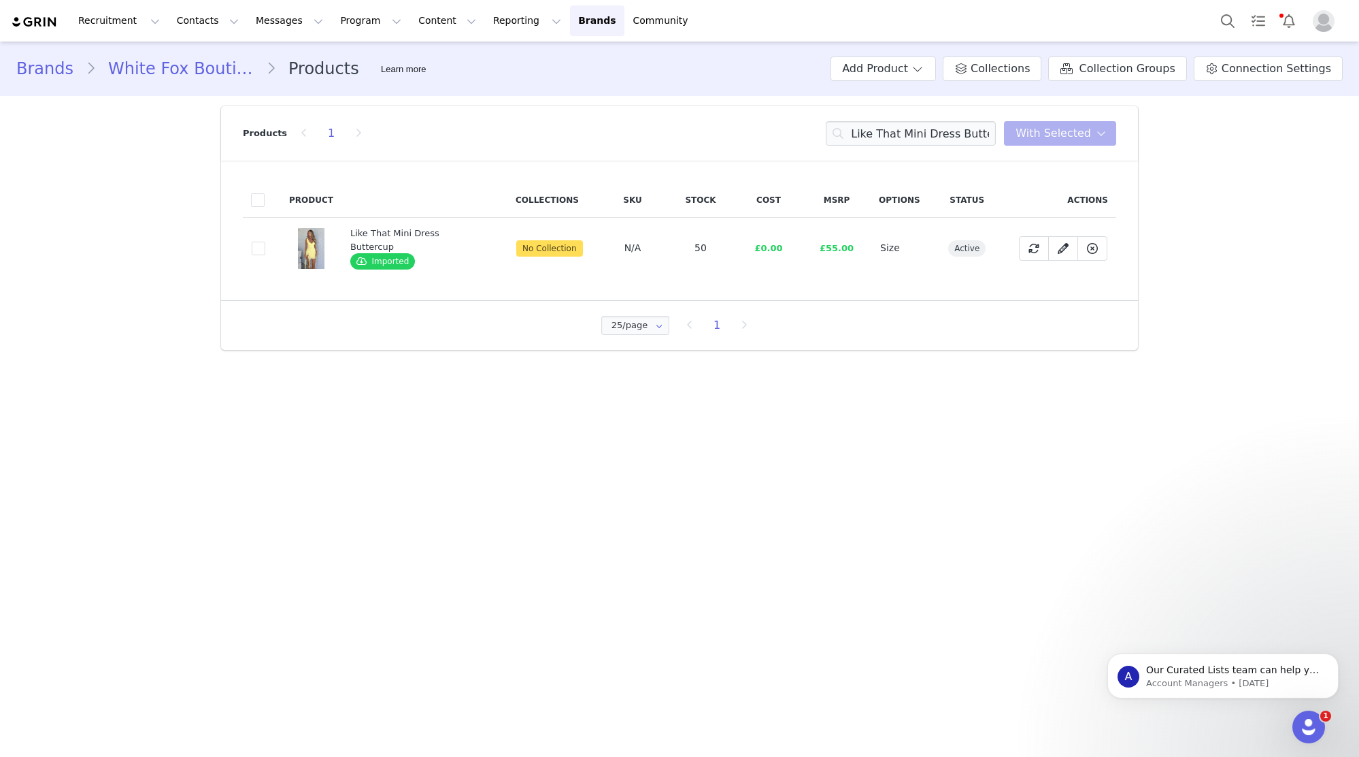
click at [268, 243] on td "8c3dd727-e15d-4d27-a255-72d069af02ea" at bounding box center [262, 248] width 38 height 61
drag, startPoint x: 251, startPoint y: 248, endPoint x: 678, endPoint y: 184, distance: 431.3
click at [252, 248] on span at bounding box center [259, 249] width 14 height 14
click at [265, 242] on input "8c3dd727-e15d-4d27-a255-72d069af02ea" at bounding box center [265, 242] width 0 height 0
click at [1100, 118] on div "Products 1 Like That Mini Dress Buttercup With Selected" at bounding box center [680, 133] width 874 height 54
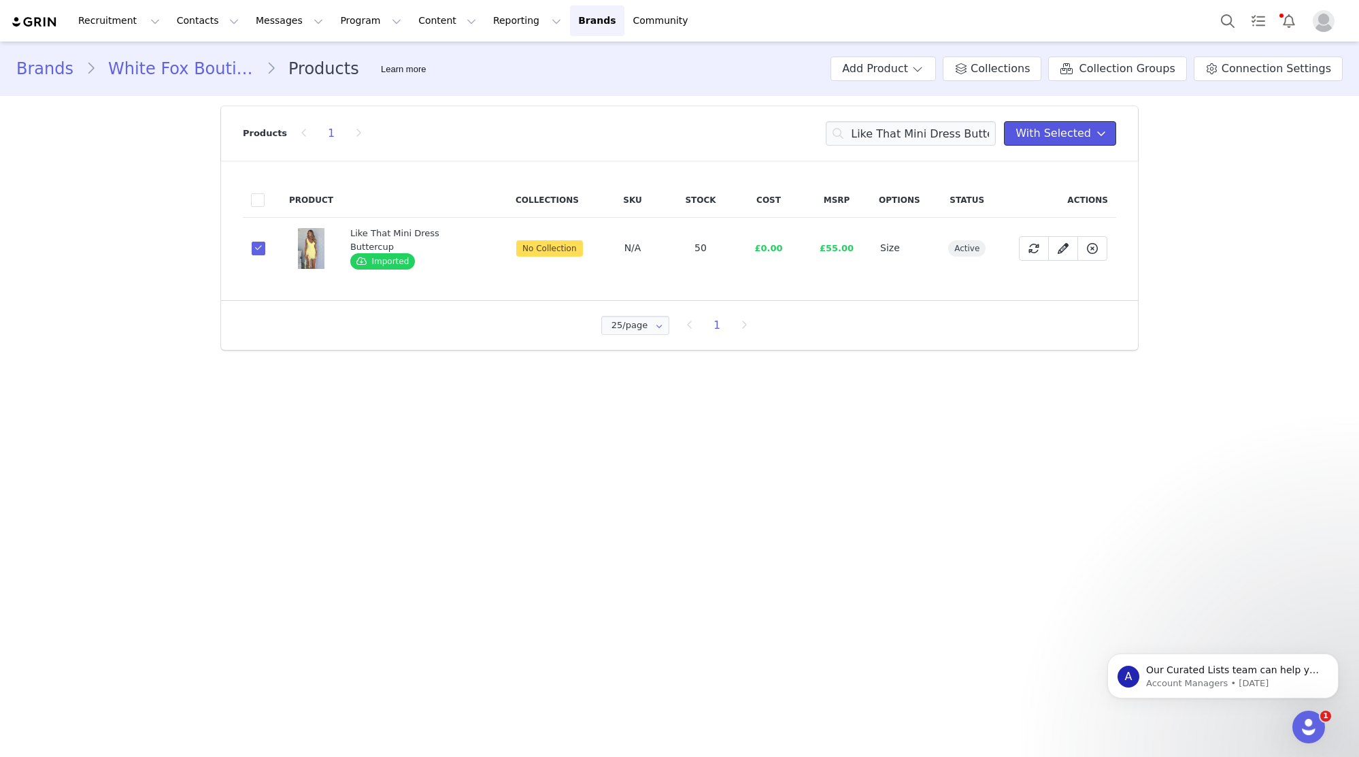
click at [1095, 131] on span at bounding box center [1101, 133] width 16 height 16
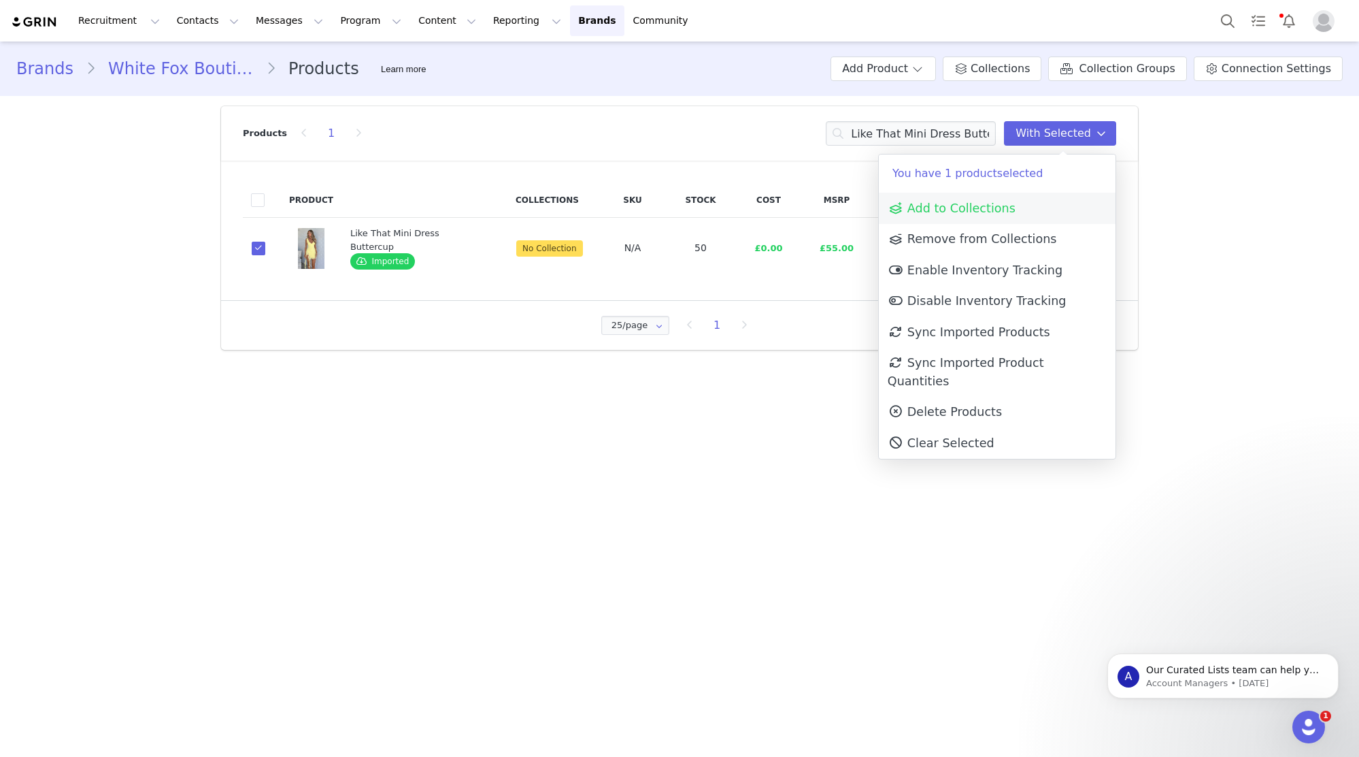
click at [1055, 214] on link "Add to Collections" at bounding box center [997, 208] width 237 height 31
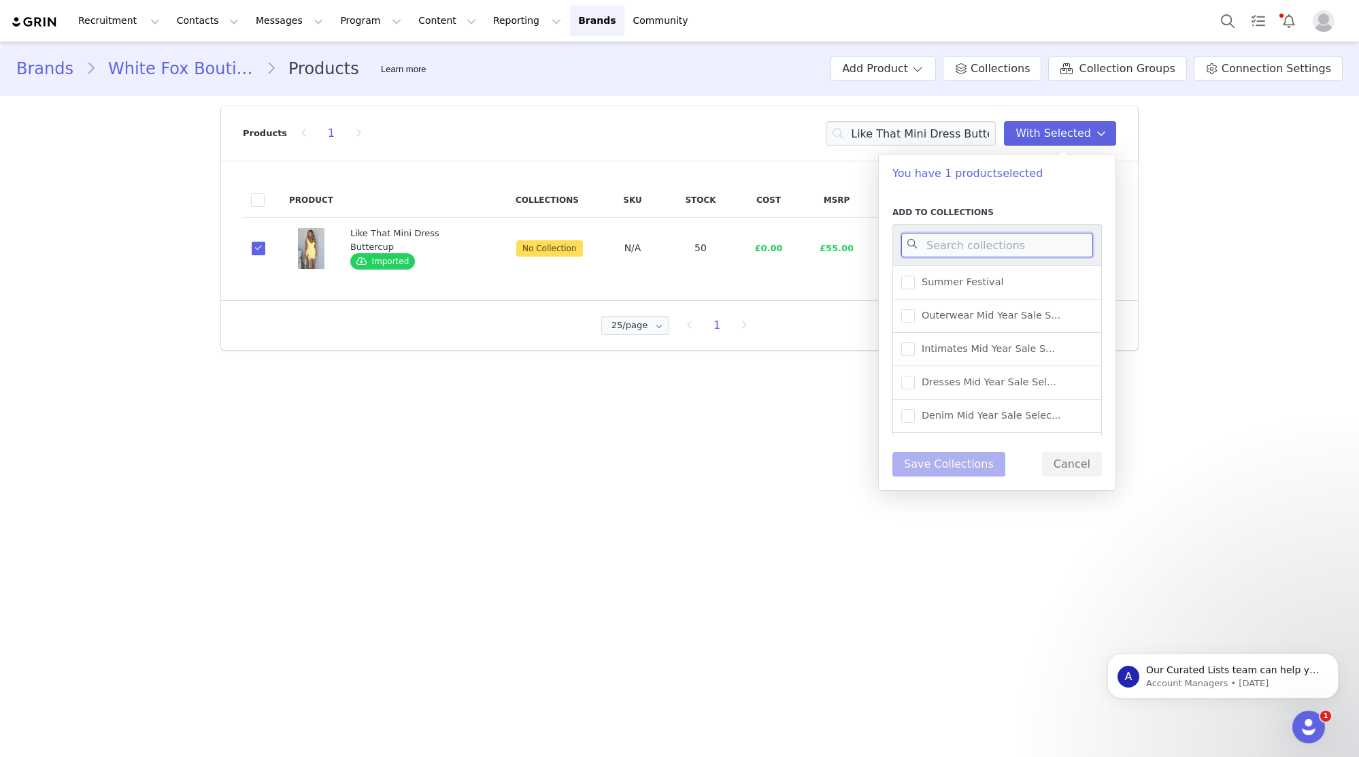
click at [1045, 250] on input at bounding box center [998, 245] width 192 height 24
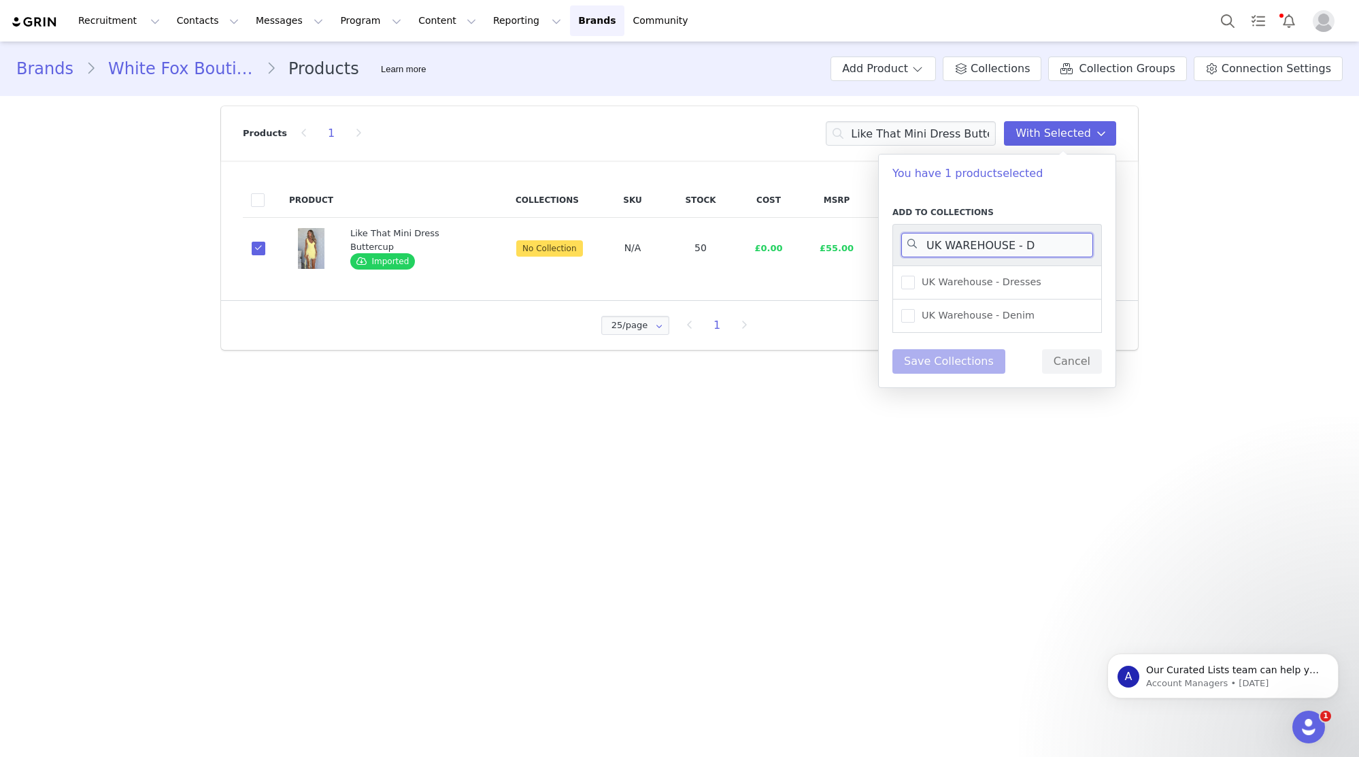
type input "UK WAREHOUSE - D"
drag, startPoint x: 1065, startPoint y: 288, endPoint x: 979, endPoint y: 325, distance: 93.5
click at [1065, 288] on div "UK Warehouse - Dresses" at bounding box center [998, 282] width 210 height 34
drag, startPoint x: 944, startPoint y: 284, endPoint x: 946, endPoint y: 370, distance: 85.8
click at [944, 286] on span "UK Warehouse - Dresses" at bounding box center [978, 282] width 127 height 13
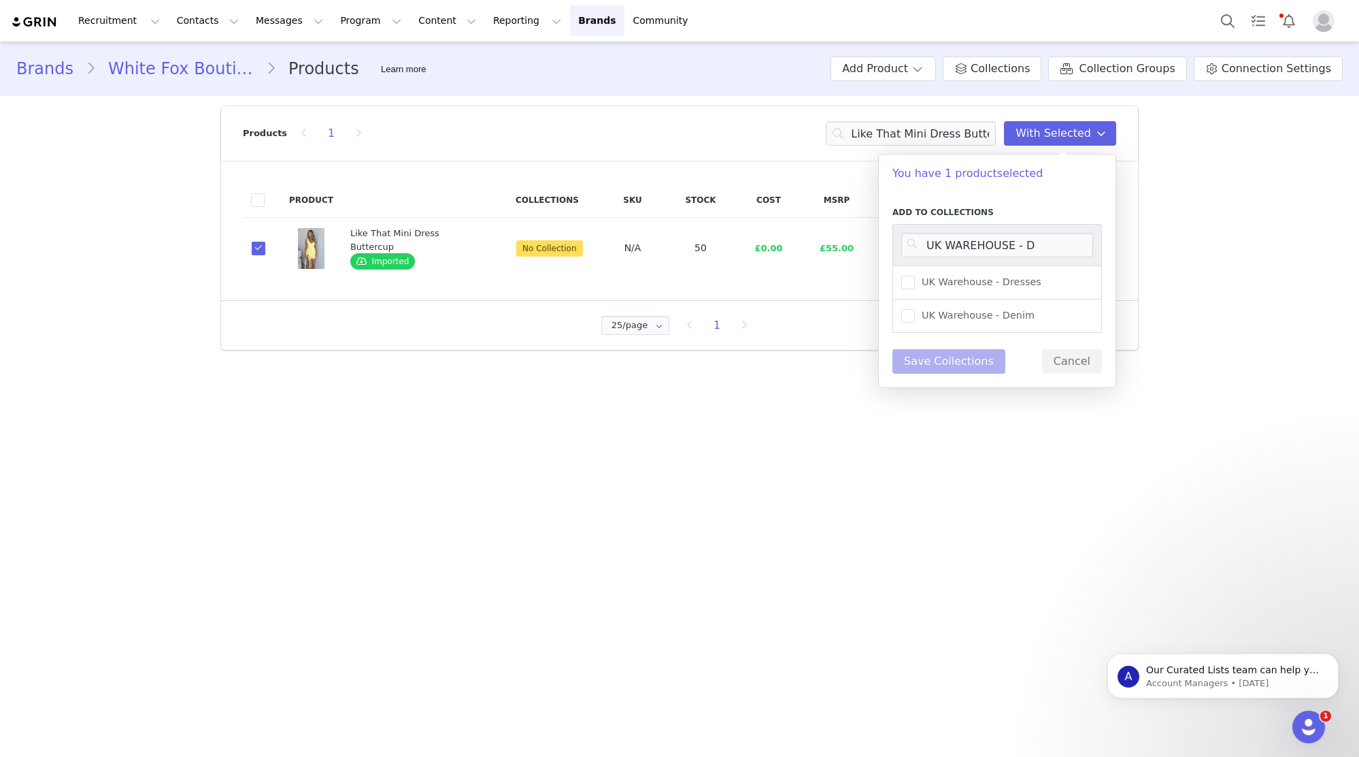
click at [915, 276] on input "UK Warehouse - Dresses" at bounding box center [915, 276] width 0 height 0
click at [946, 371] on button "Save Collections" at bounding box center [949, 361] width 113 height 24
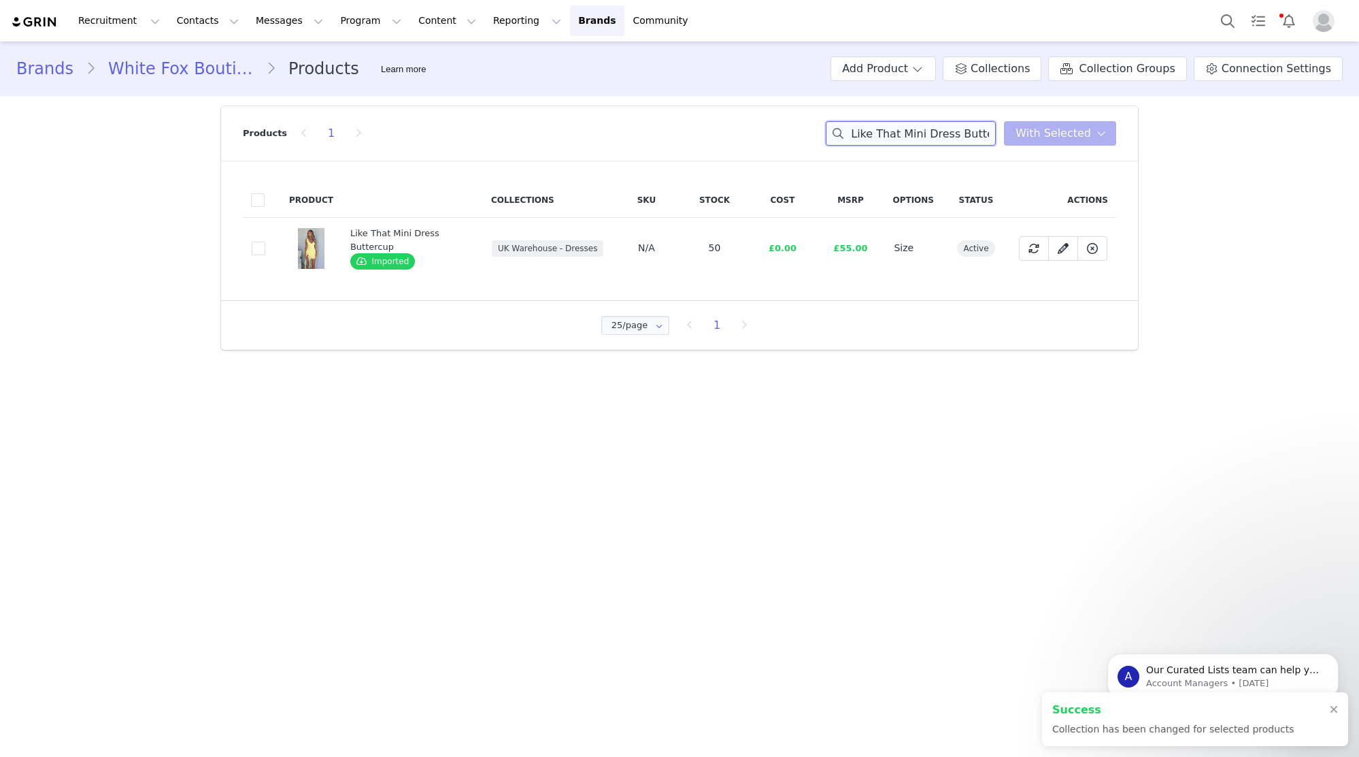
click at [944, 137] on input "Like That Mini Dress Buttercup" at bounding box center [911, 133] width 170 height 24
paste input "Keeping Me Awake Knit Mini Dress Gold"
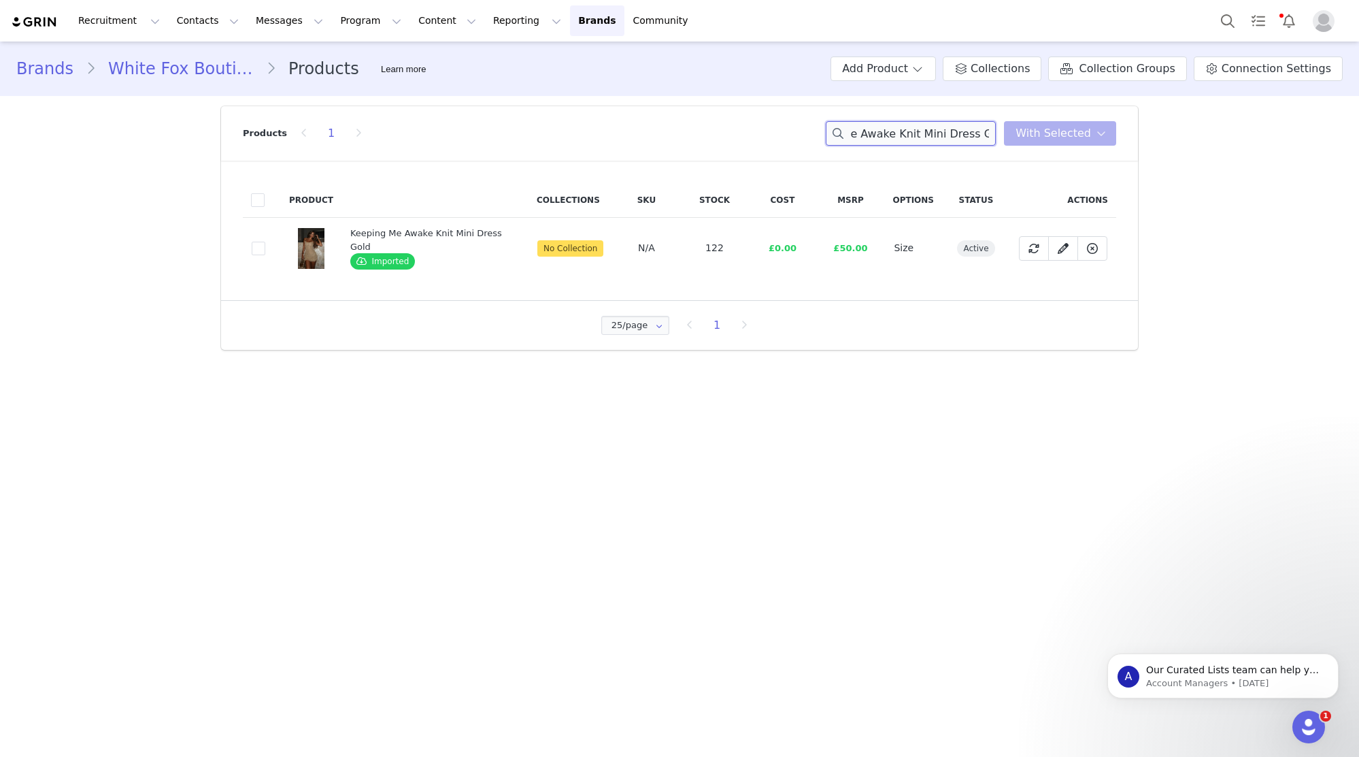
type input "Keeping Me Awake Knit Mini Dress Gold"
click at [263, 246] on span at bounding box center [259, 249] width 14 height 14
click at [265, 242] on input "230a0393-a52f-466e-bcc3-6f9eb9616868" at bounding box center [265, 242] width 0 height 0
click at [1083, 131] on span "With Selected" at bounding box center [1054, 133] width 76 height 16
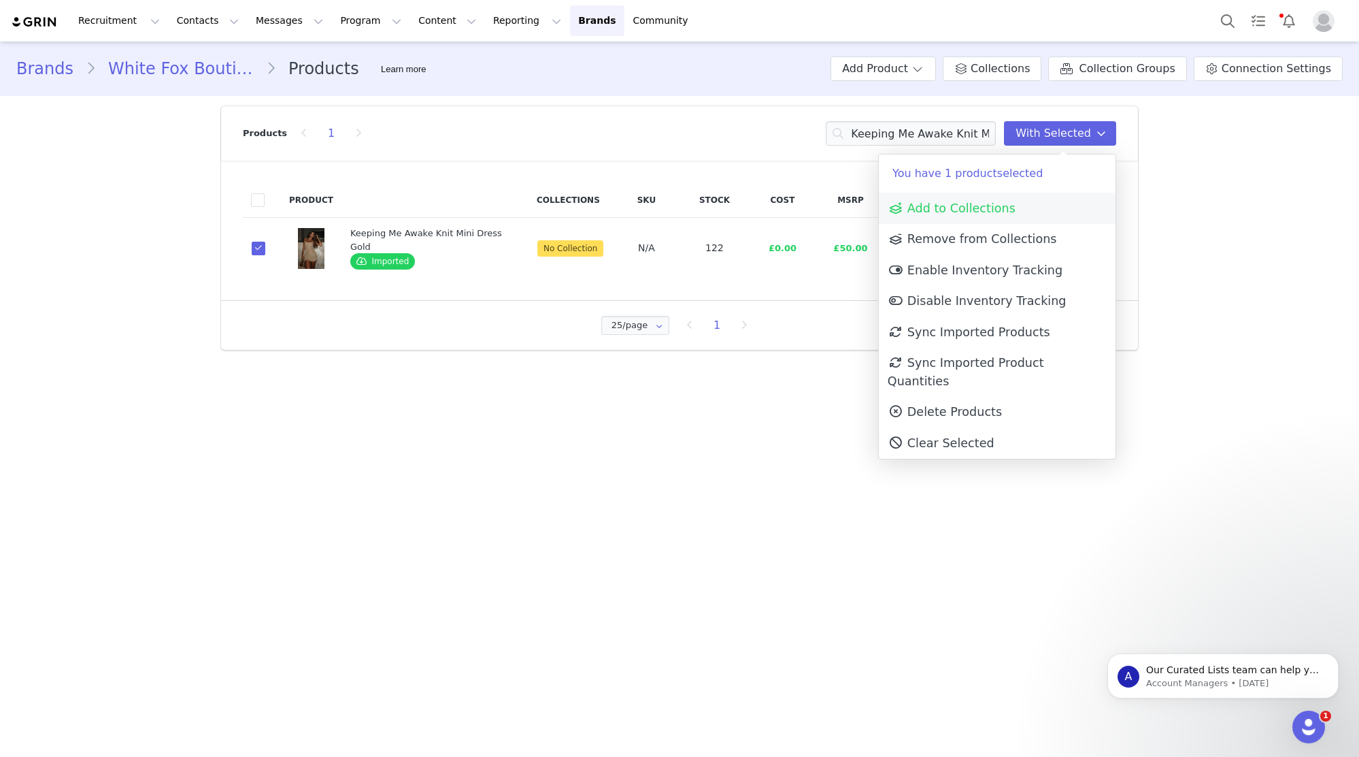
click at [1055, 206] on link "Add to Collections" at bounding box center [997, 208] width 237 height 31
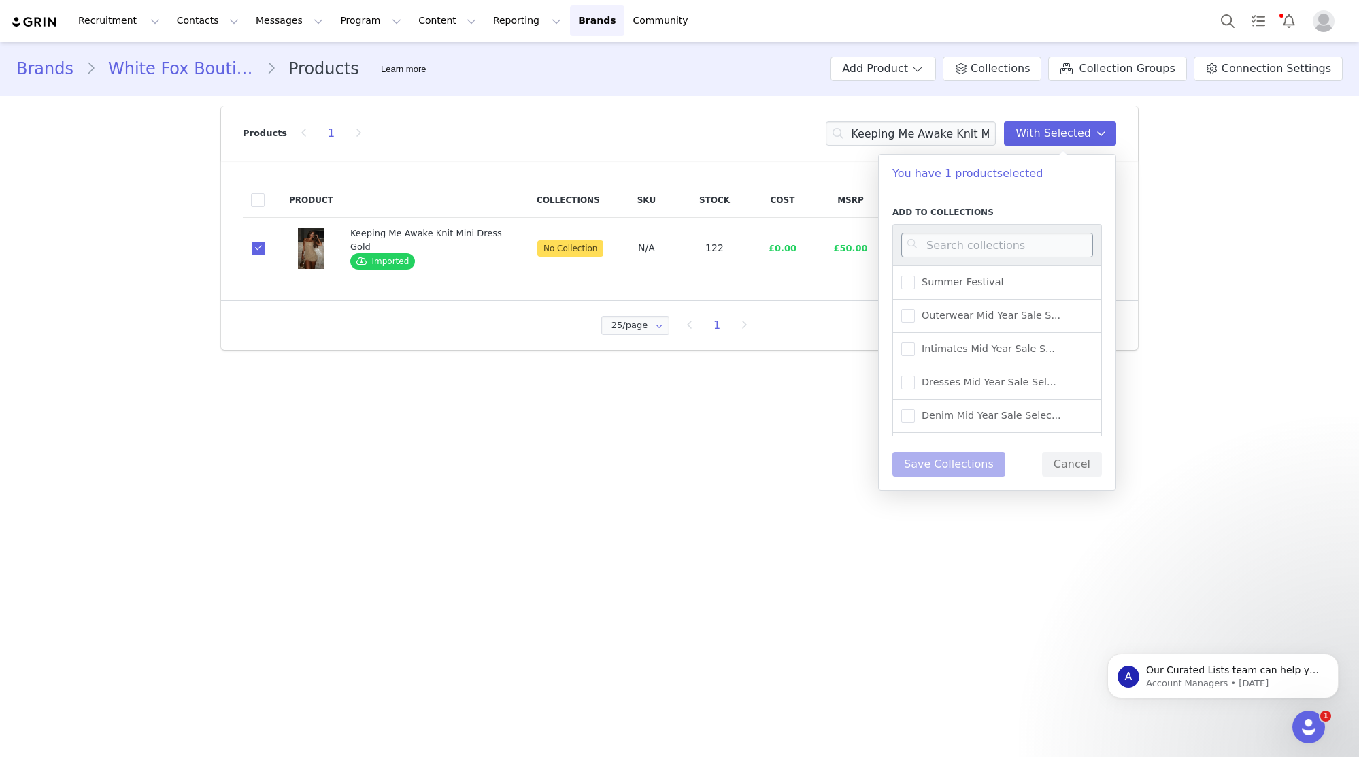
drag, startPoint x: 972, startPoint y: 258, endPoint x: 978, endPoint y: 246, distance: 13.4
click at [972, 257] on div at bounding box center [998, 245] width 210 height 42
click at [978, 246] on input at bounding box center [998, 245] width 192 height 24
type input "UK WAREHOUSE -"
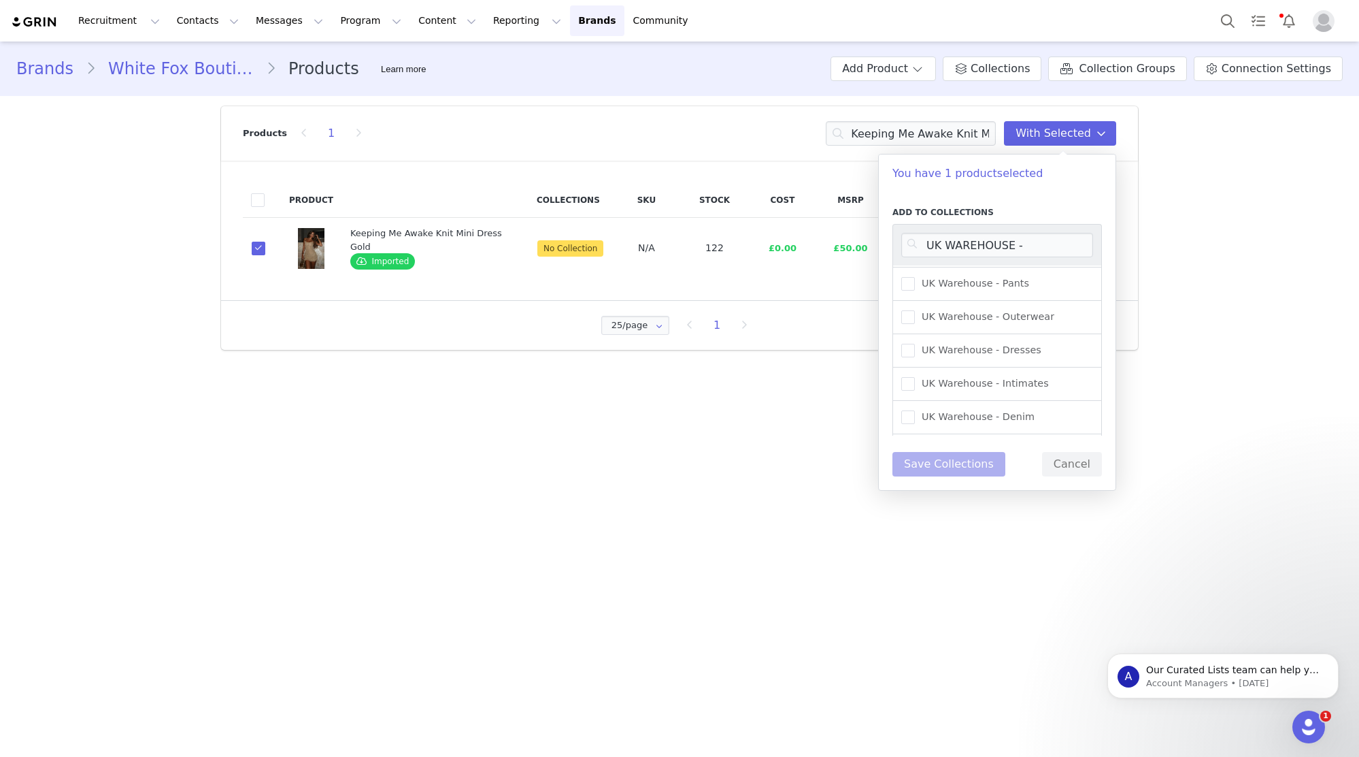
click at [1008, 341] on div "UK Warehouse - Dresses" at bounding box center [998, 350] width 210 height 33
drag, startPoint x: 956, startPoint y: 354, endPoint x: 958, endPoint y: 363, distance: 9.1
click at [956, 354] on span "UK Warehouse - Dresses" at bounding box center [978, 350] width 127 height 13
click at [915, 344] on input "UK Warehouse - Dresses" at bounding box center [915, 344] width 0 height 0
drag, startPoint x: 972, startPoint y: 471, endPoint x: 982, endPoint y: 470, distance: 10.2
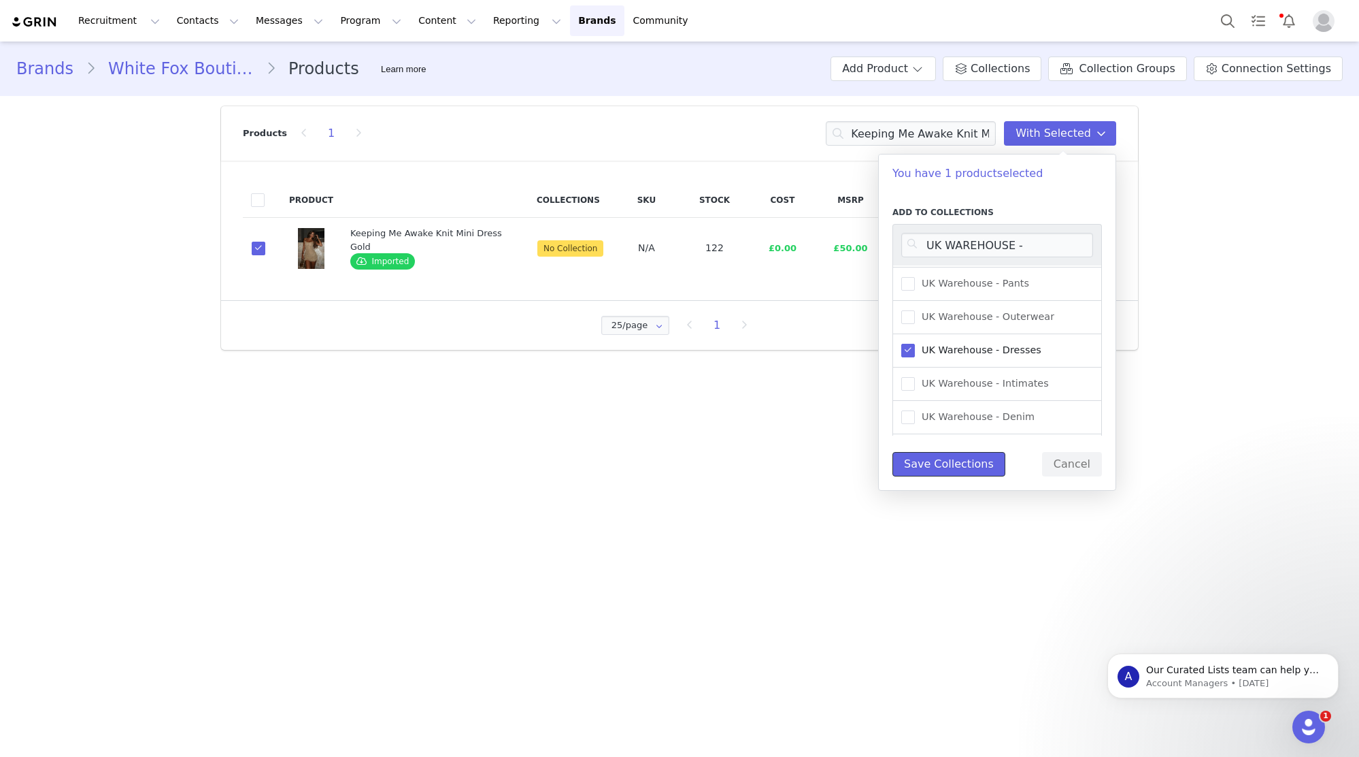
click at [972, 471] on button "Save Collections" at bounding box center [949, 464] width 113 height 24
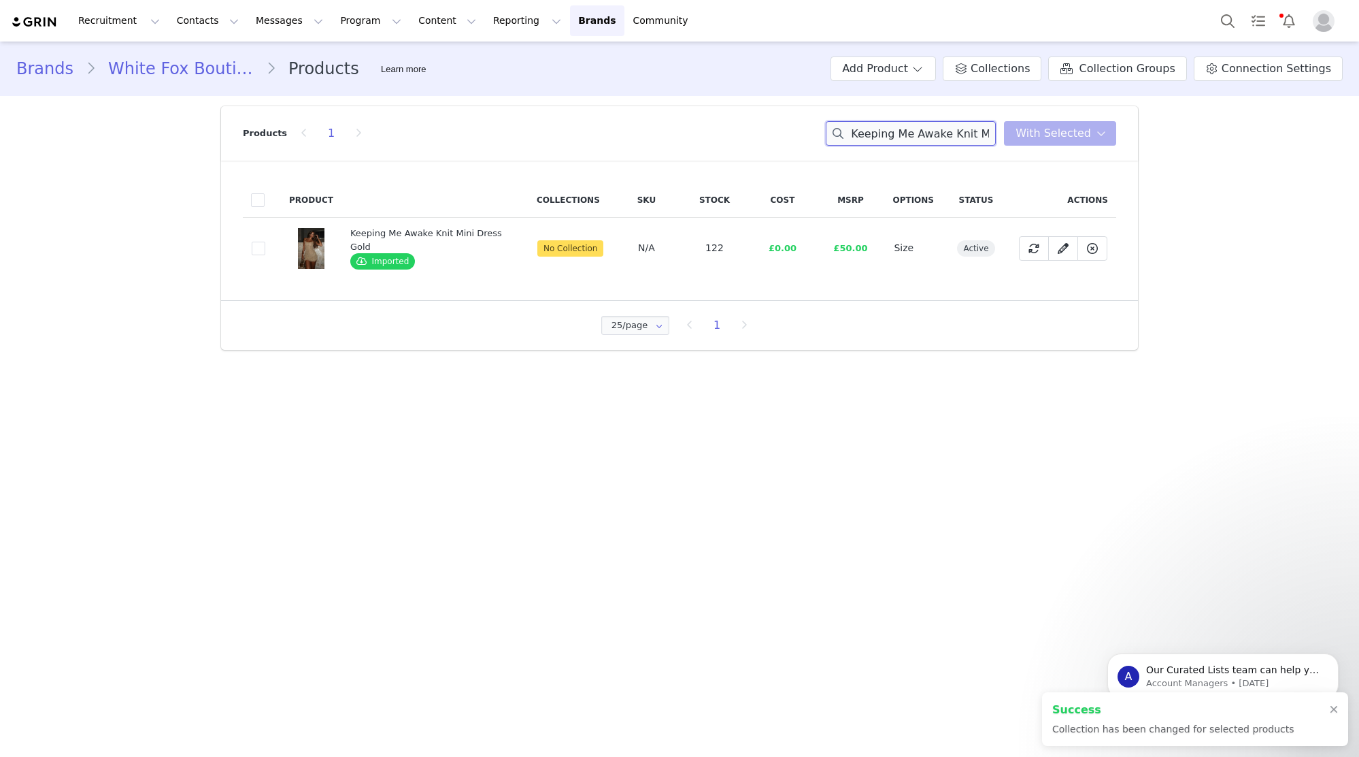
click at [996, 127] on input "Keeping Me Awake Knit Mini Dress Gold" at bounding box center [911, 133] width 170 height 24
paste input "Pushing Limits Maxi Dress Black"
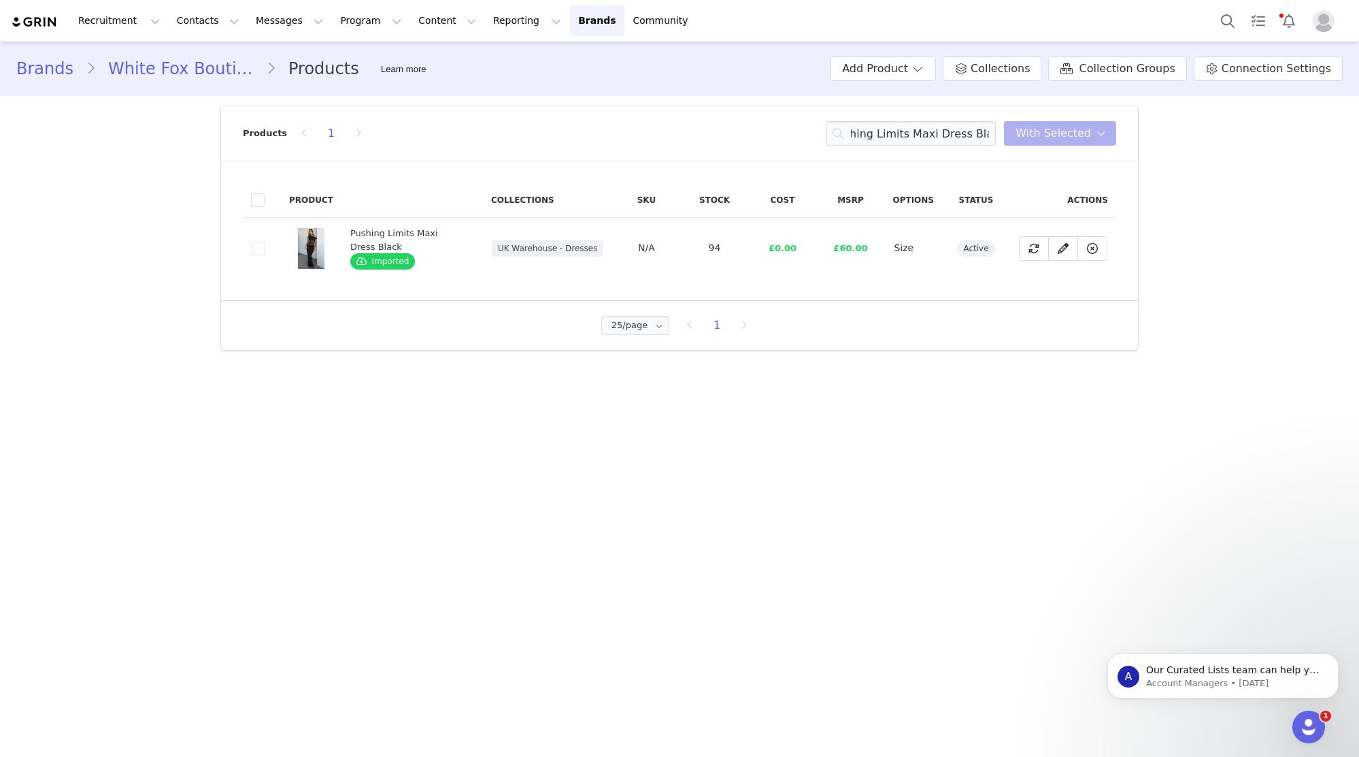
scroll to position [0, 0]
click at [919, 135] on input "Pushing Limits Maxi Dress Black" at bounding box center [911, 133] width 170 height 24
paste input "Show Queen Sequin Mini Skirt Lemon Spritz"
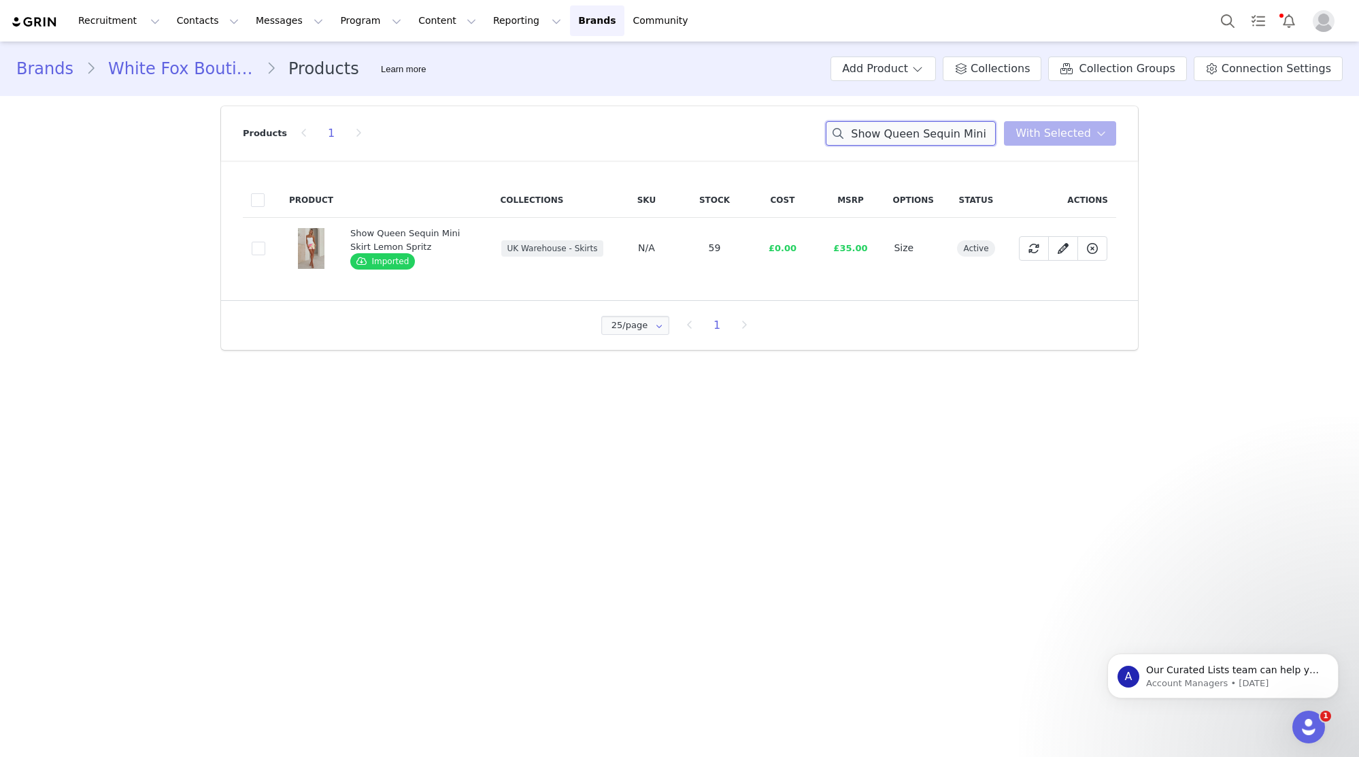
click at [934, 132] on input "Show Queen Sequin Mini Skirt Lemon Spritz" at bounding box center [911, 133] width 170 height 24
paste input "Let It Breathe Halter Top Paisley Dreams"
click at [908, 135] on input "Let It Breathe Halter Top Paisley Dreams" at bounding box center [911, 133] width 170 height 24
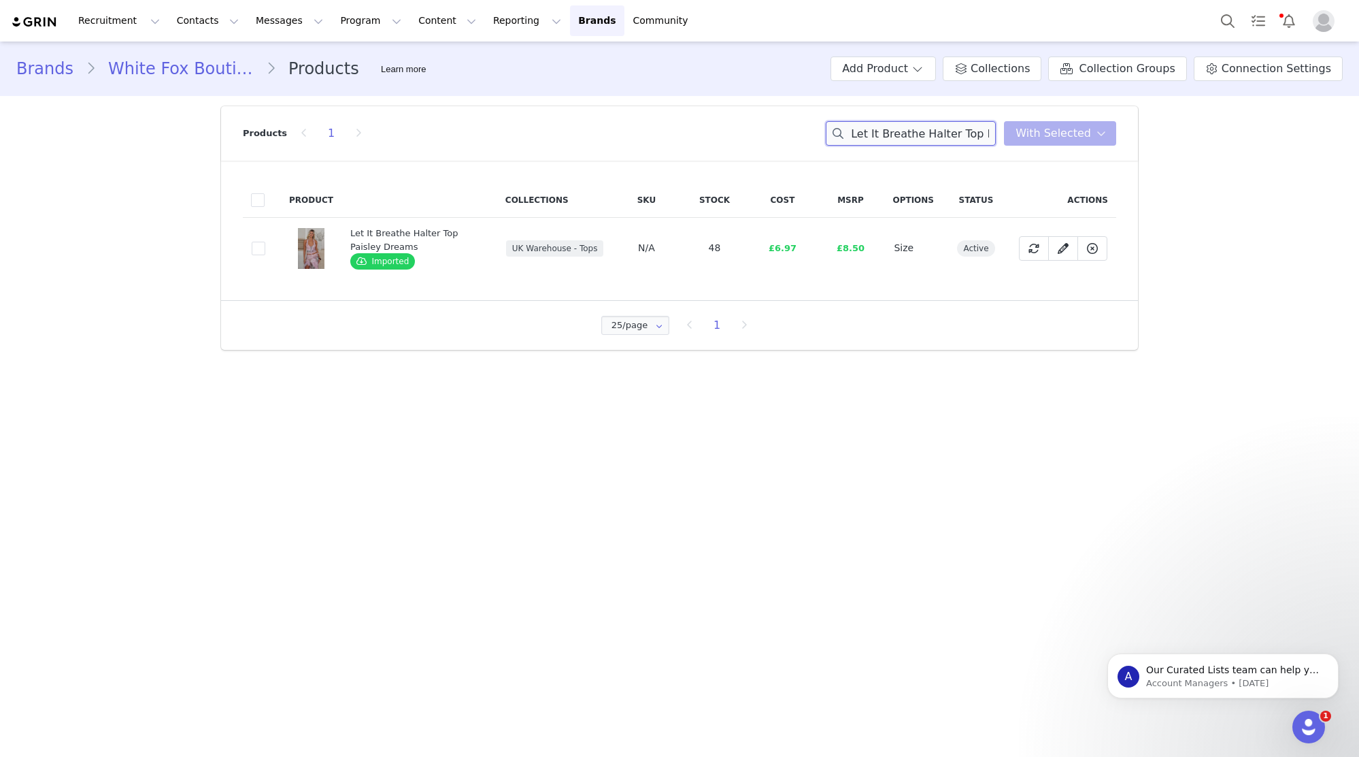
click at [908, 135] on input "Let It Breathe Halter Top Paisley Dreams" at bounding box center [911, 133] width 170 height 24
paste input "Good Fortune Strapless Bustier Mist"
click at [877, 139] on input "Good Fortune Strapless Bustier Mist" at bounding box center [911, 133] width 170 height 24
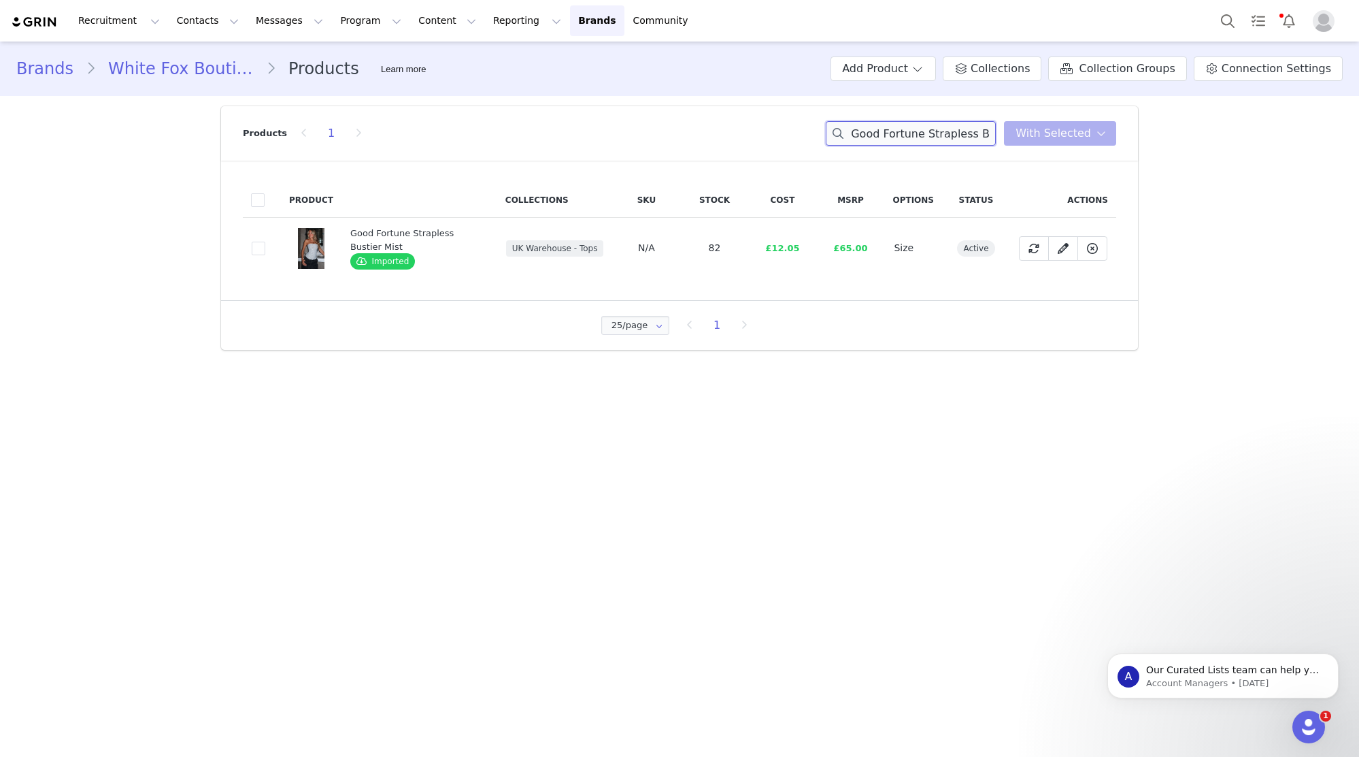
click at [877, 139] on input "Good Fortune Strapless Bustier Mist" at bounding box center [911, 133] width 170 height 24
paste input "Don't Try Me Bustier Black"
click at [931, 128] on input "Don't Try Me Bustier Black" at bounding box center [911, 133] width 170 height 24
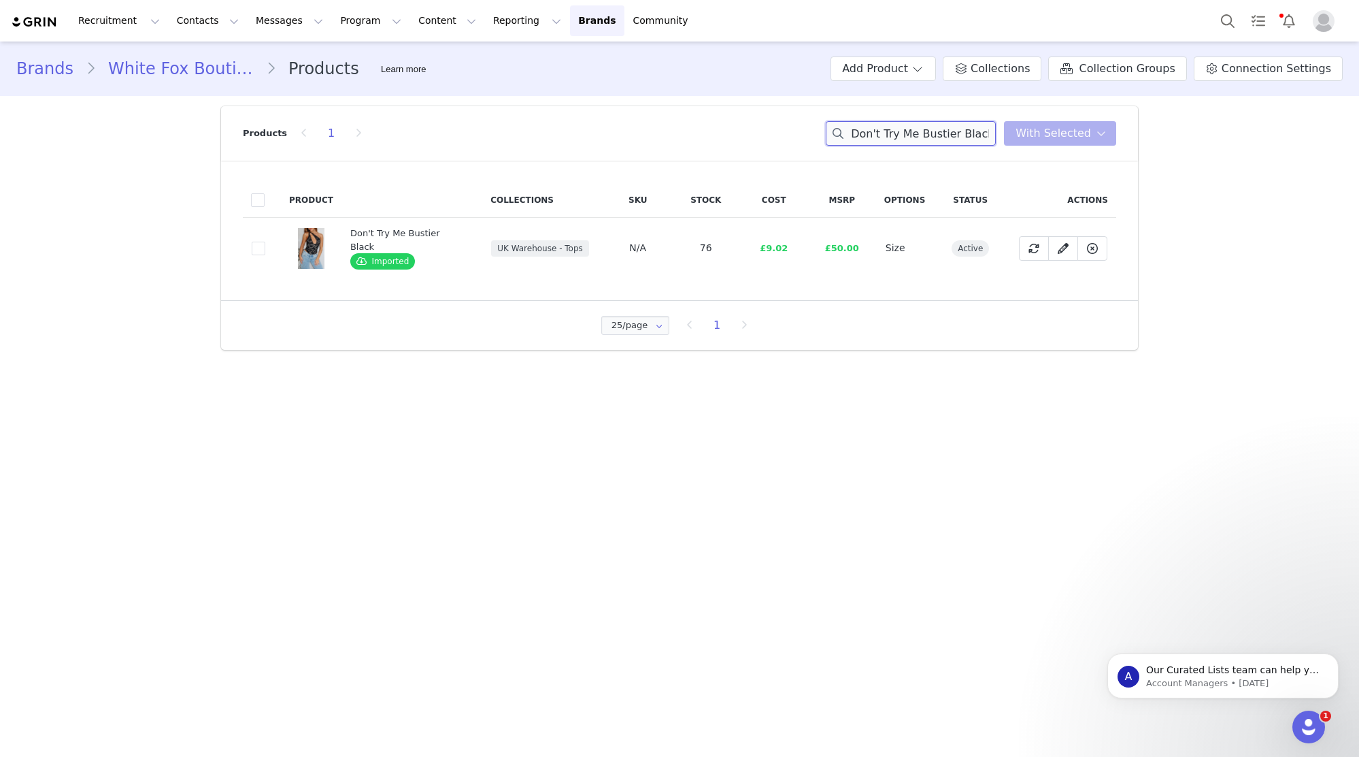
paste input "Just A Girl Mini Dress Pin"
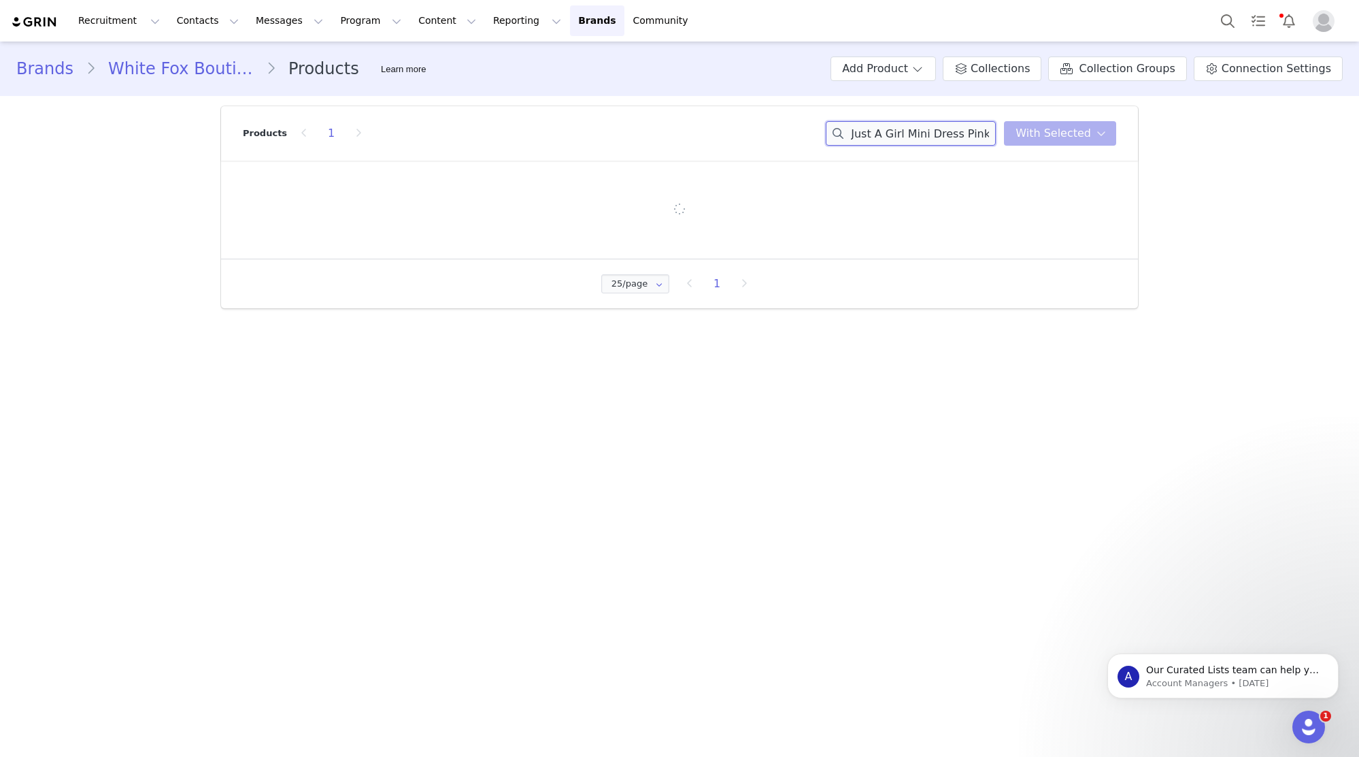
type input "Just A Girl Mini Dress Pink"
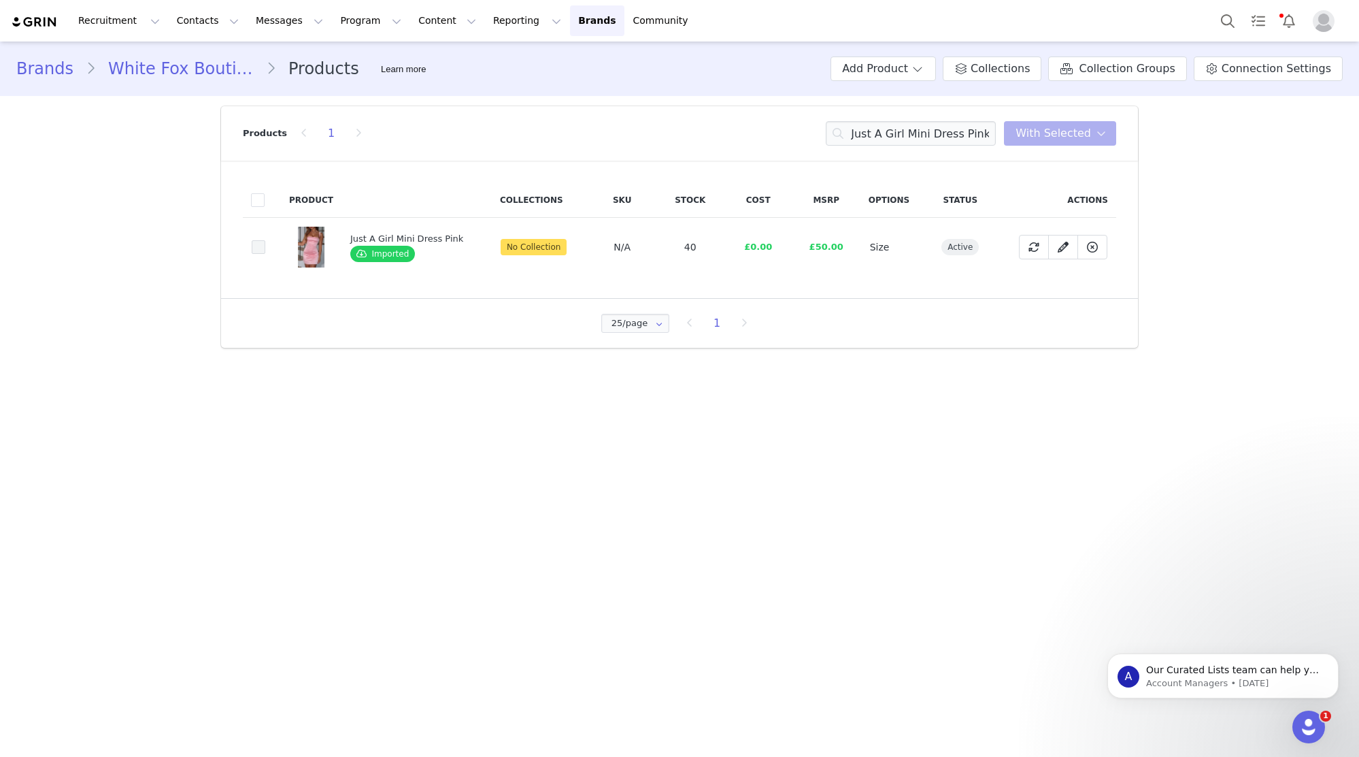
click at [261, 251] on span at bounding box center [259, 247] width 14 height 14
click at [265, 240] on input "bbe0db04-4a35-48d3-b2b7-dfcaa2863da8" at bounding box center [265, 240] width 0 height 0
click at [1050, 133] on span "With Selected" at bounding box center [1054, 133] width 76 height 16
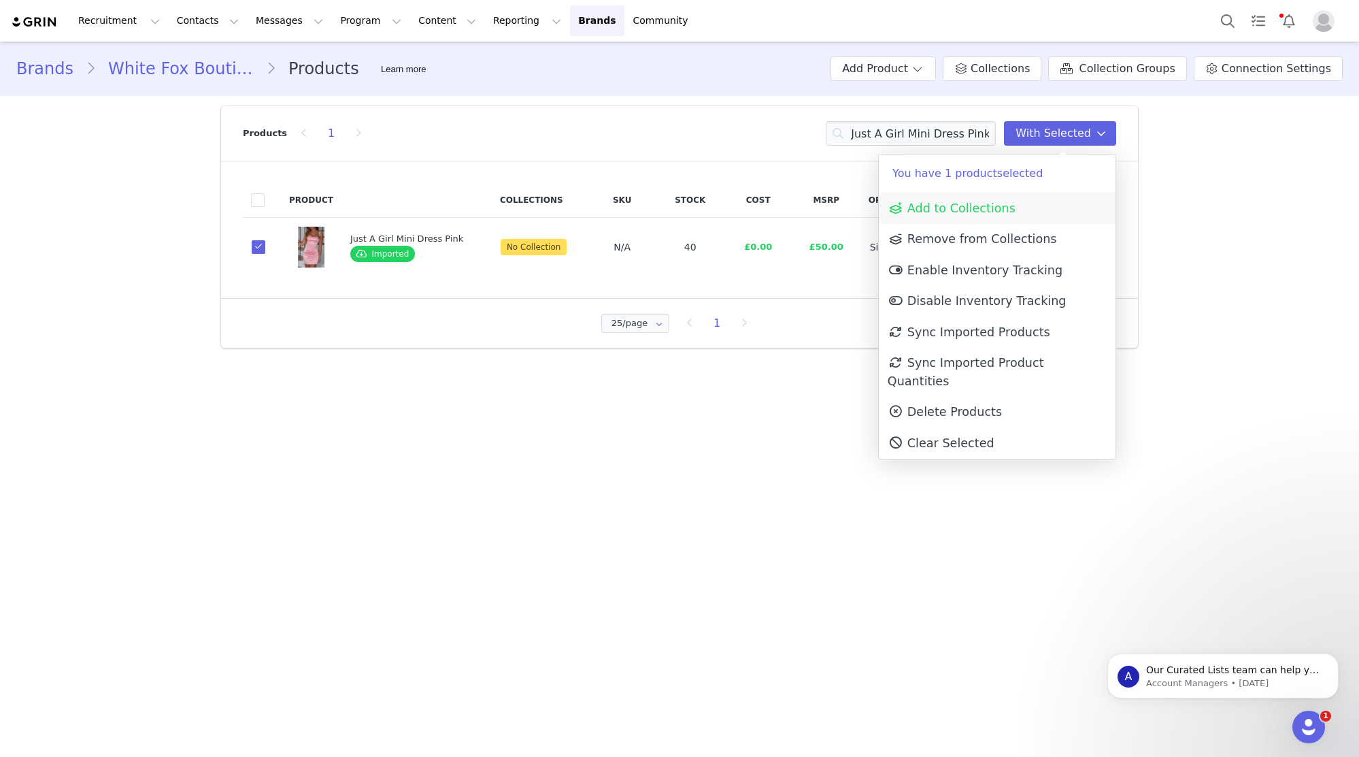
click at [1021, 207] on link "Add to Collections" at bounding box center [997, 208] width 237 height 31
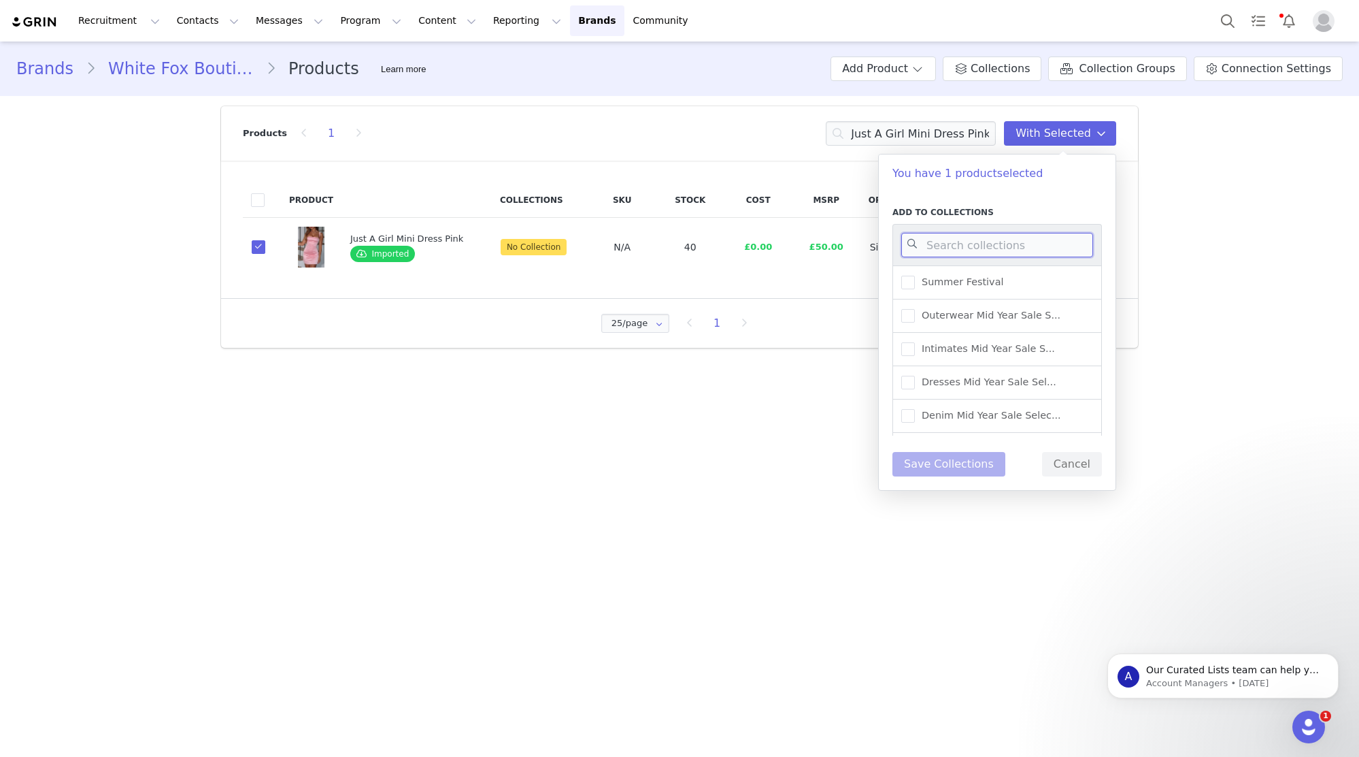
click at [1029, 248] on input at bounding box center [998, 245] width 192 height 24
type input "UK WAREHOUSE -"
drag, startPoint x: 1019, startPoint y: 388, endPoint x: 966, endPoint y: 459, distance: 88.6
click at [1019, 389] on span "UK Warehouse - Dresses" at bounding box center [978, 387] width 127 height 13
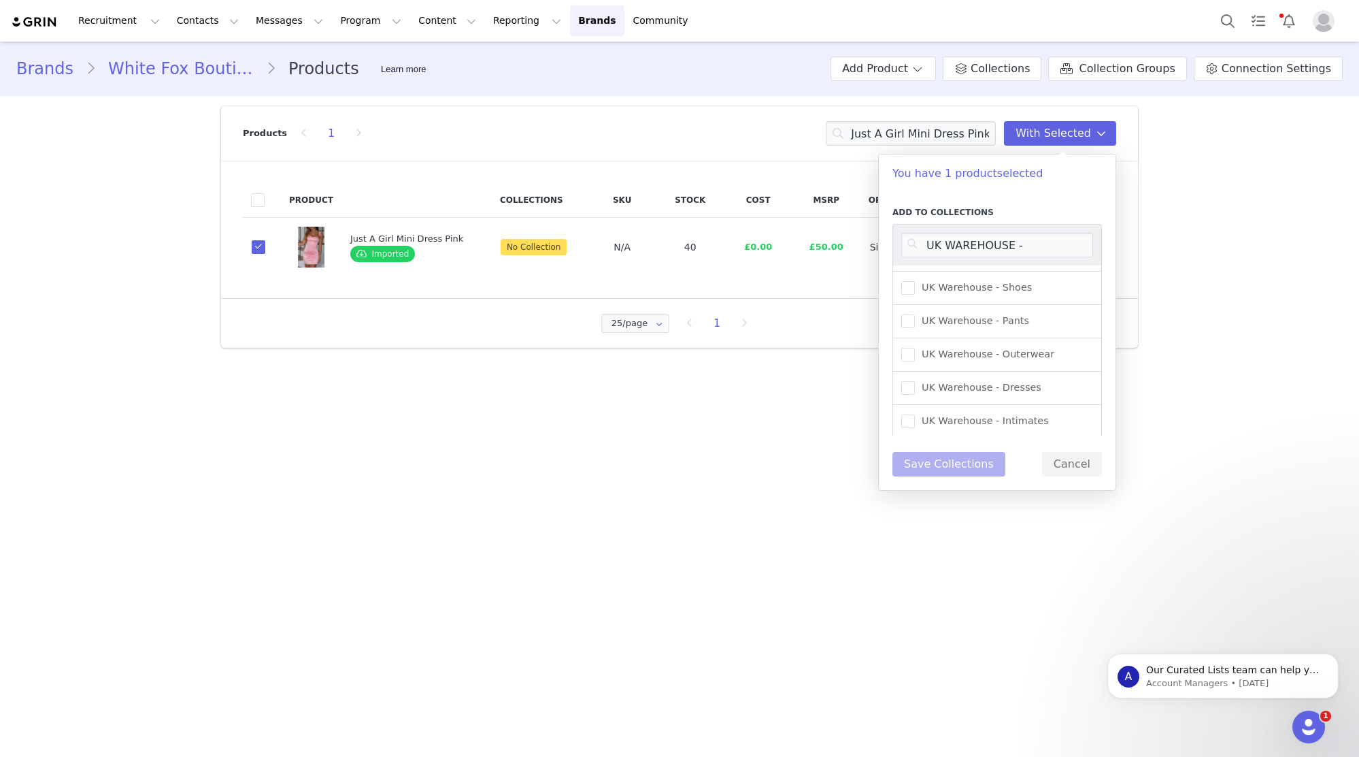
click at [915, 381] on input "UK Warehouse - Dresses" at bounding box center [915, 381] width 0 height 0
click at [965, 466] on button "Save Collections" at bounding box center [949, 464] width 113 height 24
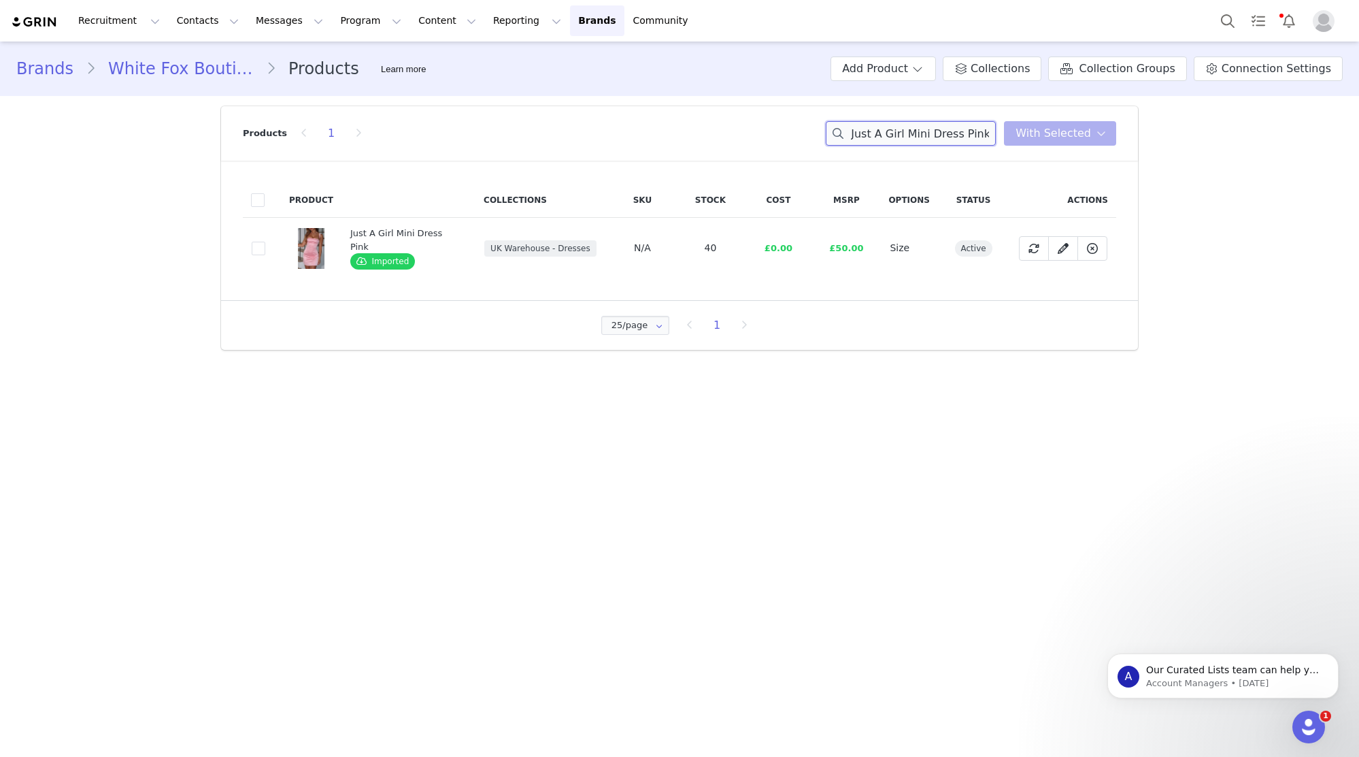
click at [940, 129] on input "Just A Girl Mini Dress Pink" at bounding box center [911, 133] width 170 height 24
paste input "Parental Guidance Knit Mini Dress Chocolate"
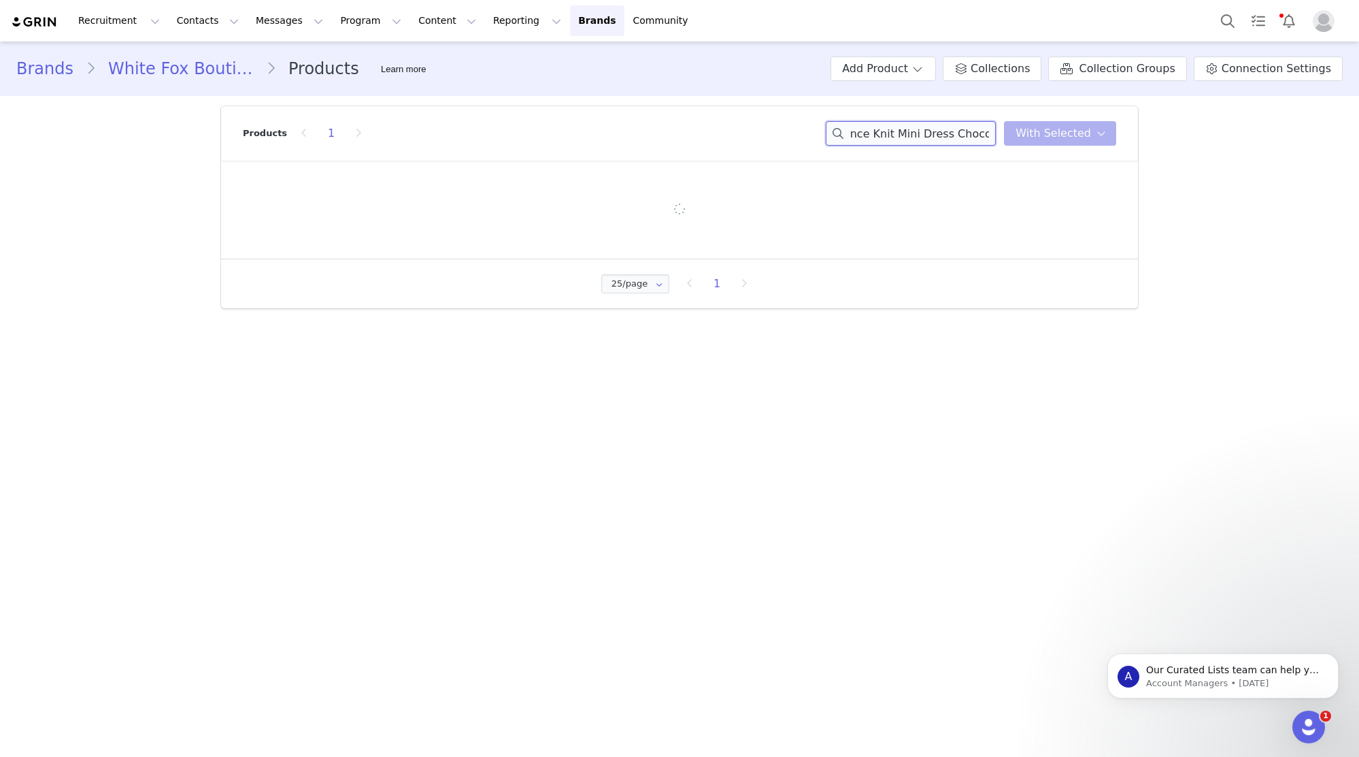
type input "Parental Guidance Knit Mini Dress Chocolate"
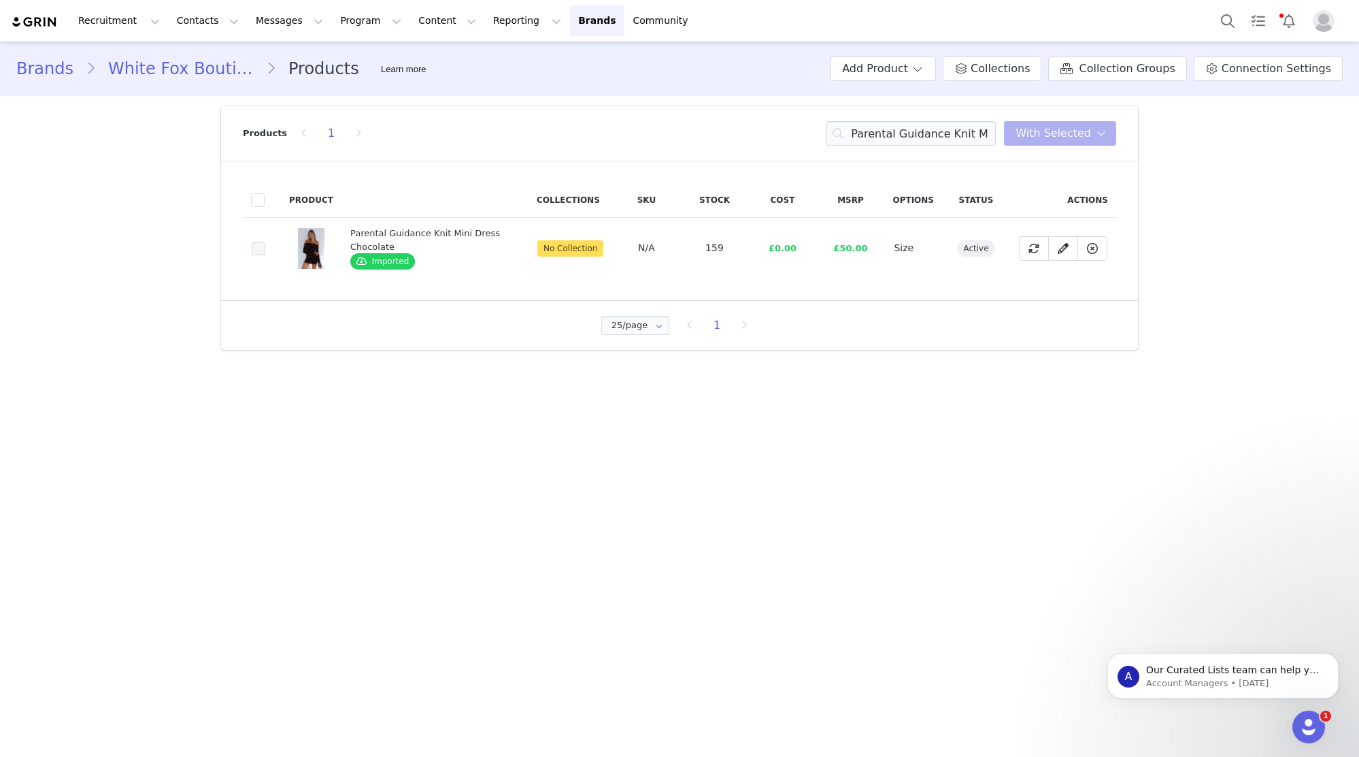
click at [254, 249] on span at bounding box center [259, 249] width 14 height 14
click at [265, 242] on input "7ba3e69f-78b6-476e-ad92-263e3ff26db3" at bounding box center [265, 242] width 0 height 0
click at [1108, 125] on button "With Selected" at bounding box center [1060, 133] width 112 height 24
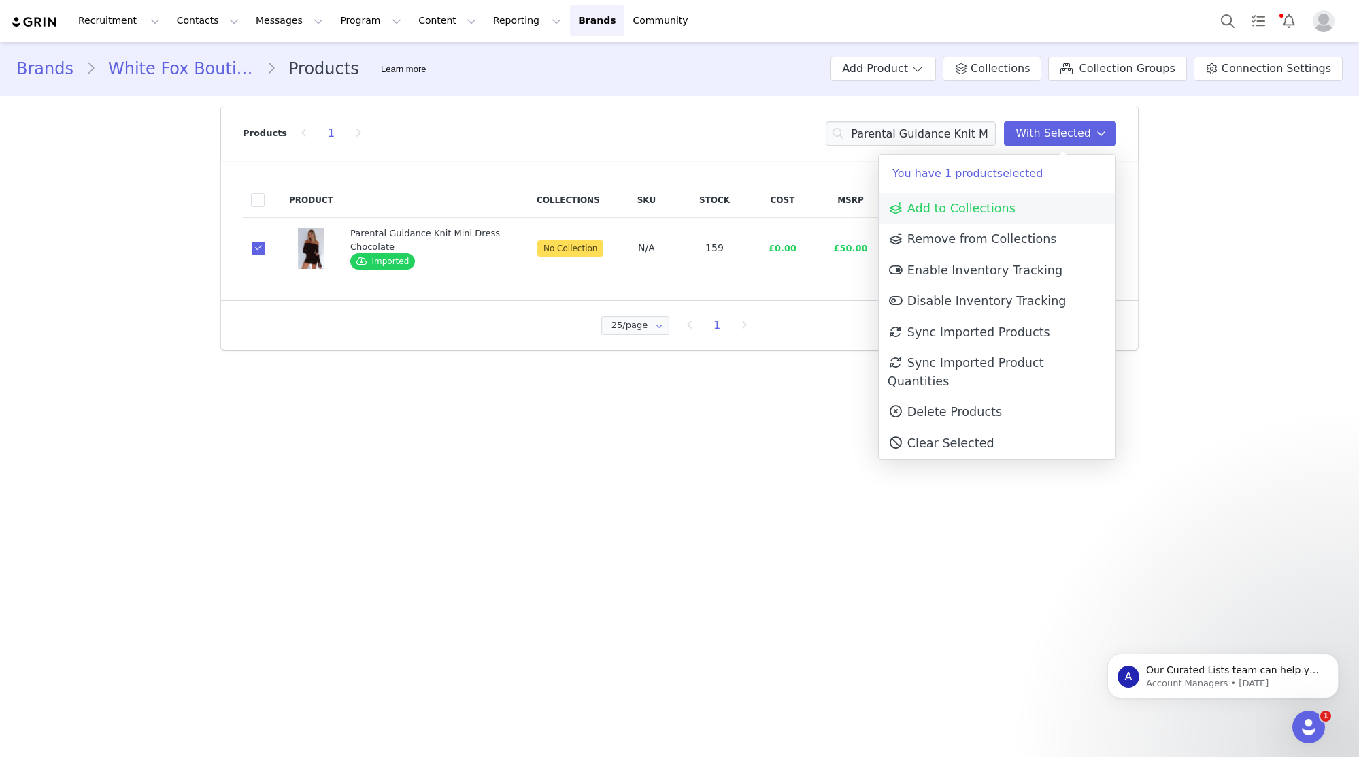
click at [1062, 193] on link "Add to Collections" at bounding box center [997, 208] width 237 height 31
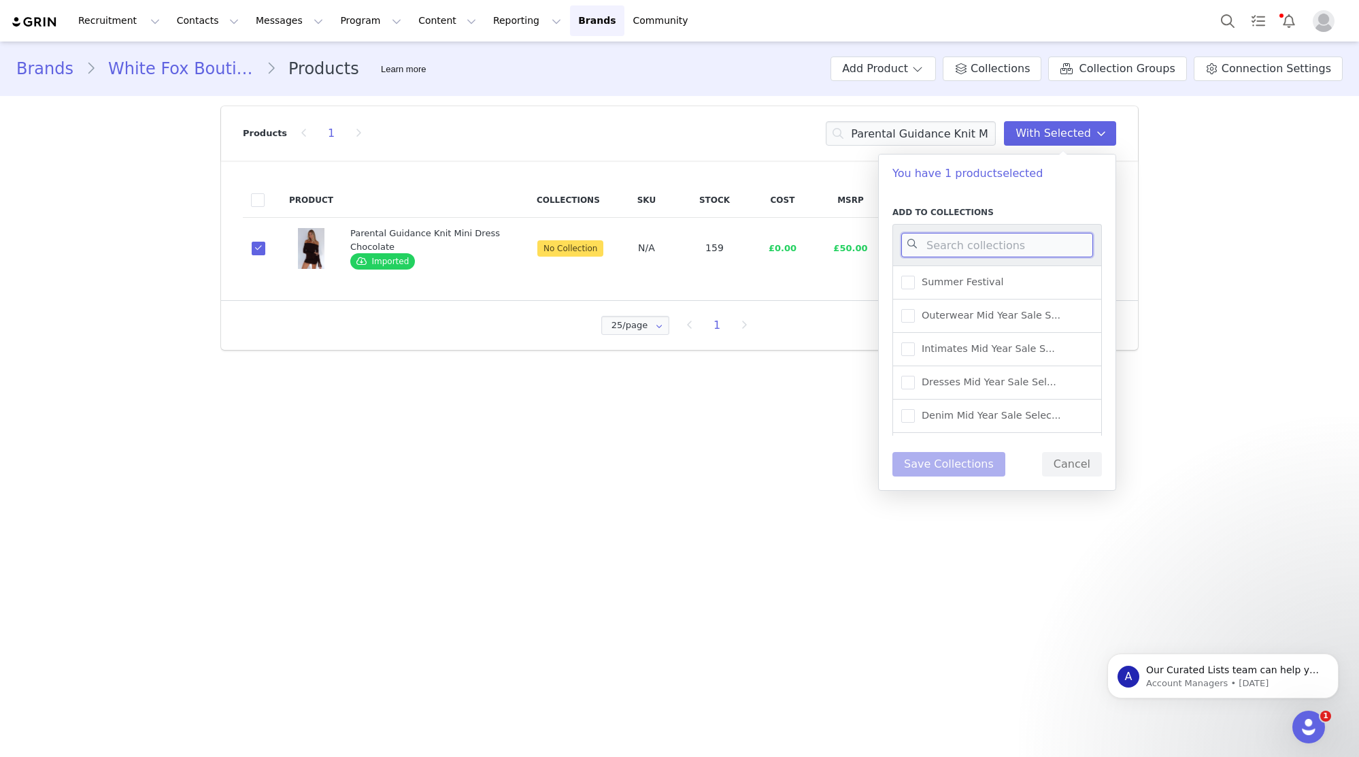
click at [1061, 237] on input at bounding box center [998, 245] width 192 height 24
type input "UK WAREHOUSE -"
click at [1026, 382] on span "UK Warehouse - Dresses" at bounding box center [978, 378] width 127 height 13
click at [915, 372] on input "UK Warehouse - Dresses" at bounding box center [915, 372] width 0 height 0
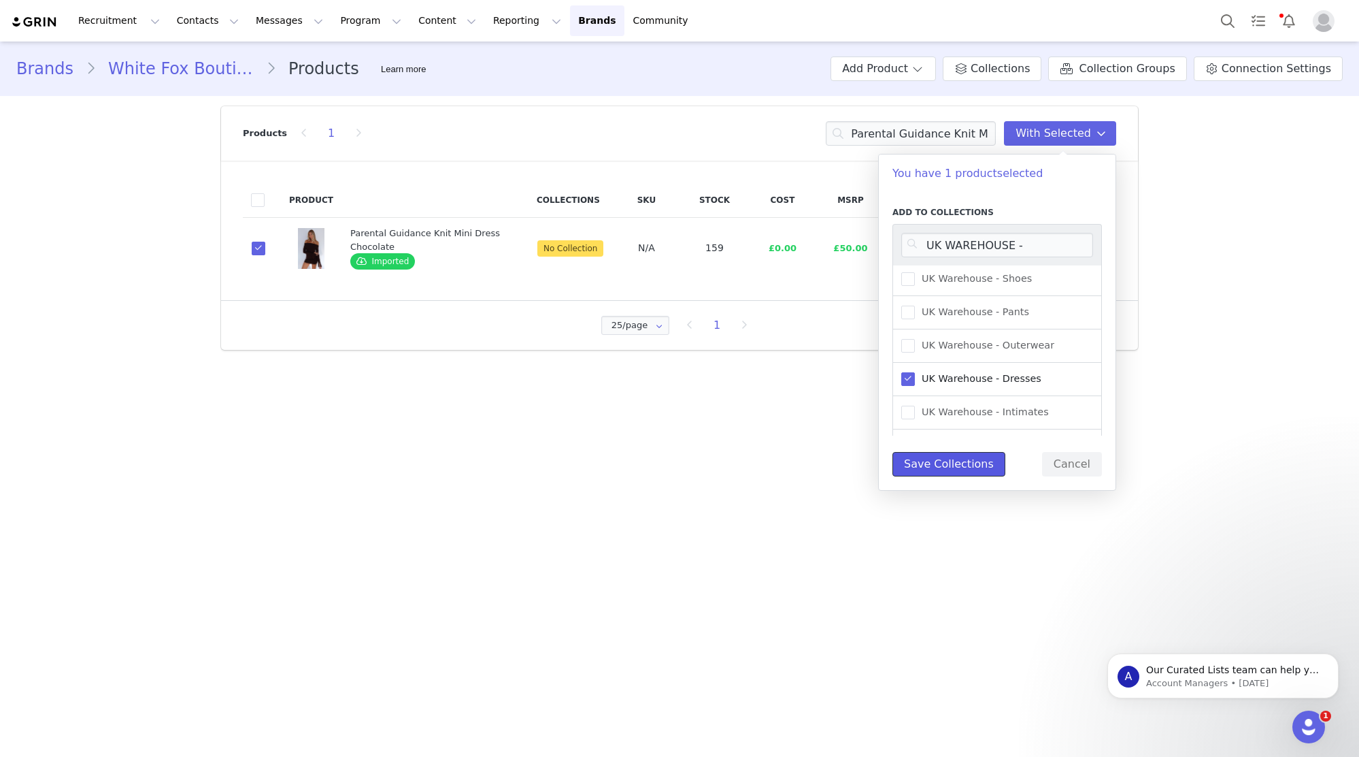
click at [969, 467] on button "Save Collections" at bounding box center [949, 464] width 113 height 24
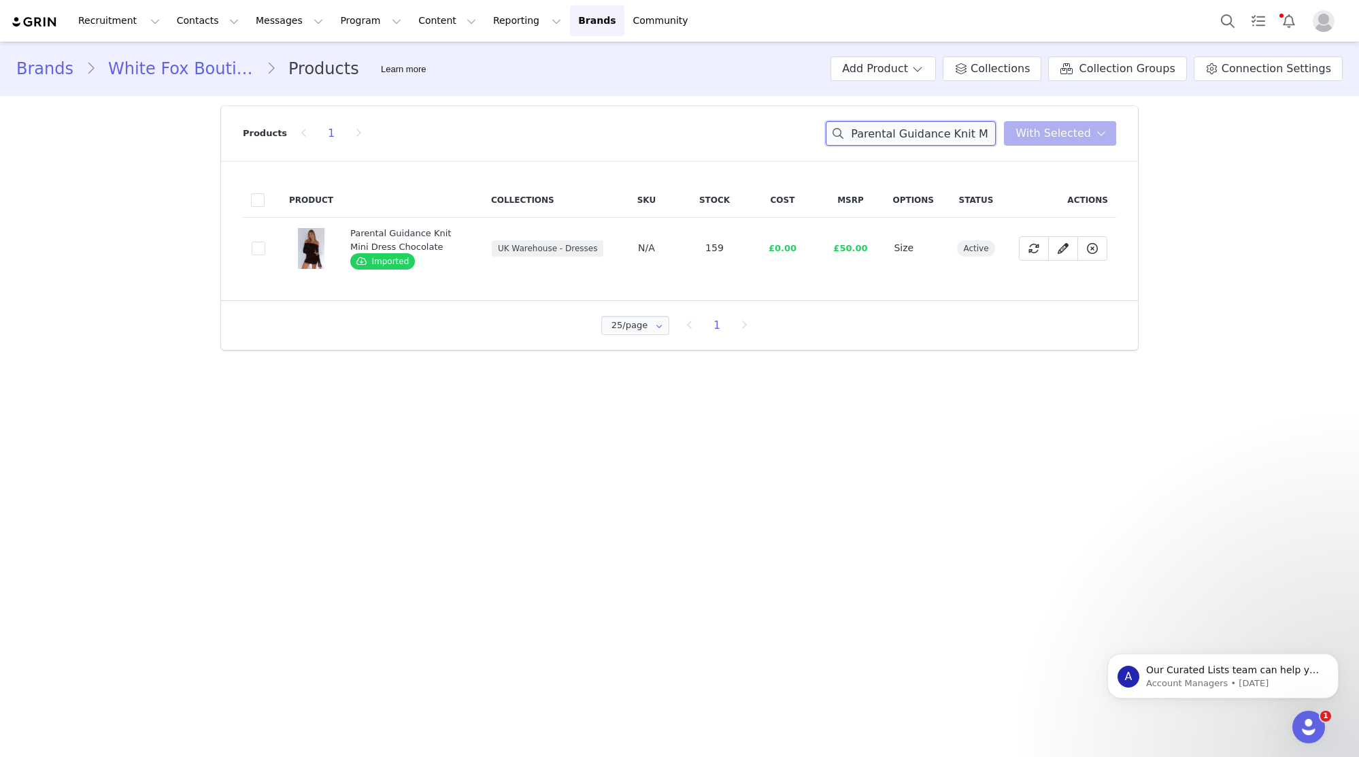
click at [931, 136] on input "Parental Guidance Knit Mini Dress Chocolate" at bounding box center [911, 133] width 170 height 24
paste input "Star Girl Off Shoulder Top Whi"
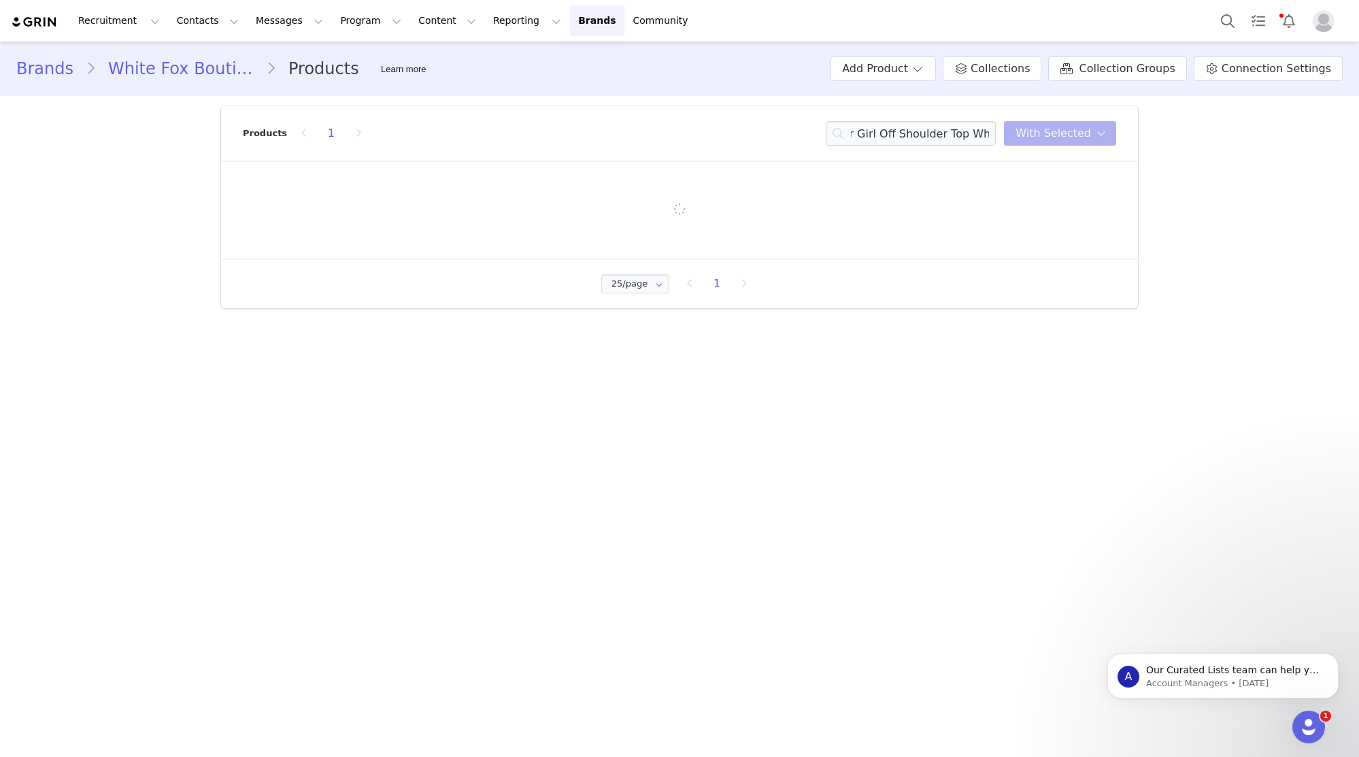
scroll to position [0, 0]
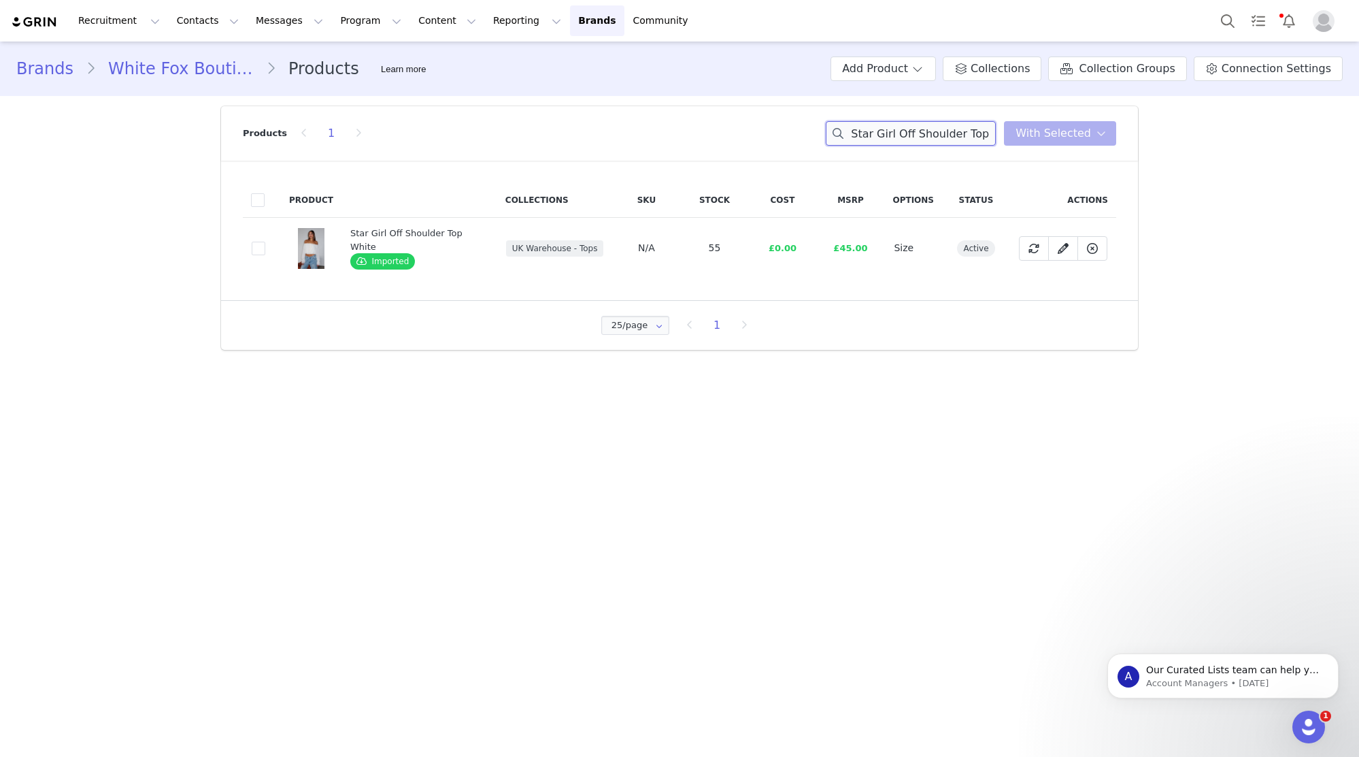
click at [942, 135] on input "Star Girl Off Shoulder Top White" at bounding box center [911, 133] width 170 height 24
paste input "The Met Steps Bustier Black"
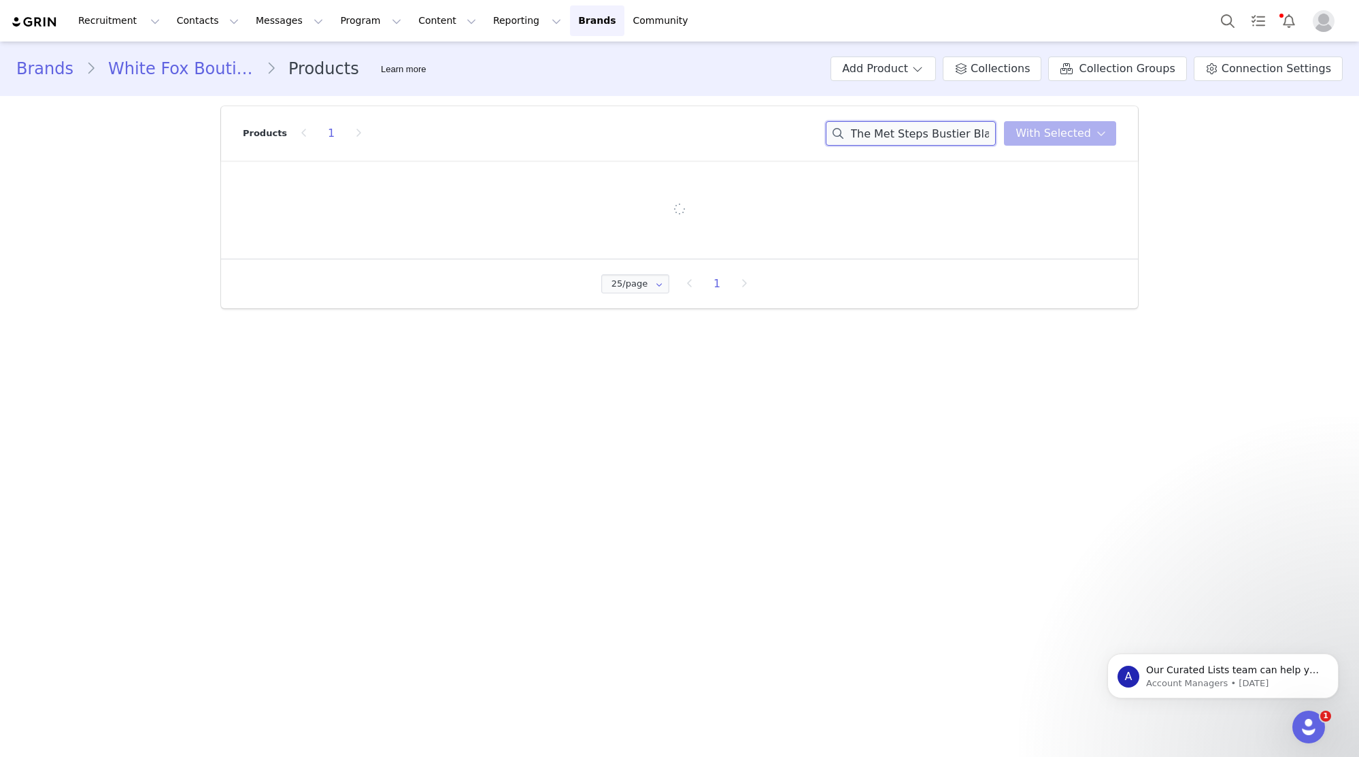
type input "The Met Steps Bustier Black"
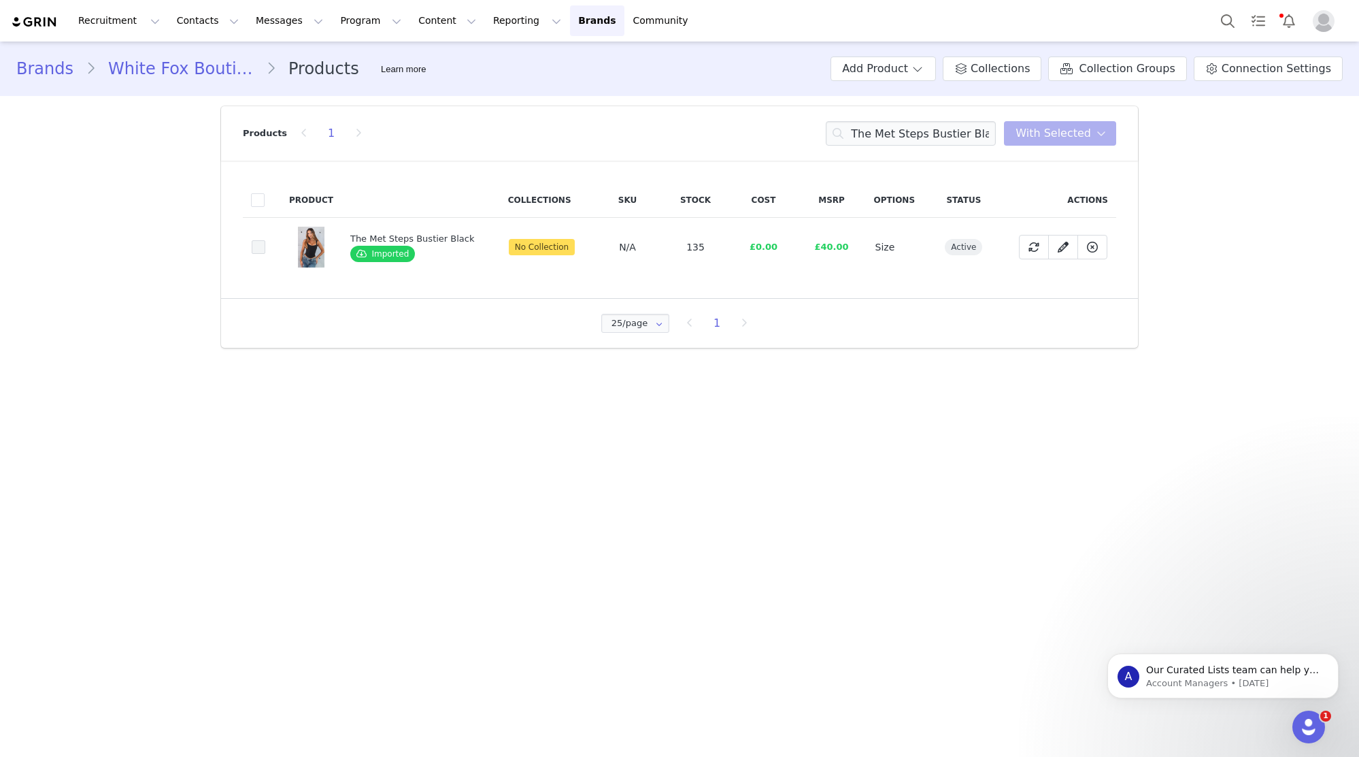
click at [264, 242] on span at bounding box center [259, 247] width 14 height 14
click at [265, 240] on input "bf5f4d88-371b-48f5-98e2-99e4d3a2f156" at bounding box center [265, 240] width 0 height 0
drag, startPoint x: 1100, startPoint y: 128, endPoint x: 1087, endPoint y: 168, distance: 42.2
click at [1100, 128] on icon at bounding box center [1102, 133] width 10 height 11
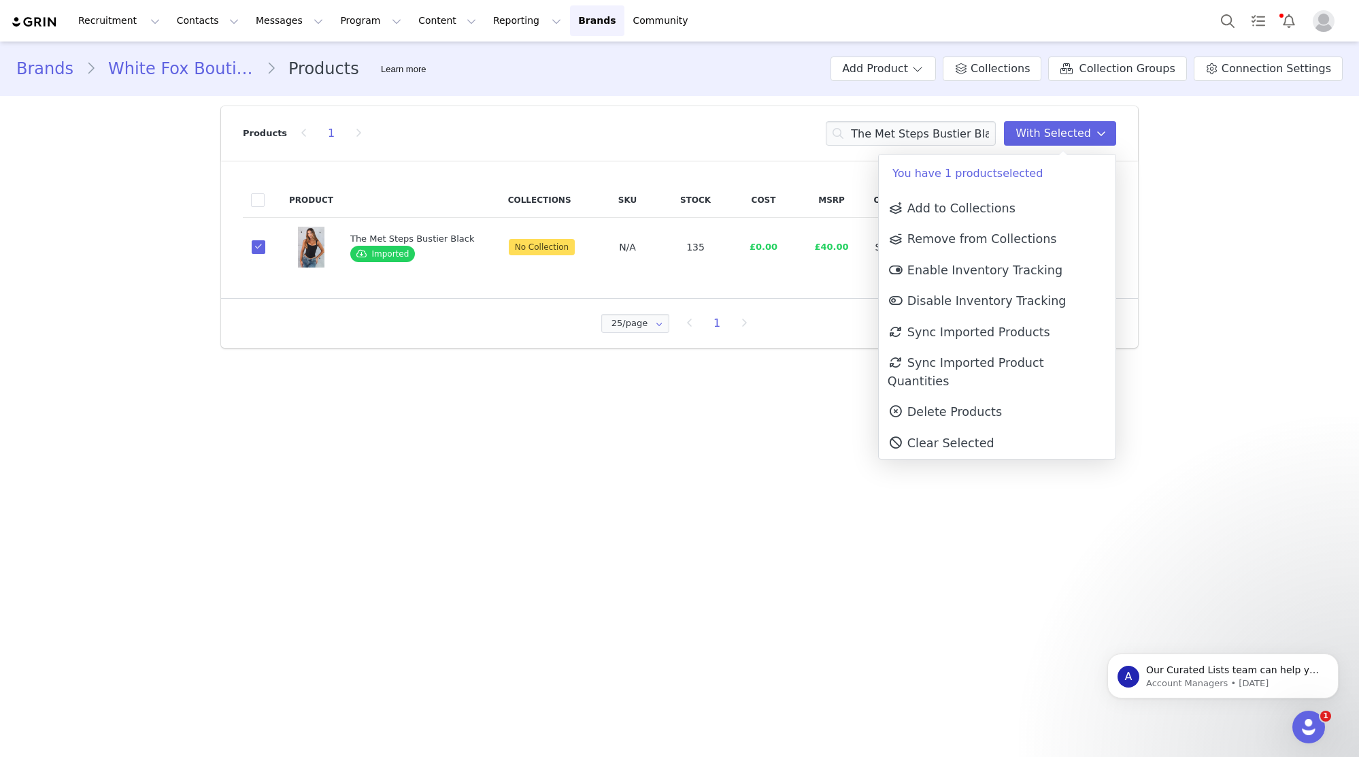
click at [1071, 192] on p "You have 1 product selected" at bounding box center [997, 173] width 237 height 38
click at [1066, 201] on link "Add to Collections" at bounding box center [997, 208] width 237 height 31
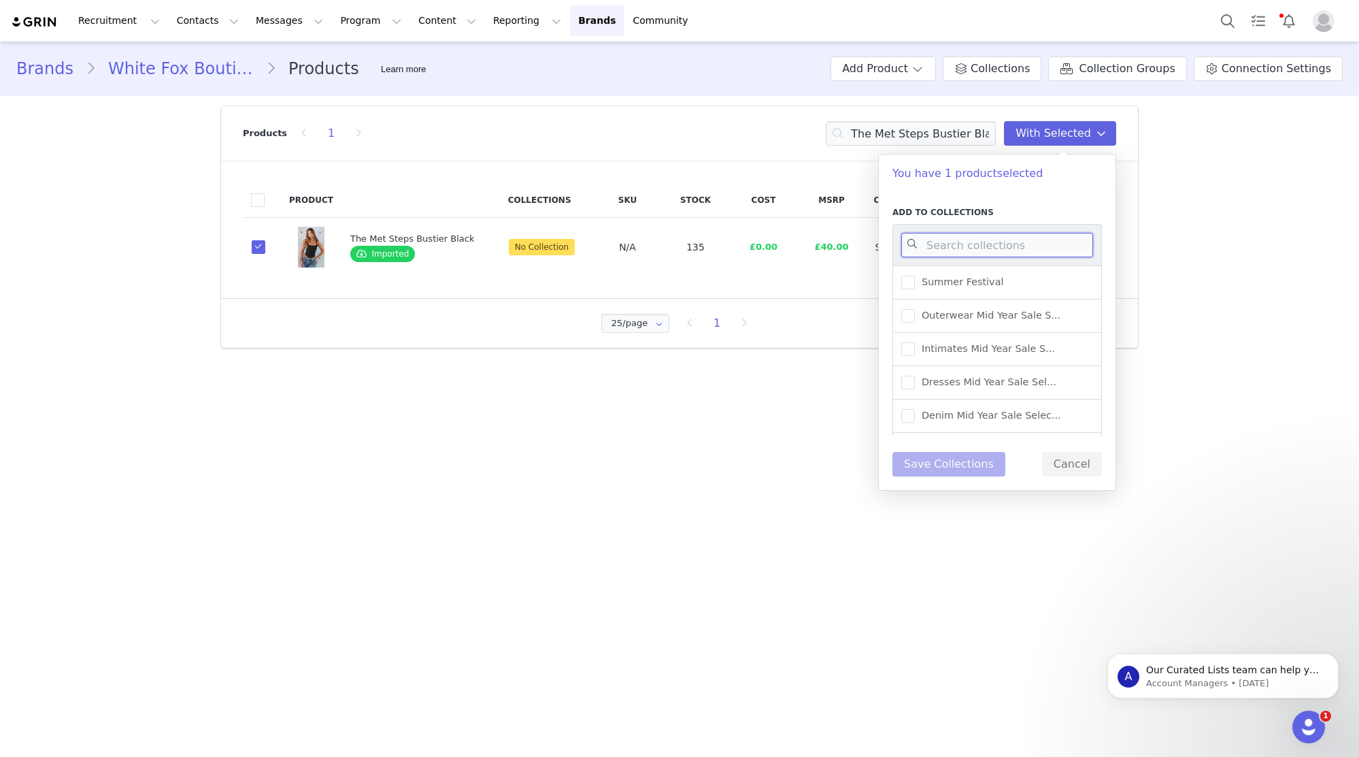
click at [1054, 240] on input at bounding box center [998, 245] width 192 height 24
type input "UK WAREHOUSE -"
drag, startPoint x: 1028, startPoint y: 308, endPoint x: 969, endPoint y: 318, distance: 60.1
click at [1028, 308] on div "UK Warehouse - Tops" at bounding box center [998, 315] width 210 height 33
click at [955, 313] on span "UK Warehouse - Tops" at bounding box center [970, 315] width 110 height 13
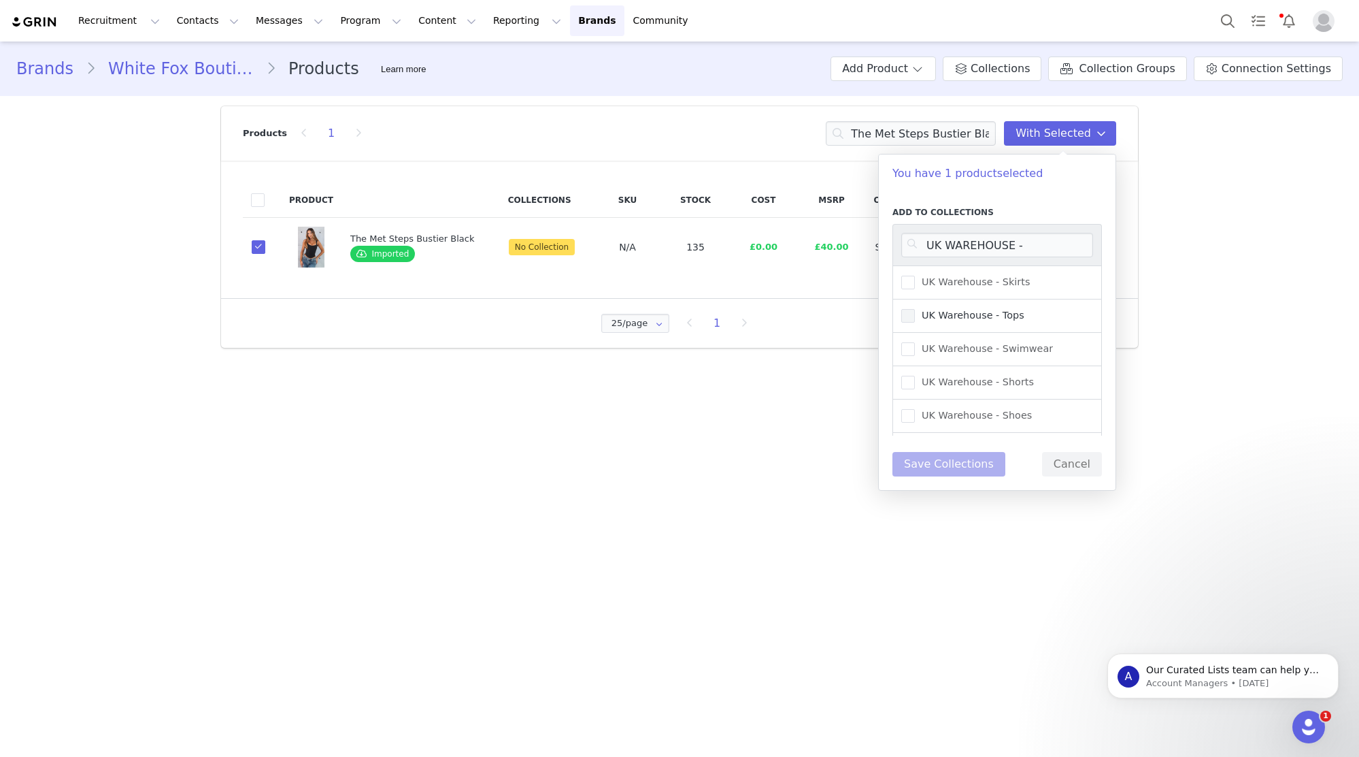
click at [915, 309] on input "UK Warehouse - Tops" at bounding box center [915, 309] width 0 height 0
click at [972, 452] on button "Save Collections" at bounding box center [949, 464] width 113 height 24
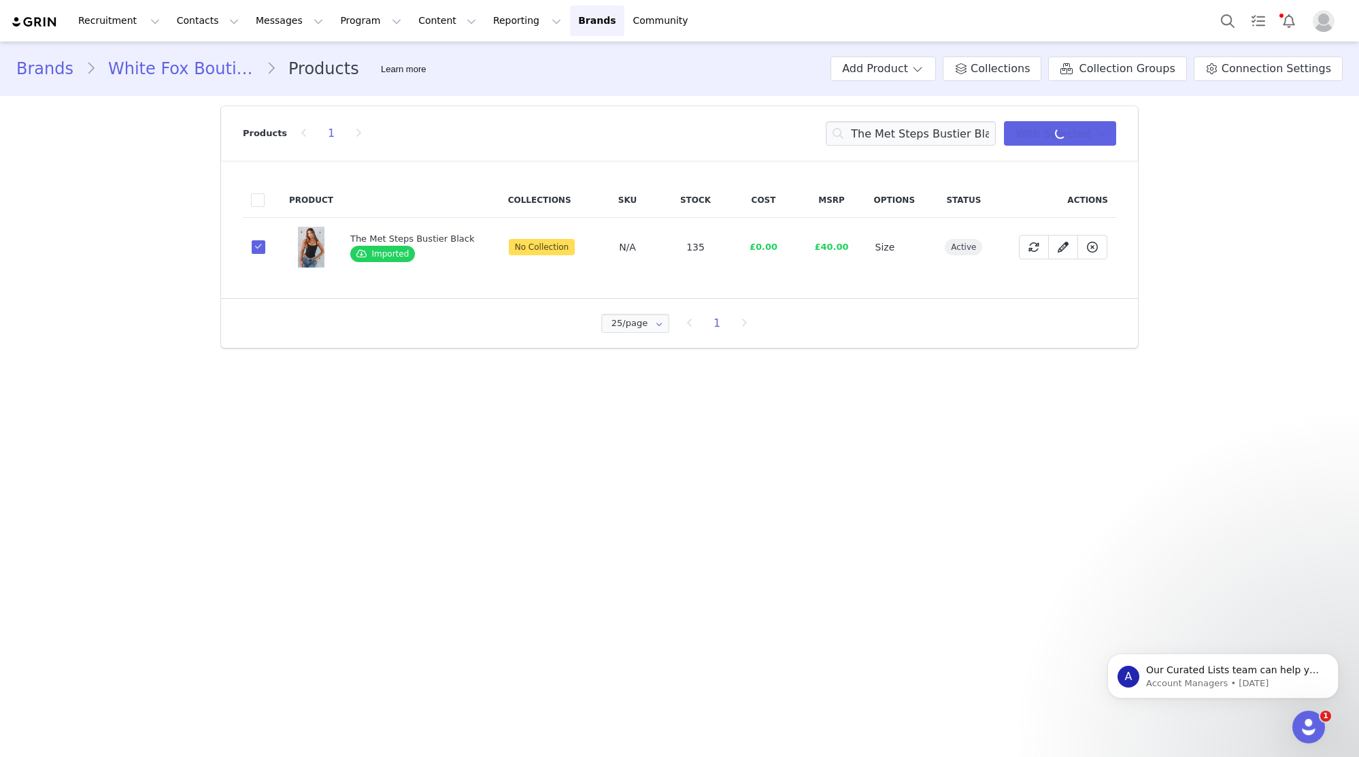
click at [975, 458] on main "Brands White Fox Boutique UK Products Learn more Add Product Collections Collec…" at bounding box center [679, 398] width 1359 height 713
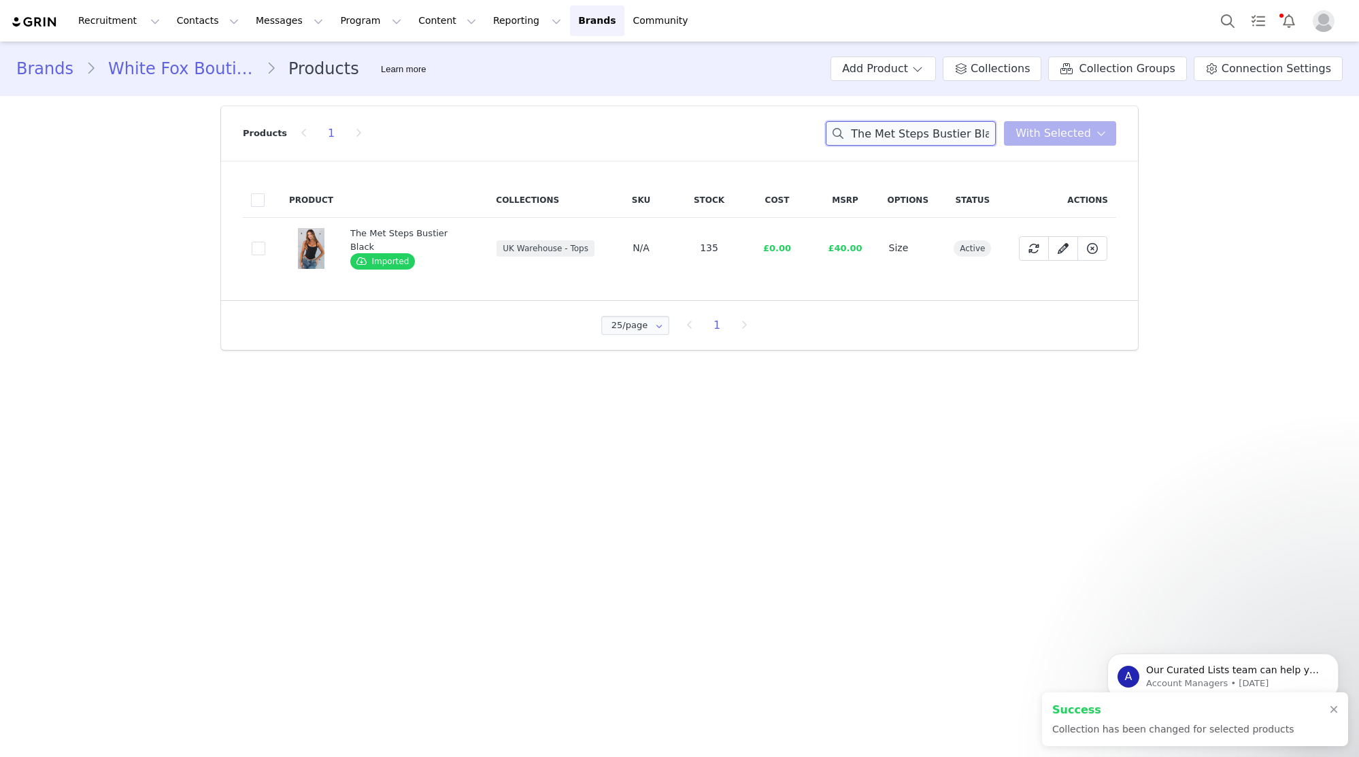
click at [915, 139] on input "The Met Steps Bustier Black" at bounding box center [911, 133] width 170 height 24
paste input "Need Your Heart Off Shoulder Top Cream"
click at [915, 139] on input "Need Your Heart Off Shoulder Top Cream" at bounding box center [911, 133] width 170 height 24
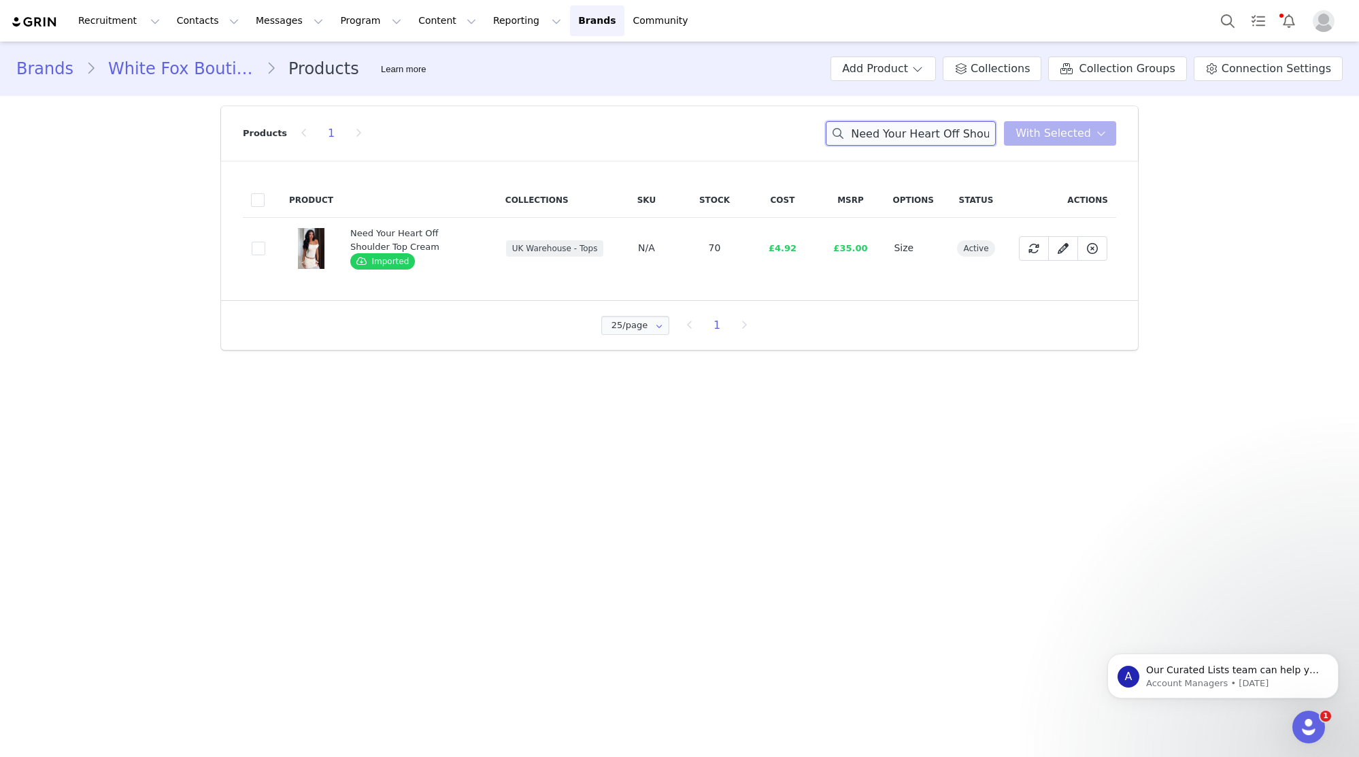
click at [899, 133] on input "Need Your Heart Off Shoulder Top Cream" at bounding box center [911, 133] width 170 height 24
paste input "Tie Me Down One Shoulder Midi Dress Chocolate"
click at [891, 138] on input "Tie Me Down One Shoulder Midi Dress Chocolate" at bounding box center [911, 133] width 170 height 24
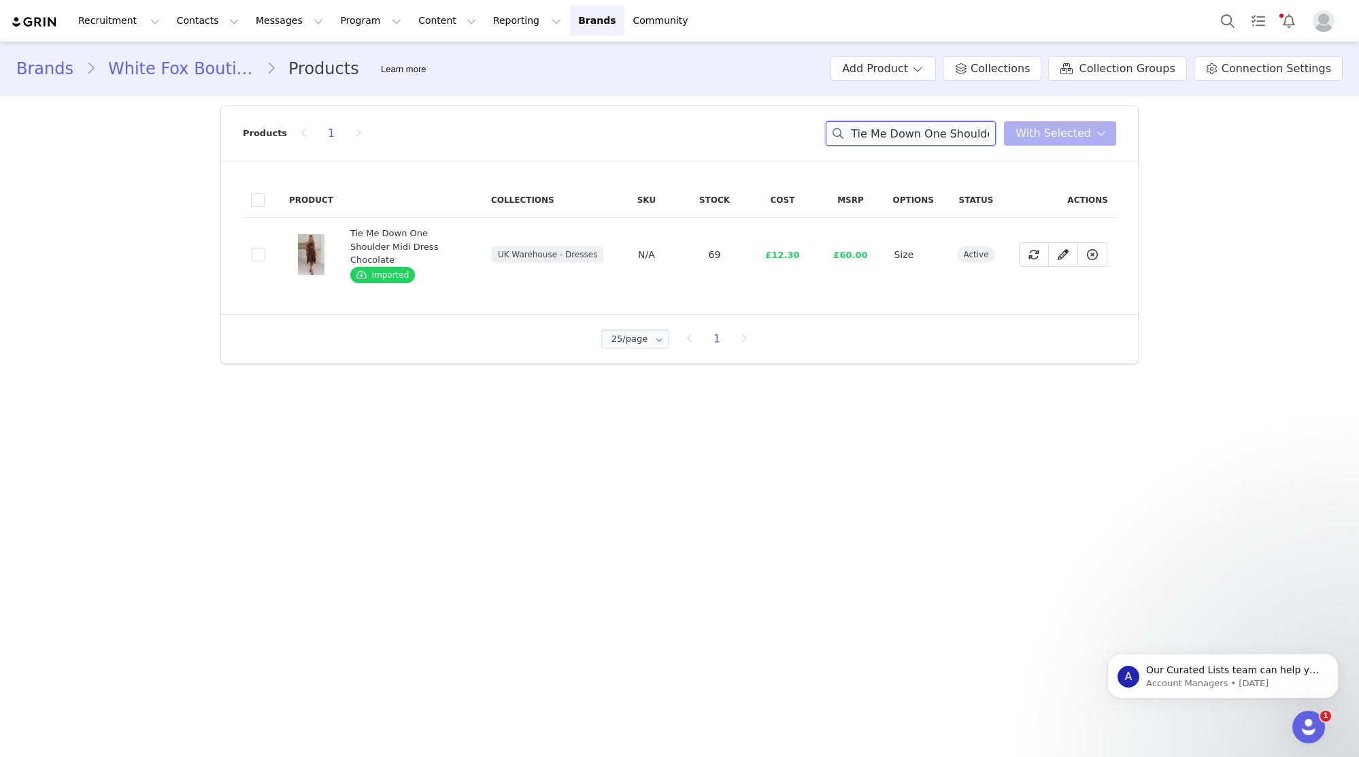
click at [891, 138] on input "Tie Me Down One Shoulder Midi Dress Chocolate" at bounding box center [911, 133] width 170 height 24
paste input "My Own Hero Min"
click at [913, 133] on input "My Own Hero Mini Dress Chocolate" at bounding box center [911, 133] width 170 height 24
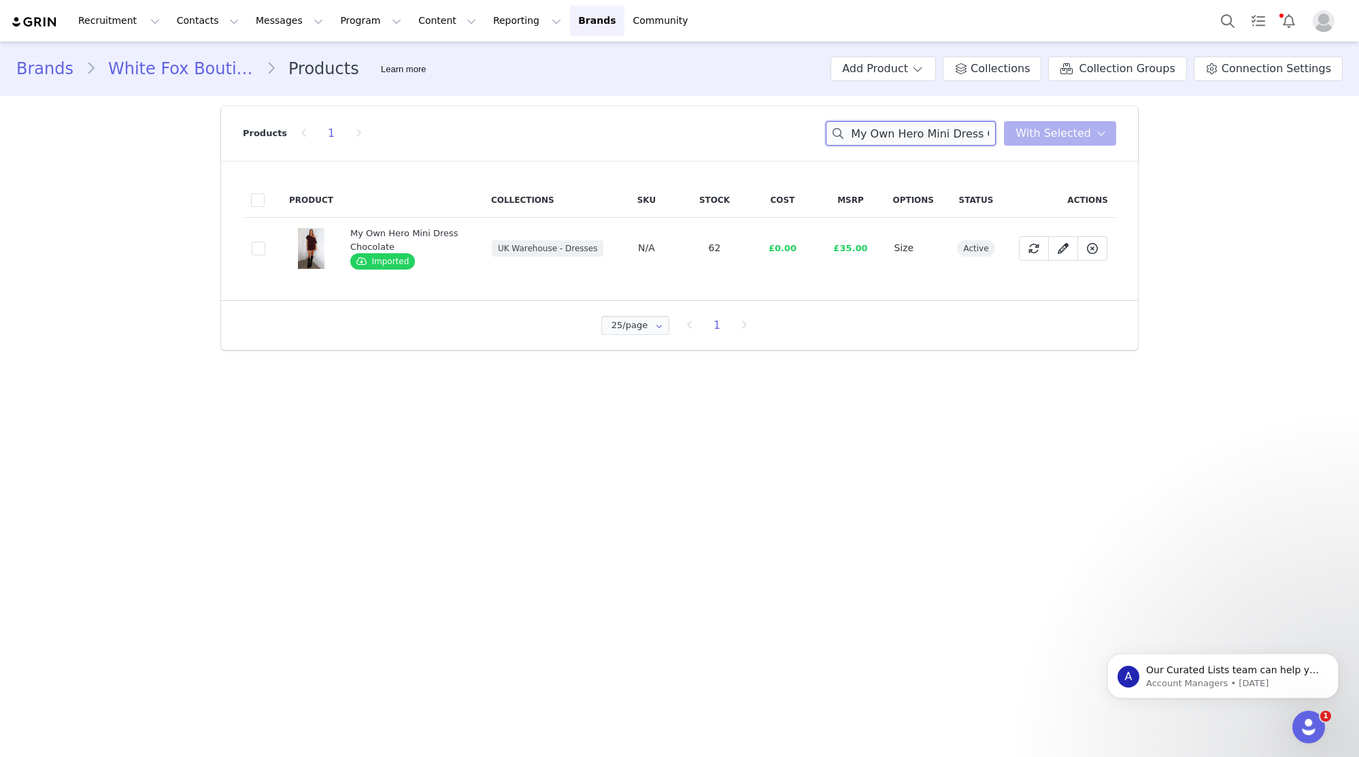
click at [913, 133] on input "My Own Hero Mini Dress Chocolate" at bounding box center [911, 133] width 170 height 24
paste input "Time Is Now Strapless Mini Dress Black"
drag, startPoint x: 888, startPoint y: 148, endPoint x: 904, endPoint y: 136, distance: 20.4
click at [889, 148] on div "Products 1 My Time Is Now Strapless Mini Dress Black With Selected" at bounding box center [680, 133] width 874 height 54
click at [904, 136] on input "My Time Is Now Strapless Mini Dress Black" at bounding box center [911, 133] width 170 height 24
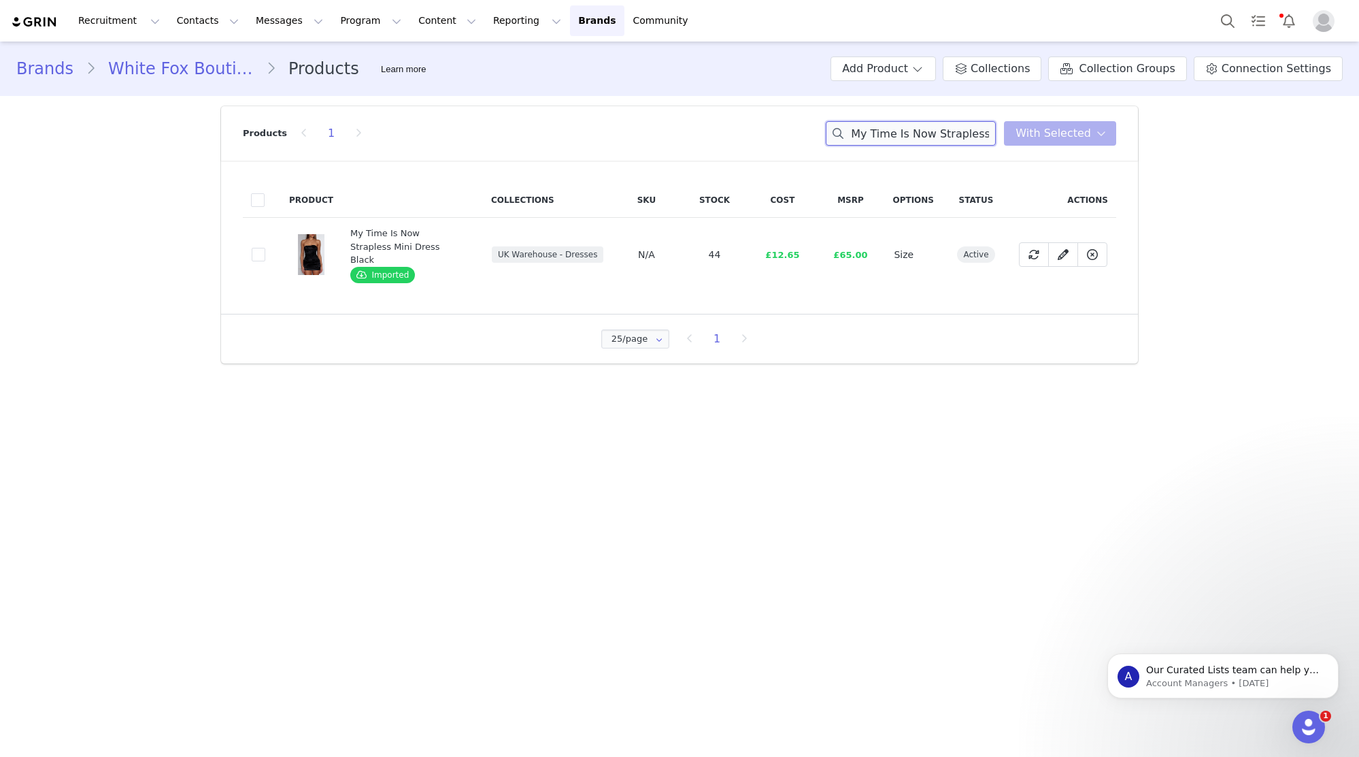
click at [904, 136] on input "My Time Is Now Strapless Mini Dress Black" at bounding box center [911, 133] width 170 height 24
paste input "Running Out Of Time Off Shoulder Long Sleeve"
type input "Running Out Of Time Off Shoulder Long Sleeve Mini Dress Black"
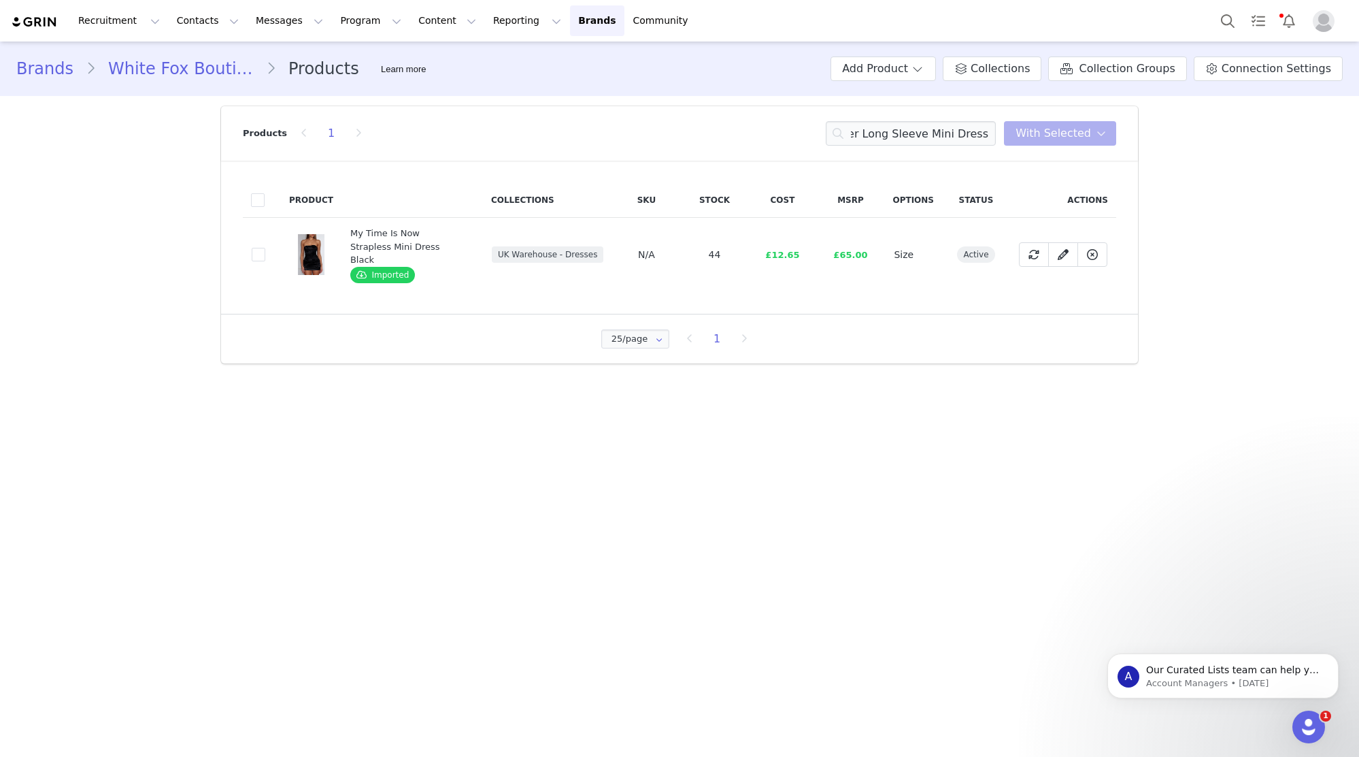
scroll to position [0, 0]
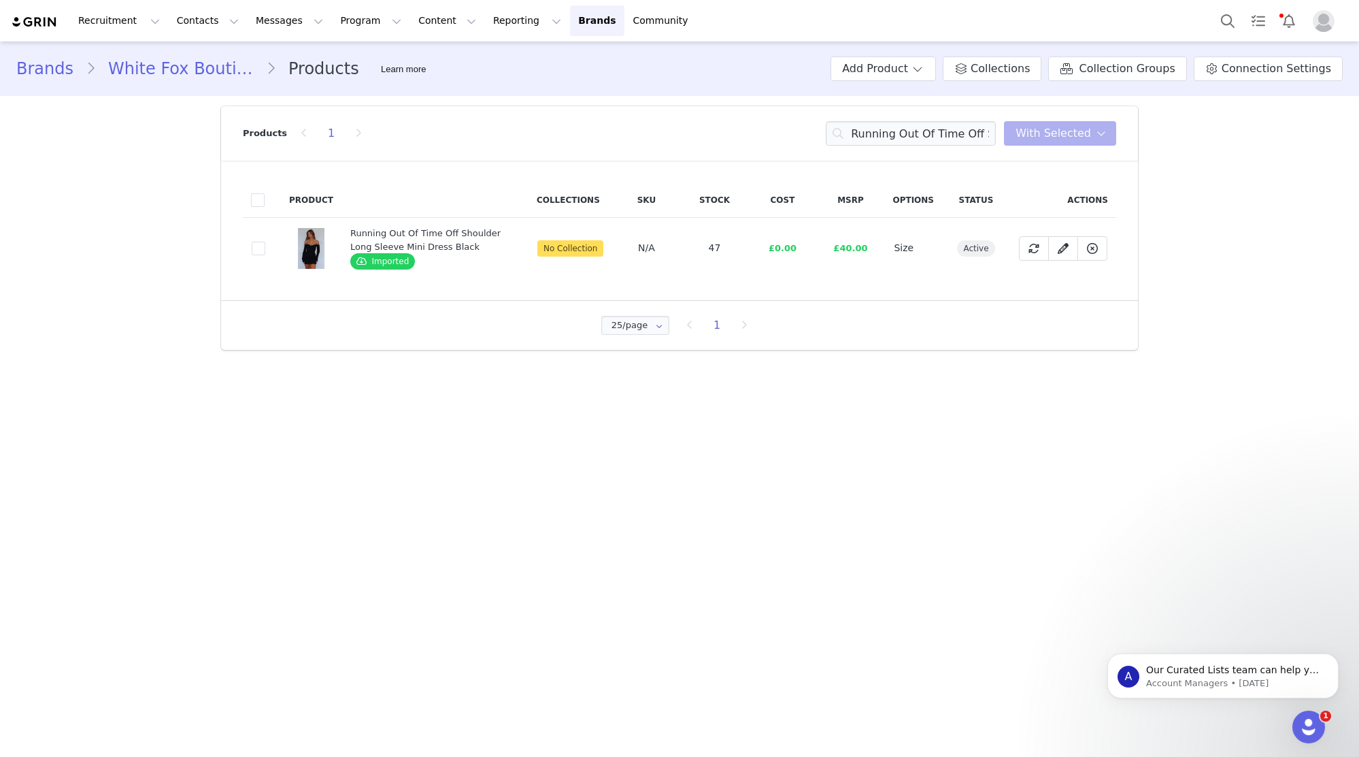
click at [266, 246] on td "9d946a1b-3c88-492b-ba7d-202c8fc48c43" at bounding box center [262, 248] width 38 height 61
drag, startPoint x: 259, startPoint y: 246, endPoint x: 488, endPoint y: 191, distance: 236.0
click at [258, 247] on span at bounding box center [259, 249] width 14 height 14
click at [265, 242] on input "9d946a1b-3c88-492b-ba7d-202c8fc48c43" at bounding box center [265, 242] width 0 height 0
click at [1038, 135] on span "With Selected" at bounding box center [1054, 133] width 76 height 16
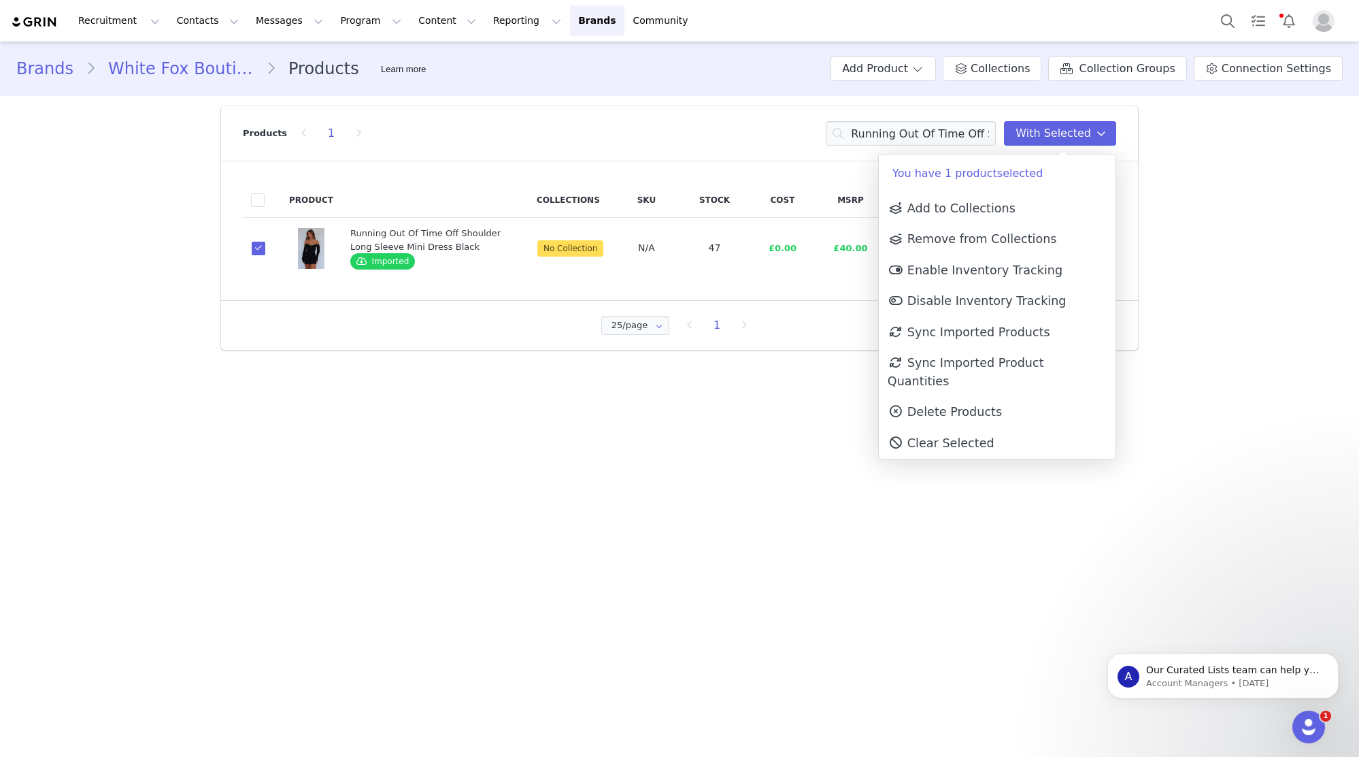
click at [1036, 181] on p "You have 1 product selected" at bounding box center [997, 173] width 237 height 38
click at [1030, 202] on link "Add to Collections" at bounding box center [997, 208] width 237 height 31
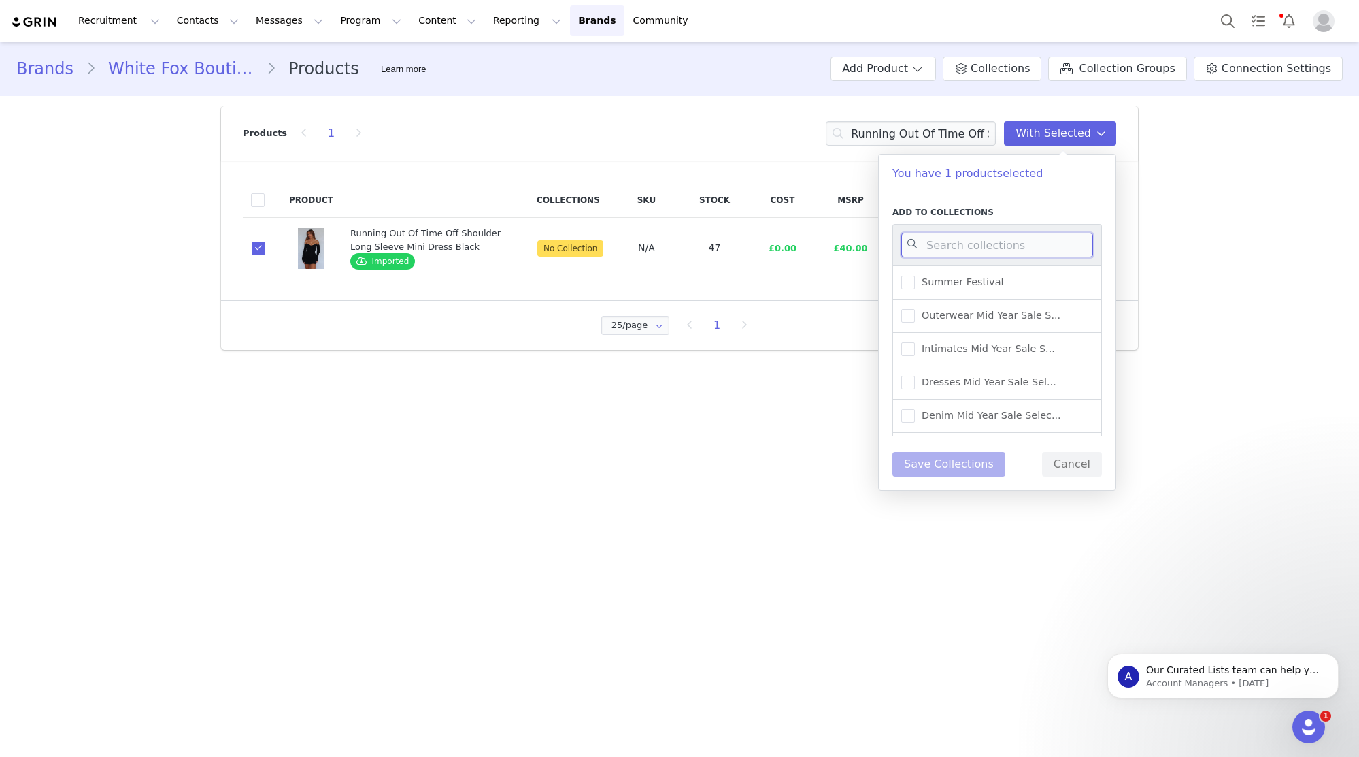
click at [1025, 246] on input at bounding box center [998, 245] width 192 height 24
type input "UK WAREHOUSE -"
click at [1019, 386] on div "UK Warehouse - Dresses" at bounding box center [998, 376] width 210 height 33
click at [1016, 379] on span "UK Warehouse - Dresses" at bounding box center [978, 375] width 127 height 13
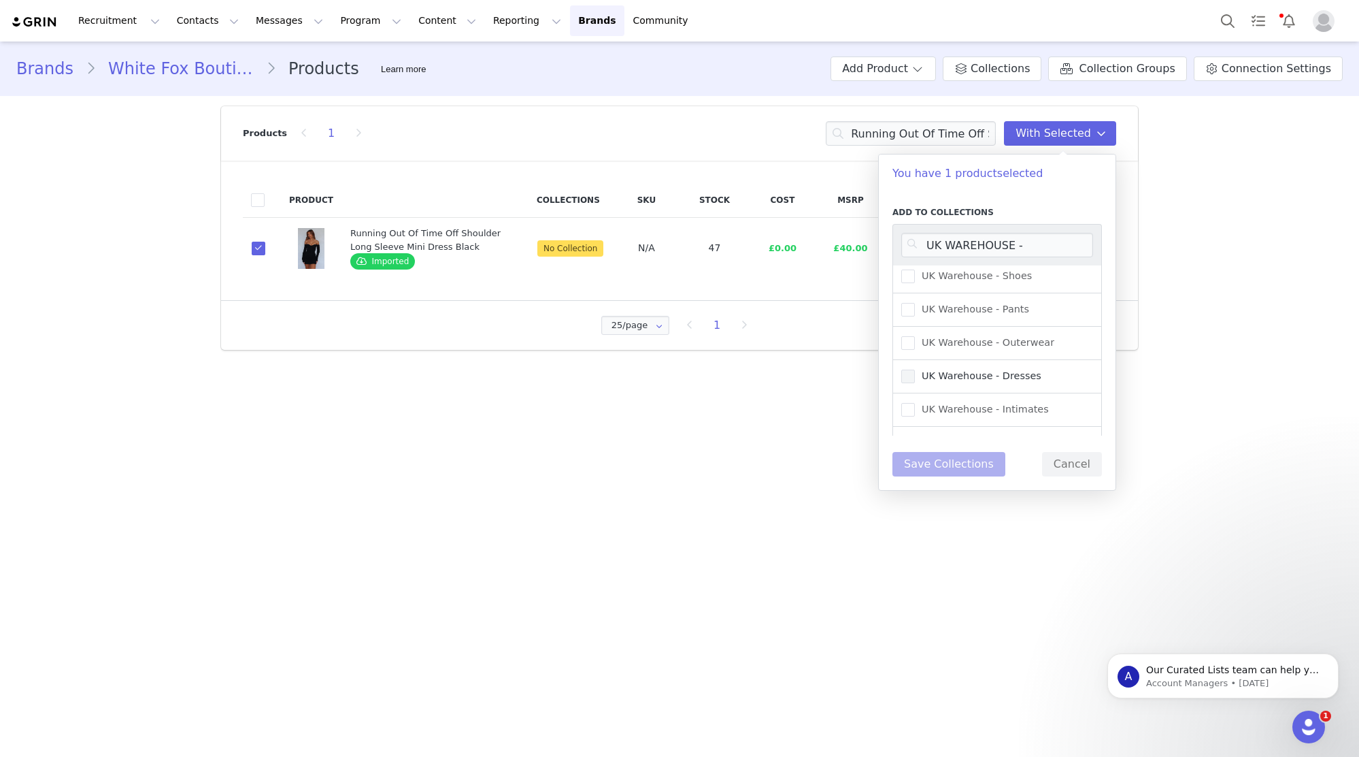
click at [915, 369] on input "UK Warehouse - Dresses" at bounding box center [915, 369] width 0 height 0
click at [926, 472] on button "Save Collections" at bounding box center [949, 464] width 113 height 24
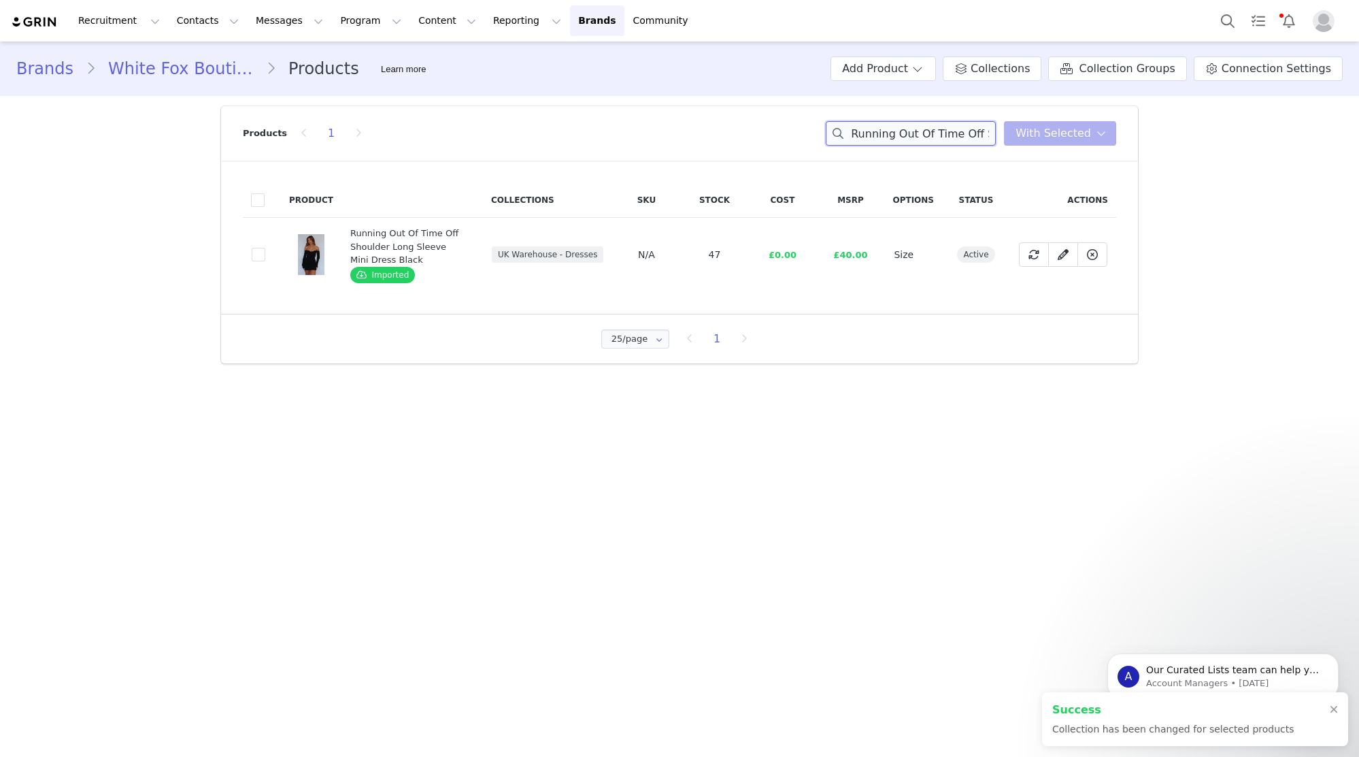
click at [962, 131] on input "Running Out Of Time Off Shoulder Long Sleeve Mini Dress Black" at bounding box center [911, 133] width 170 height 24
paste input "Share It With You Top White"
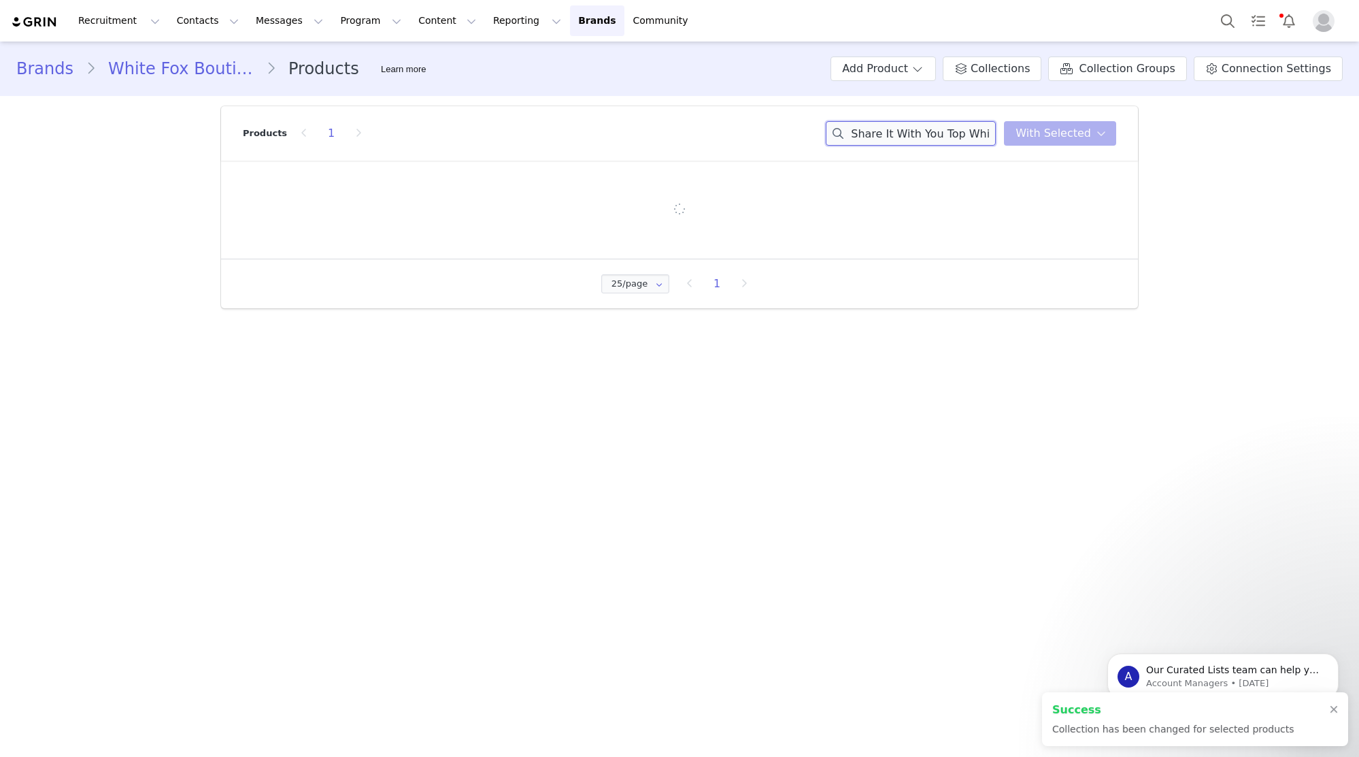
type input "Share It With You Top White"
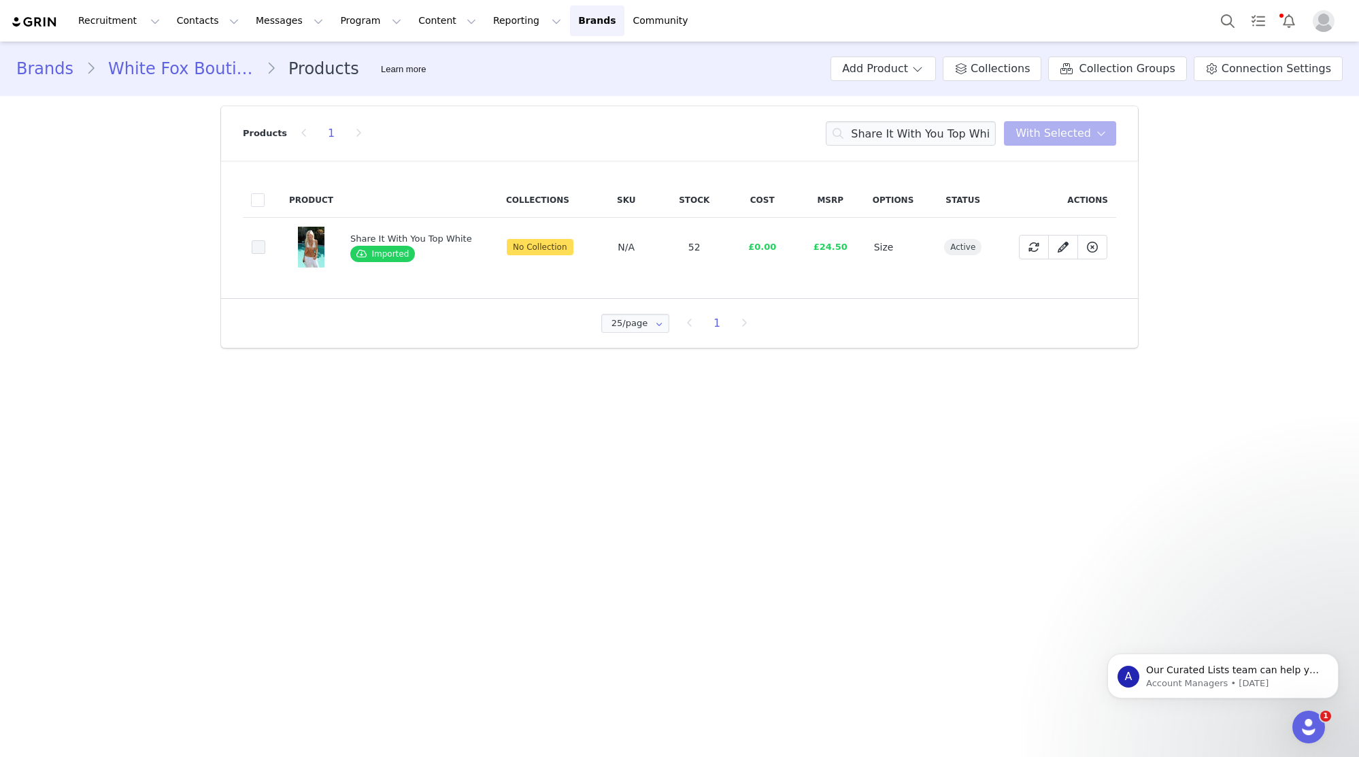
click at [259, 244] on span at bounding box center [259, 247] width 14 height 14
click at [265, 240] on input "afe94153-311b-40ca-8cd1-d9de49a81896" at bounding box center [265, 240] width 0 height 0
click at [1086, 134] on span "With Selected" at bounding box center [1054, 133] width 76 height 16
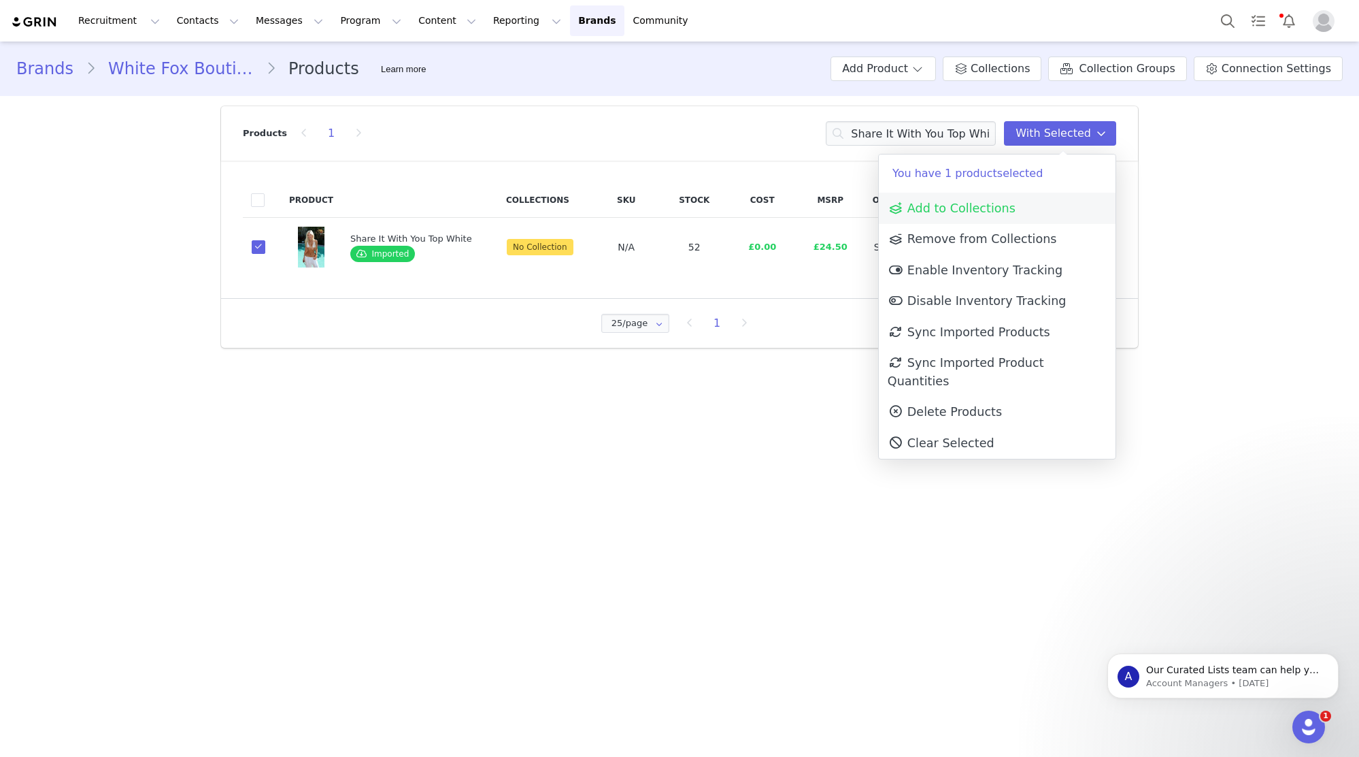
click at [1048, 200] on link "Add to Collections" at bounding box center [997, 208] width 237 height 31
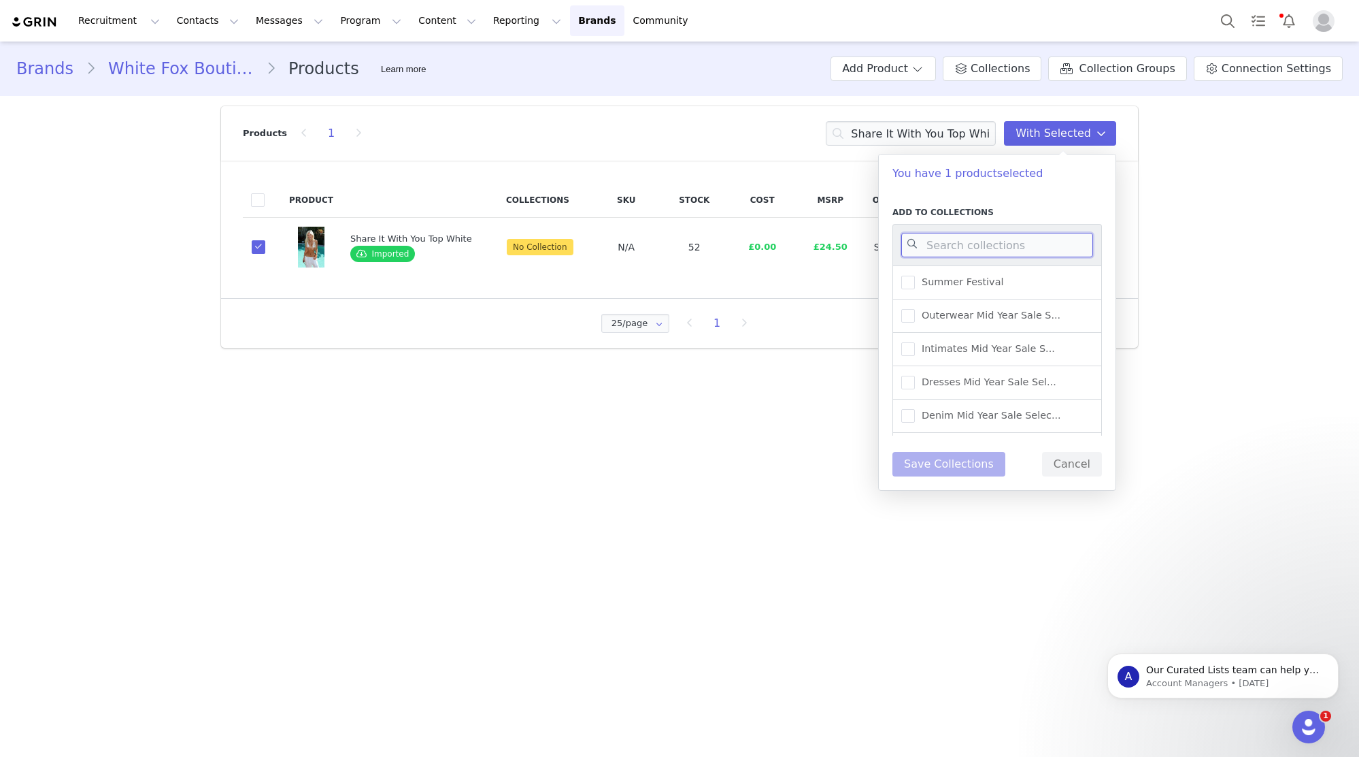
click at [948, 239] on input at bounding box center [998, 245] width 192 height 24
type input "UK WAREHOUSE -"
click at [1010, 348] on span "UK Warehouse - Swimwear" at bounding box center [984, 348] width 138 height 13
click at [915, 342] on input "UK Warehouse - Swimwear" at bounding box center [915, 342] width 0 height 0
click at [985, 318] on span "UK Warehouse - Tops" at bounding box center [970, 315] width 110 height 13
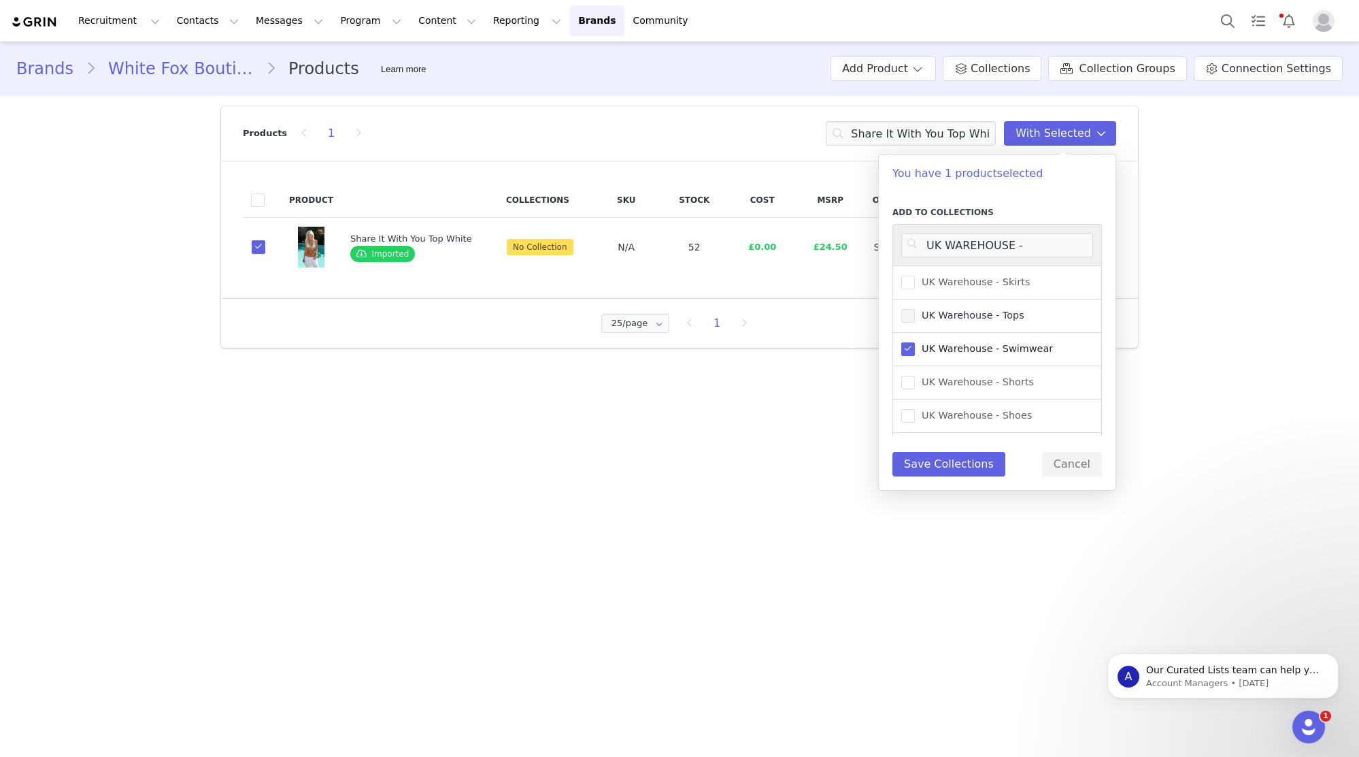
click at [915, 309] on input "UK Warehouse - Tops" at bounding box center [915, 309] width 0 height 0
click at [952, 462] on button "Save Collections" at bounding box center [949, 464] width 113 height 24
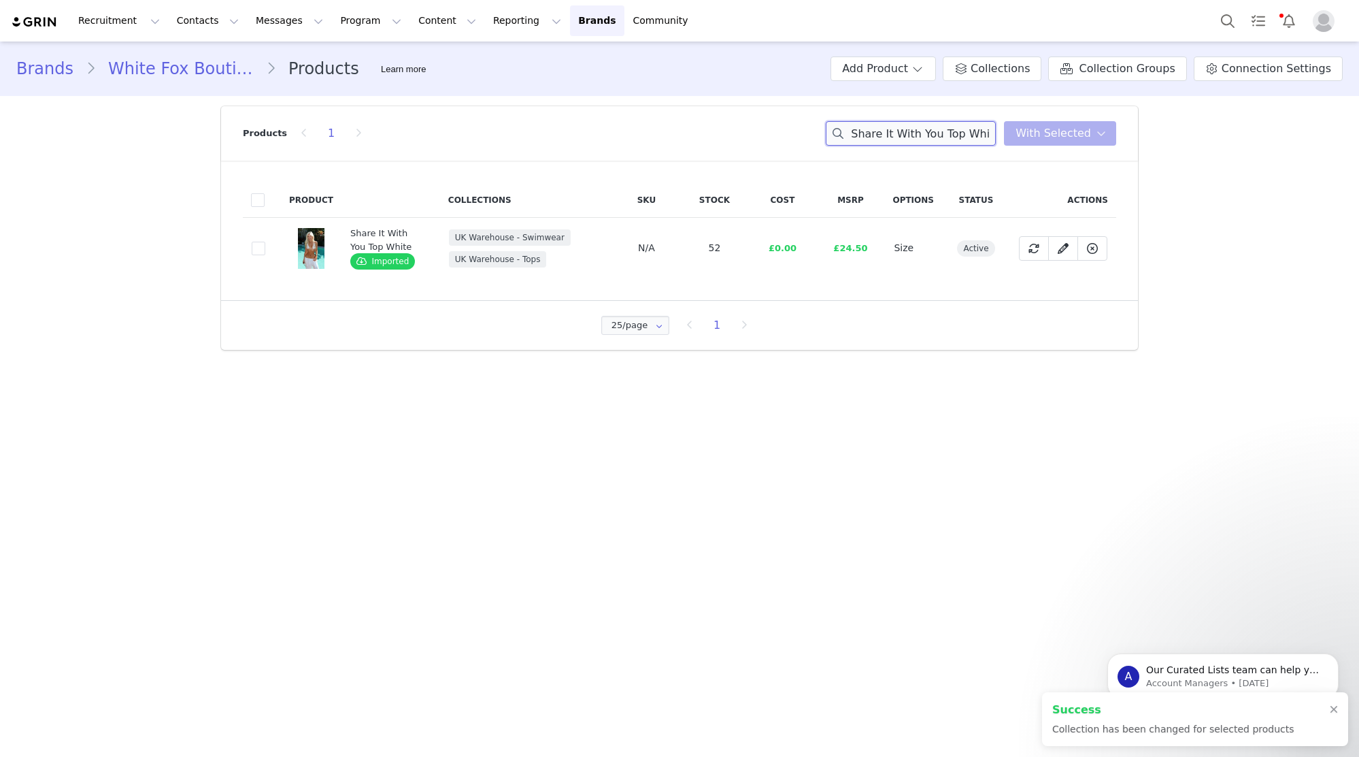
click at [963, 139] on input "Share It With You Top White" at bounding box center [911, 133] width 170 height 24
paste input "To The Beach Long Sleeve Maxi Dress Cream"
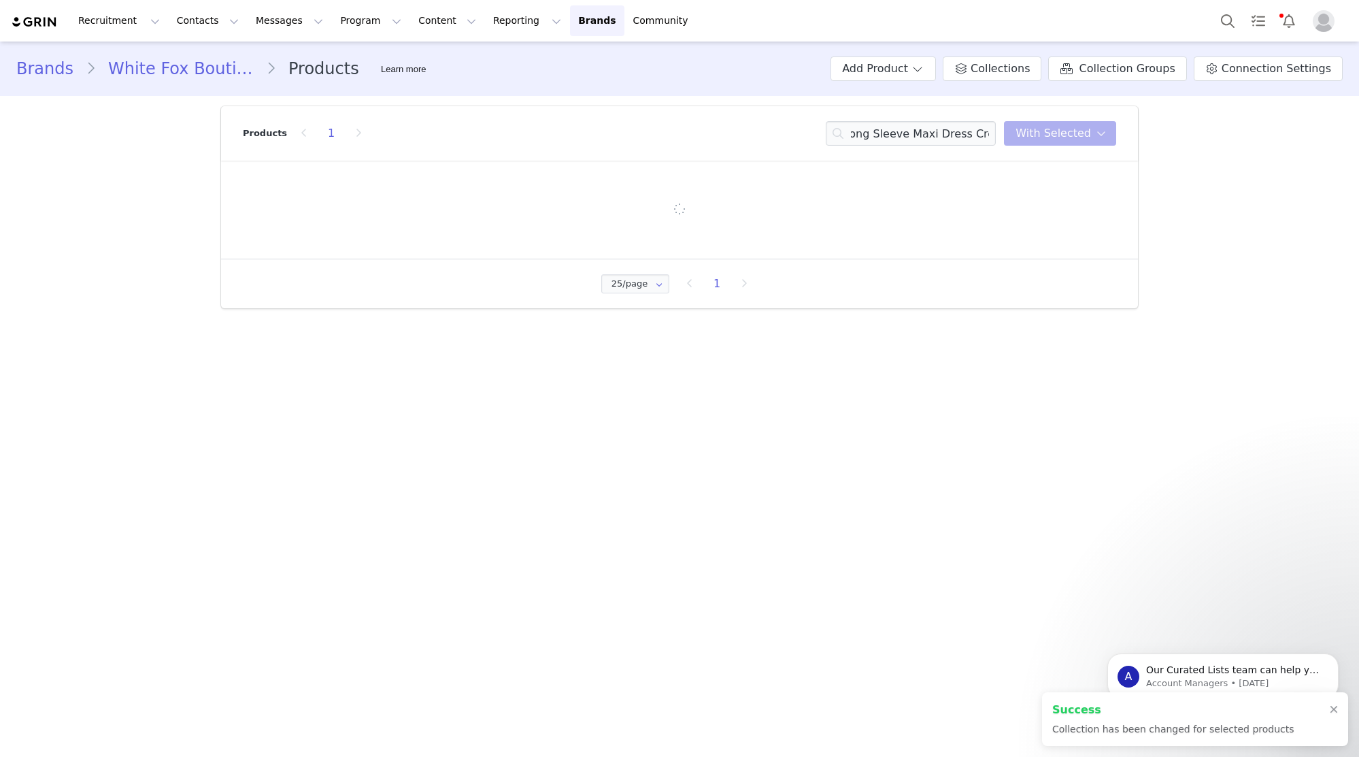
scroll to position [0, 0]
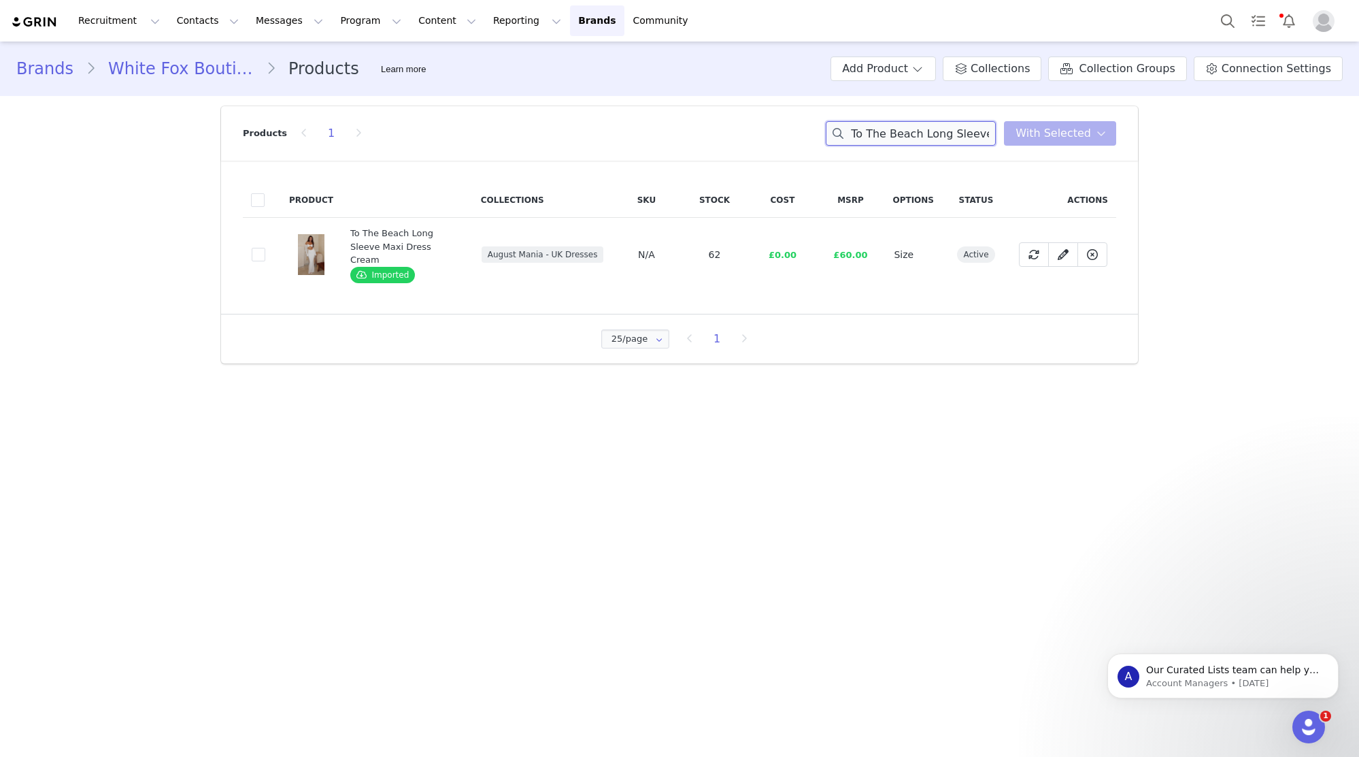
click at [976, 132] on input "To The Beach Long Sleeve Maxi Dress Cream" at bounding box center [911, 133] width 170 height 24
paste input "Let's Ride Top Black"
type input "Let's Ride Top Black"
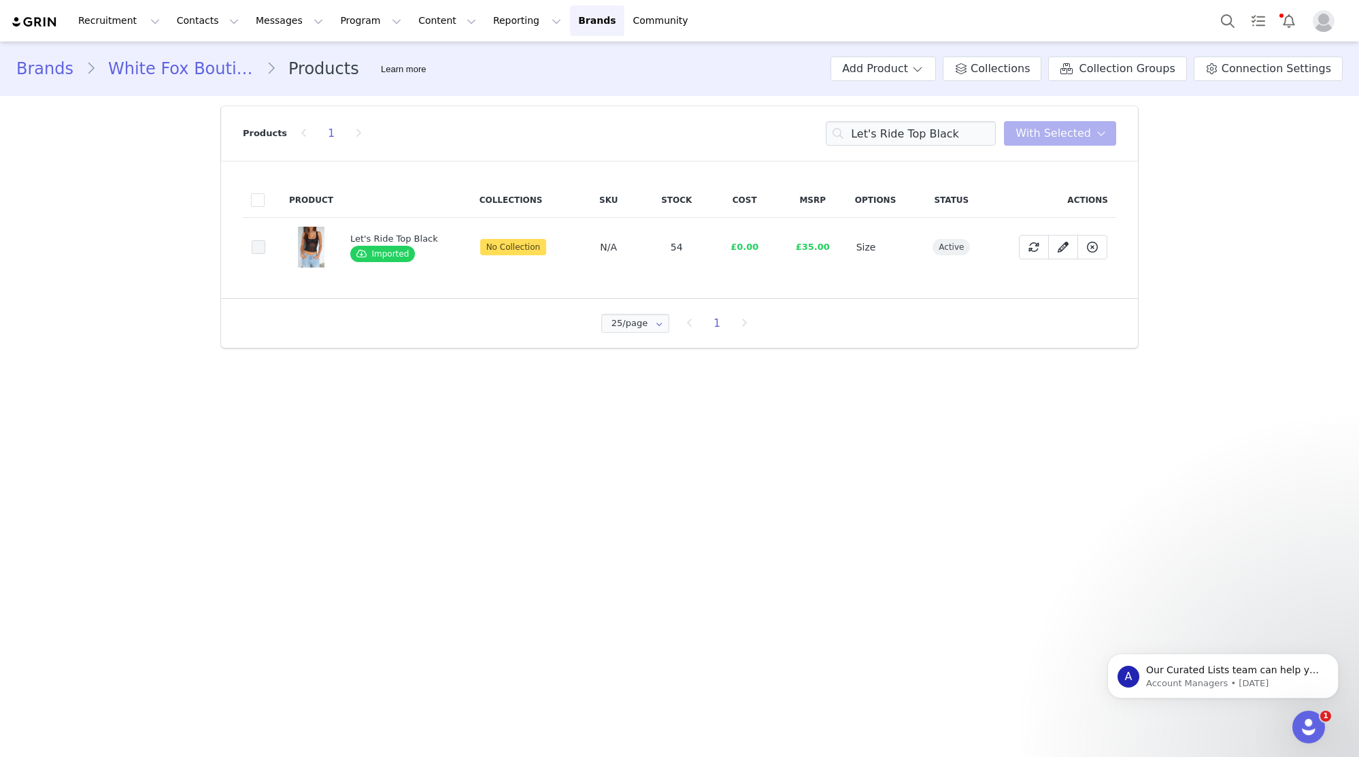
click at [263, 245] on span at bounding box center [259, 247] width 14 height 14
click at [265, 240] on input "a0c1b28e-c968-4623-bfa1-8942c72aa90d" at bounding box center [265, 240] width 0 height 0
click at [1097, 132] on icon at bounding box center [1102, 133] width 10 height 11
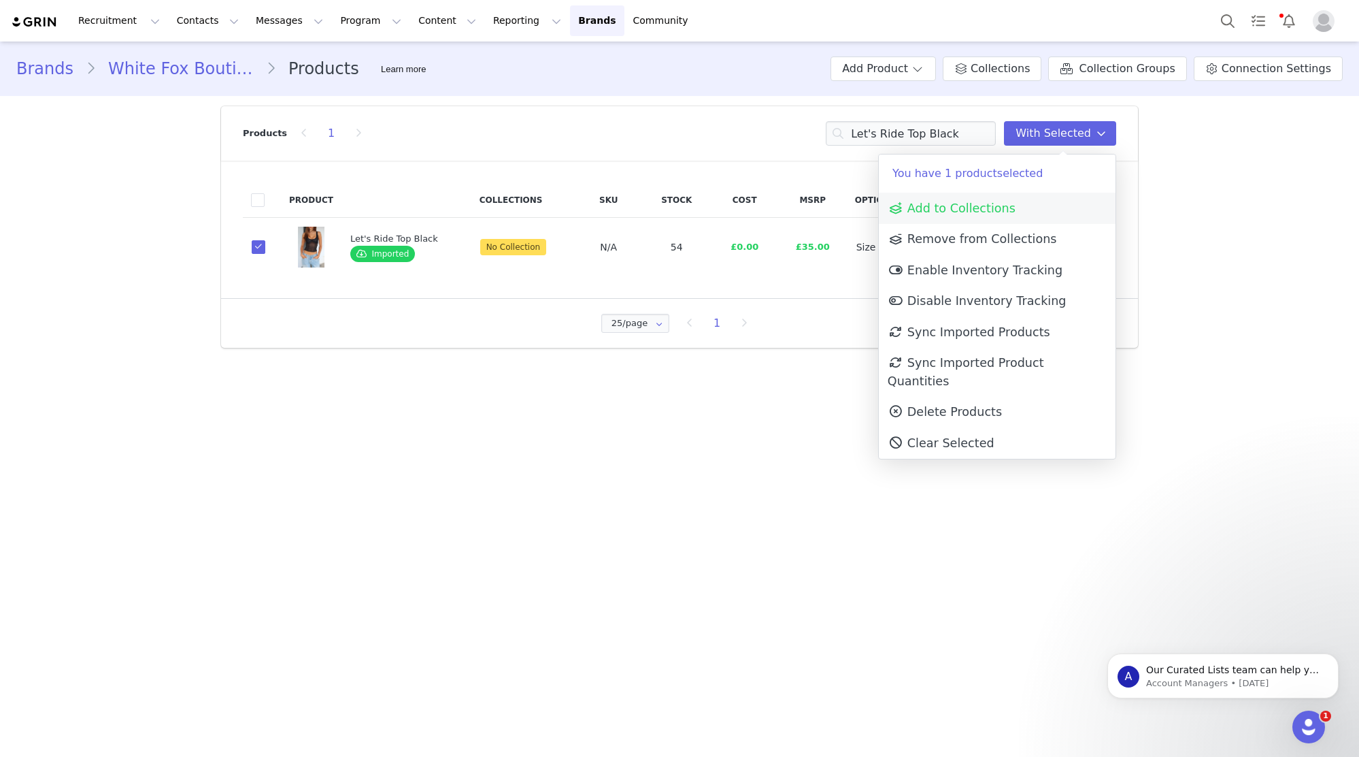
drag, startPoint x: 1053, startPoint y: 191, endPoint x: 1046, endPoint y: 207, distance: 17.7
click at [1053, 191] on p "You have 1 product selected" at bounding box center [997, 173] width 237 height 38
click at [1046, 207] on link "Add to Collections" at bounding box center [997, 208] width 237 height 31
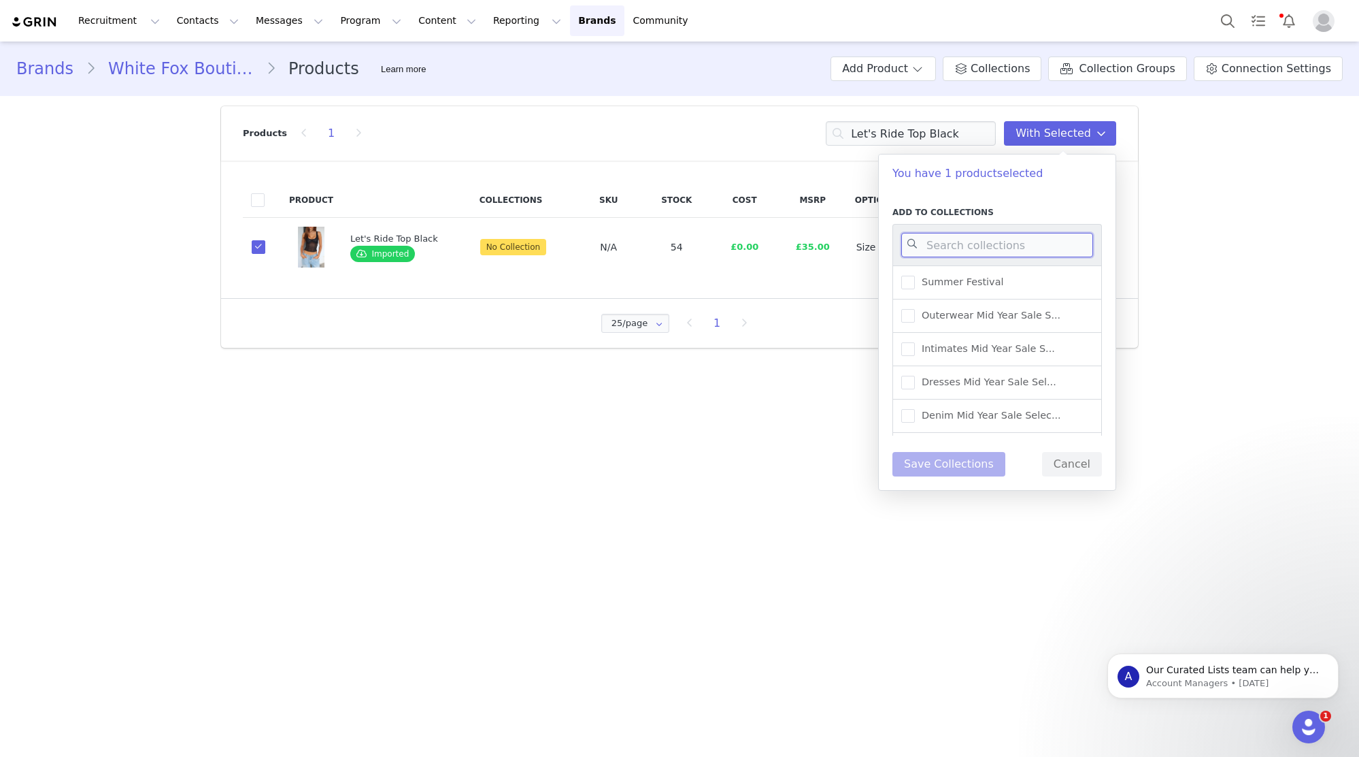
click at [1002, 246] on input at bounding box center [998, 245] width 192 height 24
type input "UK WAREHOUSE -"
click at [1025, 317] on div "UK Warehouse - Tops" at bounding box center [998, 315] width 210 height 33
drag, startPoint x: 960, startPoint y: 317, endPoint x: 933, endPoint y: 442, distance: 127.5
click at [959, 320] on span "UK Warehouse - Tops" at bounding box center [970, 315] width 110 height 13
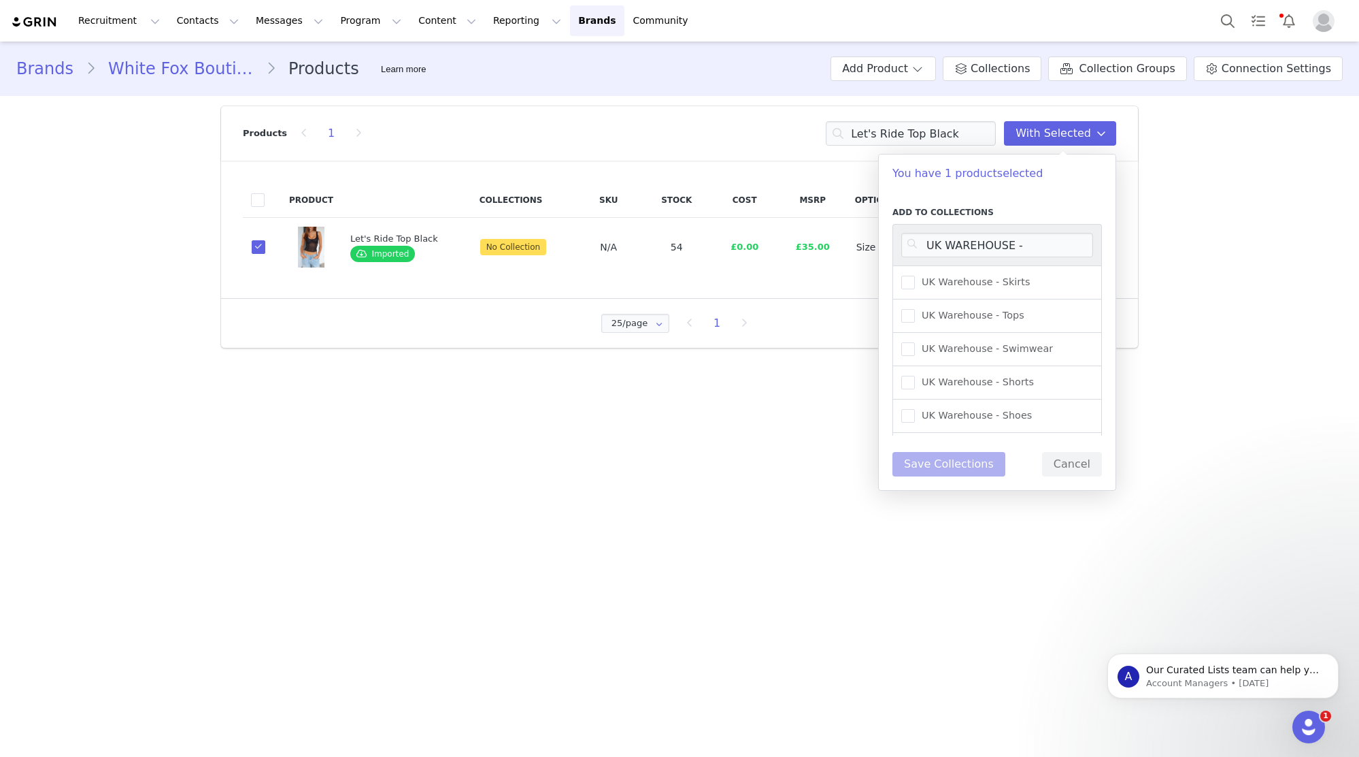
click at [915, 309] on input "UK Warehouse - Tops" at bounding box center [915, 309] width 0 height 0
click at [927, 476] on div "Add to Collections UK WAREHOUSE - UK Warehouse - Skirts UK Warehouse - Tops UK …" at bounding box center [997, 341] width 237 height 297
click at [927, 473] on button "Save Collections" at bounding box center [949, 464] width 113 height 24
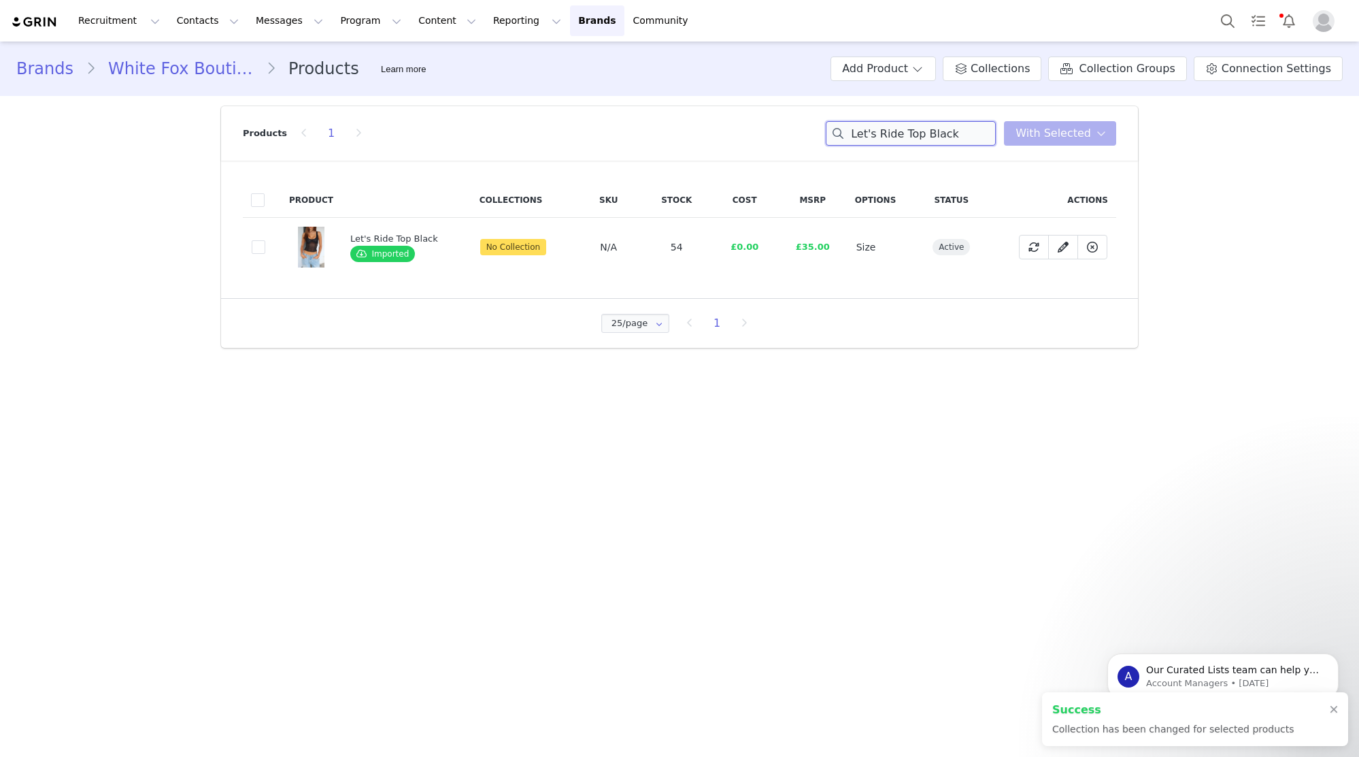
click at [977, 138] on input "Let's Ride Top Black" at bounding box center [911, 133] width 170 height 24
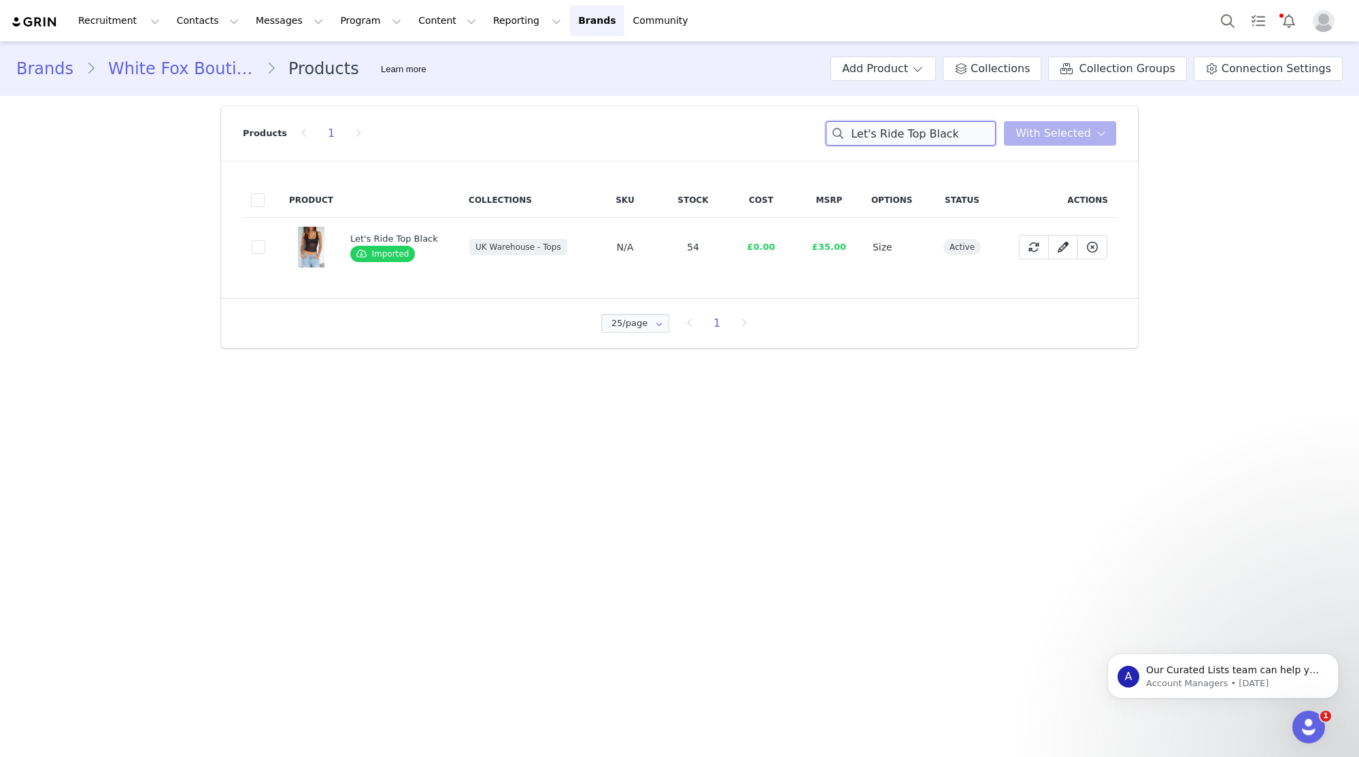
paste input "Never Really Over Pants Chocolate"
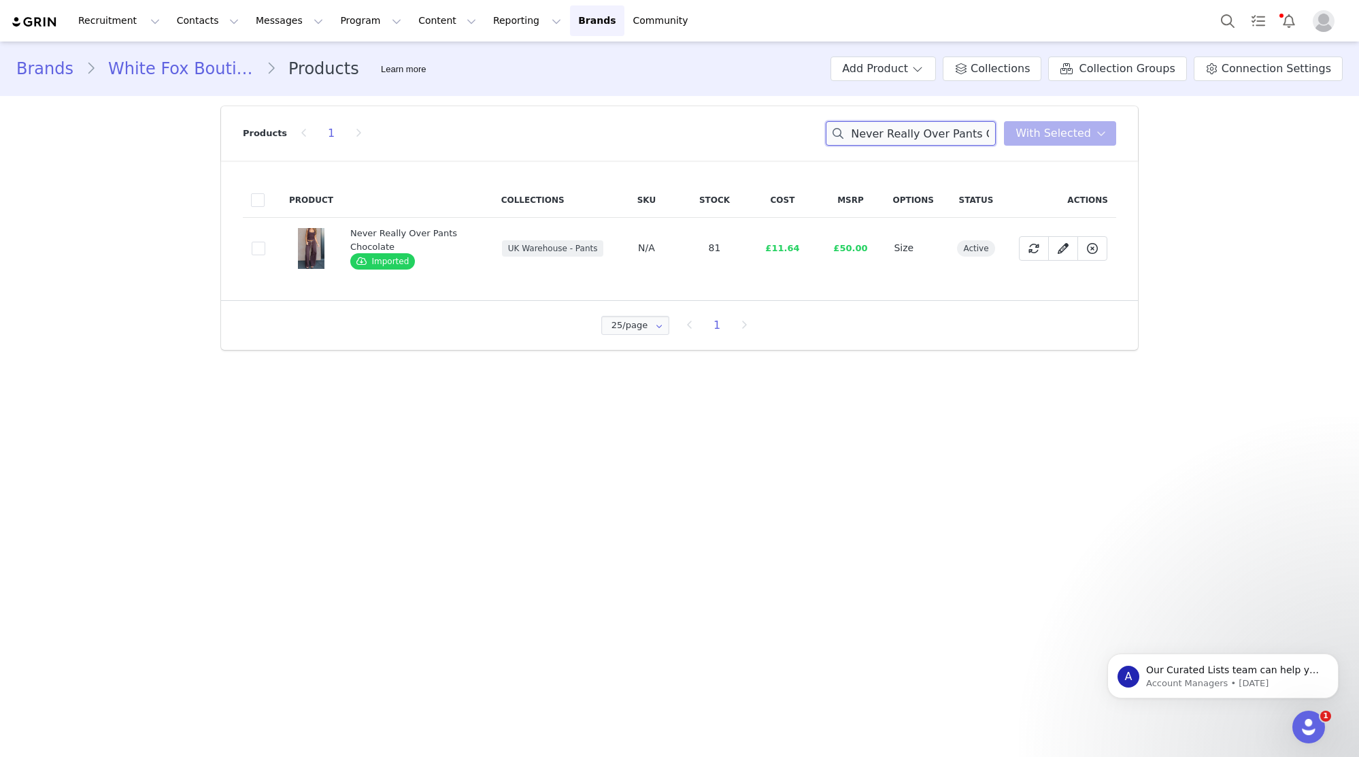
click at [908, 139] on input "Never Really Over Pants Chocolate" at bounding box center [911, 133] width 170 height 24
paste input "Disco Fever Mini Skirt Burgundy"
click at [883, 142] on input "Disco Fever Mini Skirt Burgundy" at bounding box center [911, 133] width 170 height 24
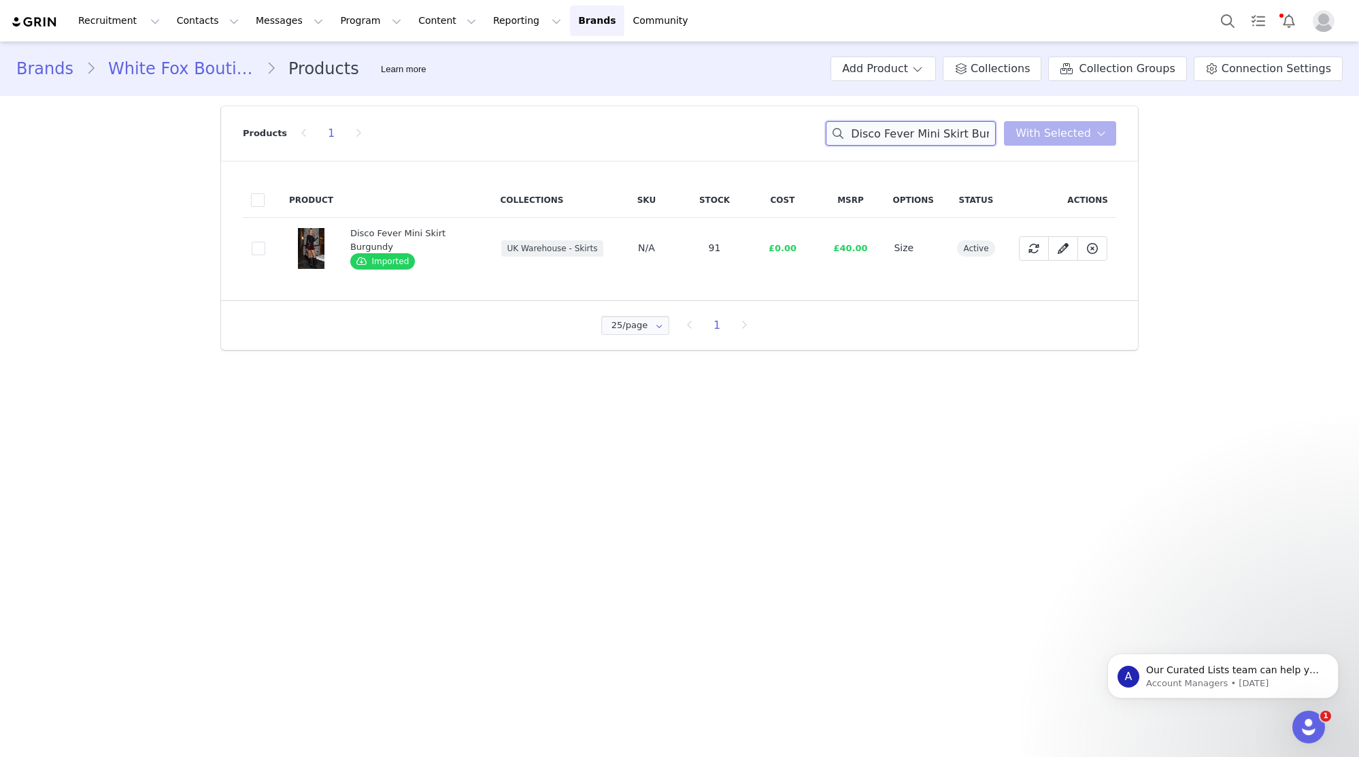
click at [883, 142] on input "Disco Fever Mini Skirt Burgundy" at bounding box center [911, 133] width 170 height 24
paste input "Never Really Over Pants White"
click at [1022, 461] on main "Brands White Fox Boutique UK Products Learn more Add Product Collections Collec…" at bounding box center [679, 398] width 1359 height 713
click at [922, 121] on input "Never Really Over Pants White" at bounding box center [911, 133] width 170 height 24
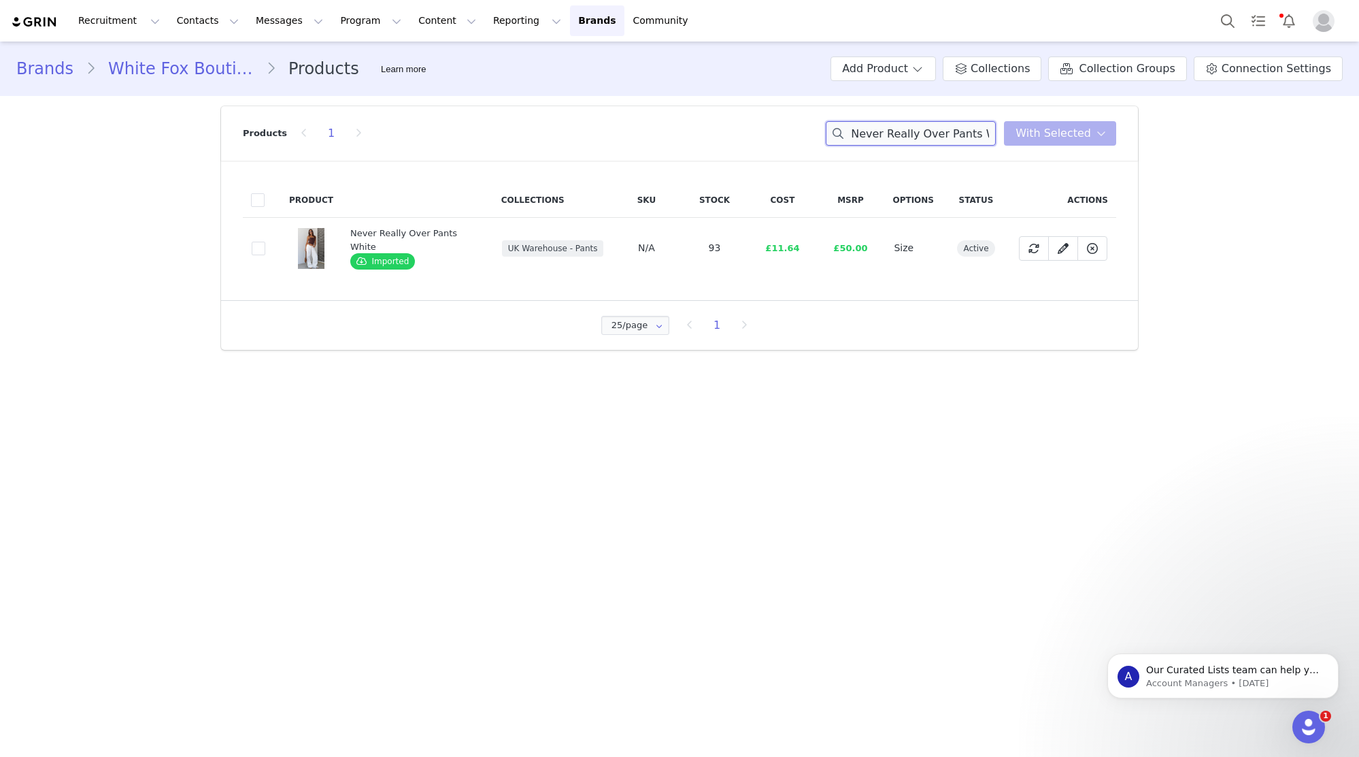
click at [926, 132] on input "Never Really Over Pants White" at bounding box center [911, 133] width 170 height 24
paste input "Doll Baby Shirred Mini Dress Sky Strip"
click at [919, 129] on input "Doll Baby Shirred Mini Dress Sky Stripe" at bounding box center [911, 133] width 170 height 24
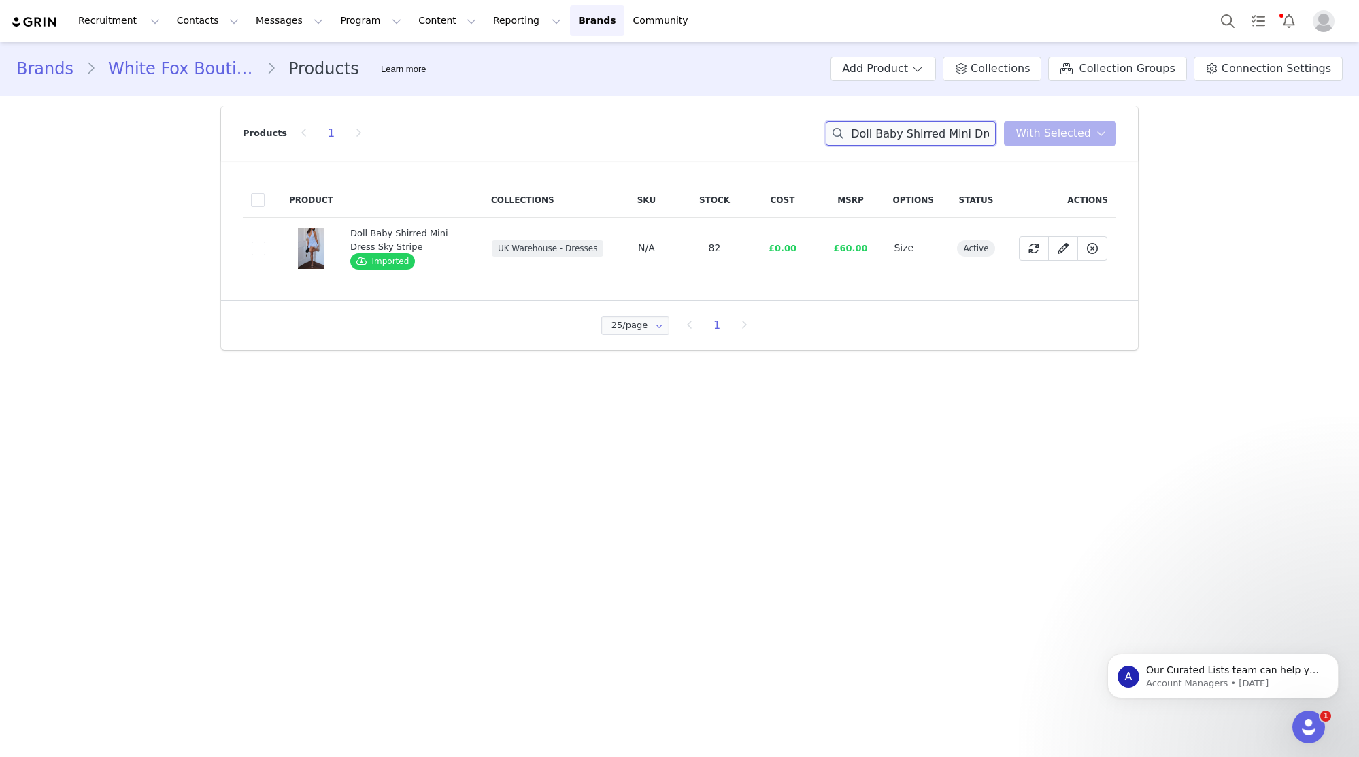
click at [919, 129] on input "Doll Baby Shirred Mini Dress Sky Stripe" at bounding box center [911, 133] width 170 height 24
paste input "Singing Love Song Crochet Pants Chocolate"
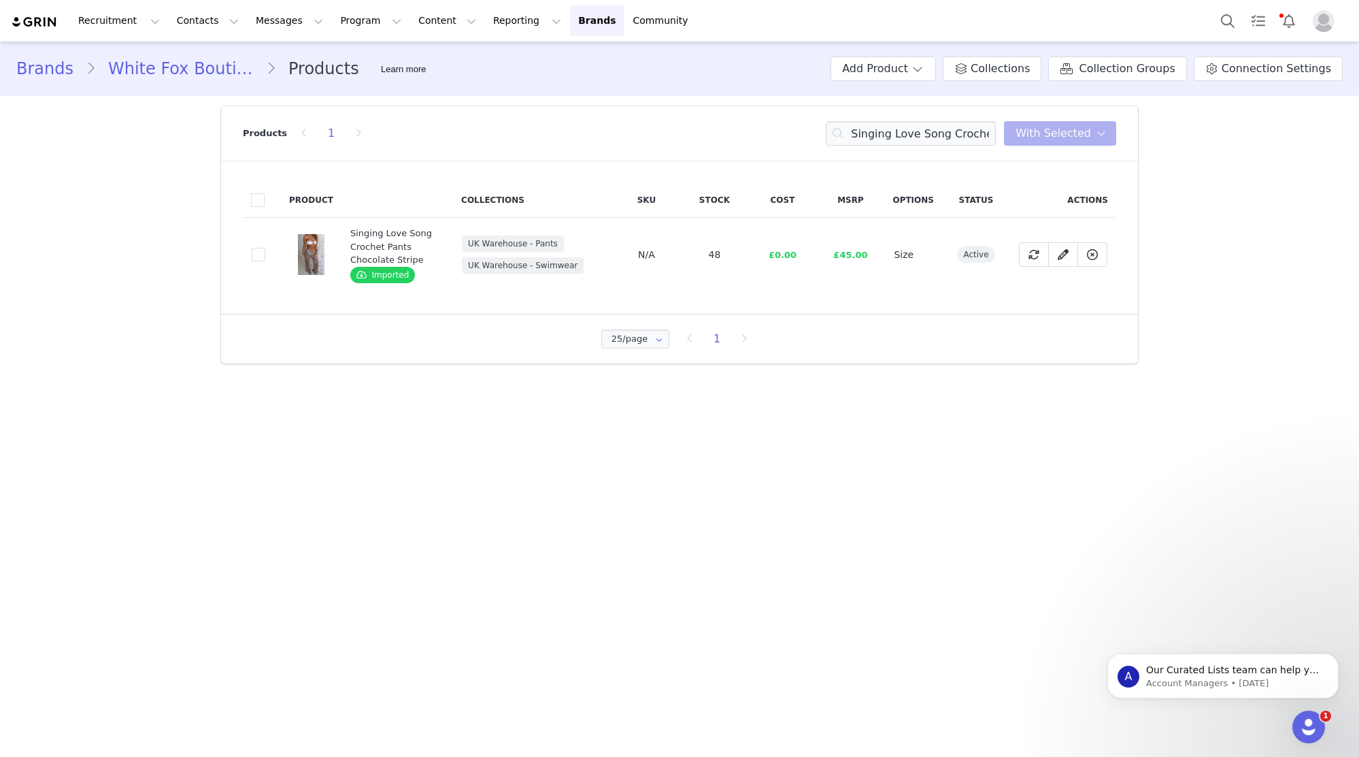
click at [905, 146] on div "Products 1 Singing Love Song Crochet Pants Chocolate Stripe With Selected" at bounding box center [680, 133] width 874 height 54
click at [982, 133] on input "Singing Love Song Crochet Pants Chocolate Stripe" at bounding box center [911, 133] width 170 height 24
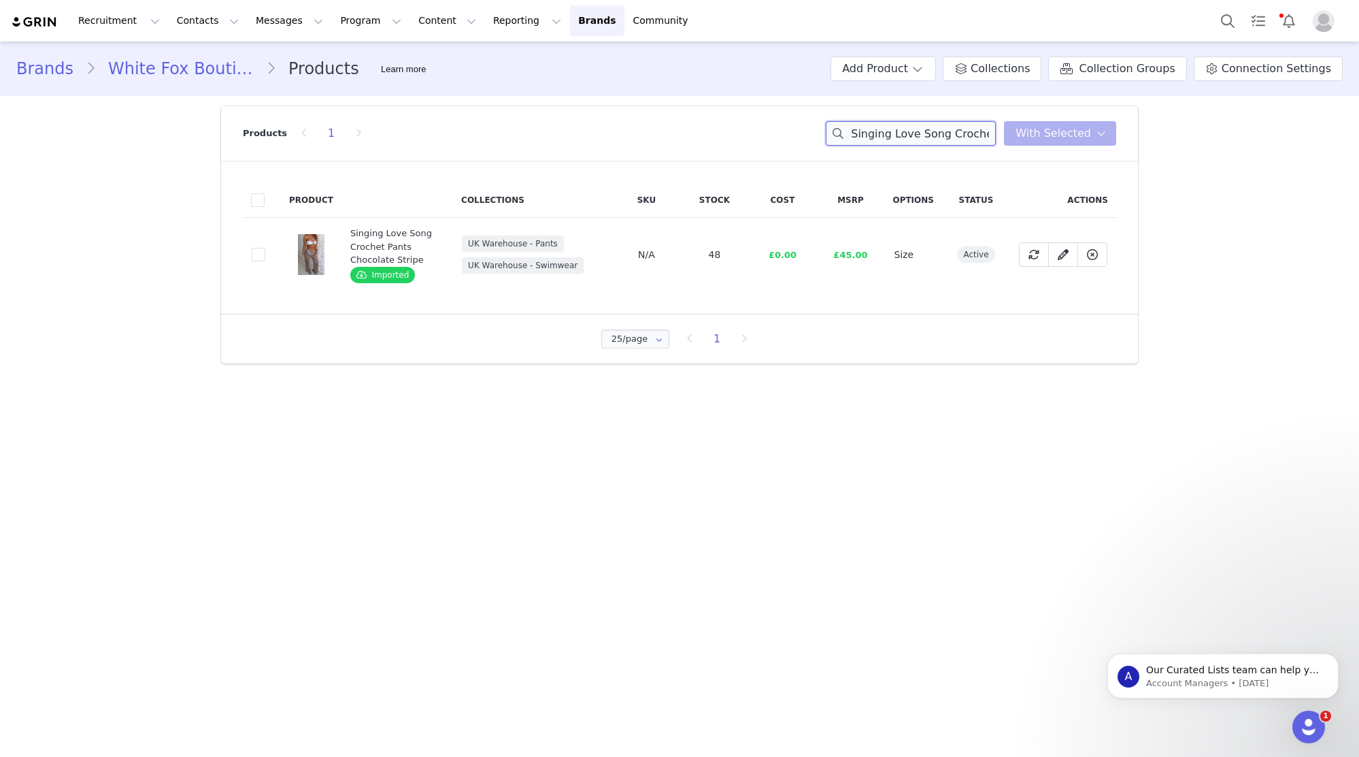
paste input "Diva Code Mini Dress Charcoal"
click at [982, 133] on input "Singing Love Song Crochet Pants Chocolate Stripe" at bounding box center [911, 133] width 170 height 24
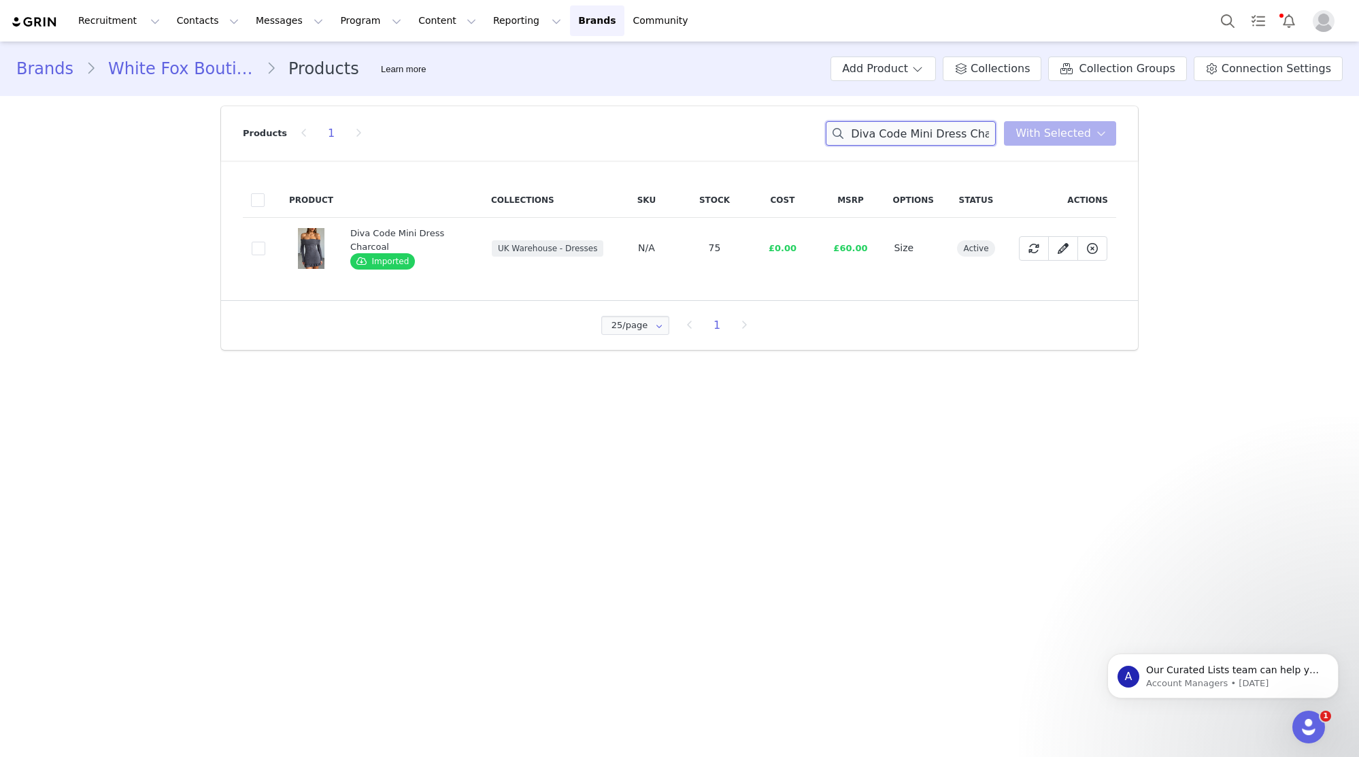
click at [921, 131] on input "Diva Code Mini Dress Charcoal" at bounding box center [911, 133] width 170 height 24
paste input "Fight For Love Halter Mini Dress Cream"
click at [929, 133] on input "Fight For Love Halter Mini Dress Cream" at bounding box center [911, 133] width 170 height 24
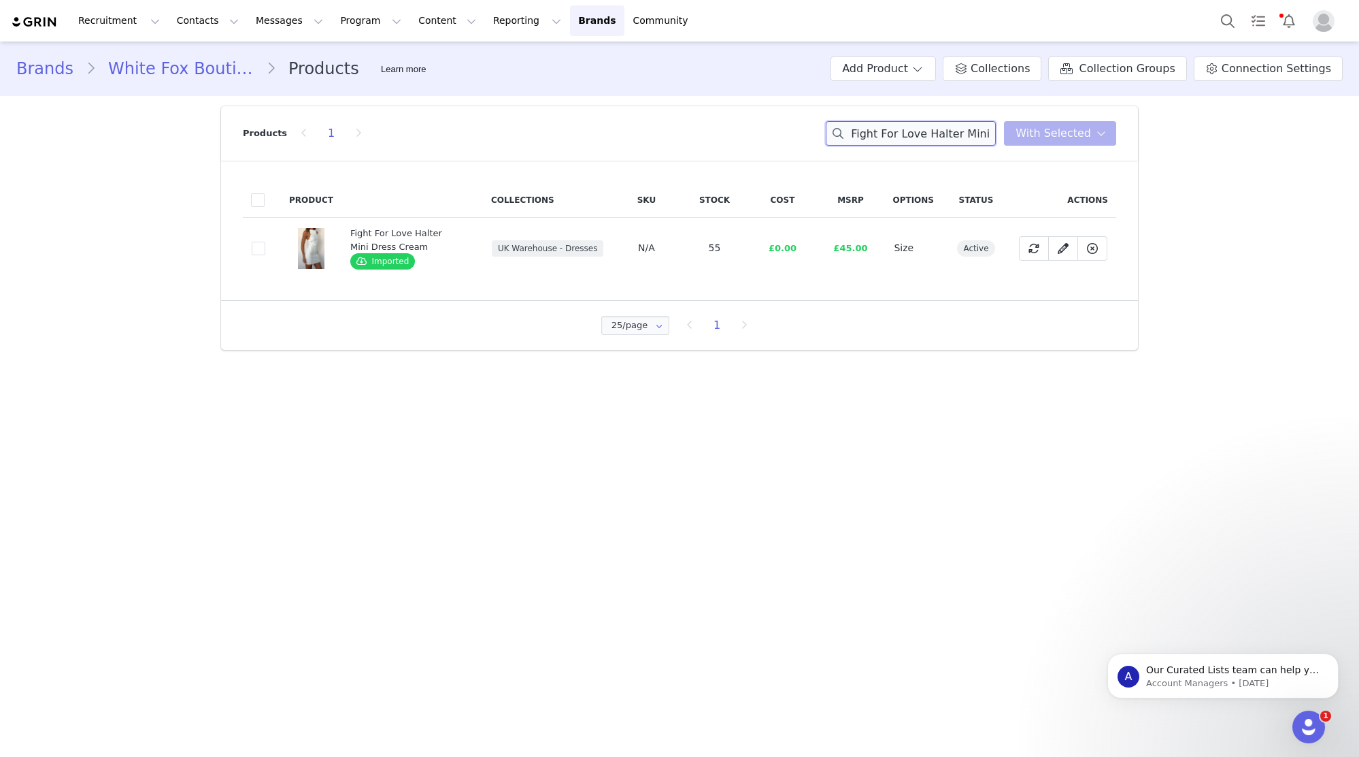
click at [929, 133] on input "Fight For Love Halter Mini Dress Cream" at bounding box center [911, 133] width 170 height 24
paste input "Cater To You Long Sleeve Top Off White"
click at [904, 131] on input "Cater To You Long Sleeve Top Off White" at bounding box center [911, 133] width 170 height 24
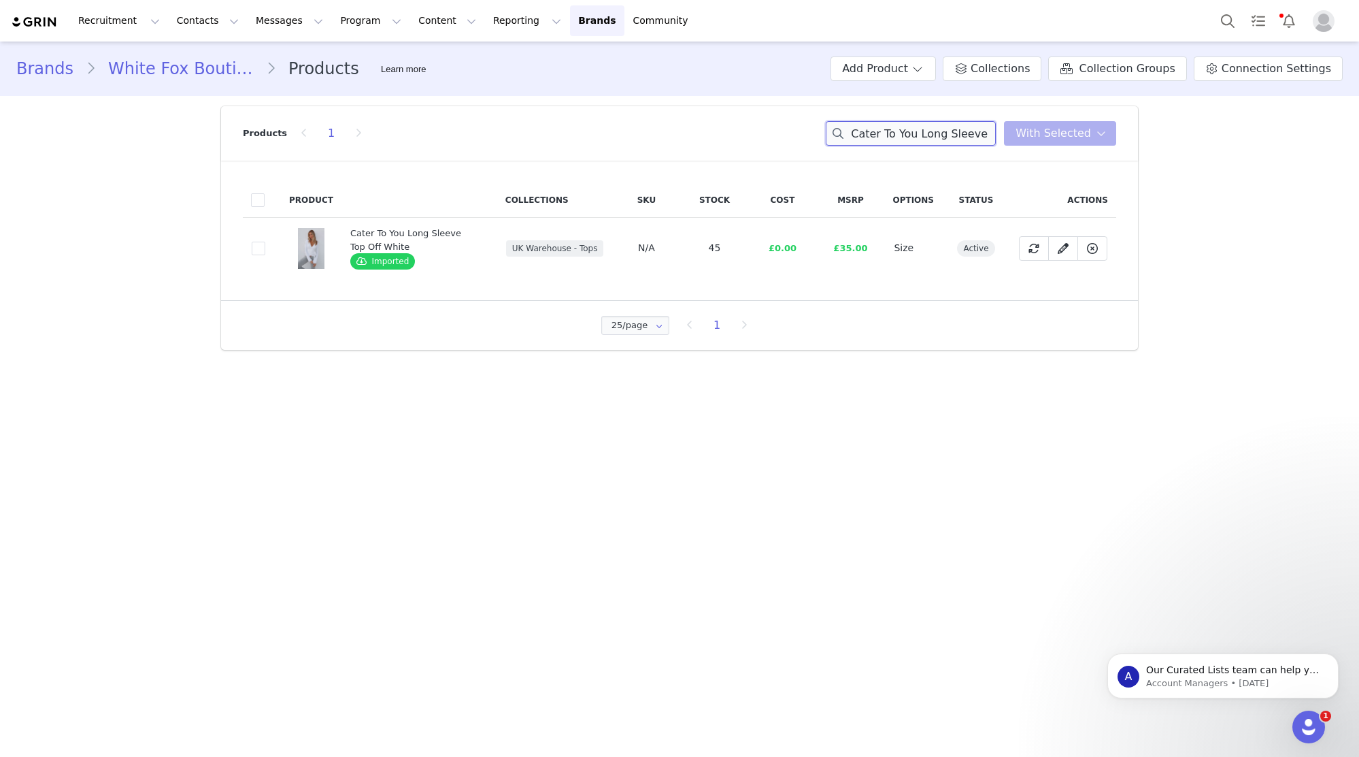
click at [904, 131] on input "Cater To You Long Sleeve Top Off White" at bounding box center [911, 133] width 170 height 24
paste input "Unbreakable Bond Knit Jacket Grey Marl"
click at [889, 136] on input "Unbreakable Bond Knit Jacket Grey Marle" at bounding box center [911, 133] width 170 height 24
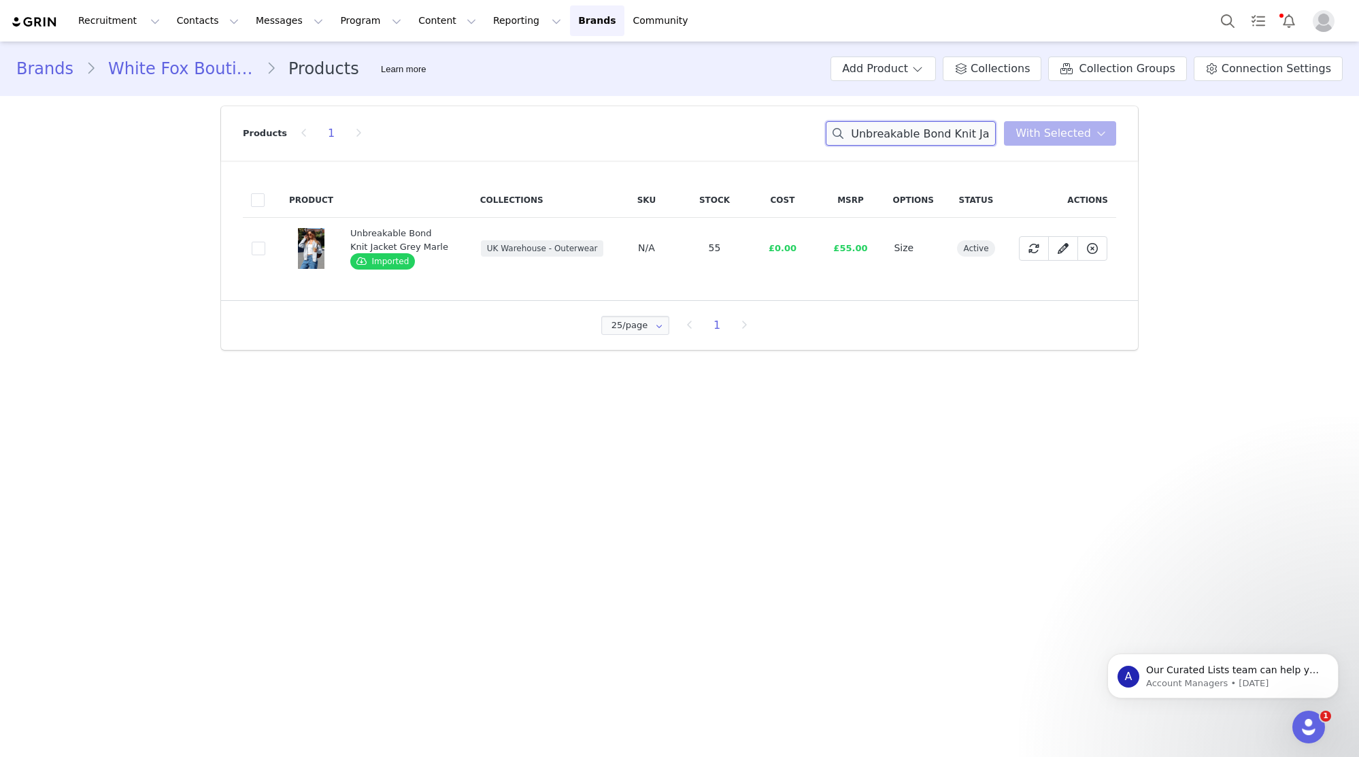
paste input "Good Fortune Strapless Bustier Black"
click at [919, 136] on input "Good Fortune Strapless Bustier Black" at bounding box center [911, 133] width 170 height 24
paste input "Already Over Bustier Chocolate"
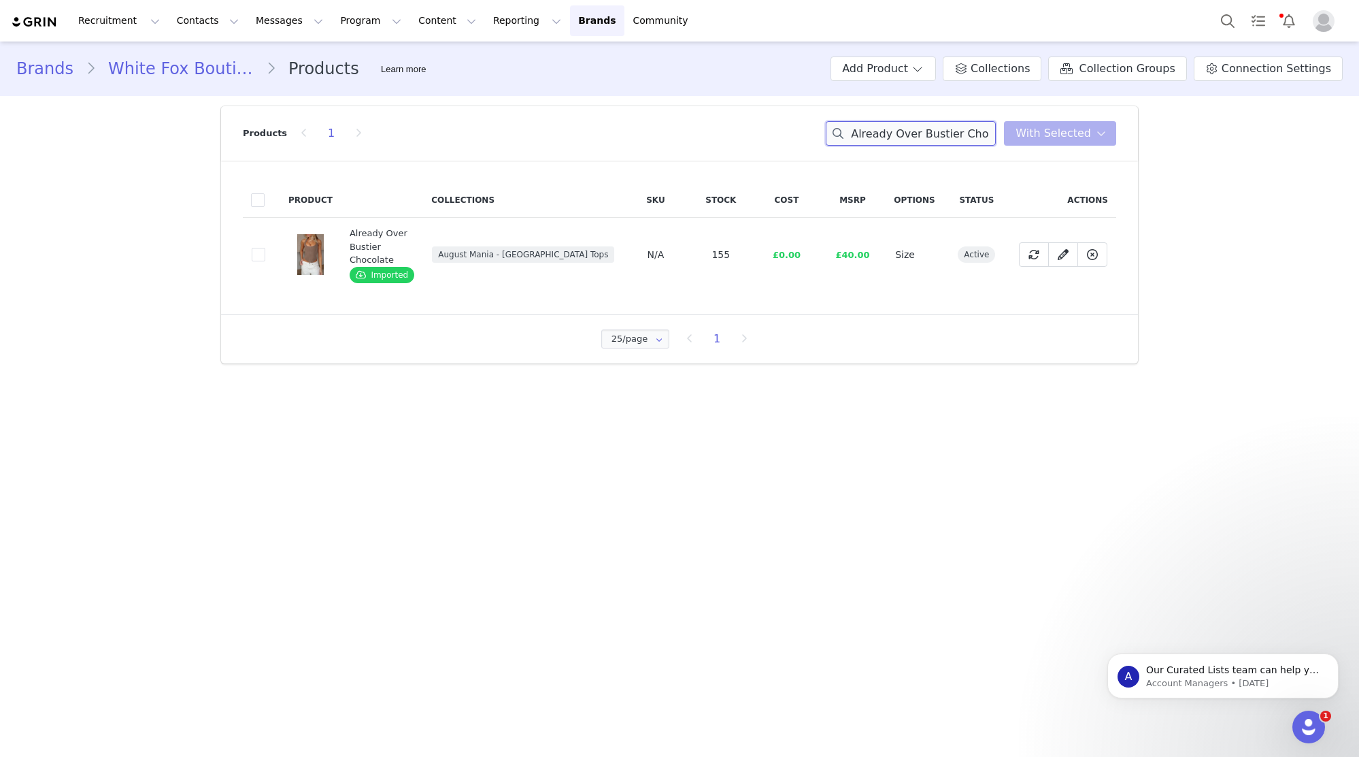
click at [936, 127] on input "Already Over Bustier Chocolate" at bounding box center [911, 133] width 170 height 24
paste input "So Much Drama Striped Pants Brown"
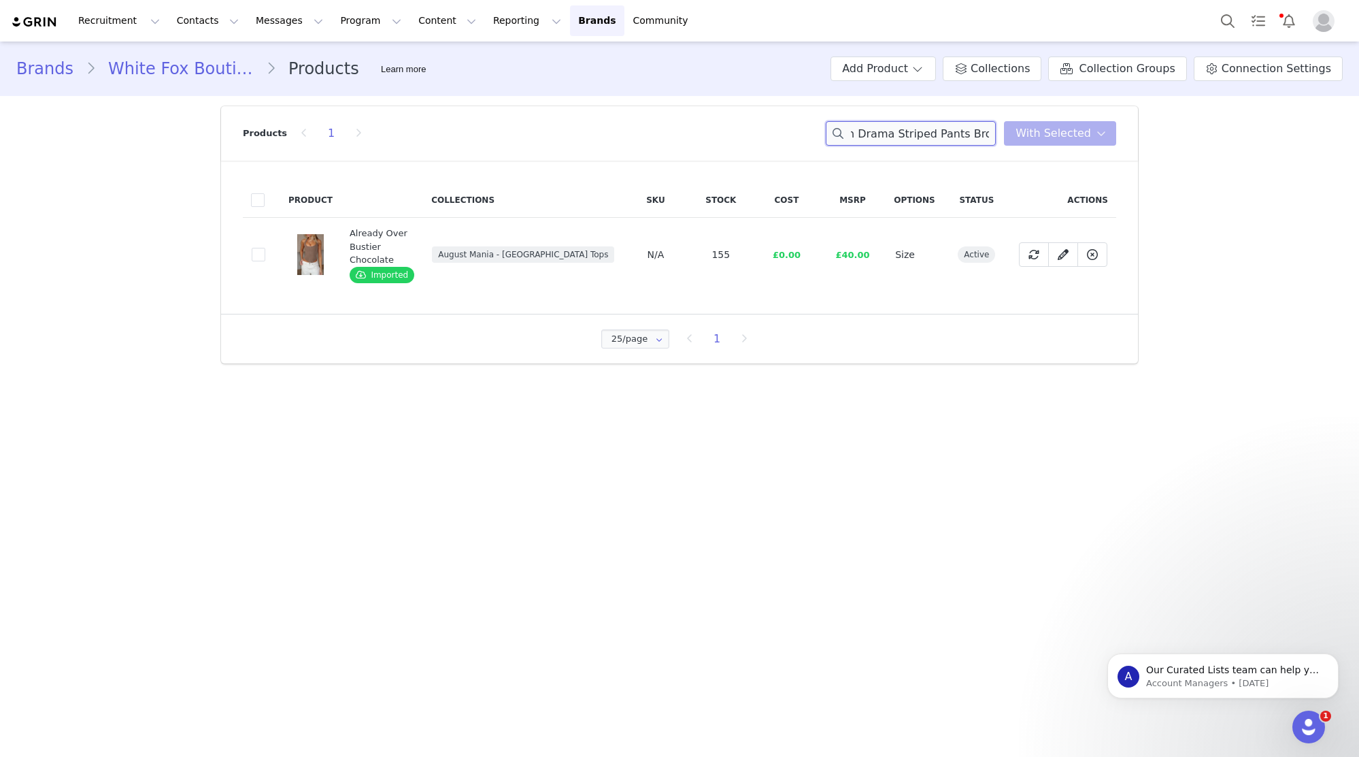
type input "So Much Drama Striped Pants Brown"
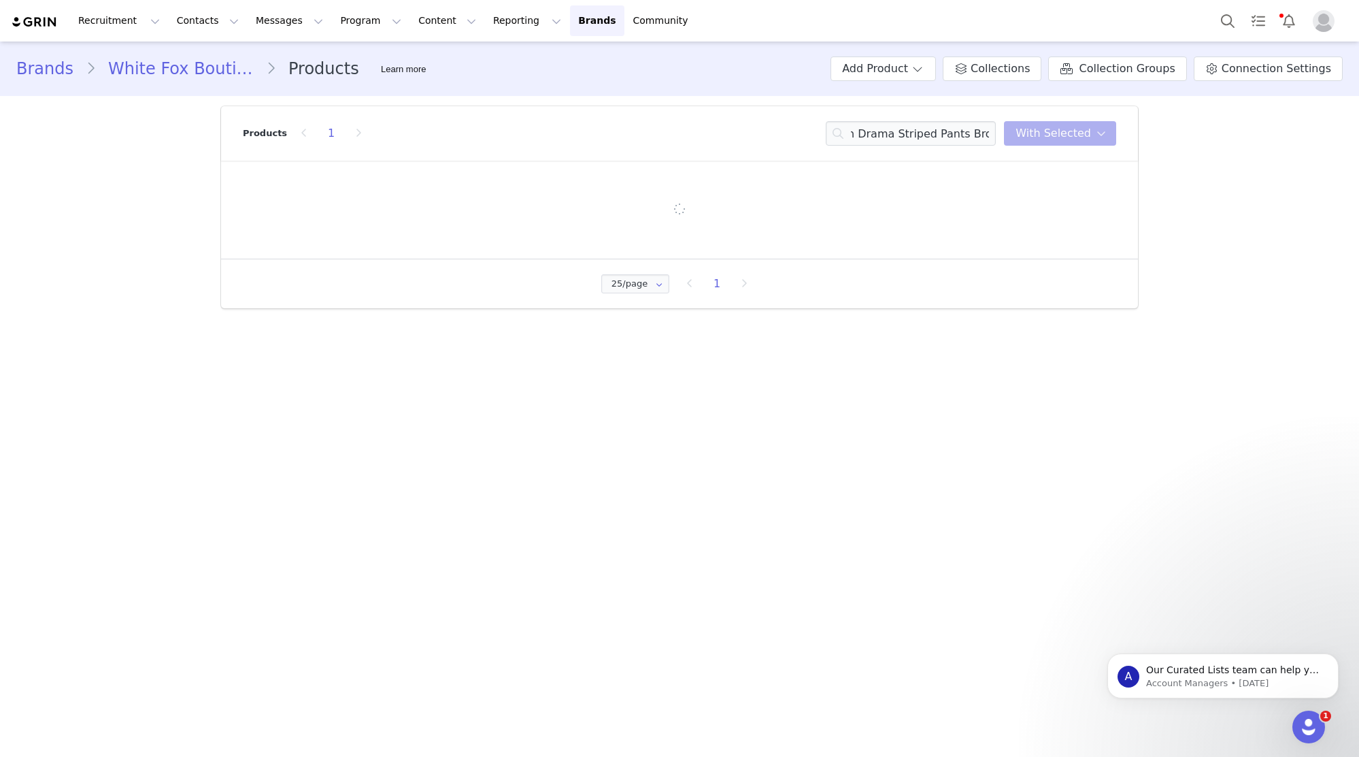
scroll to position [0, 0]
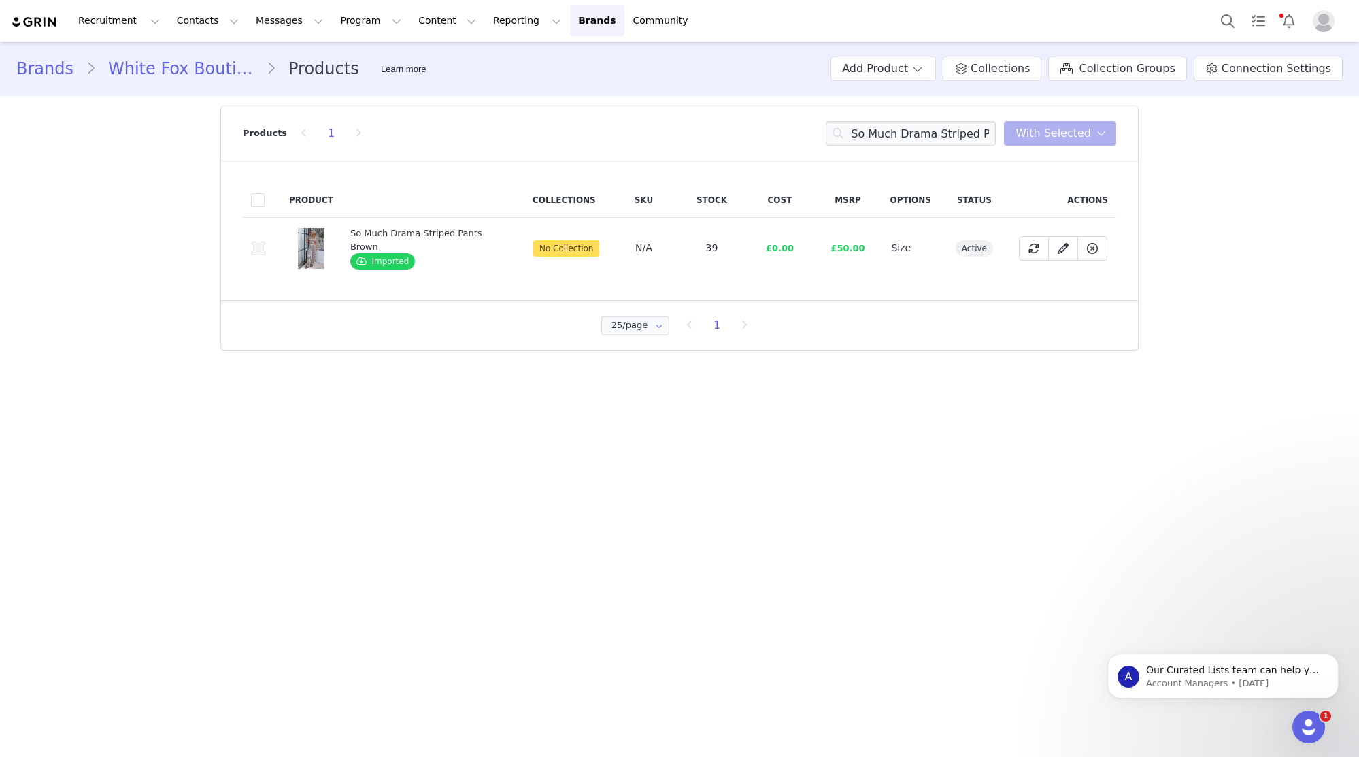
click at [259, 247] on span at bounding box center [259, 249] width 14 height 14
click at [265, 242] on input "f28f1df0-181e-4931-ab3d-59b337ef592e" at bounding box center [265, 242] width 0 height 0
drag, startPoint x: 1060, startPoint y: 142, endPoint x: 1059, endPoint y: 151, distance: 8.9
click at [1060, 142] on button "With Selected" at bounding box center [1060, 133] width 112 height 24
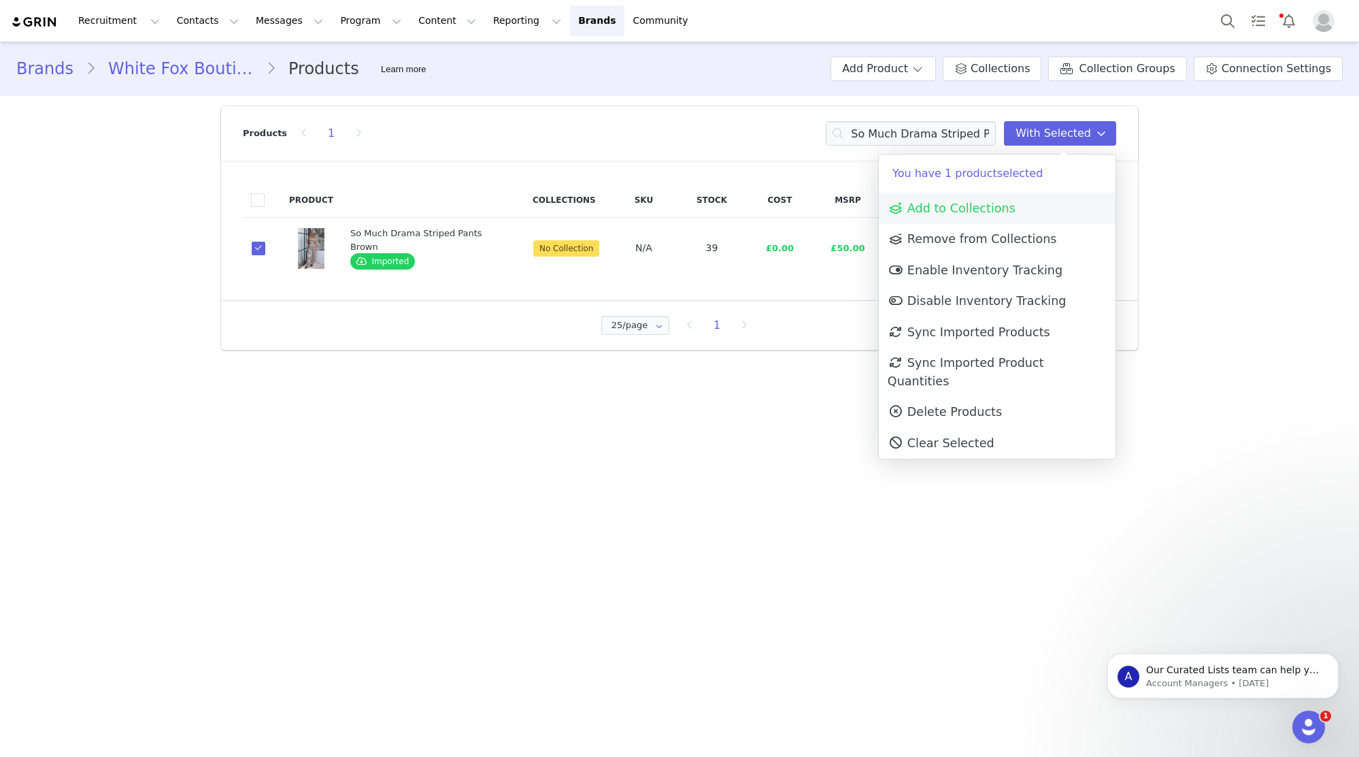
click at [1011, 205] on link "Add to Collections" at bounding box center [997, 208] width 237 height 31
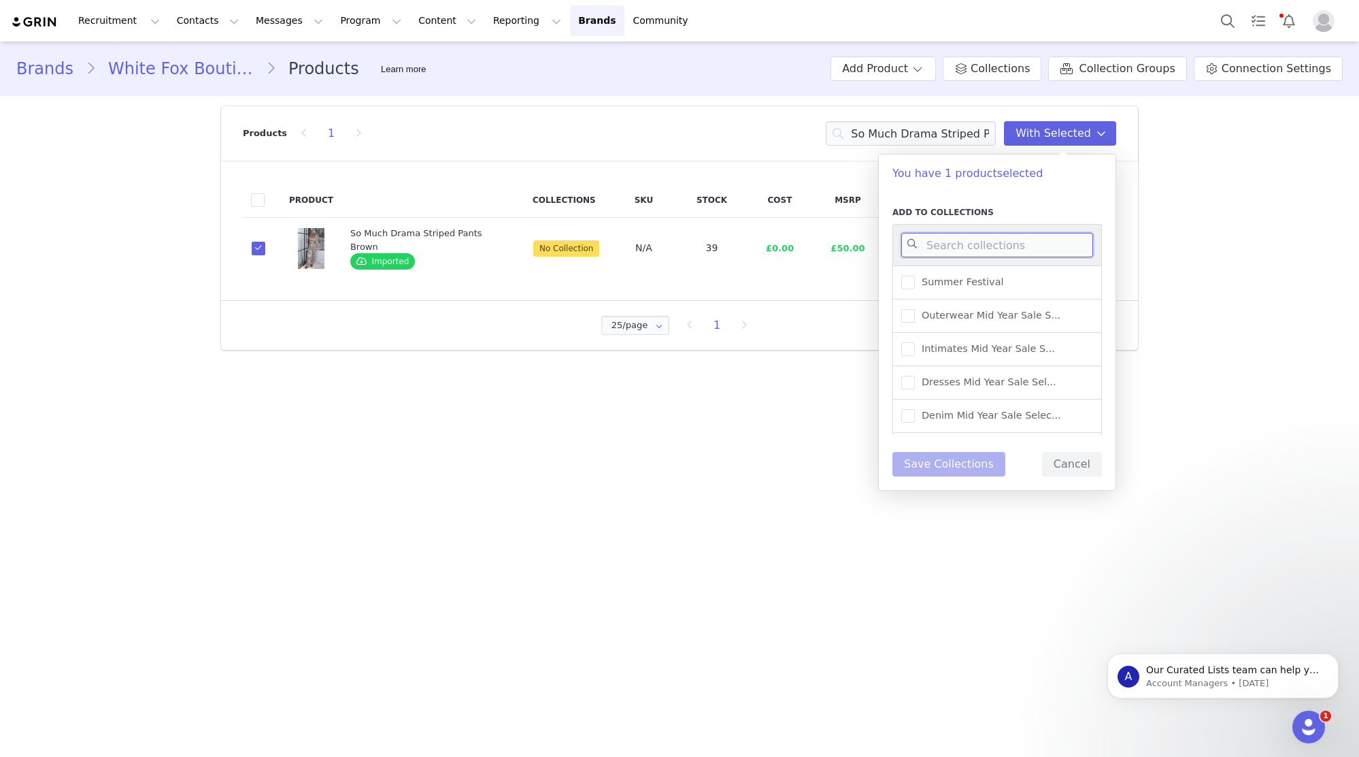
click at [955, 242] on input at bounding box center [998, 245] width 192 height 24
type input "UK WAREHOUSE -"
drag, startPoint x: 1002, startPoint y: 335, endPoint x: 979, endPoint y: 377, distance: 47.2
click at [1002, 335] on span "UK Warehouse - Pants" at bounding box center [972, 336] width 114 height 13
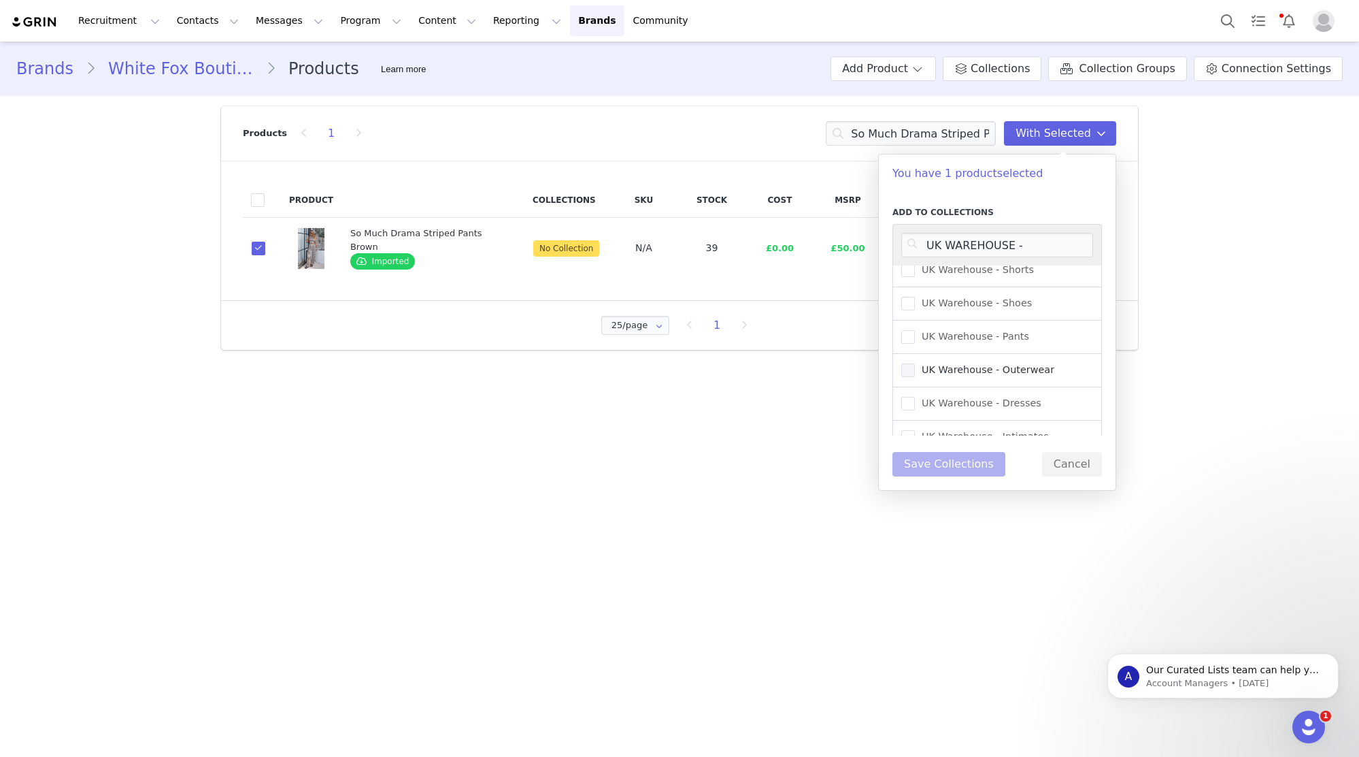
click at [915, 330] on input "UK Warehouse - Pants" at bounding box center [915, 330] width 0 height 0
click at [970, 469] on button "Save Collections" at bounding box center [949, 464] width 113 height 24
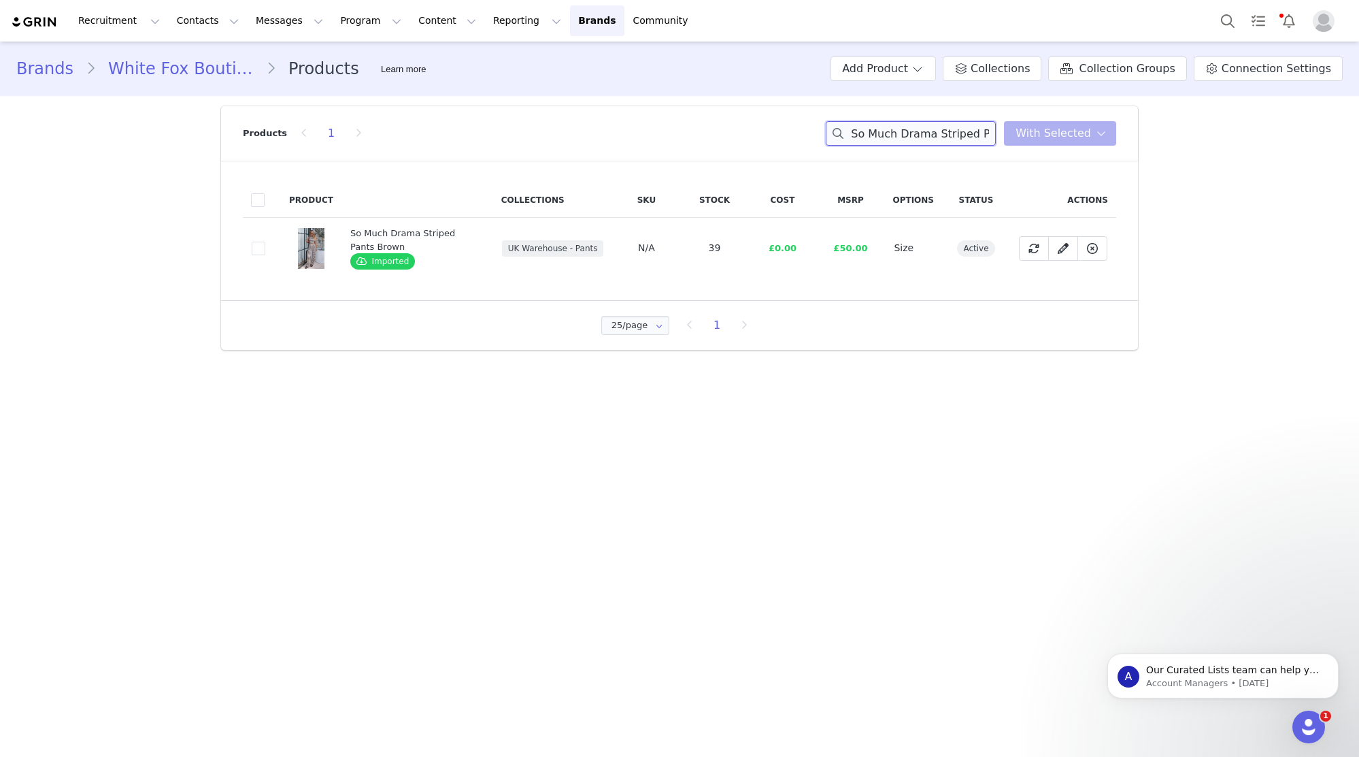
click at [953, 129] on input "So Much Drama Striped Pants Brown" at bounding box center [911, 133] width 170 height 24
paste input "aving My Heart Top Black/White Polka Dot"
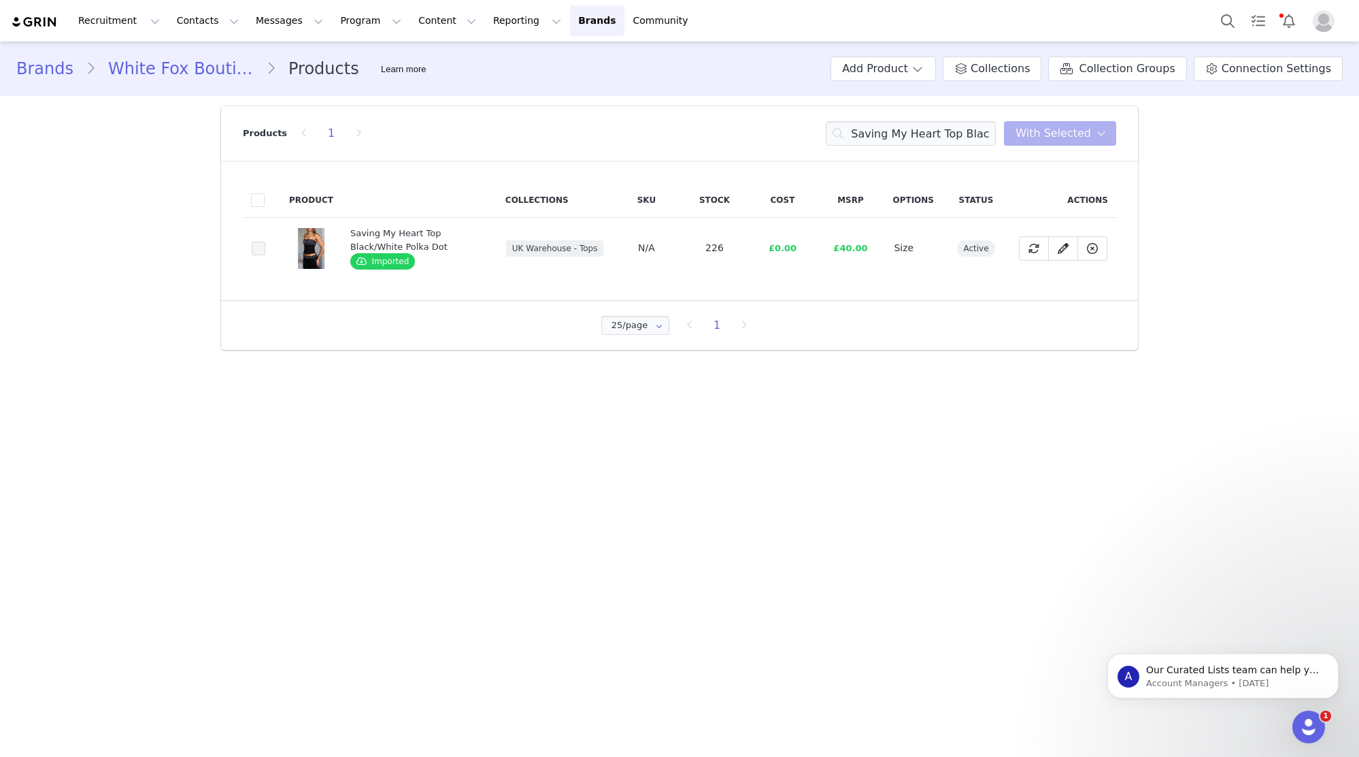
click at [263, 250] on span at bounding box center [259, 249] width 14 height 14
click at [265, 242] on input "8f7bb54a-fc59-4a91-a62f-7bee2f10c9cf" at bounding box center [265, 242] width 0 height 0
click at [263, 250] on span at bounding box center [259, 249] width 14 height 14
click at [265, 242] on input "8f7bb54a-fc59-4a91-a62f-7bee2f10c9cf" at bounding box center [265, 242] width 0 height 0
click at [922, 135] on input "Saving My Heart Top Black/White Polka Dot" at bounding box center [911, 133] width 170 height 24
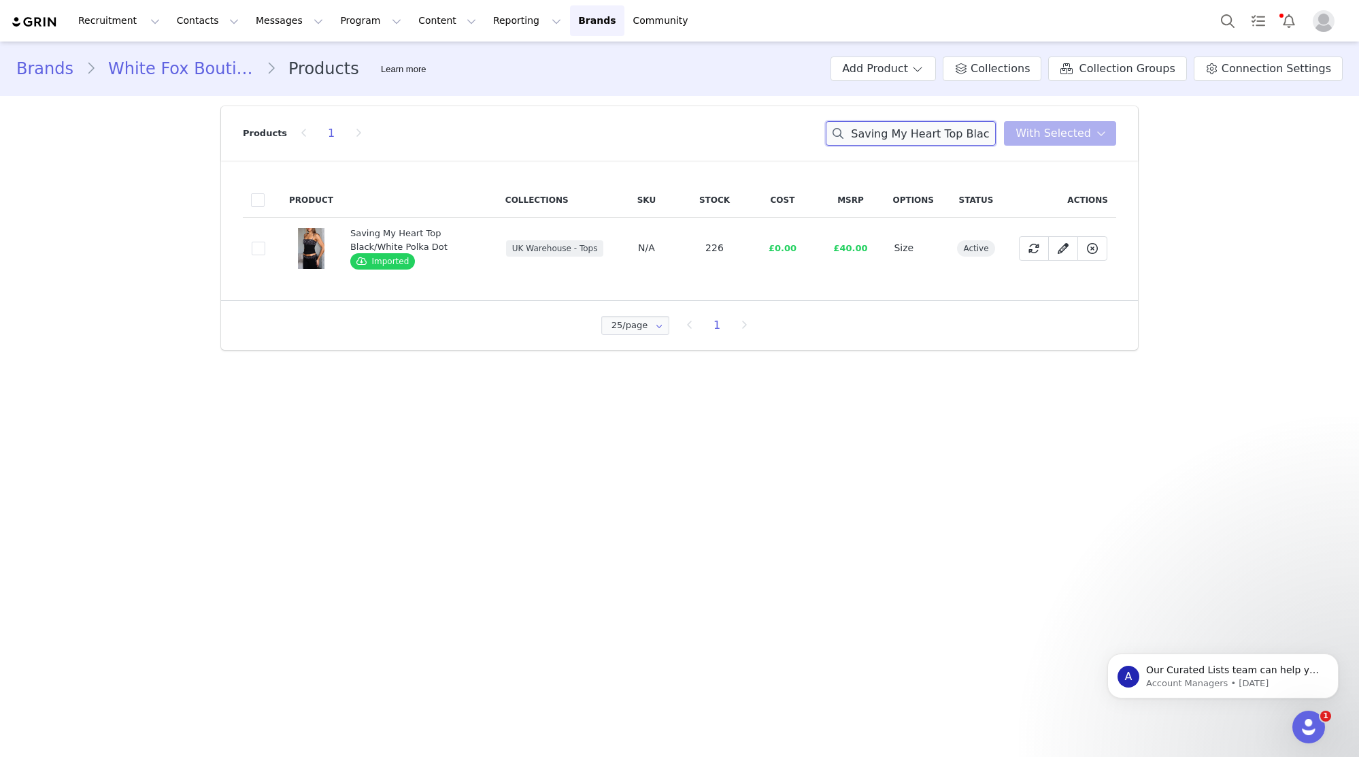
click at [922, 135] on input "Saving My Heart Top Black/White Polka Dot" at bounding box center [911, 133] width 170 height 24
paste input "Olive Girly Tank Top White"
click at [962, 128] on input "Olive Girly Tank Top White" at bounding box center [911, 133] width 170 height 24
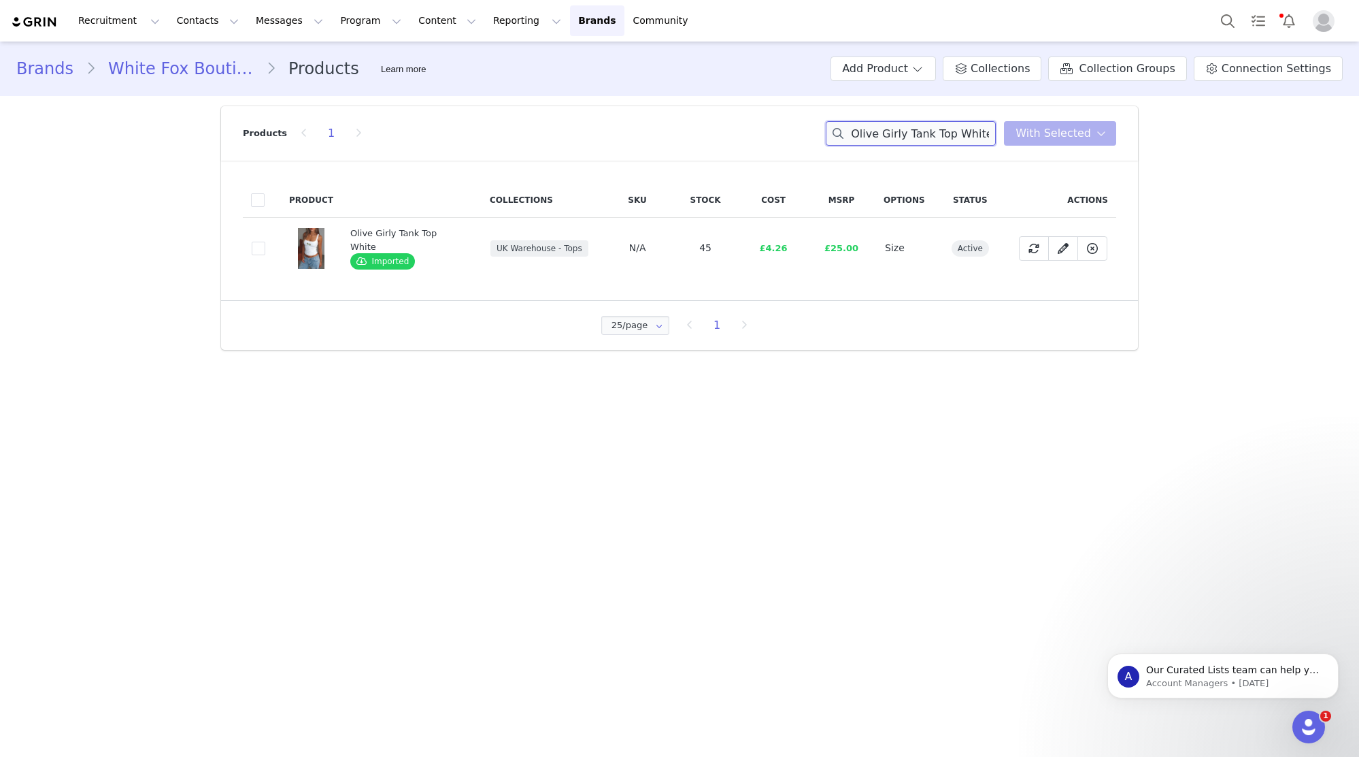
click at [962, 128] on input "Olive Girly Tank Top White" at bounding box center [911, 133] width 170 height 24
paste input "The Futures Clear Long Sleeve Mini Dress Dark Chocola"
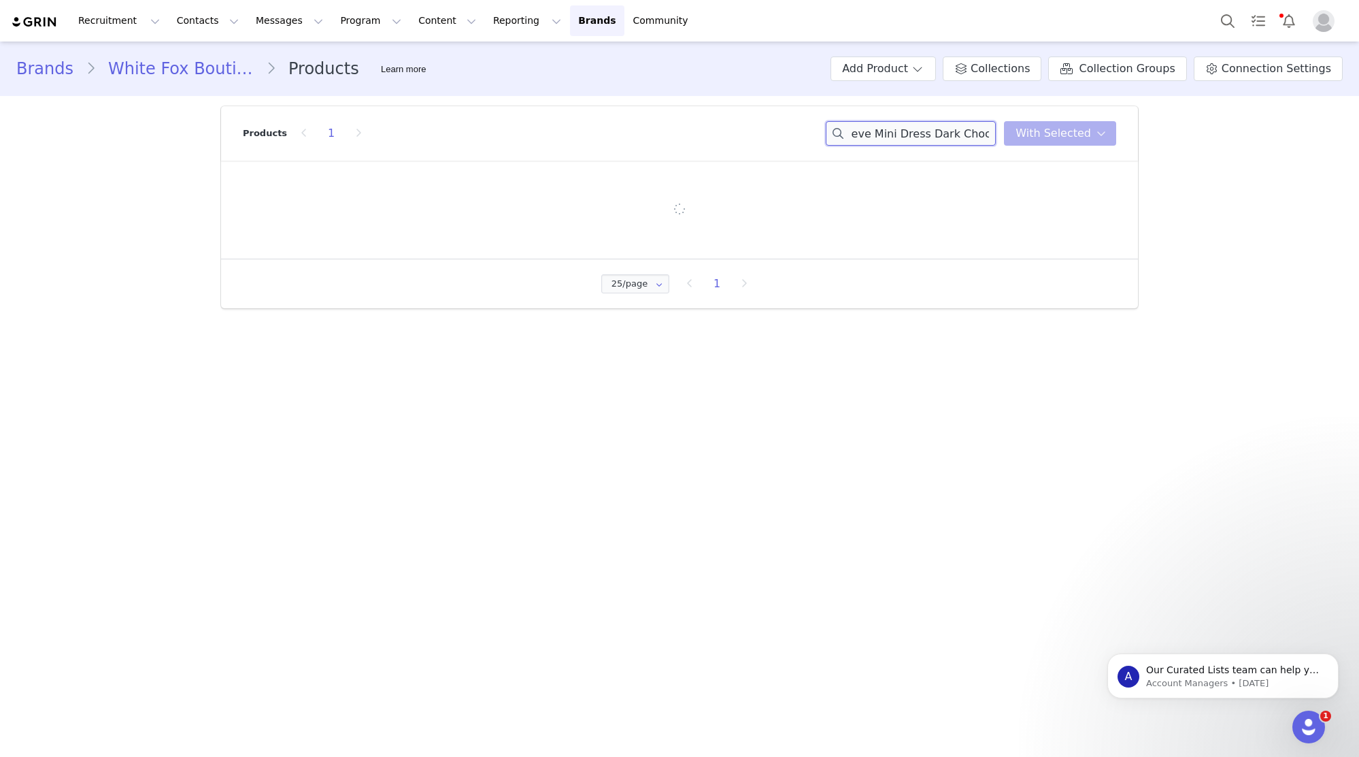
type input "The Futures Clear Long Sleeve Mini Dress Dark Chocolate"
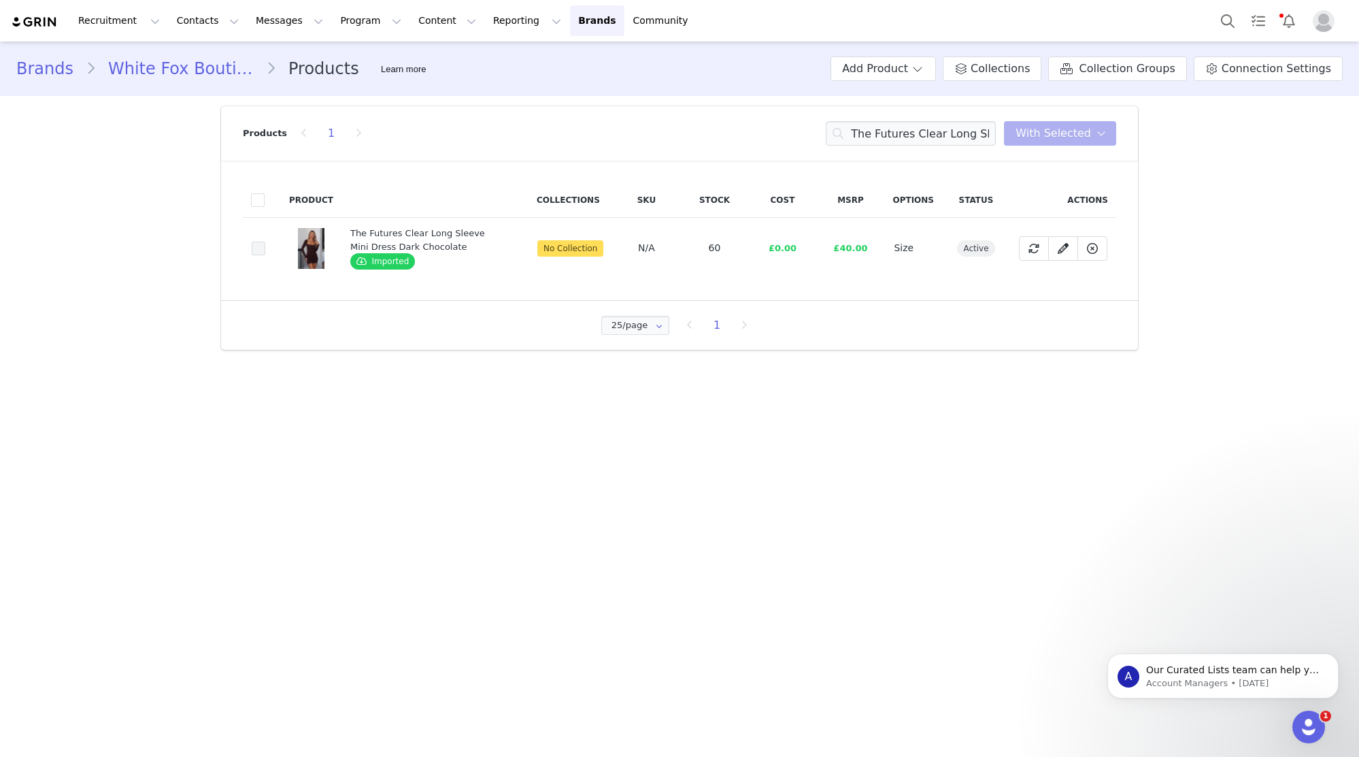
click at [254, 249] on span at bounding box center [259, 249] width 14 height 14
click at [265, 242] on input "25067388-b3b8-4099-b81b-fd194286b5df" at bounding box center [265, 242] width 0 height 0
click at [1078, 129] on span "With Selected" at bounding box center [1054, 133] width 76 height 16
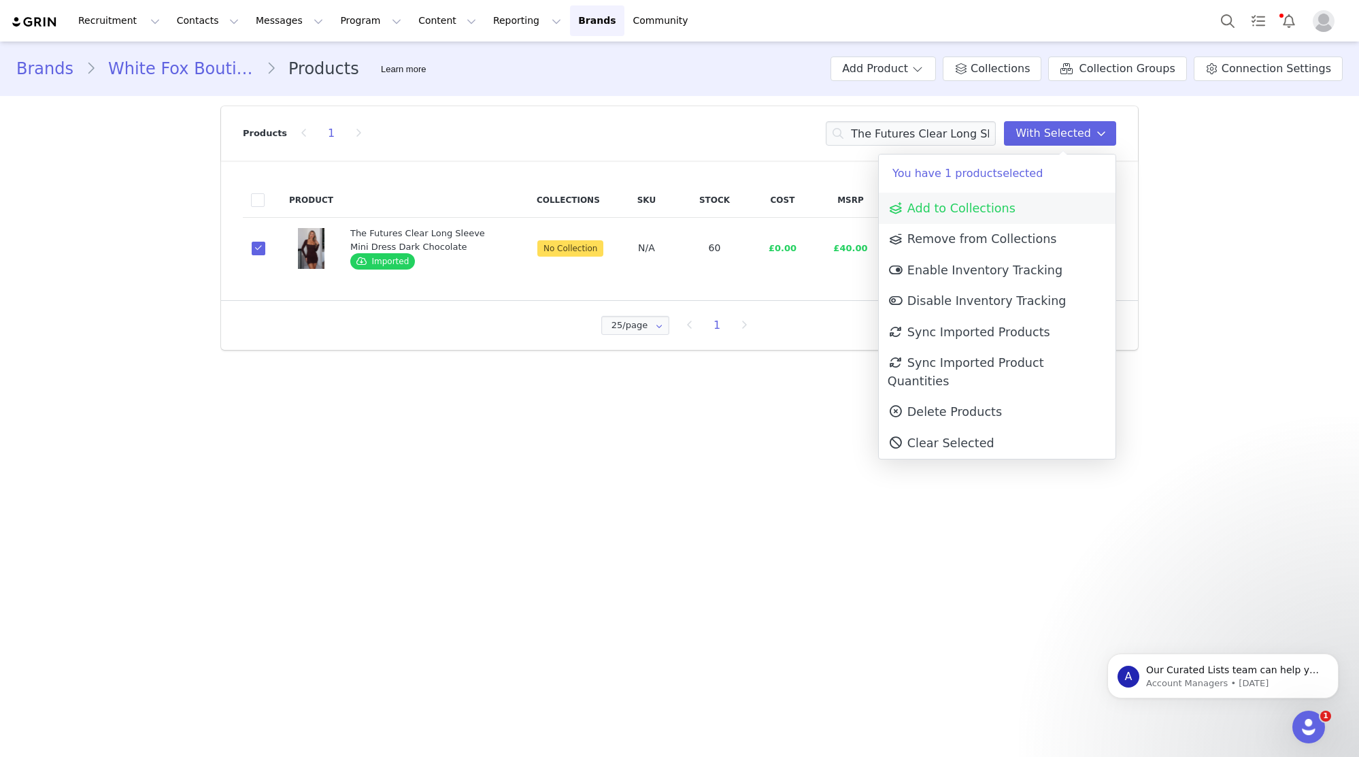
click at [1035, 208] on link "Add to Collections" at bounding box center [997, 208] width 237 height 31
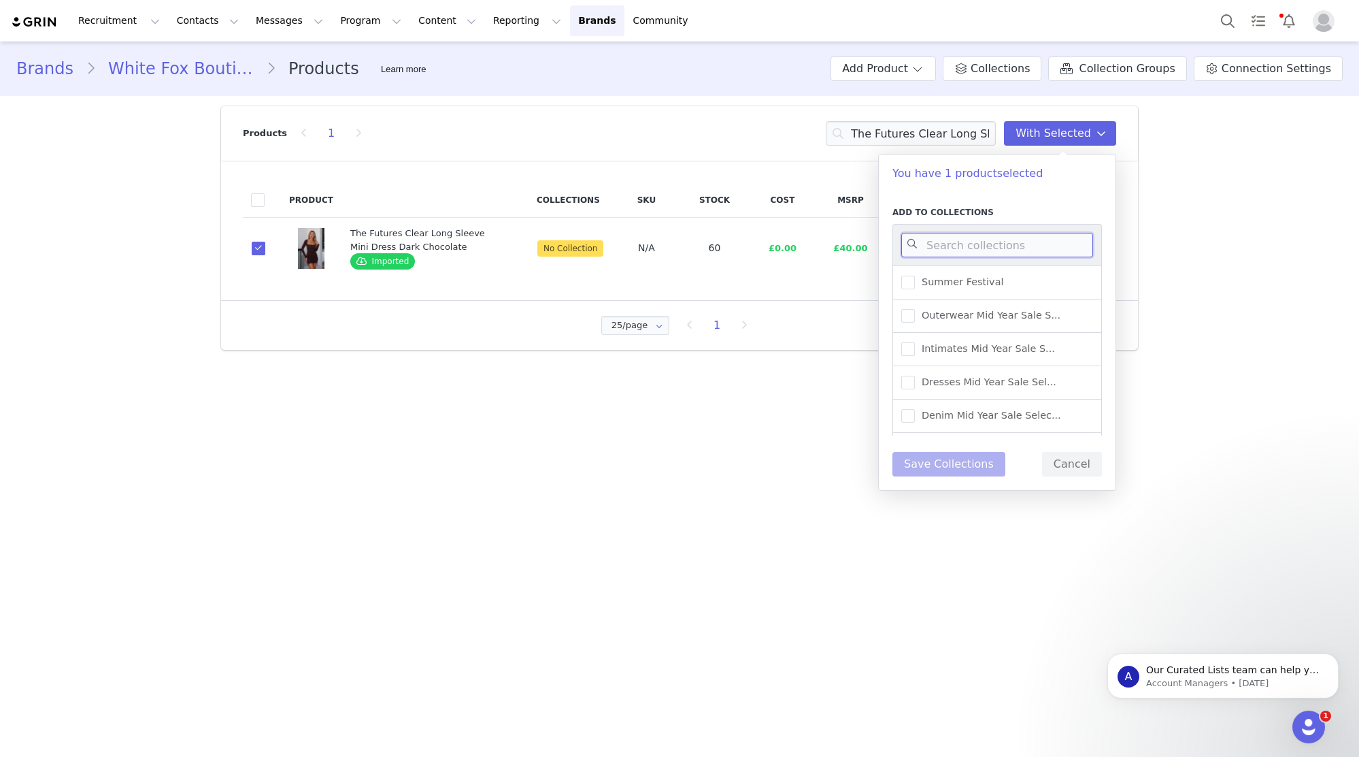
click at [1002, 252] on input at bounding box center [998, 245] width 192 height 24
type input "UK WAREHOUSE -"
click at [1024, 365] on label "UK Warehouse - Dresses" at bounding box center [972, 358] width 140 height 16
click at [915, 351] on input "UK Warehouse - Dresses" at bounding box center [915, 351] width 0 height 0
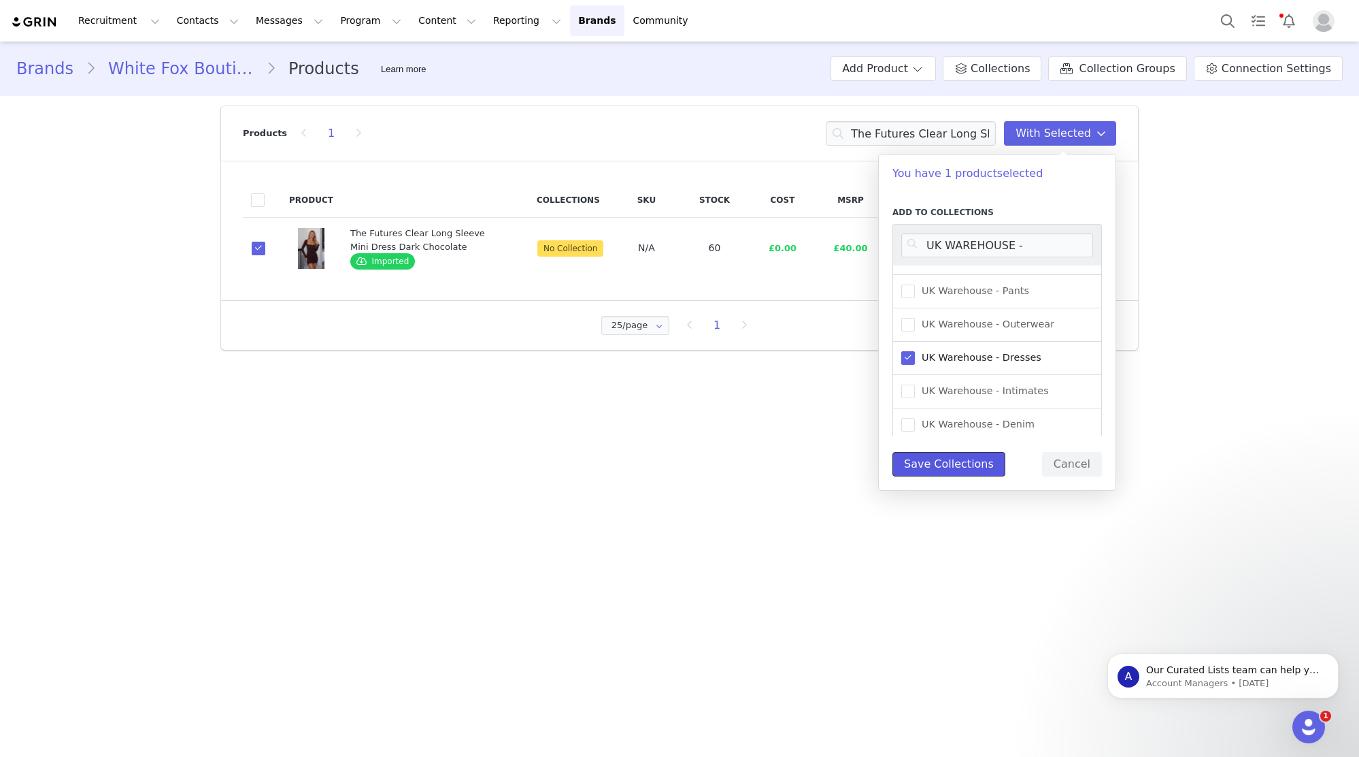
click at [970, 468] on button "Save Collections" at bounding box center [949, 464] width 113 height 24
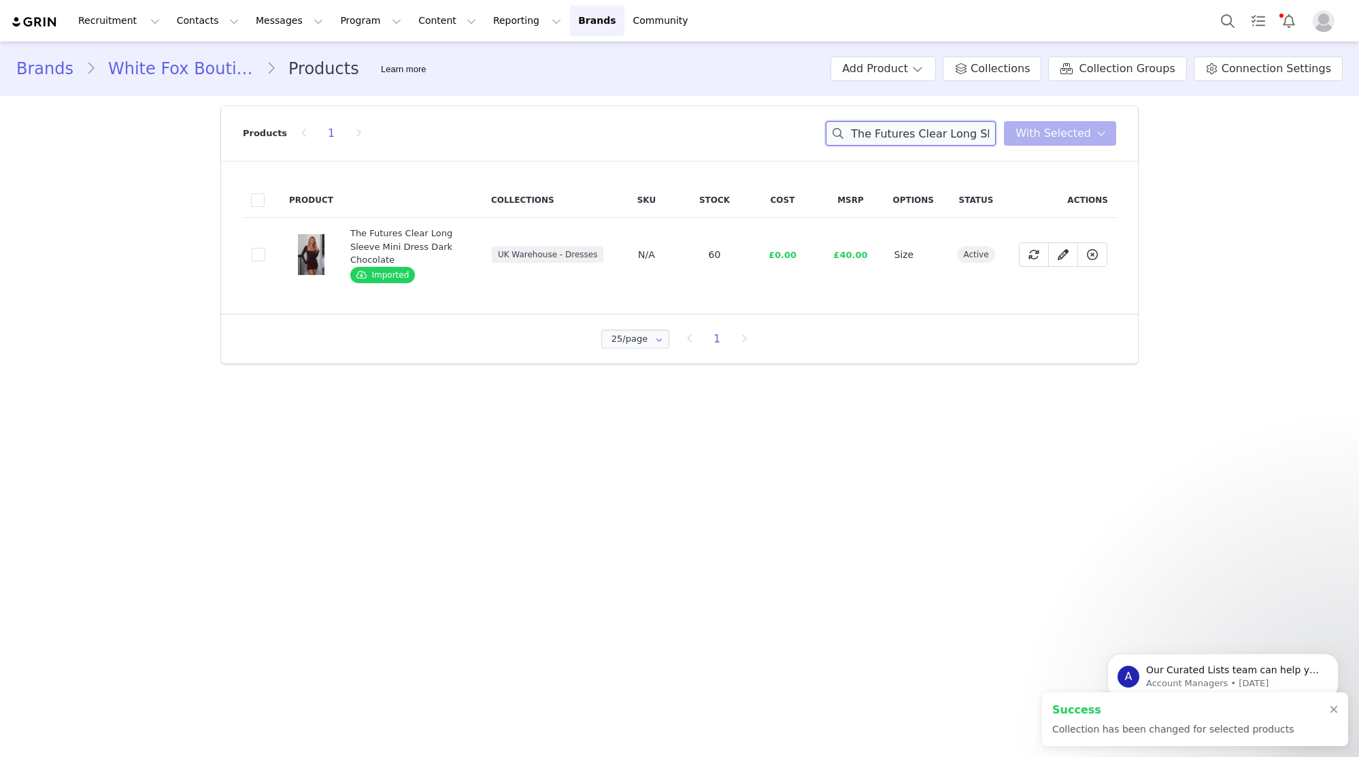
click at [926, 135] on input "The Futures Clear Long Sleeve Mini Dress Dark Chocolate" at bounding box center [911, 133] width 170 height 24
paste input "Can't Help Falling Knit Sweater Whi"
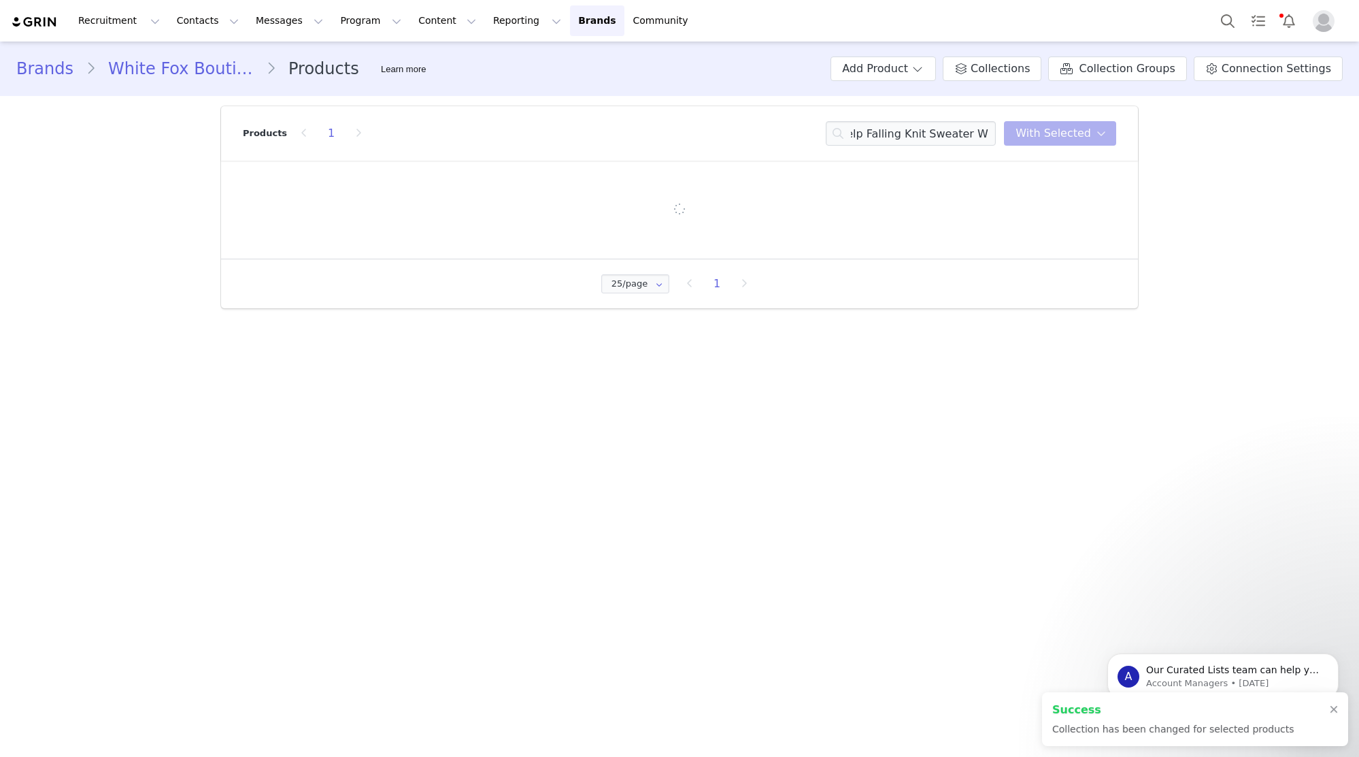
scroll to position [0, 0]
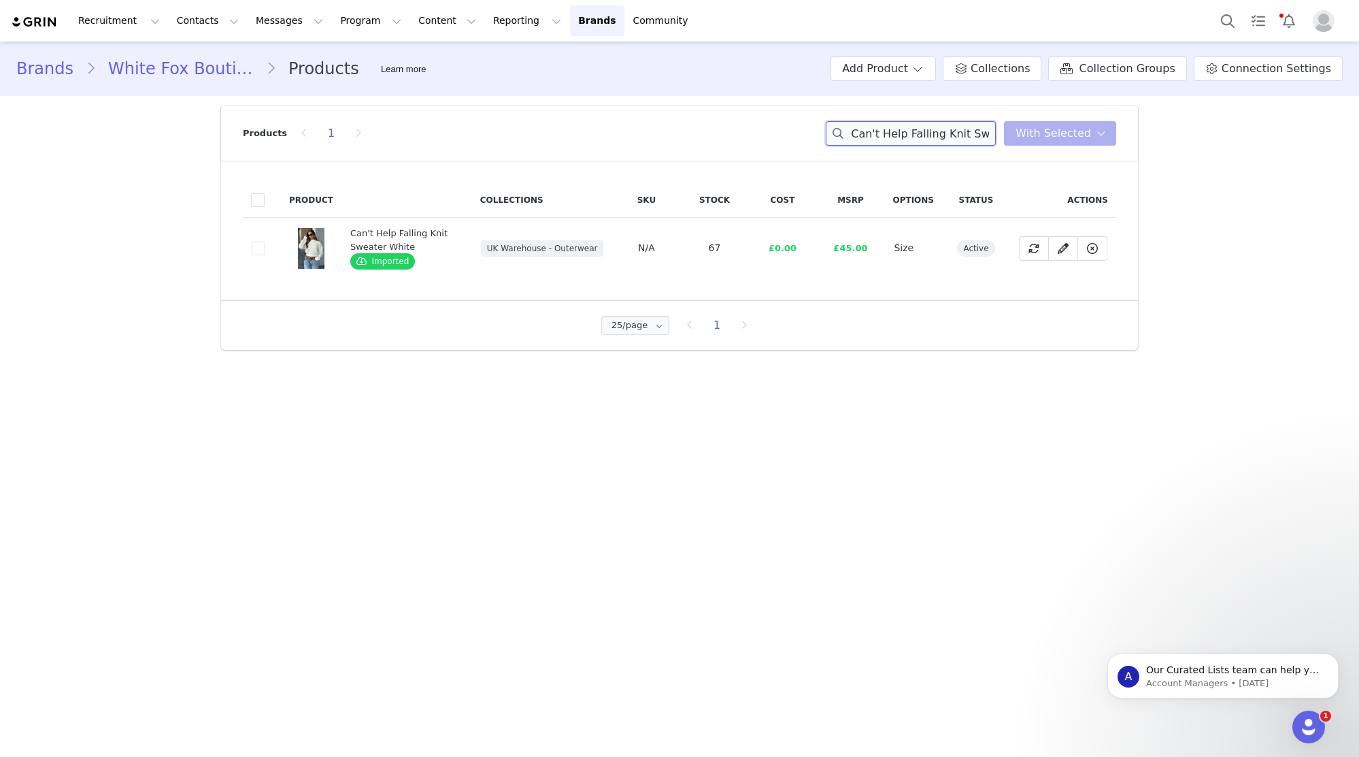
click at [927, 132] on input "Can't Help Falling Knit Sweater White" at bounding box center [911, 133] width 170 height 24
paste input "Need Your Heart Maxi Skirt Cream"
click at [904, 129] on input "Need Your Heart Maxi Skirt Cream" at bounding box center [911, 133] width 170 height 24
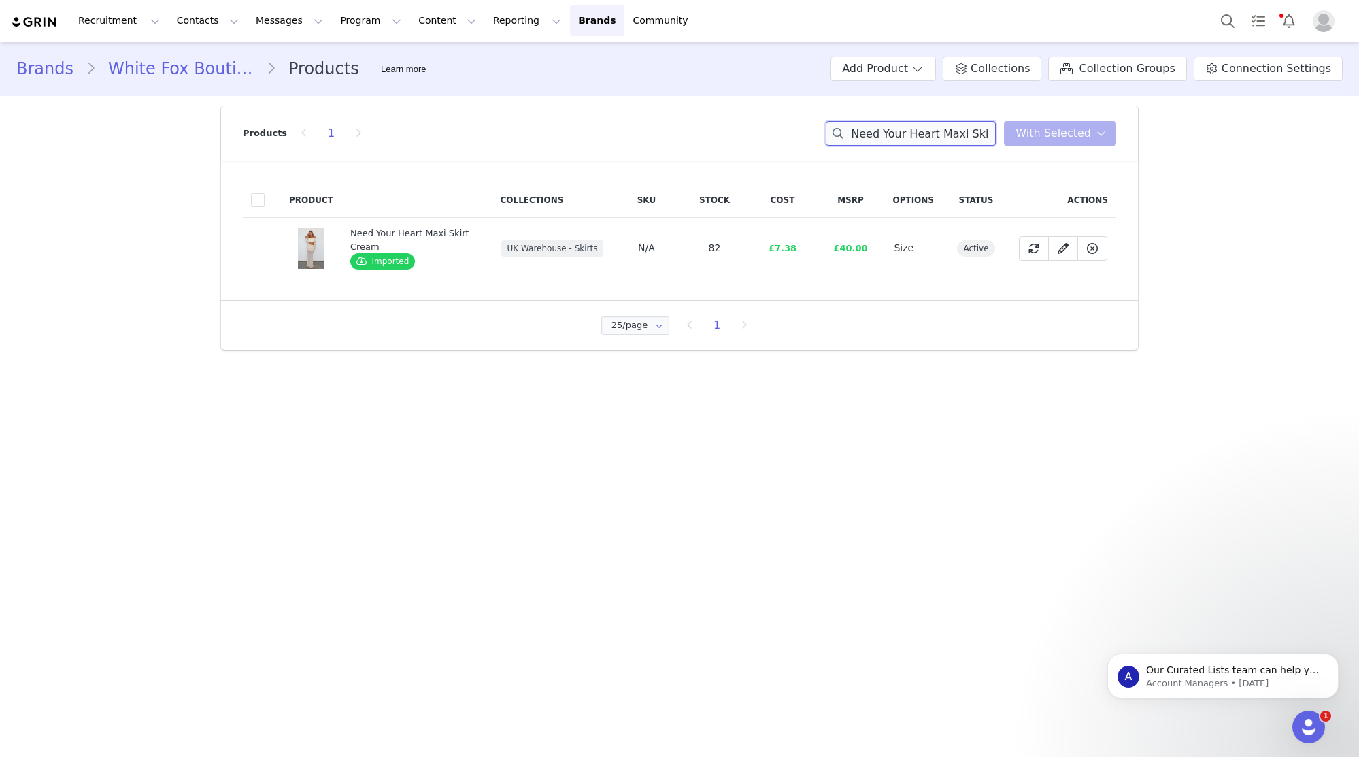
click at [904, 129] on input "Need Your Heart Maxi Skirt Cream" at bounding box center [911, 133] width 170 height 24
paste input "Let's Get Going Mini Dress Cherry"
click at [952, 139] on input "Let's Get Going Mini Dress Cherry" at bounding box center [911, 133] width 170 height 24
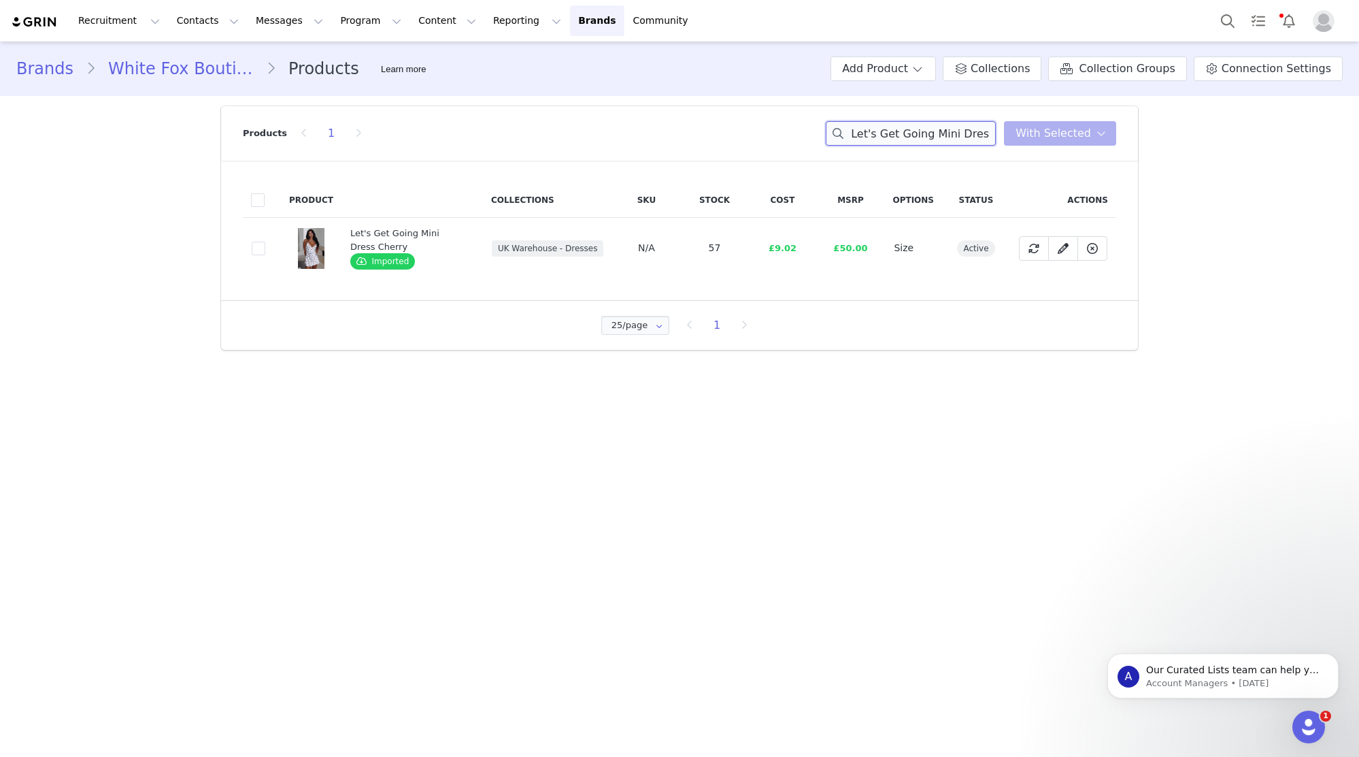
click at [952, 139] on input "Let's Get Going Mini Dress Cherry" at bounding box center [911, 133] width 170 height 24
paste input "Catch Me If You Can Mini Dress Choc/Pink Polka Dot"
click at [908, 135] on input "Catch Me If You Can Mini Dress Choc/Pink Polka Dot" at bounding box center [911, 133] width 170 height 24
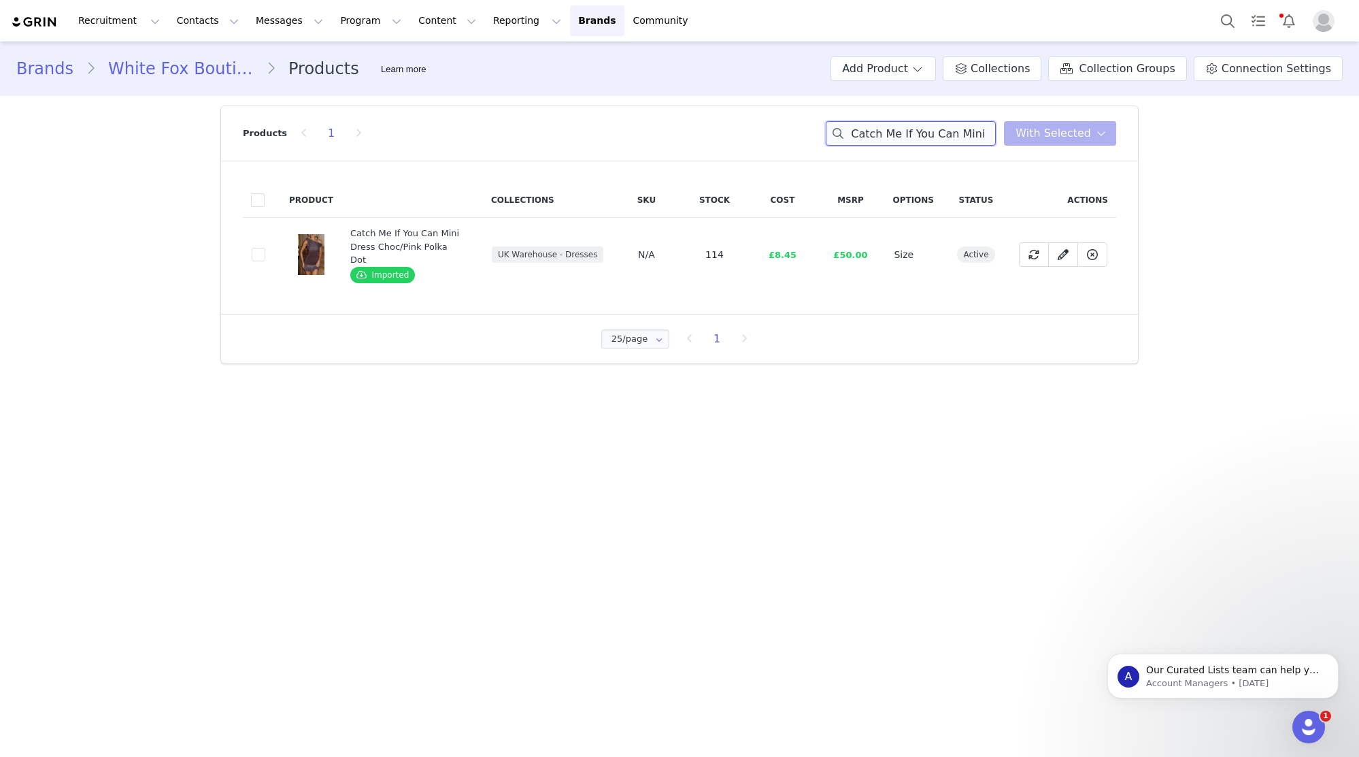
paste input "Get On Down Long Sleeve Knit Mini Dress Chocolate"
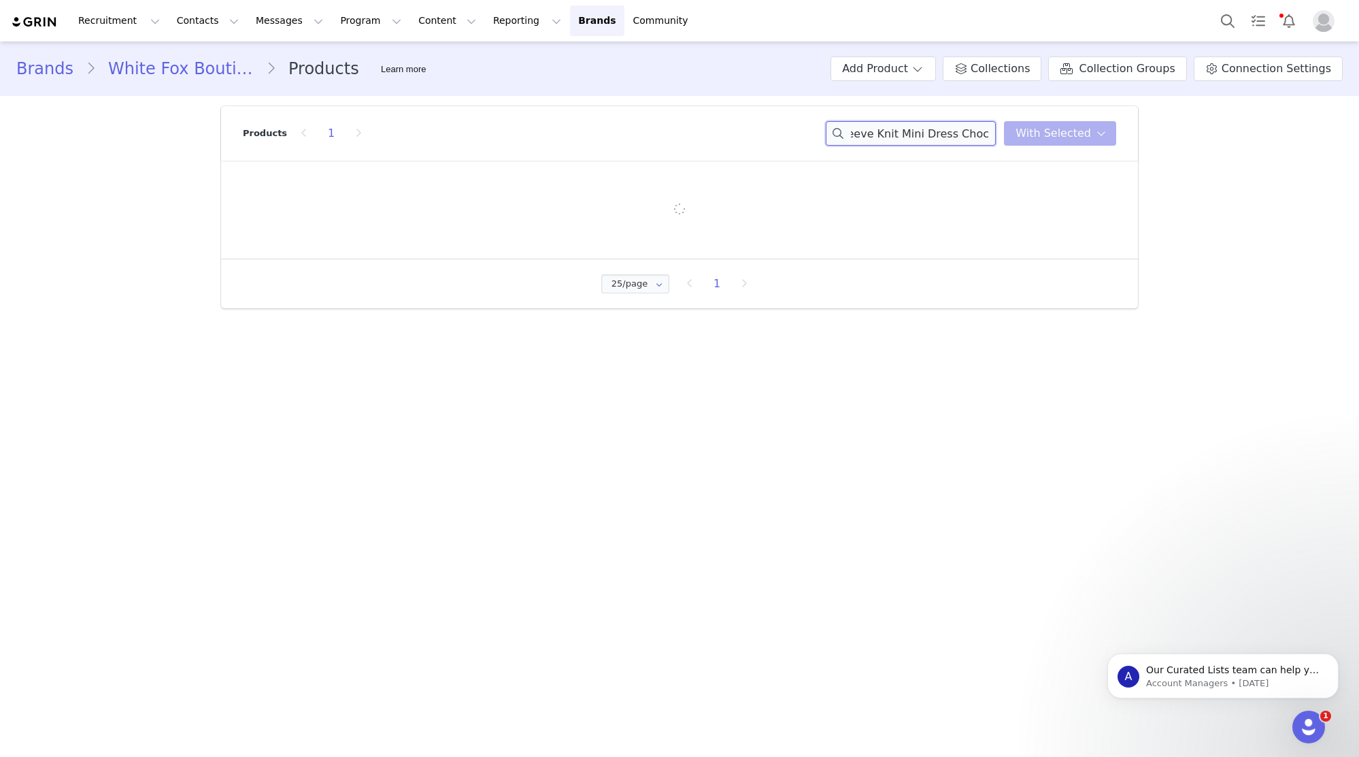
type input "Get On Down Long Sleeve Knit Mini Dress Chocolate"
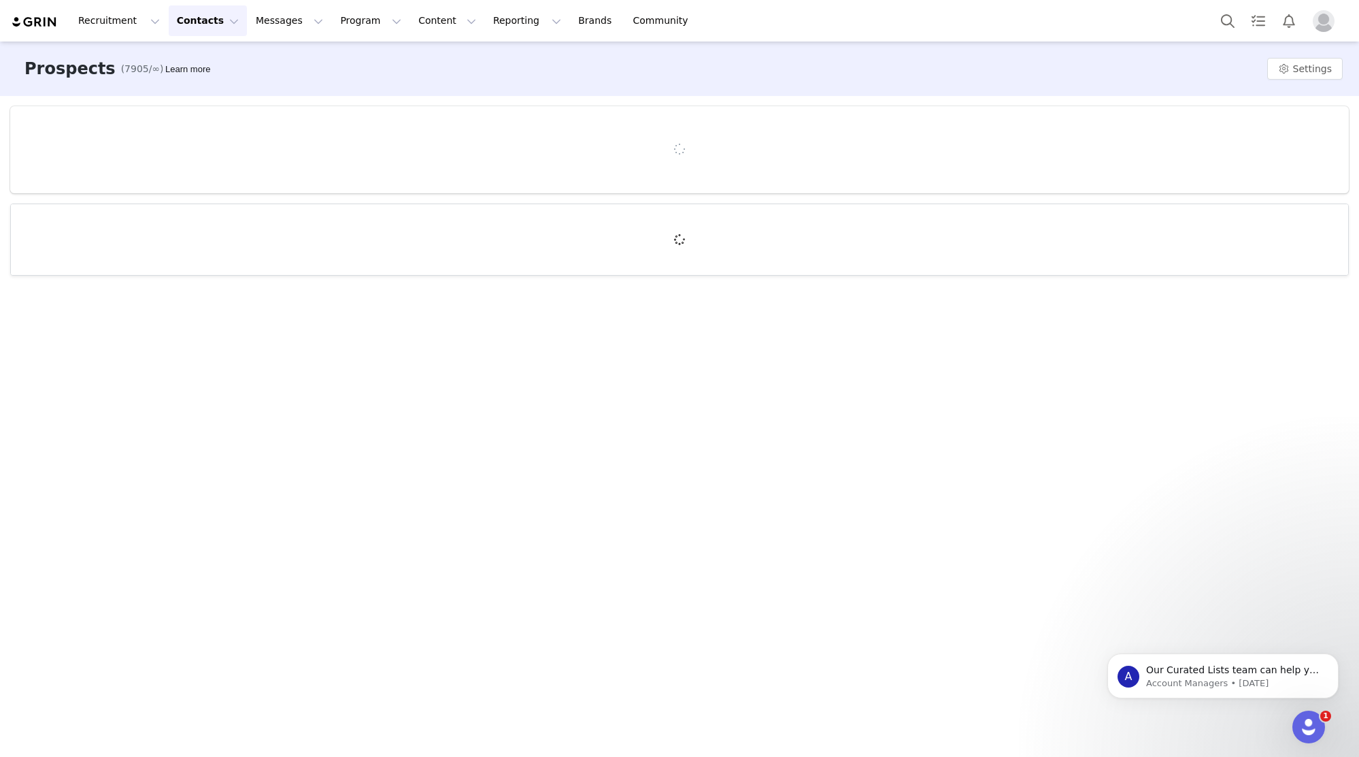
click at [182, 27] on button "Contacts Contacts" at bounding box center [208, 20] width 78 height 31
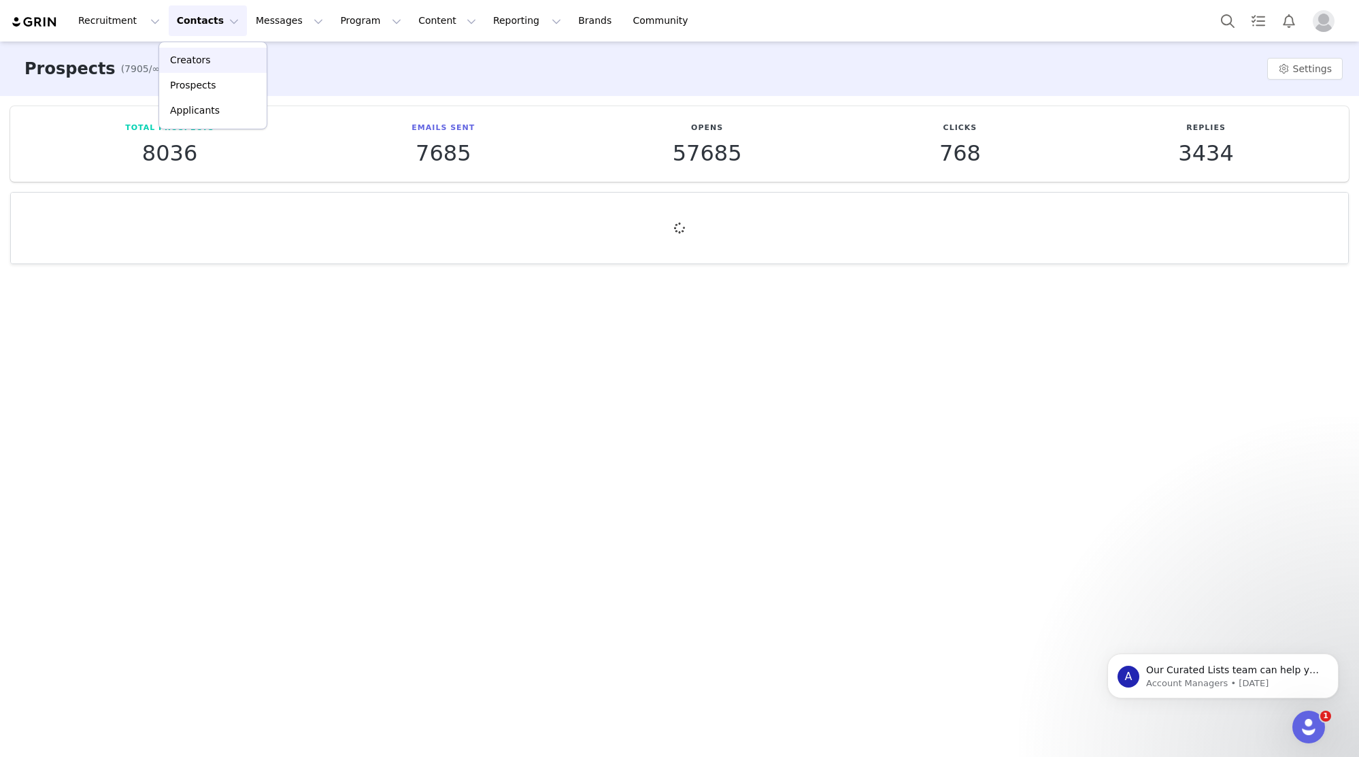
click at [205, 65] on p "Creators" at bounding box center [190, 60] width 41 height 14
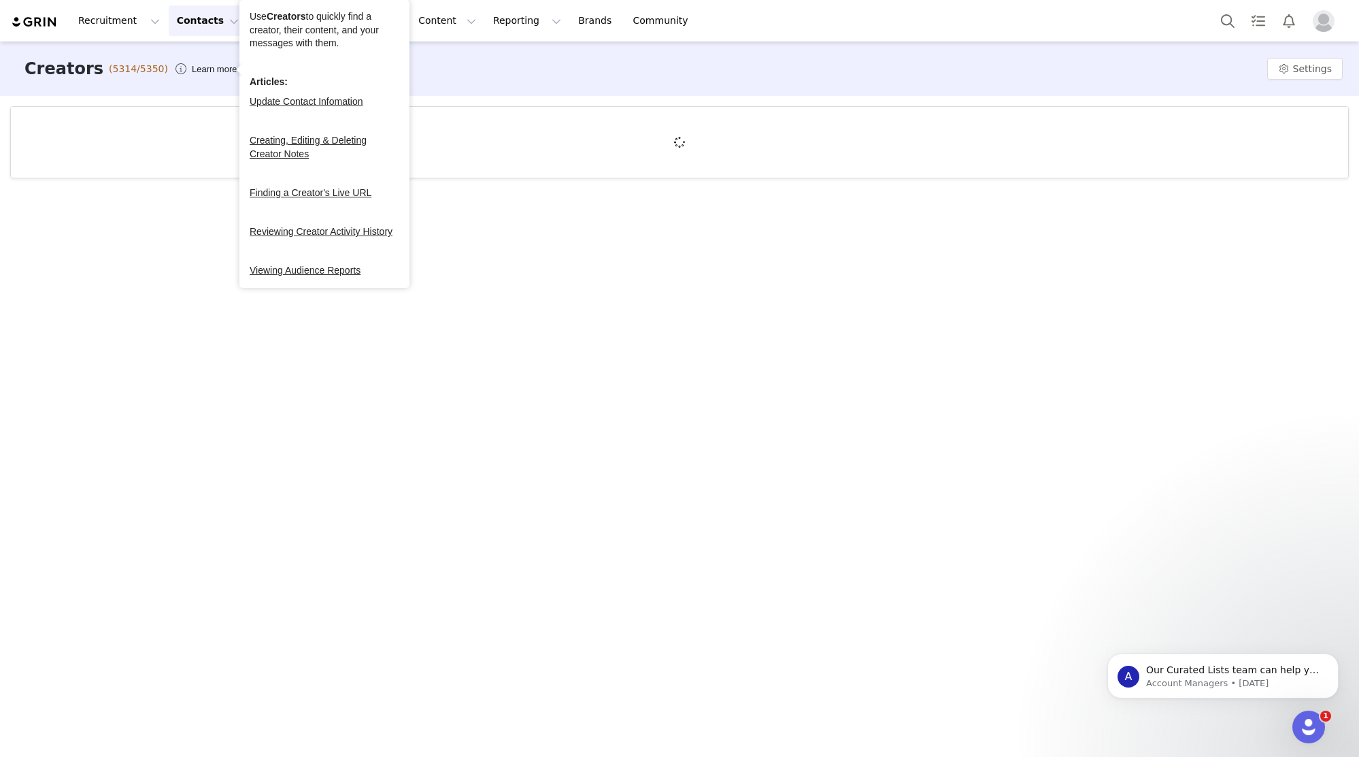
click at [152, 153] on div at bounding box center [680, 142] width 1338 height 71
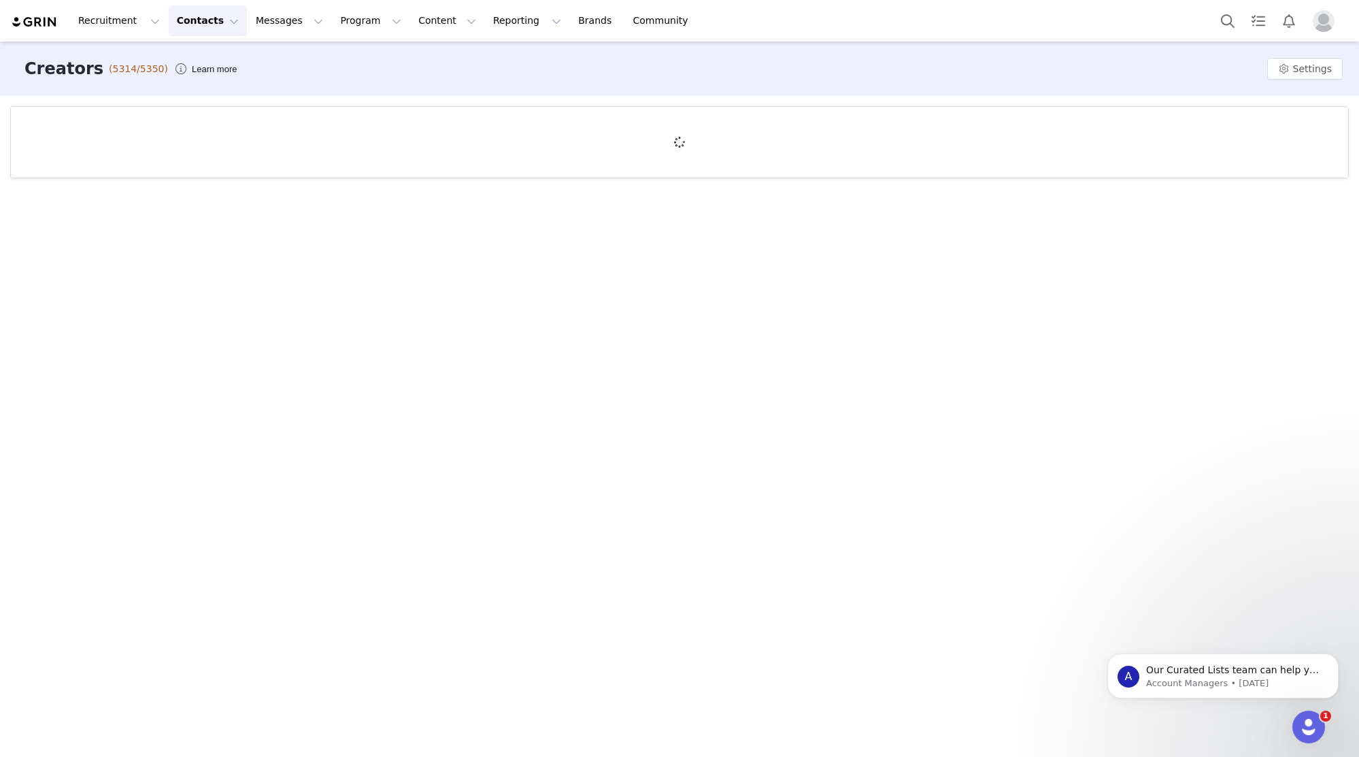
click at [222, 16] on button "Contacts Contacts" at bounding box center [208, 20] width 78 height 31
click at [676, 116] on div at bounding box center [680, 142] width 1338 height 71
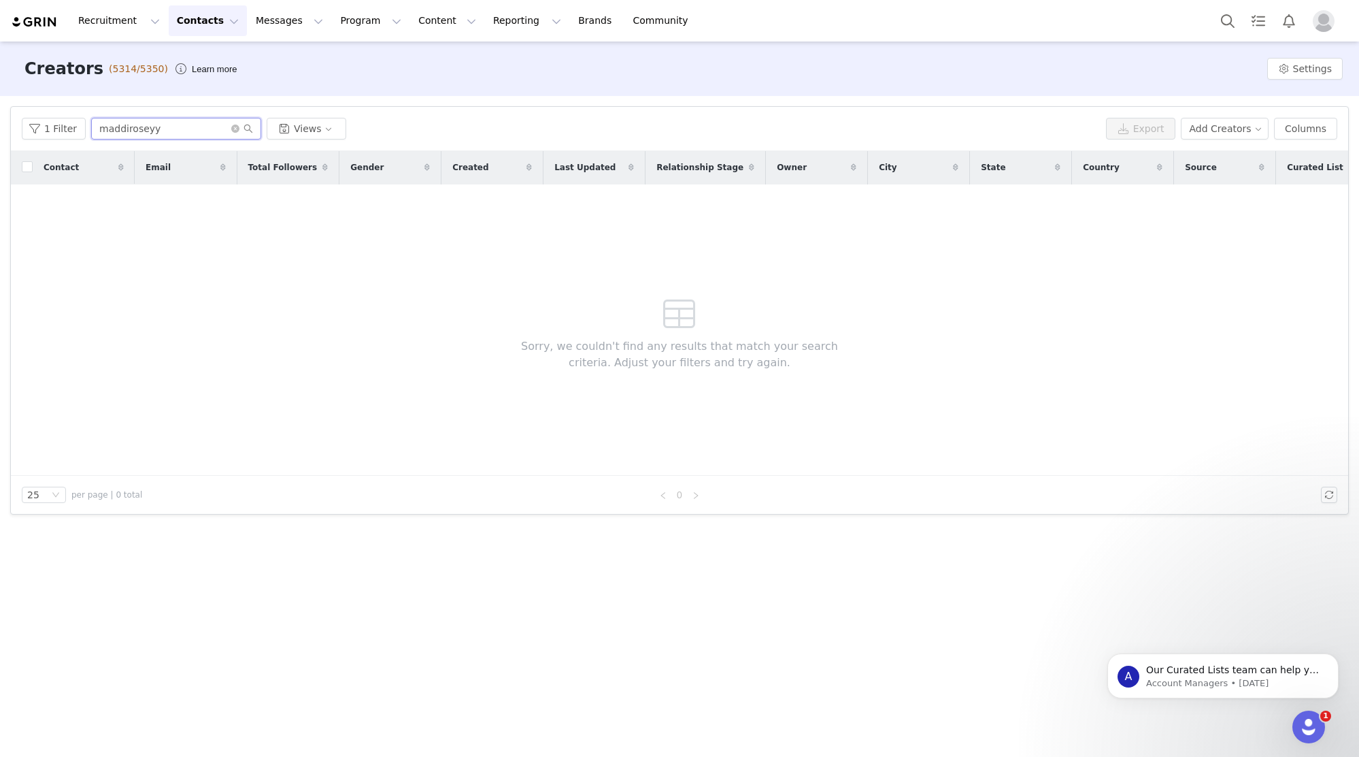
click at [141, 129] on input "maddiroseyy" at bounding box center [176, 129] width 170 height 22
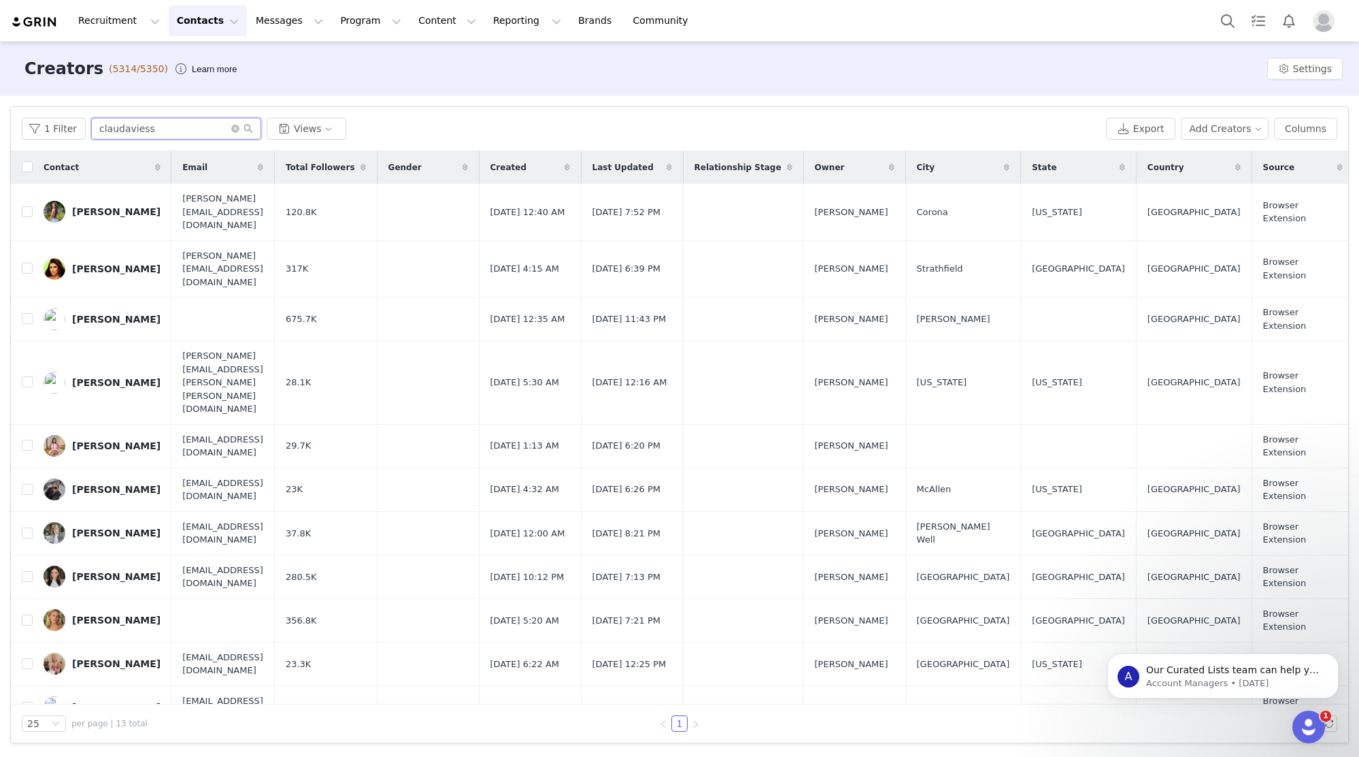
type input "claudaviess"
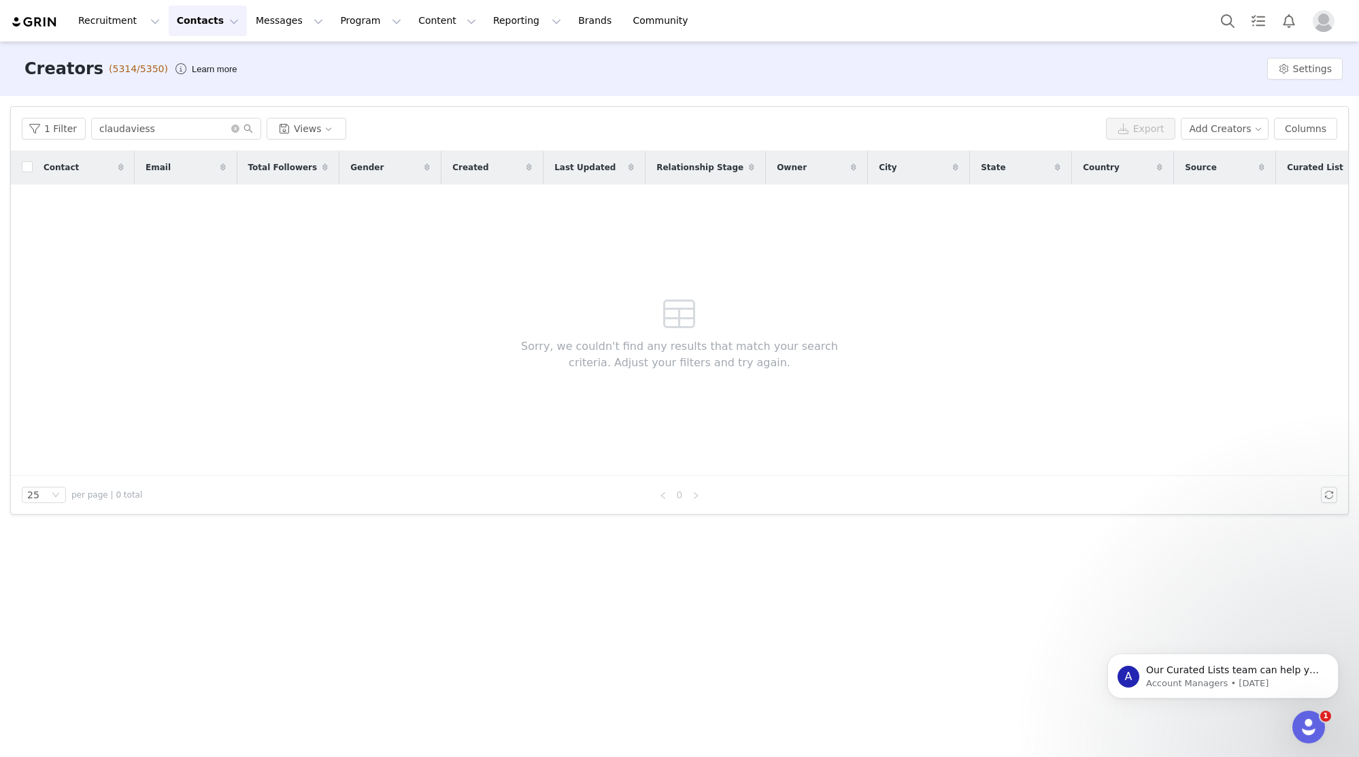
click at [199, 24] on button "Contacts Contacts" at bounding box center [208, 20] width 78 height 31
click at [195, 82] on p "Prospects" at bounding box center [193, 85] width 46 height 14
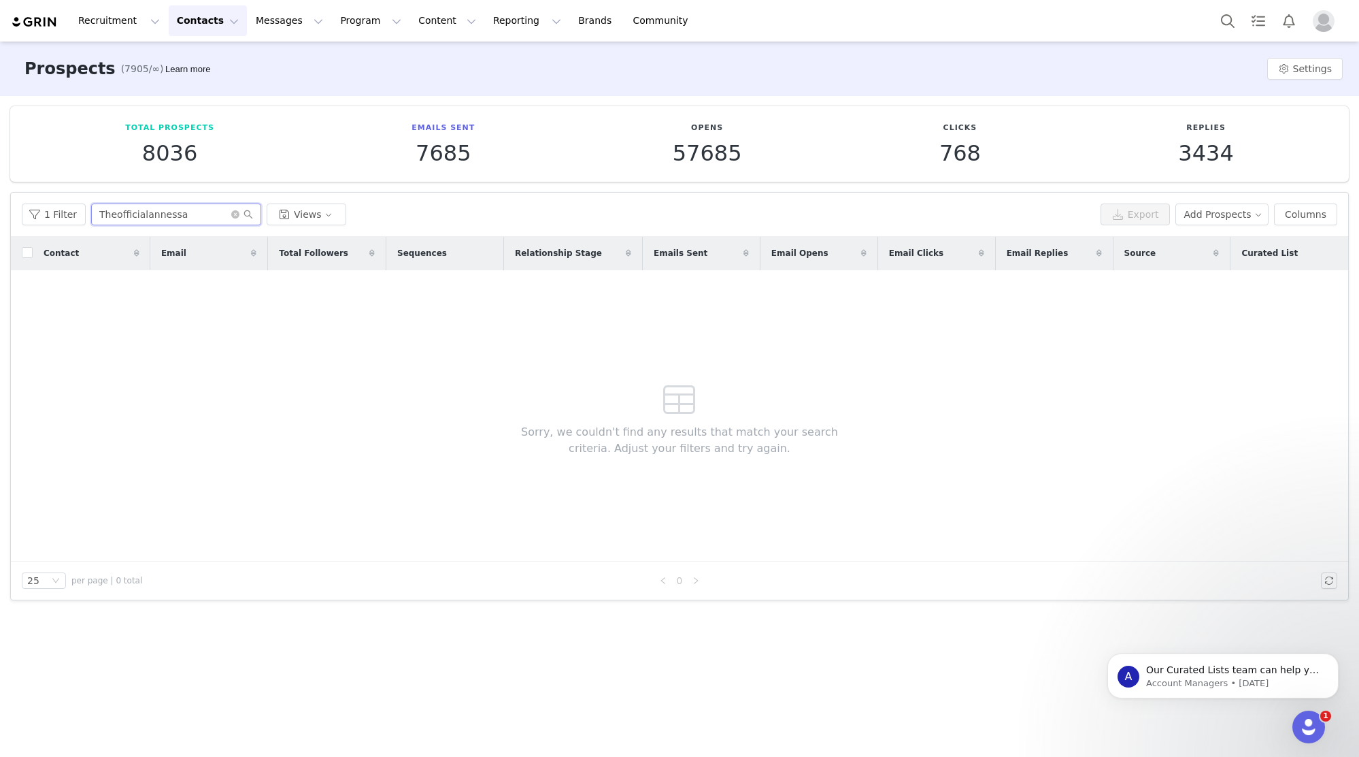
click at [205, 217] on input "Theofficialannessa" at bounding box center [176, 214] width 170 height 22
paste input "rying To Forget Relaxed Shorts Grey Stripe"
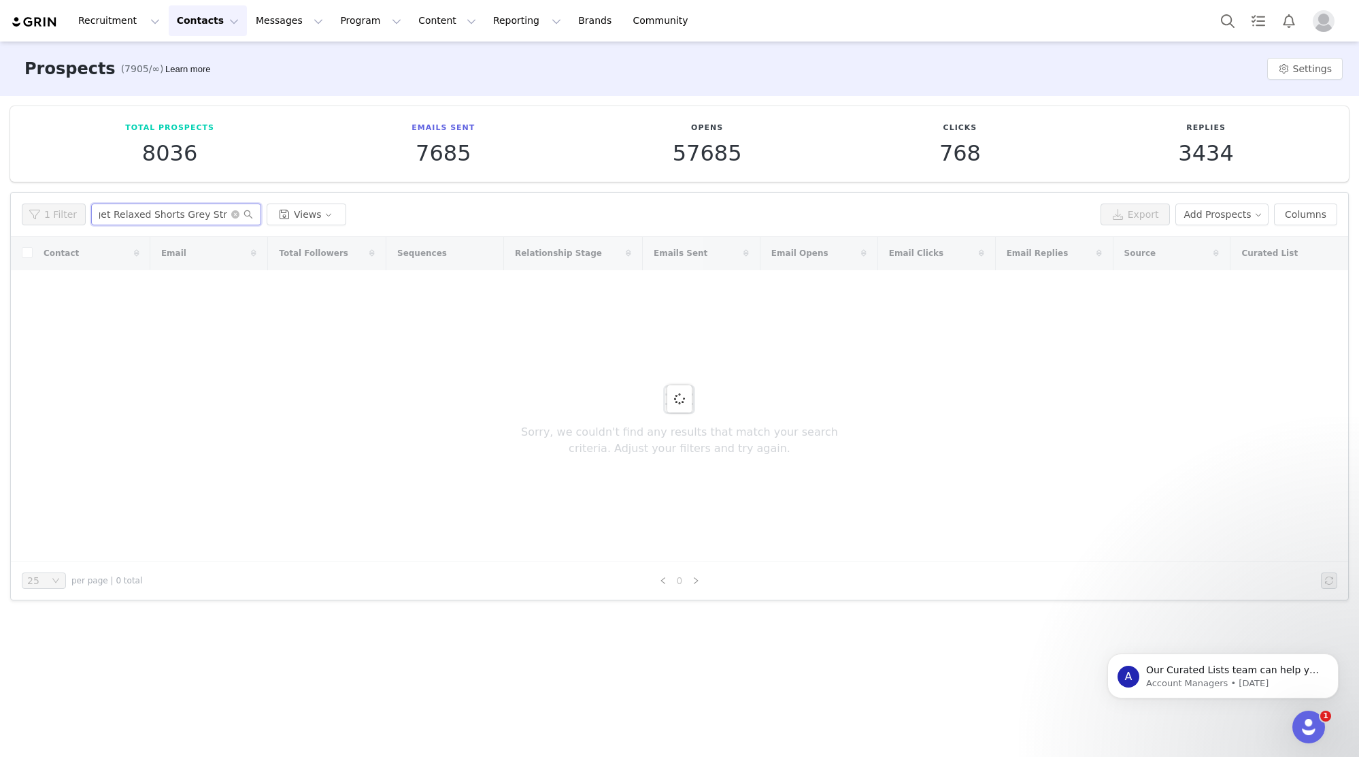
click at [206, 218] on input "Trying To Forget Relaxed Shorts Grey Stripe" at bounding box center [176, 214] width 170 height 22
type input "Trying To Forget Relaxed Shorts Grey Stripe"
click at [232, 212] on icon "icon: close-circle" at bounding box center [235, 214] width 8 height 8
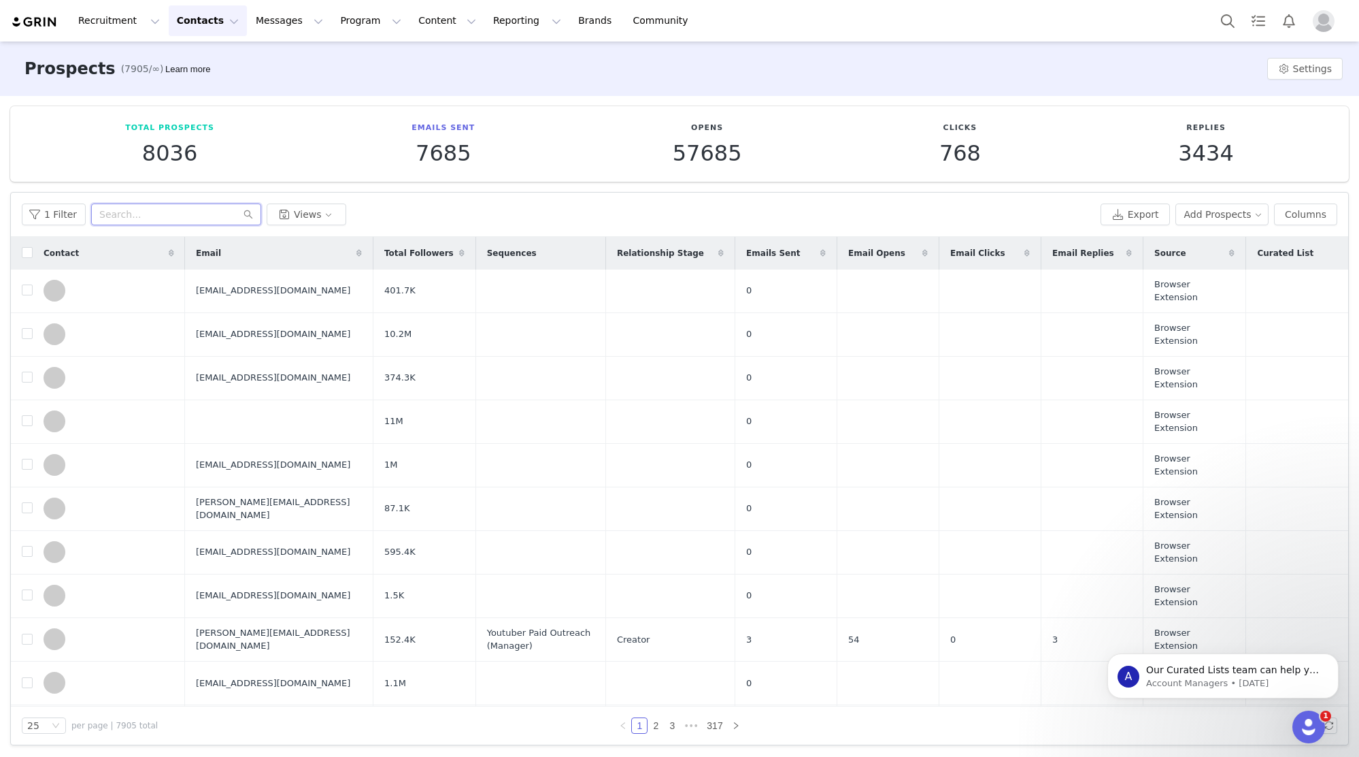
click at [227, 216] on input "text" at bounding box center [176, 214] width 170 height 22
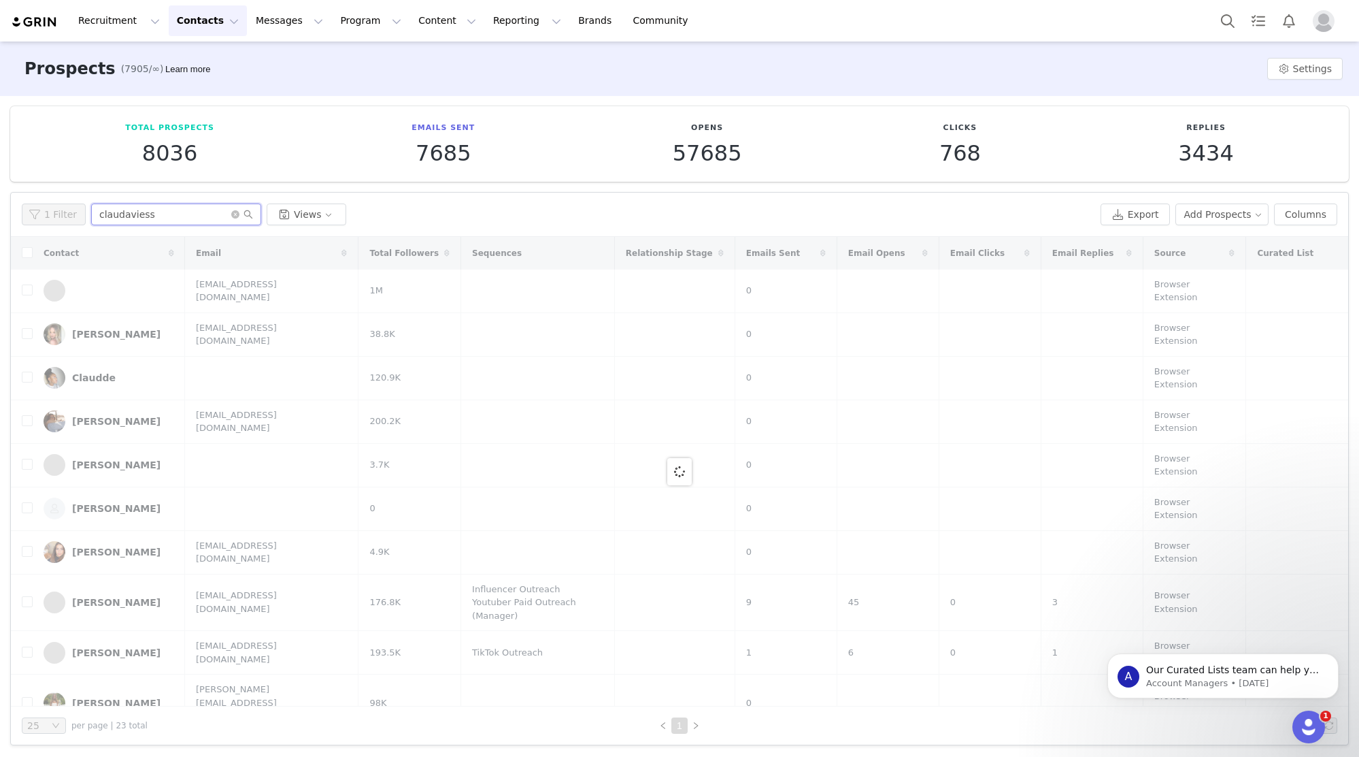
type input "claudaviess"
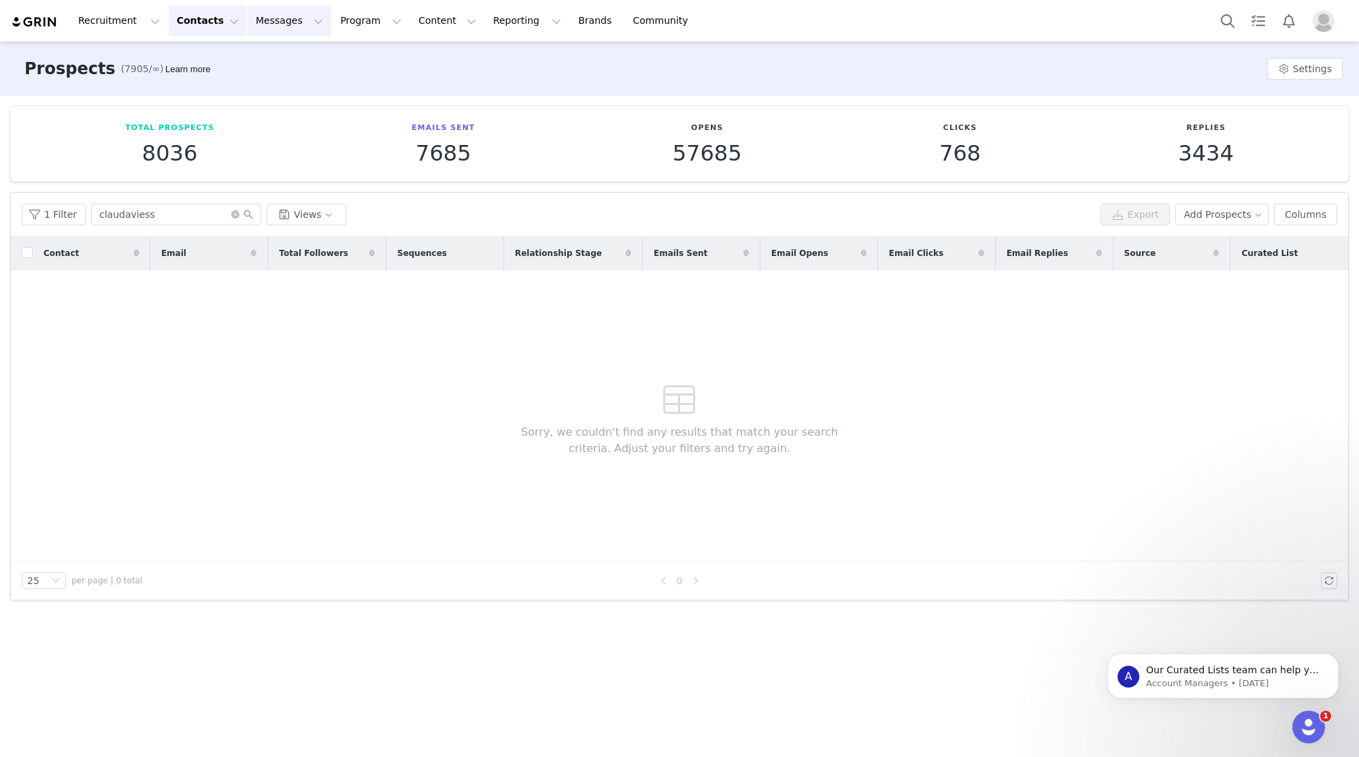
click at [276, 33] on button "Messages Messages" at bounding box center [290, 20] width 84 height 31
click at [217, 33] on button "Contacts Contacts" at bounding box center [208, 20] width 78 height 31
click at [209, 64] on div "Creators" at bounding box center [212, 60] width 91 height 14
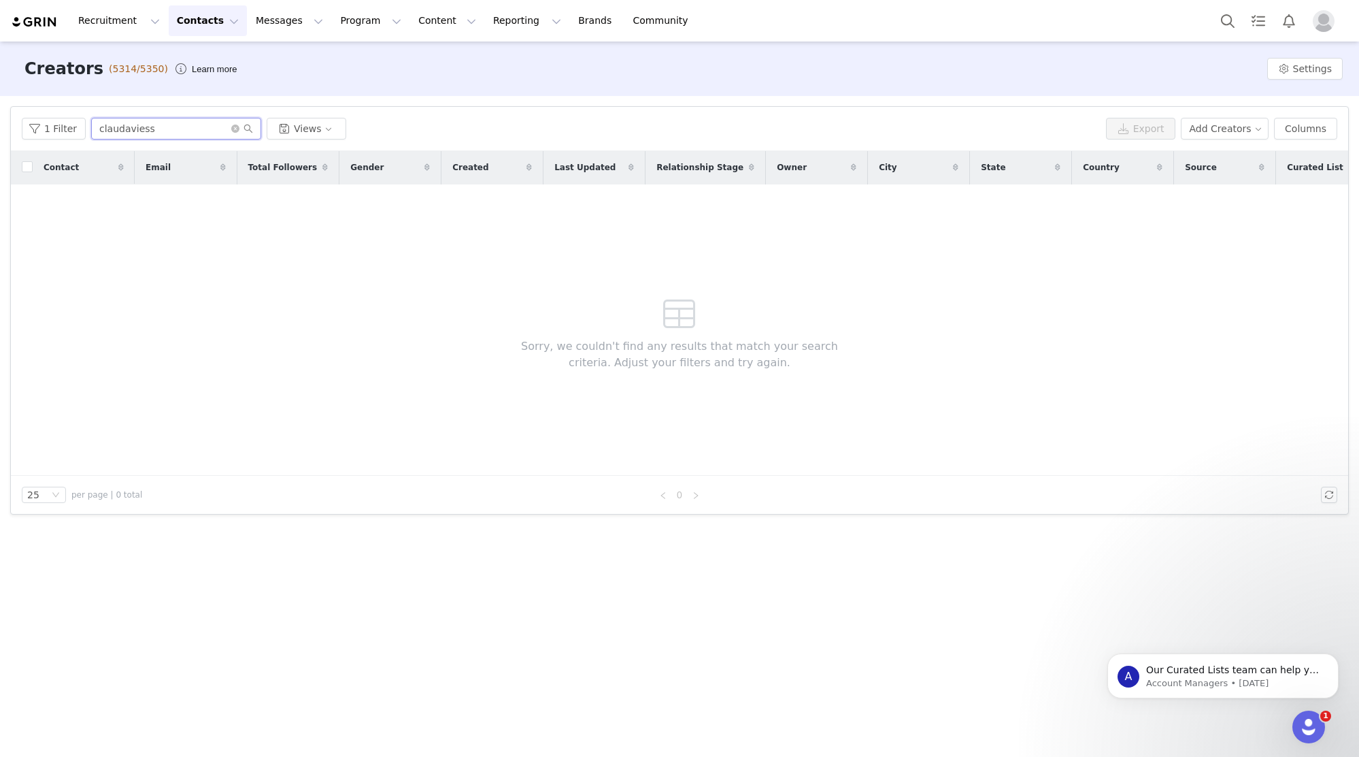
click at [147, 129] on input "claudaviess" at bounding box center [176, 129] width 170 height 22
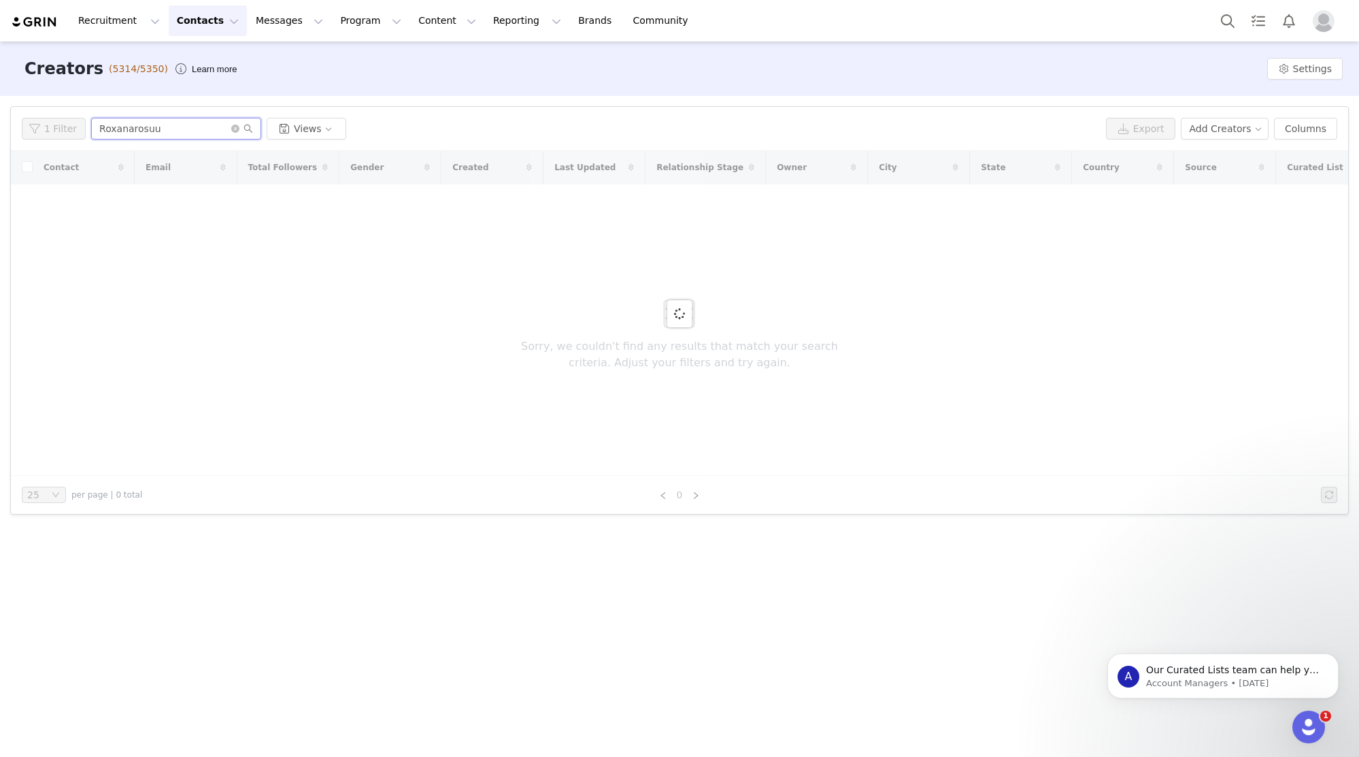
type input "Roxanarosuu"
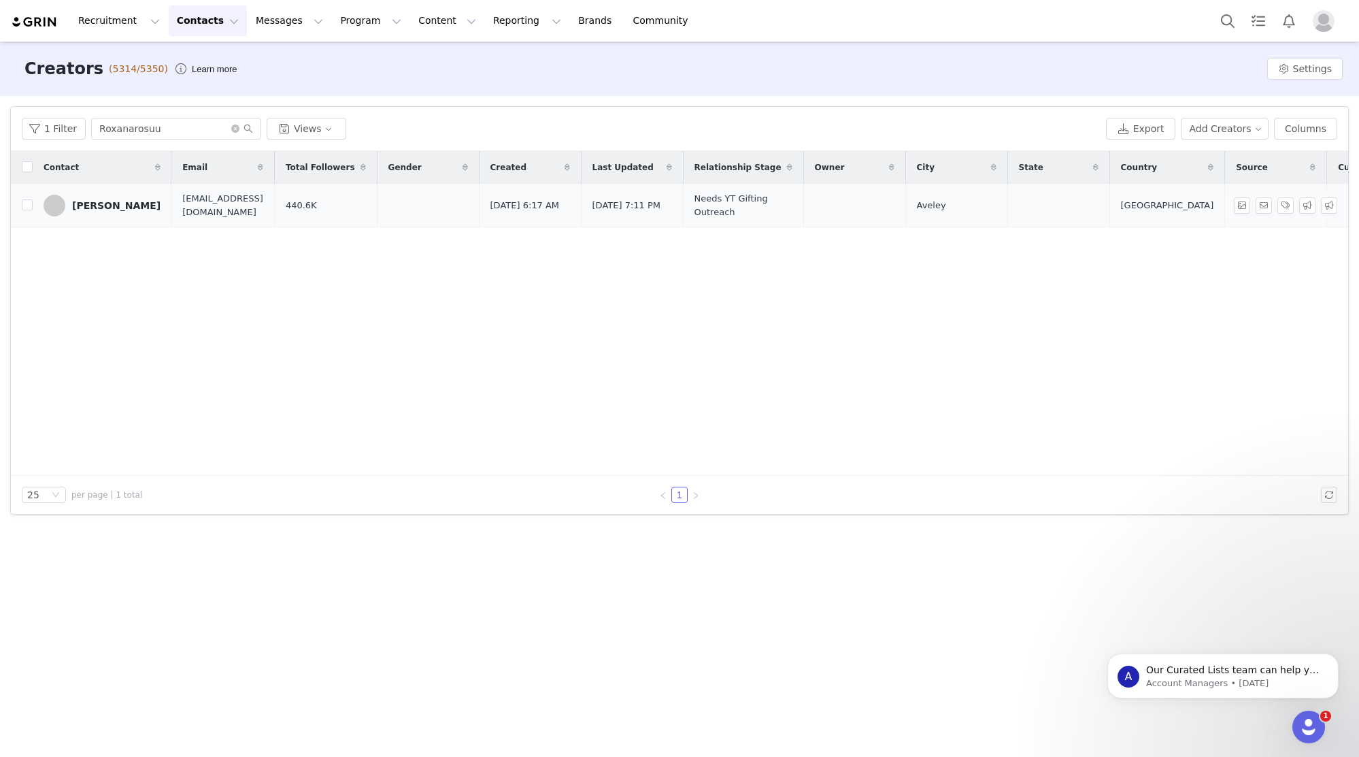
click at [112, 208] on div "Roxana Rosu" at bounding box center [116, 205] width 88 height 11
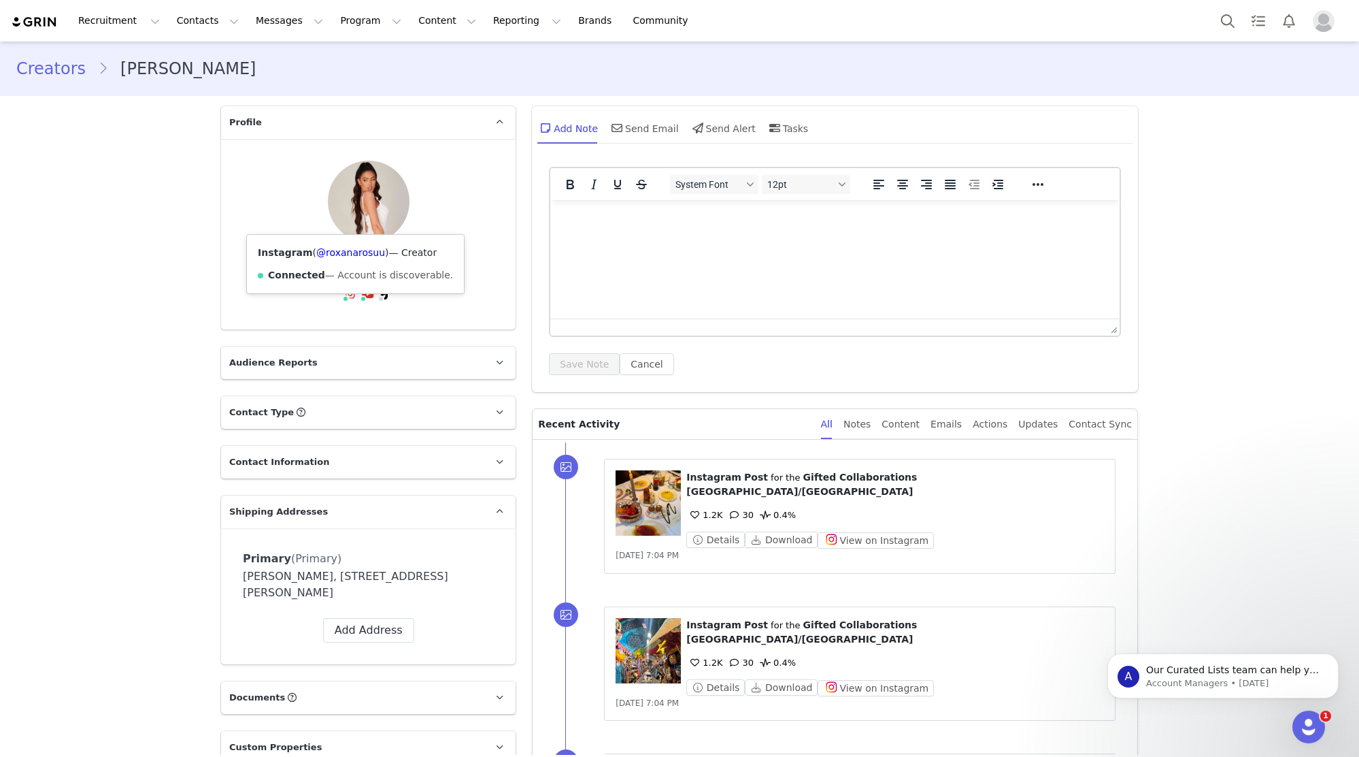
click at [349, 286] on span at bounding box center [350, 294] width 16 height 16
click at [343, 251] on link "@roxanarosuu" at bounding box center [350, 252] width 69 height 11
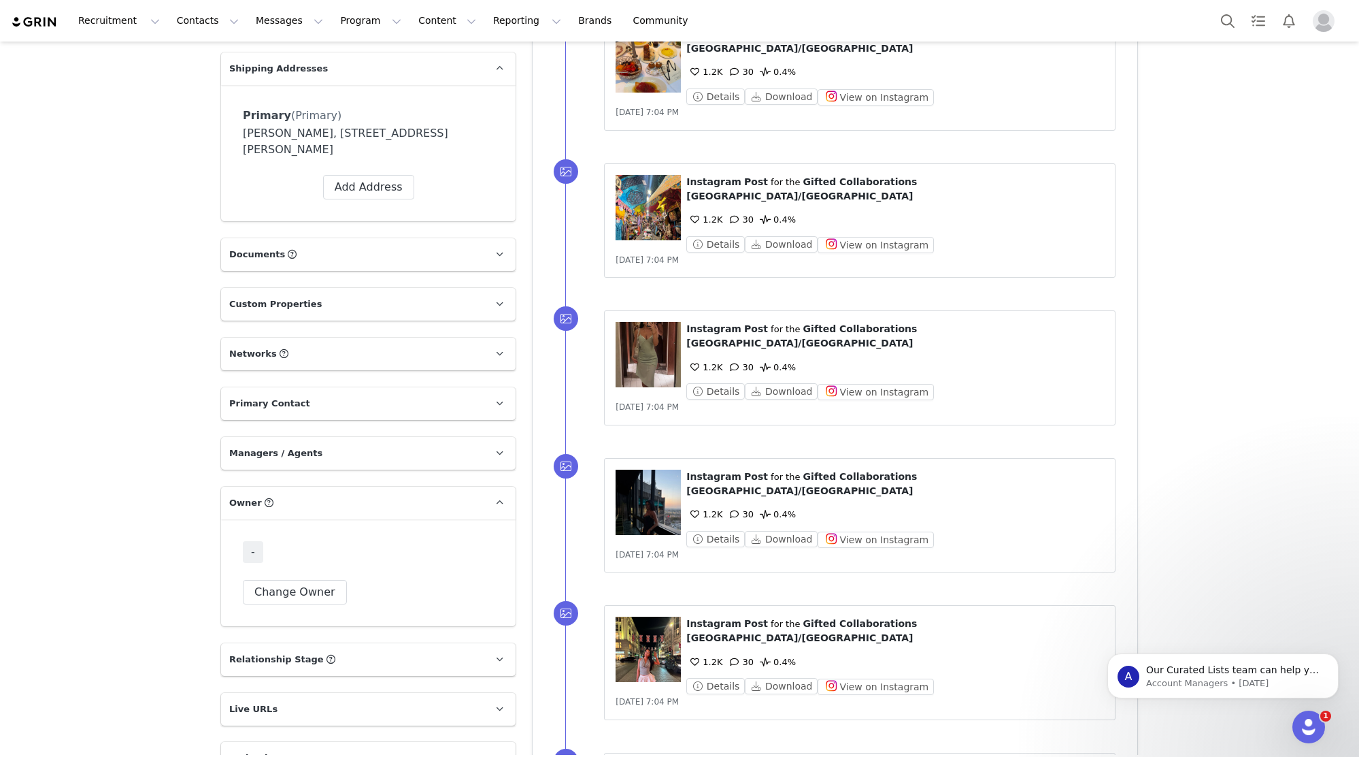
scroll to position [499, 0]
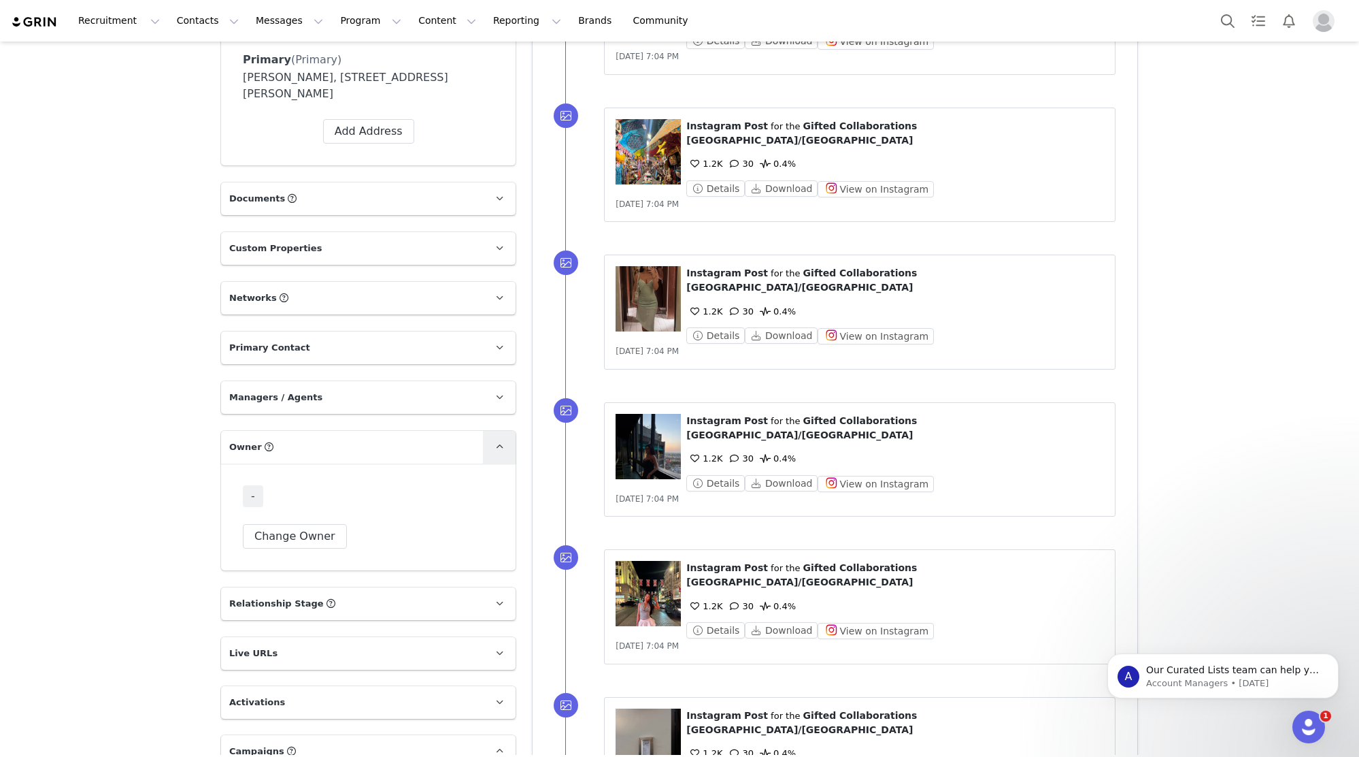
click at [507, 439] on span at bounding box center [499, 447] width 16 height 16
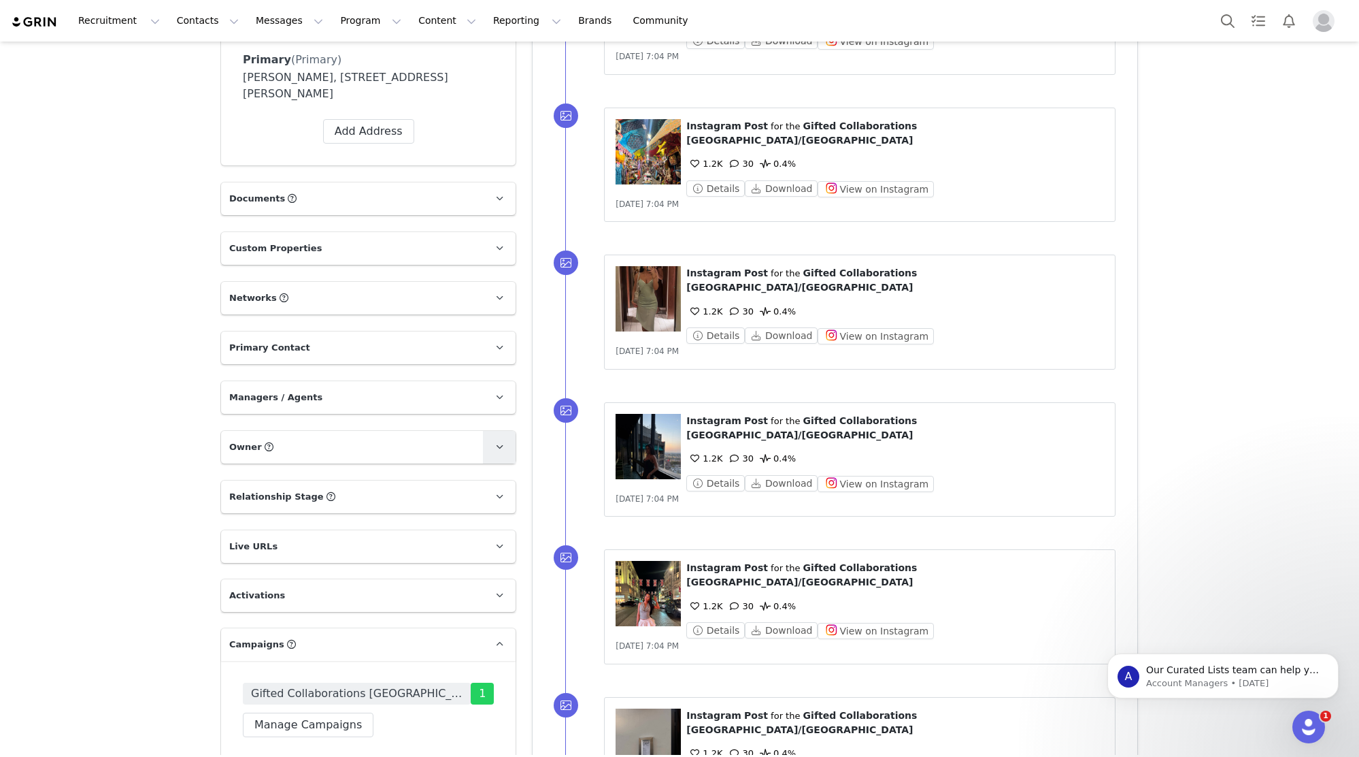
click at [507, 439] on span at bounding box center [499, 447] width 16 height 16
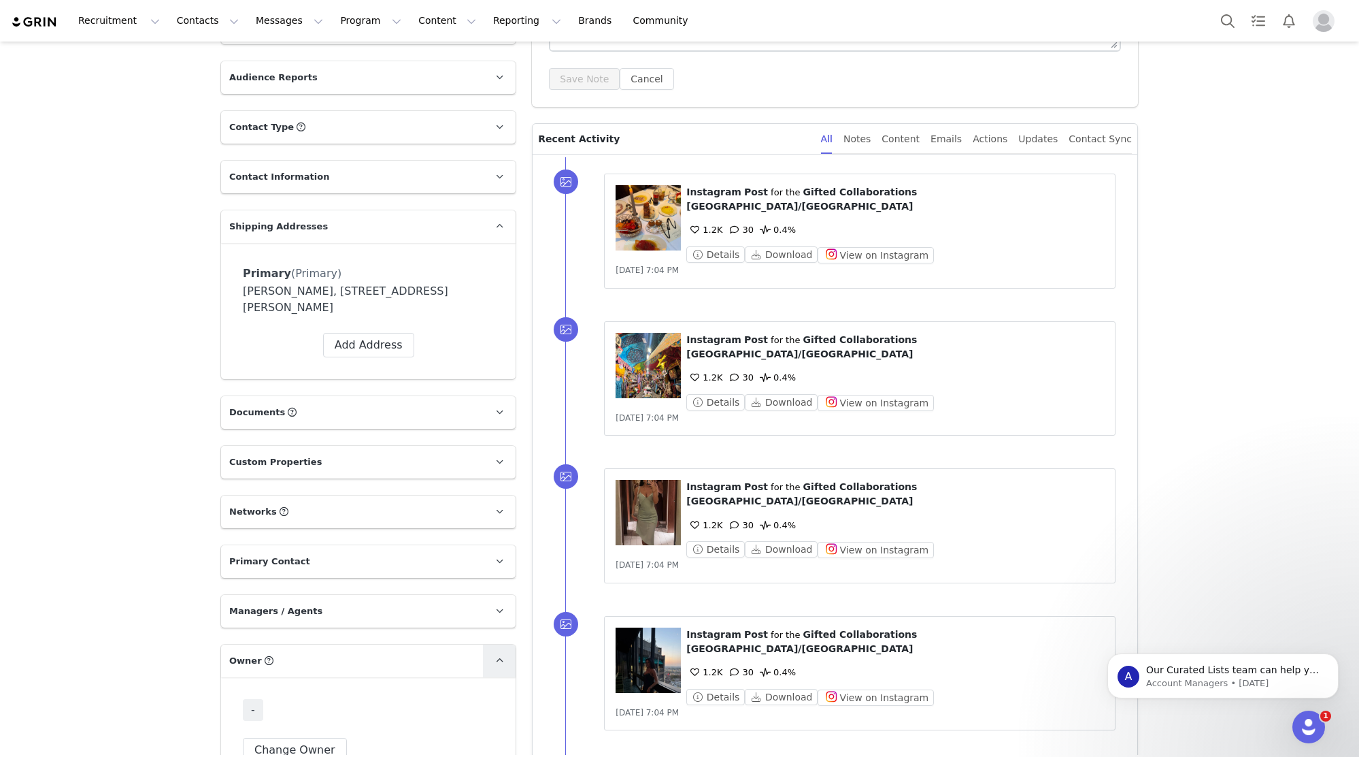
scroll to position [377, 0]
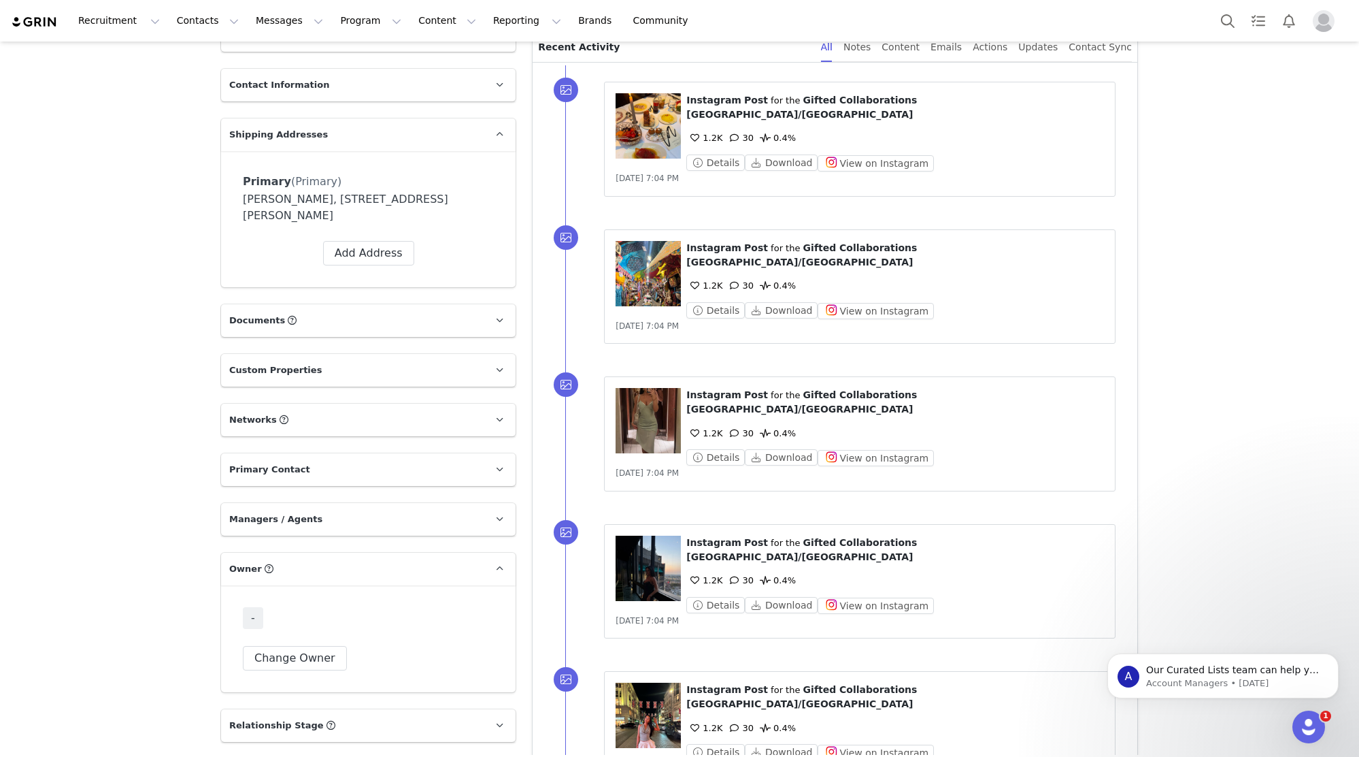
click at [381, 503] on p "Managers / Agents" at bounding box center [352, 519] width 262 height 33
drag, startPoint x: 381, startPoint y: 445, endPoint x: 384, endPoint y: 427, distance: 17.9
click at [381, 503] on p "Managers / Agents" at bounding box center [352, 519] width 262 height 33
click at [401, 453] on p "Primary Contact" at bounding box center [352, 469] width 262 height 33
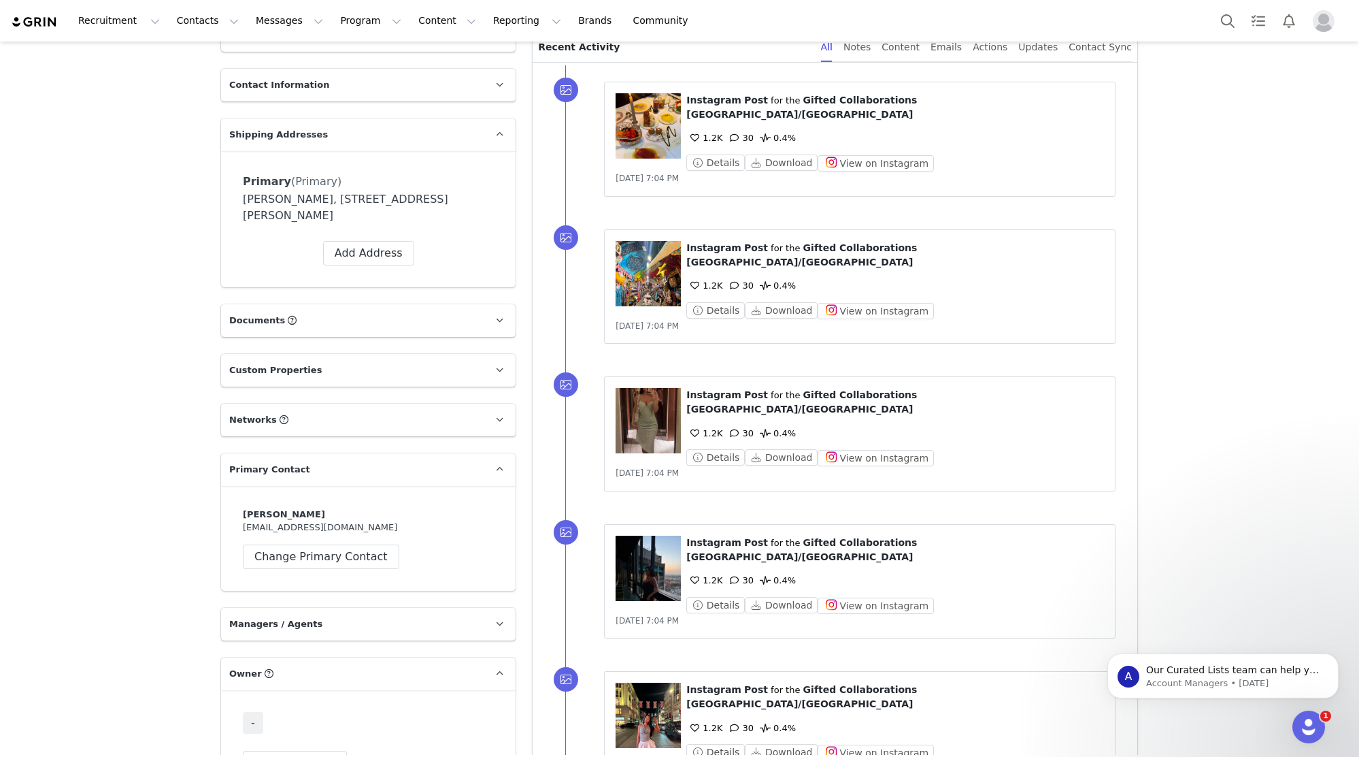
click at [401, 453] on p "Primary Contact" at bounding box center [352, 469] width 262 height 33
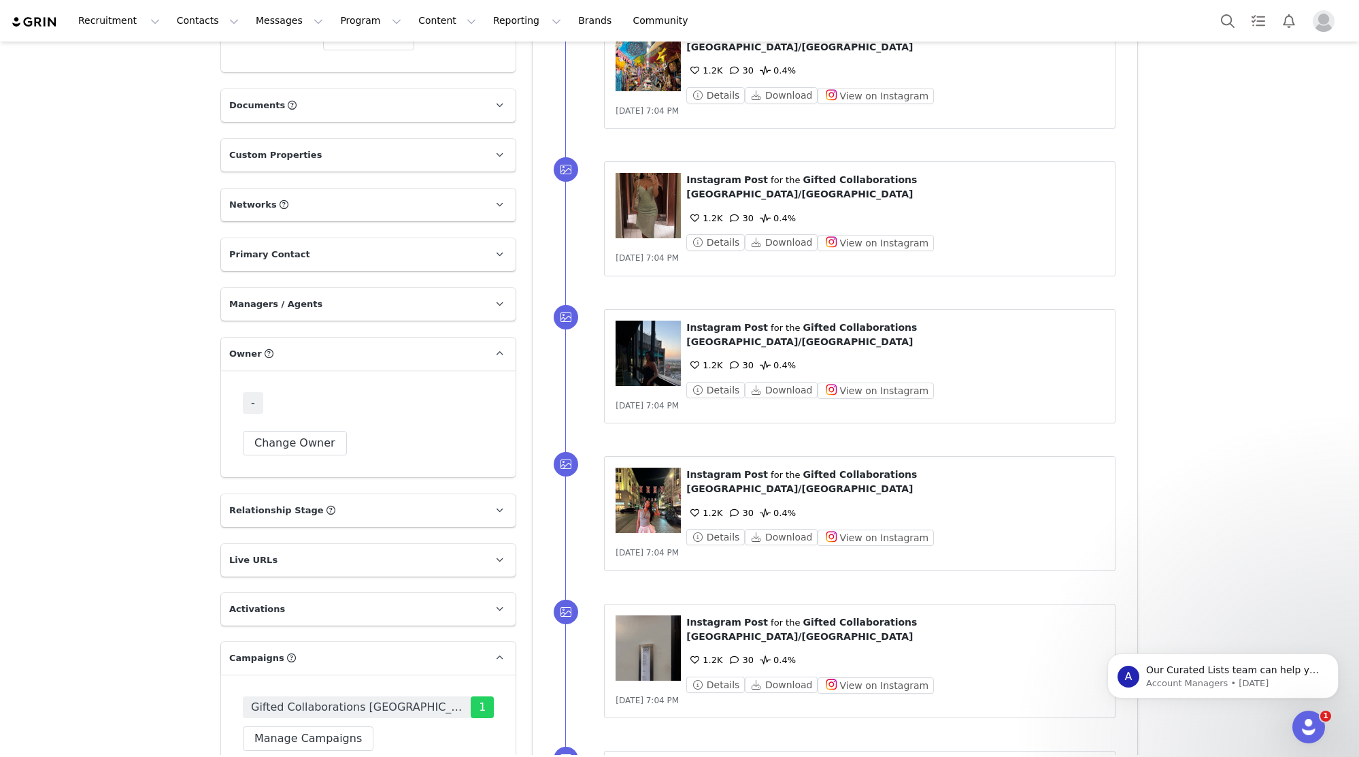
scroll to position [586, 0]
